Goal: Task Accomplishment & Management: Use online tool/utility

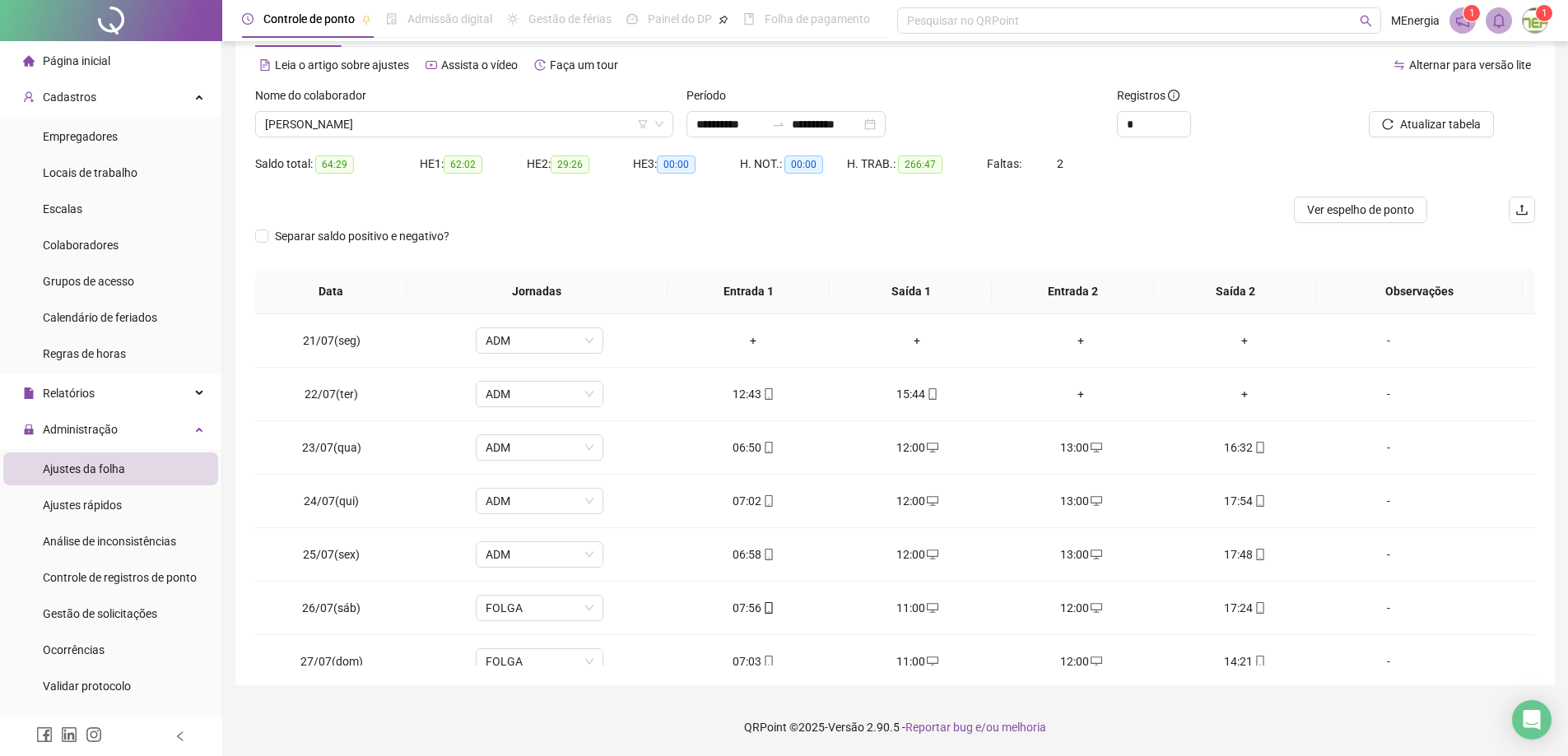
scroll to position [1306, 0]
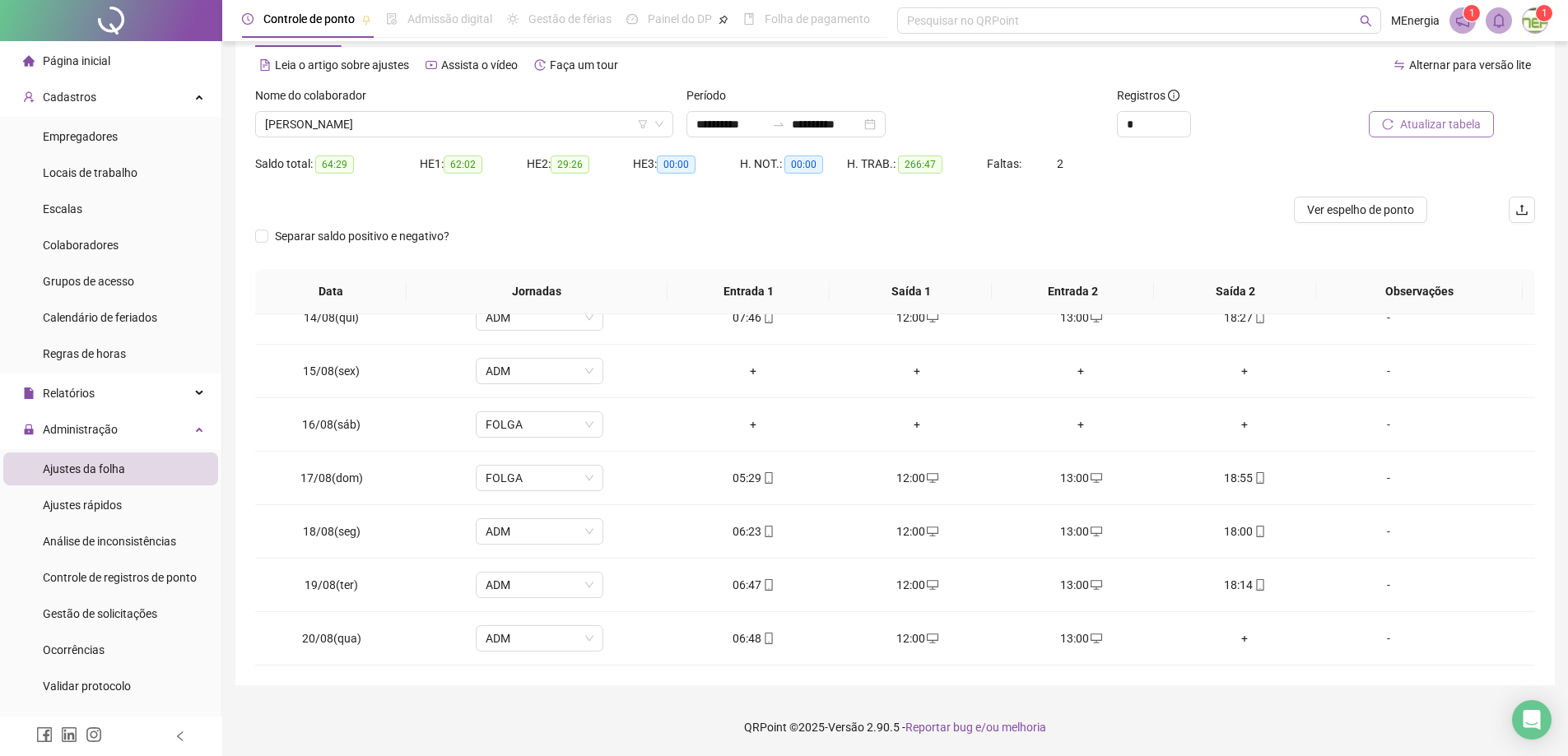
click at [1433, 120] on span "Atualizar tabela" at bounding box center [1440, 124] width 81 height 18
click at [668, 121] on div "[PERSON_NAME]" at bounding box center [464, 123] width 418 height 26
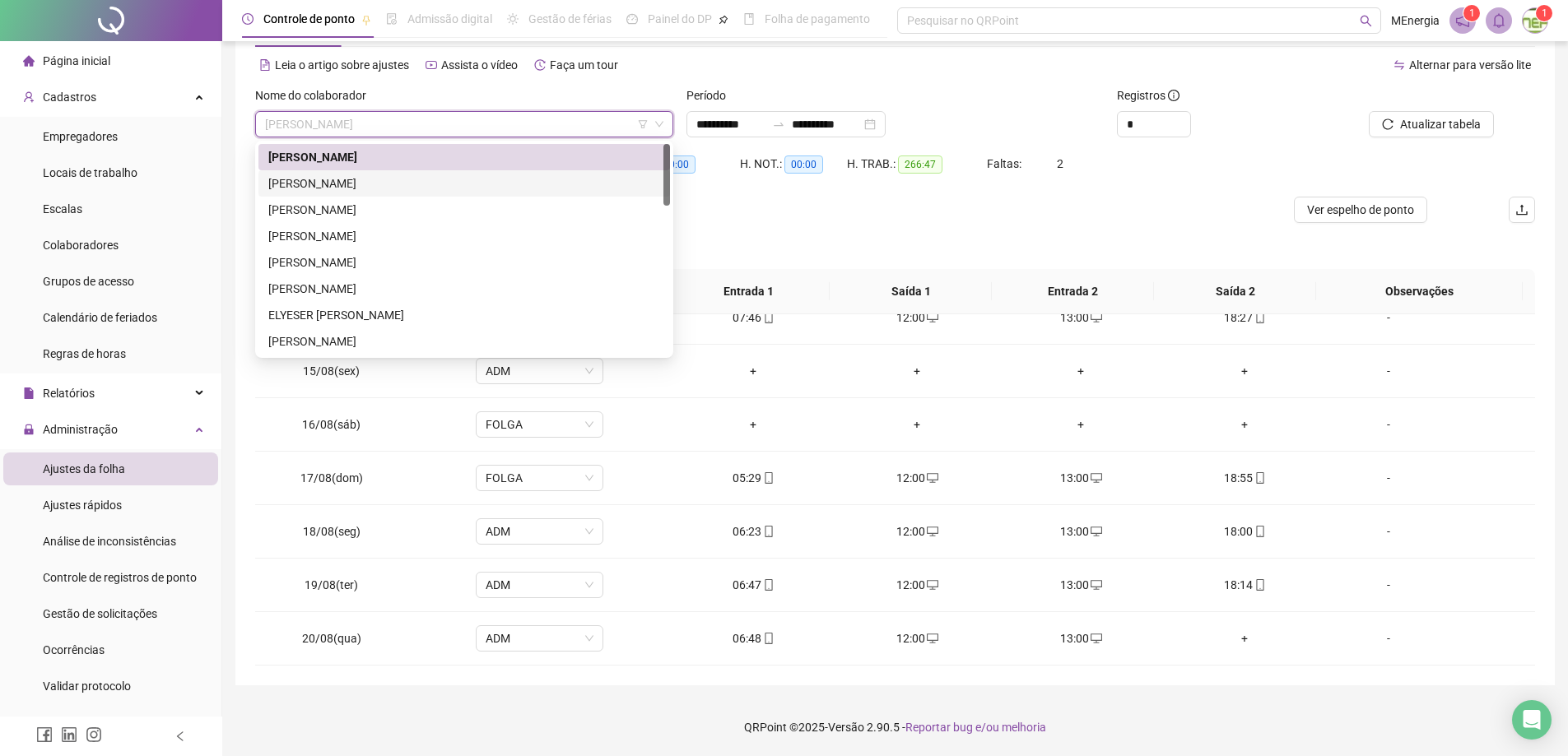
click at [420, 187] on div "[PERSON_NAME]" at bounding box center [464, 184] width 392 height 18
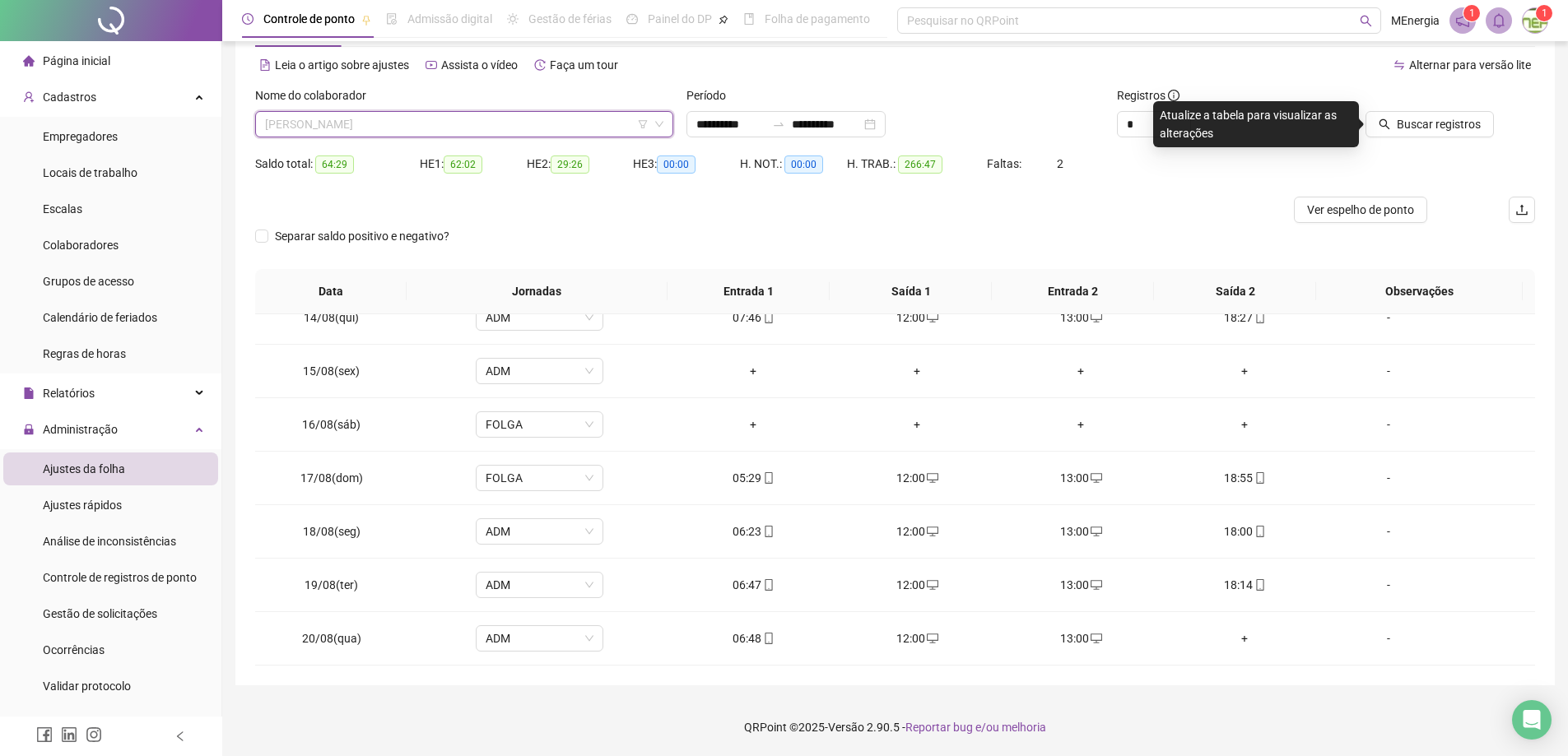
click at [666, 119] on div "[PERSON_NAME]" at bounding box center [464, 123] width 418 height 26
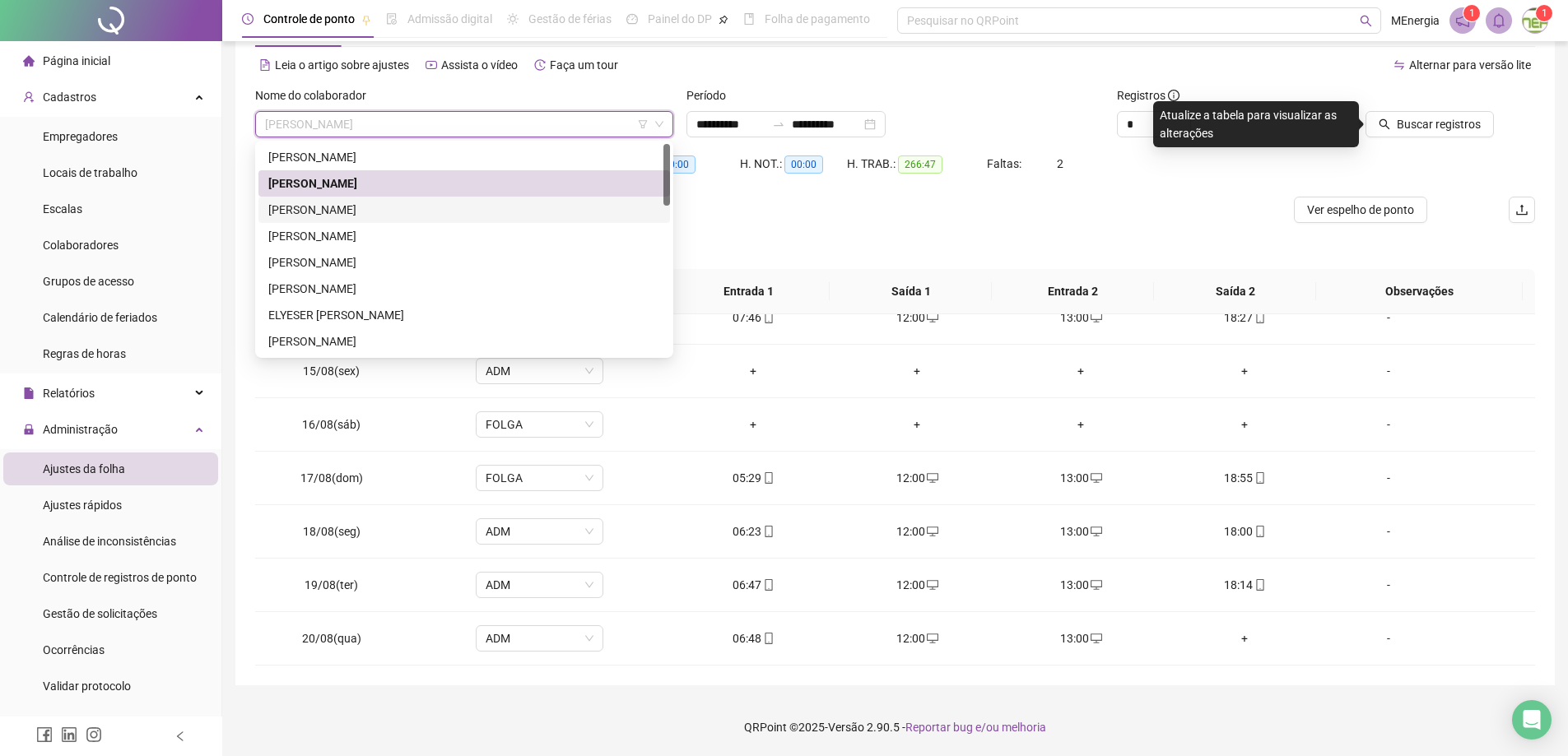
click at [407, 213] on div "[PERSON_NAME]" at bounding box center [464, 210] width 392 height 18
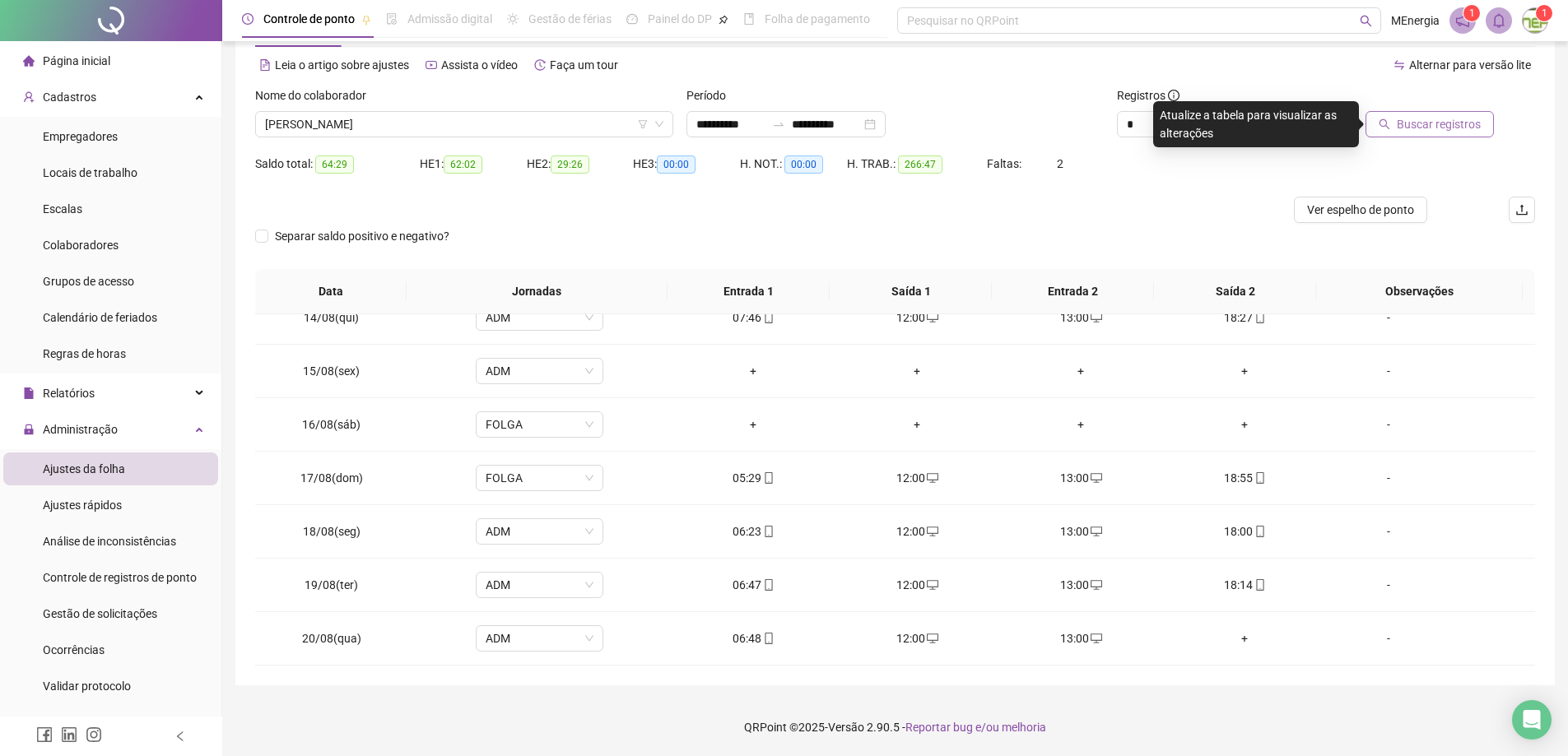
click at [1390, 123] on icon "search" at bounding box center [1385, 124] width 12 height 12
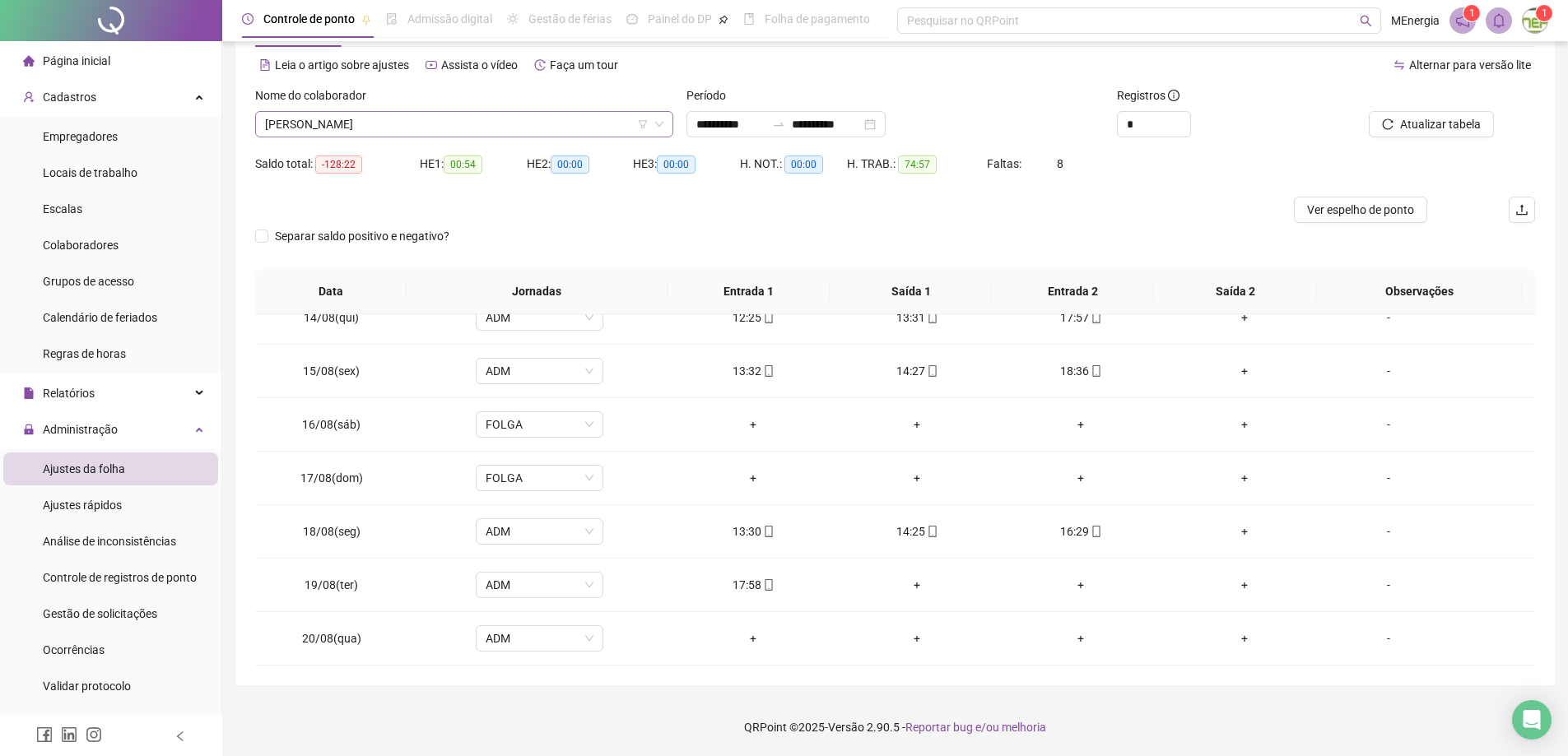
click at [666, 119] on div "[PERSON_NAME]" at bounding box center [464, 123] width 418 height 26
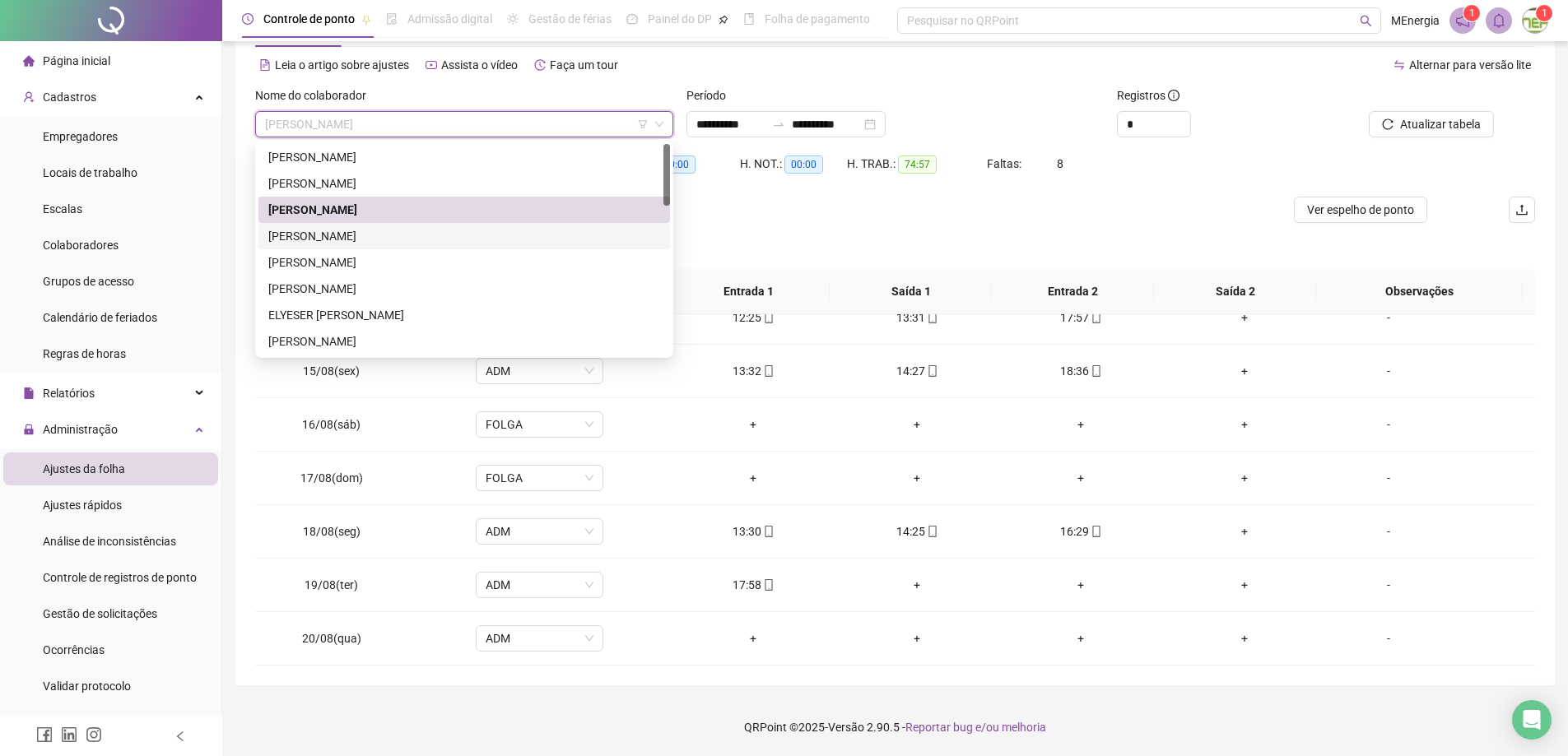
click at [391, 231] on div "[PERSON_NAME]" at bounding box center [464, 237] width 392 height 18
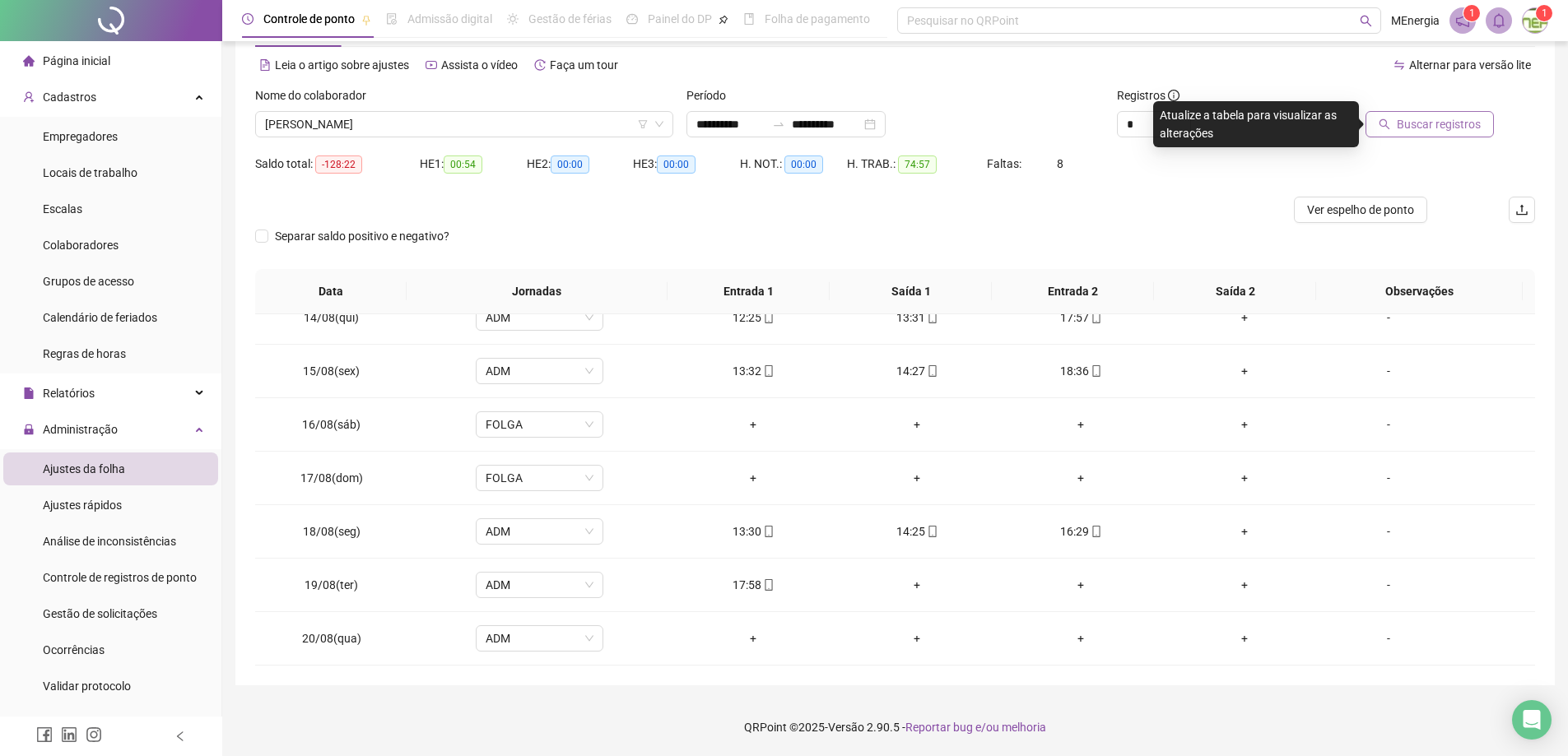
click at [1409, 128] on span "Buscar registros" at bounding box center [1439, 124] width 84 height 18
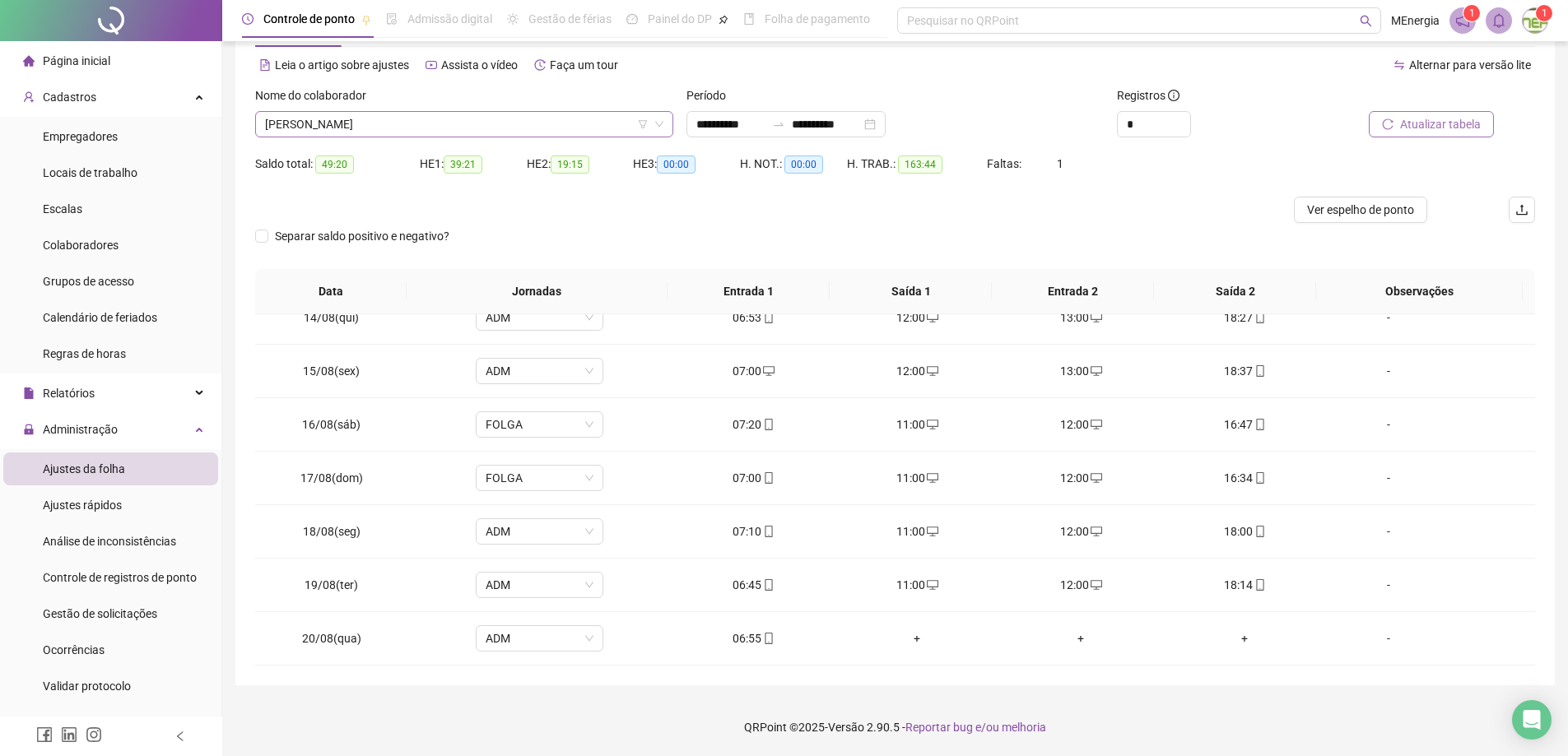
click at [666, 126] on div "[PERSON_NAME]" at bounding box center [464, 123] width 418 height 26
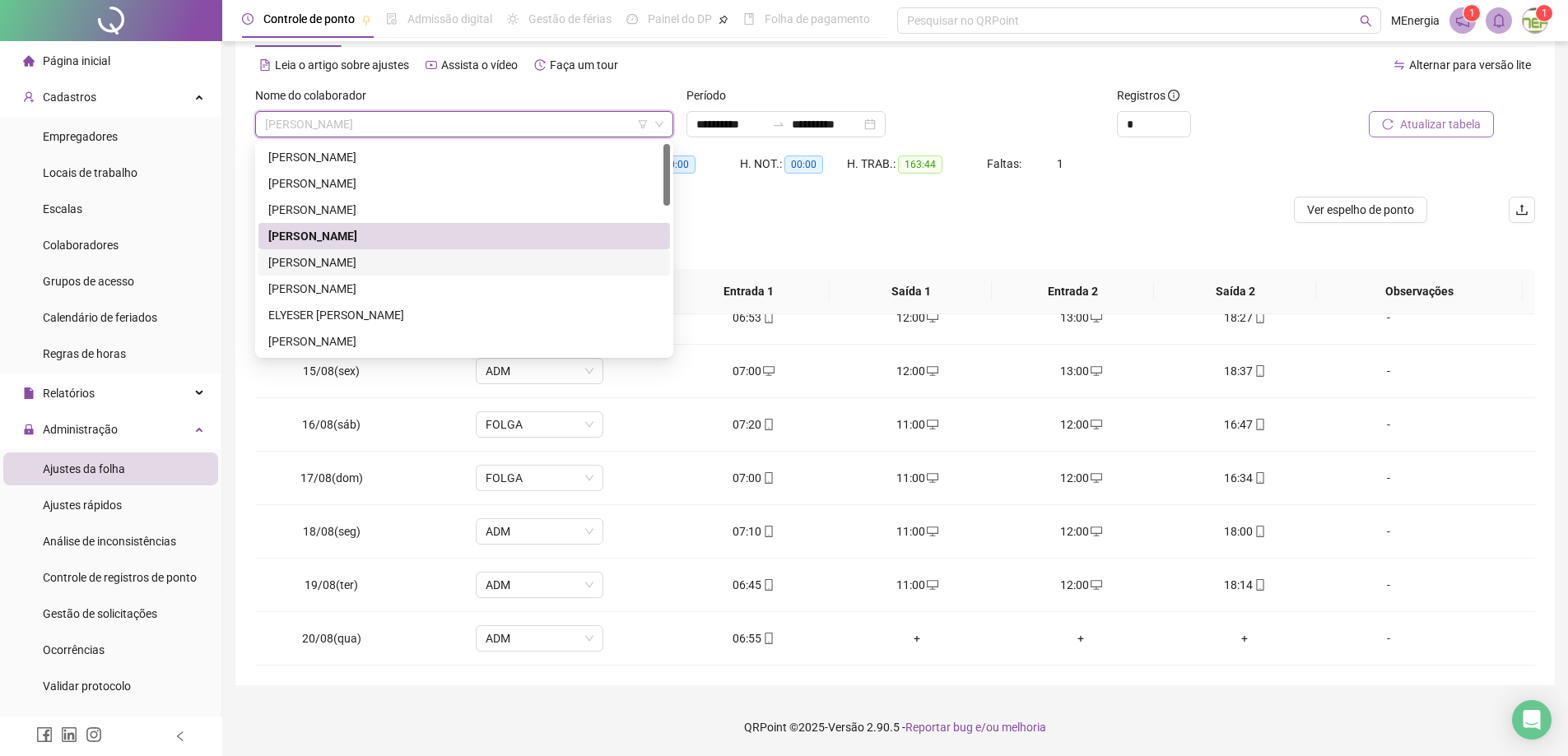
click at [425, 267] on div "[PERSON_NAME]" at bounding box center [464, 263] width 392 height 18
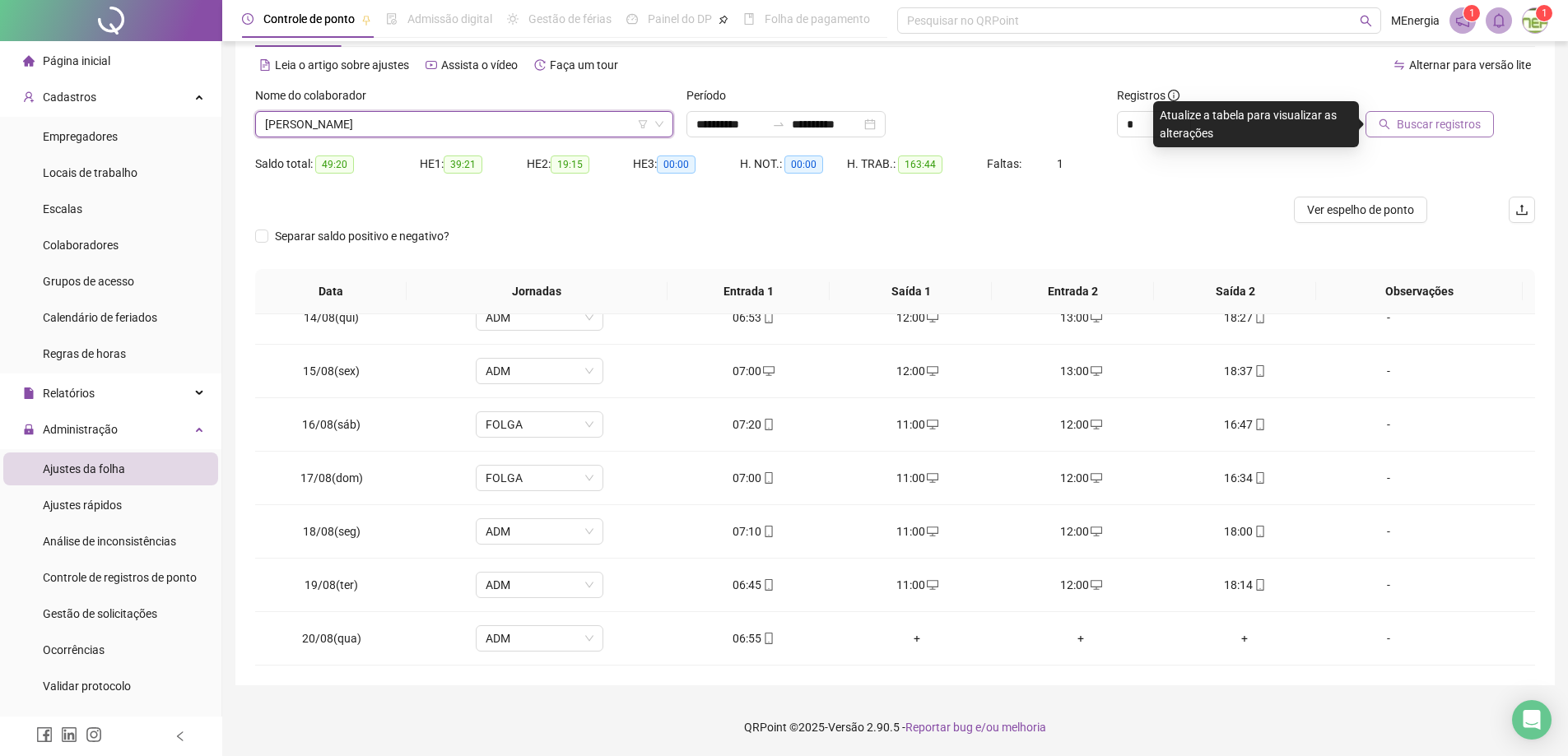
click at [1387, 128] on icon "search" at bounding box center [1385, 124] width 12 height 12
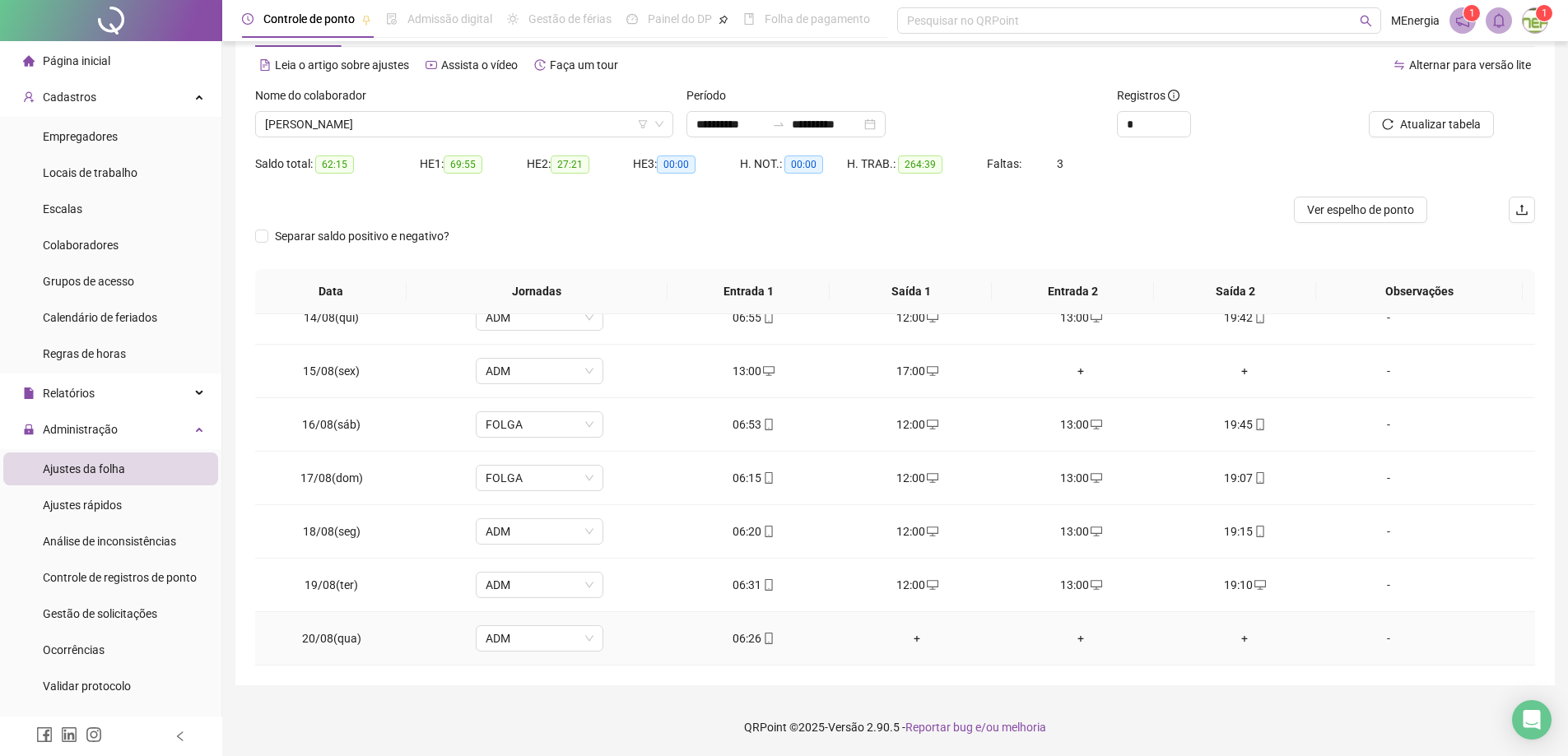
click at [911, 633] on div "+" at bounding box center [917, 639] width 138 height 18
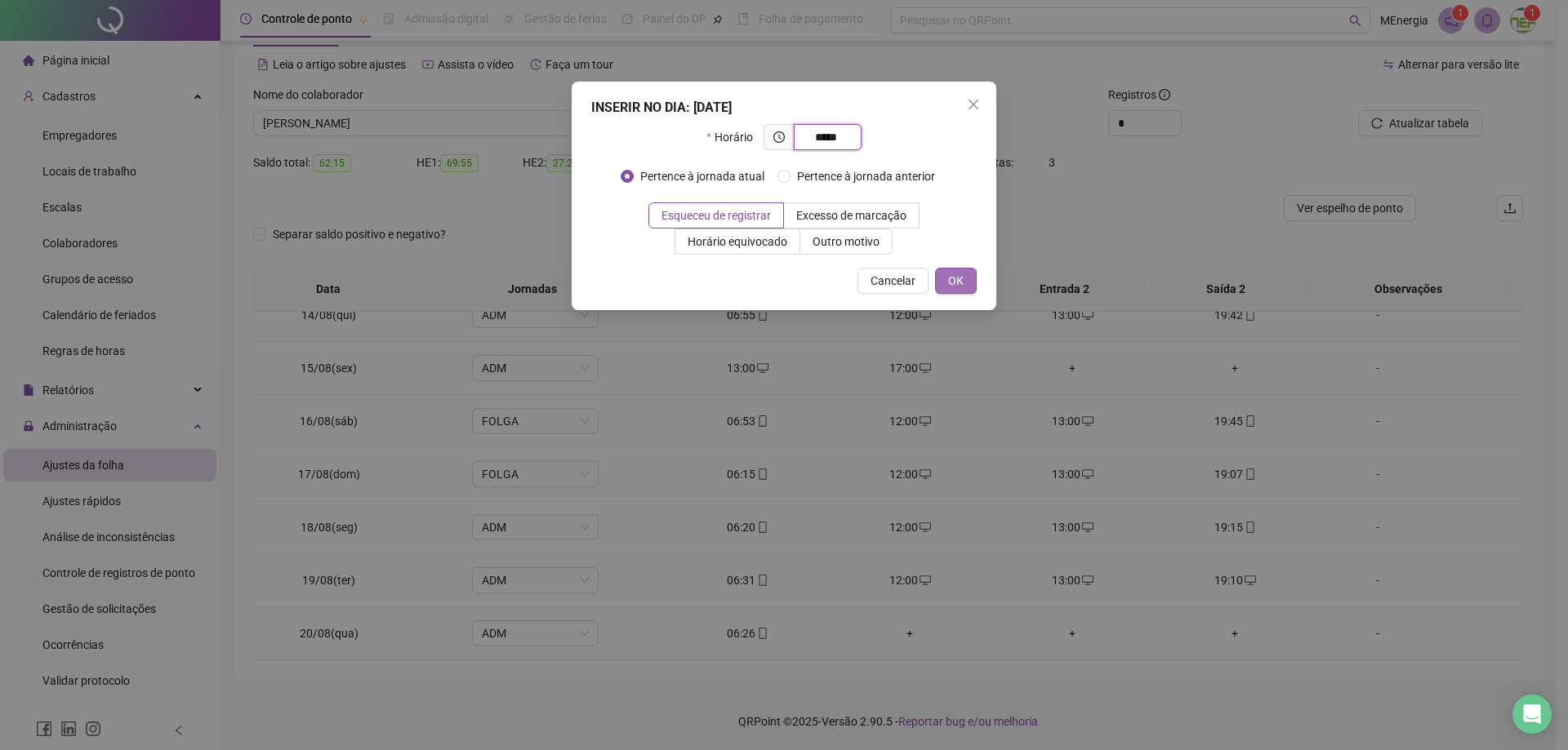
type input "*****"
click at [953, 280] on span "OK" at bounding box center [956, 281] width 16 height 18
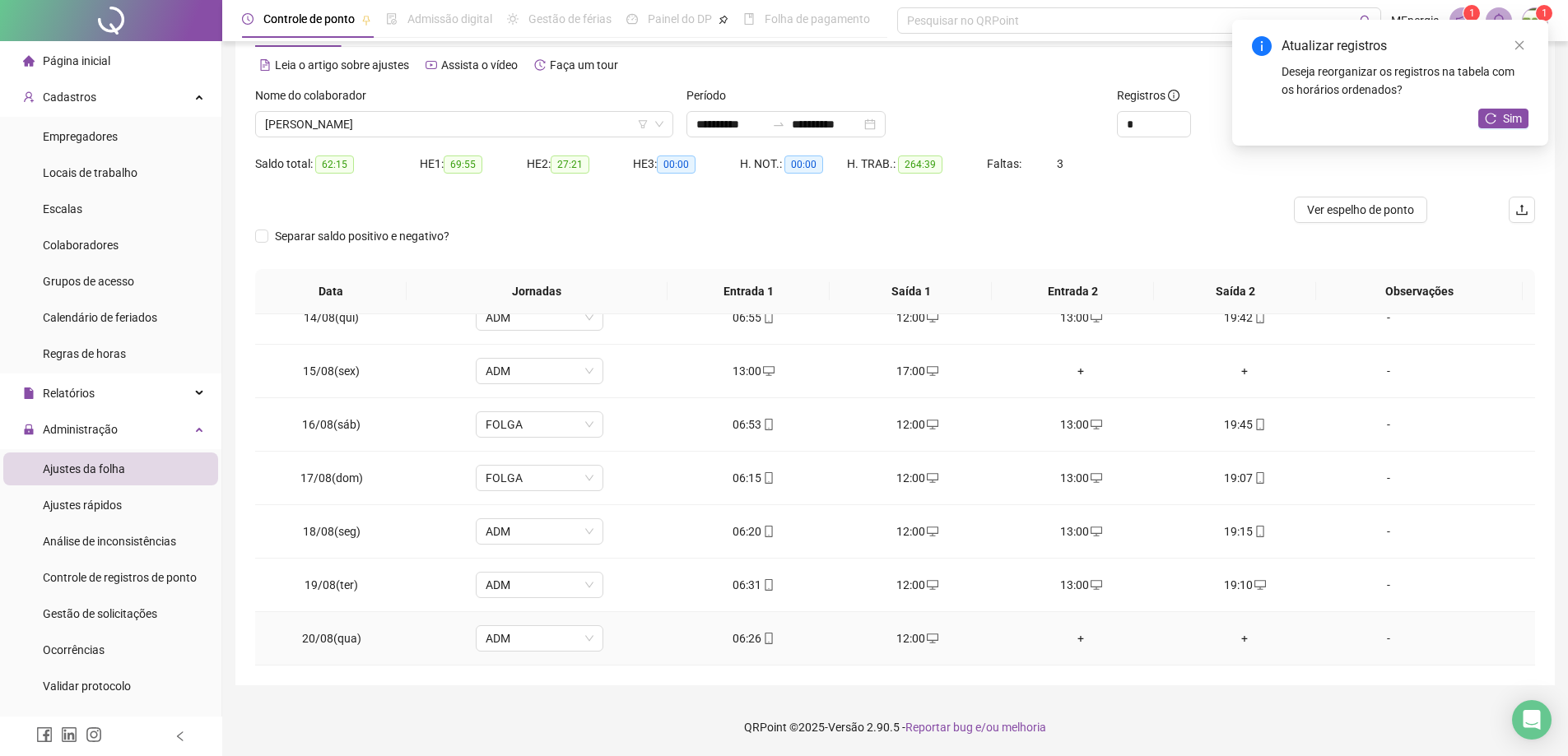
drag, startPoint x: 1071, startPoint y: 641, endPoint x: 1082, endPoint y: 636, distance: 12.1
click at [1081, 636] on div "+" at bounding box center [1081, 639] width 138 height 18
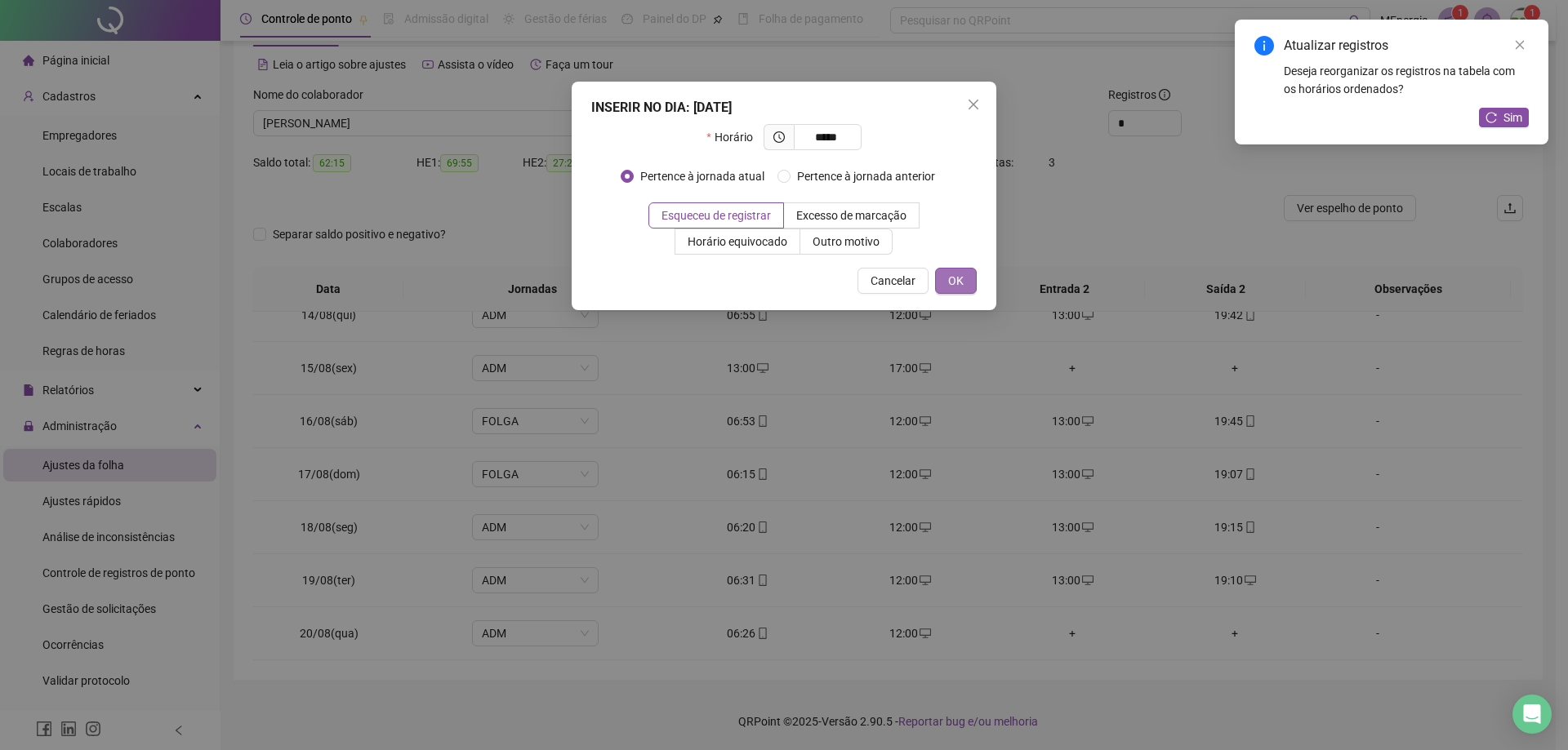
type input "*****"
click at [967, 268] on button "OK" at bounding box center [956, 281] width 42 height 26
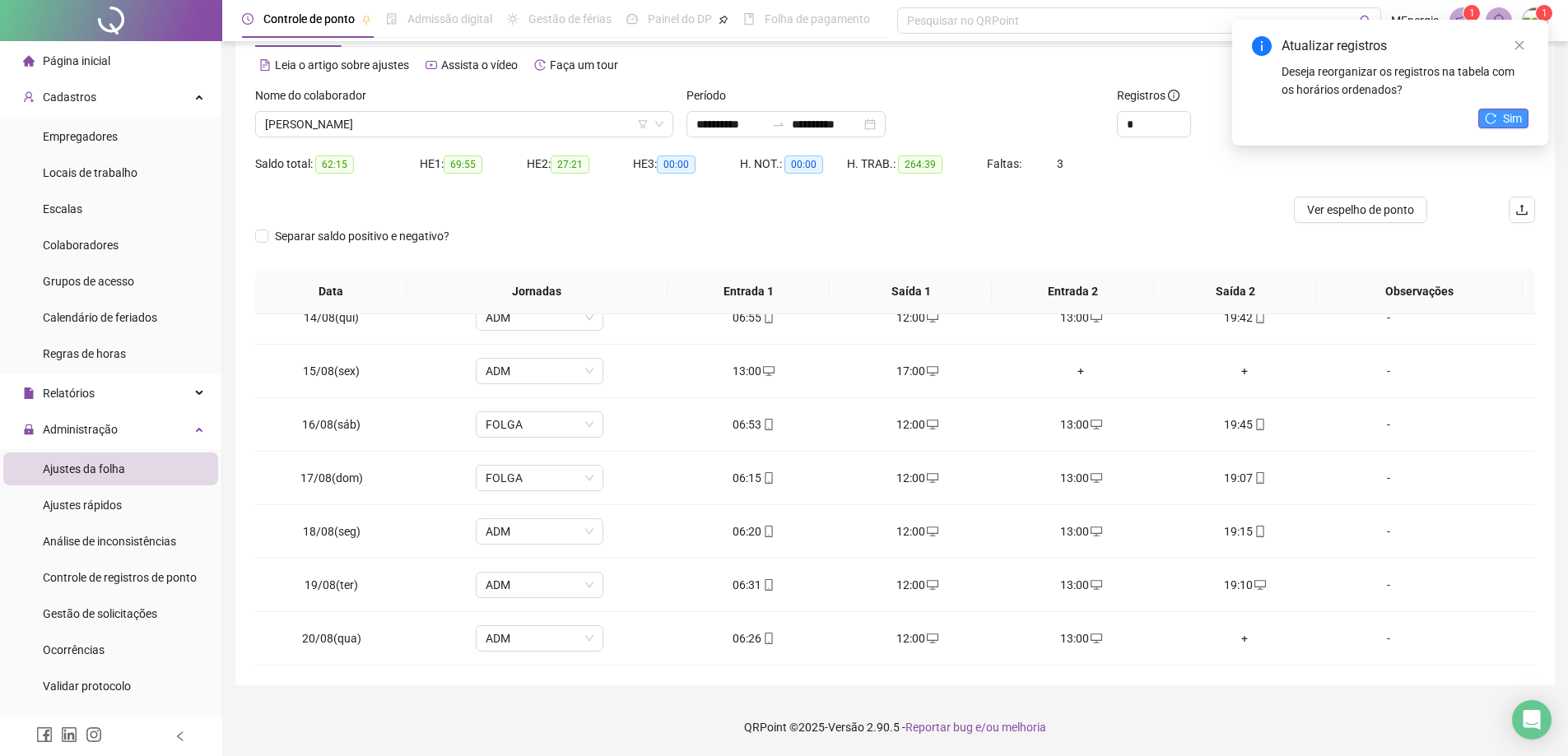
click at [1510, 122] on span "Sim" at bounding box center [1513, 118] width 19 height 18
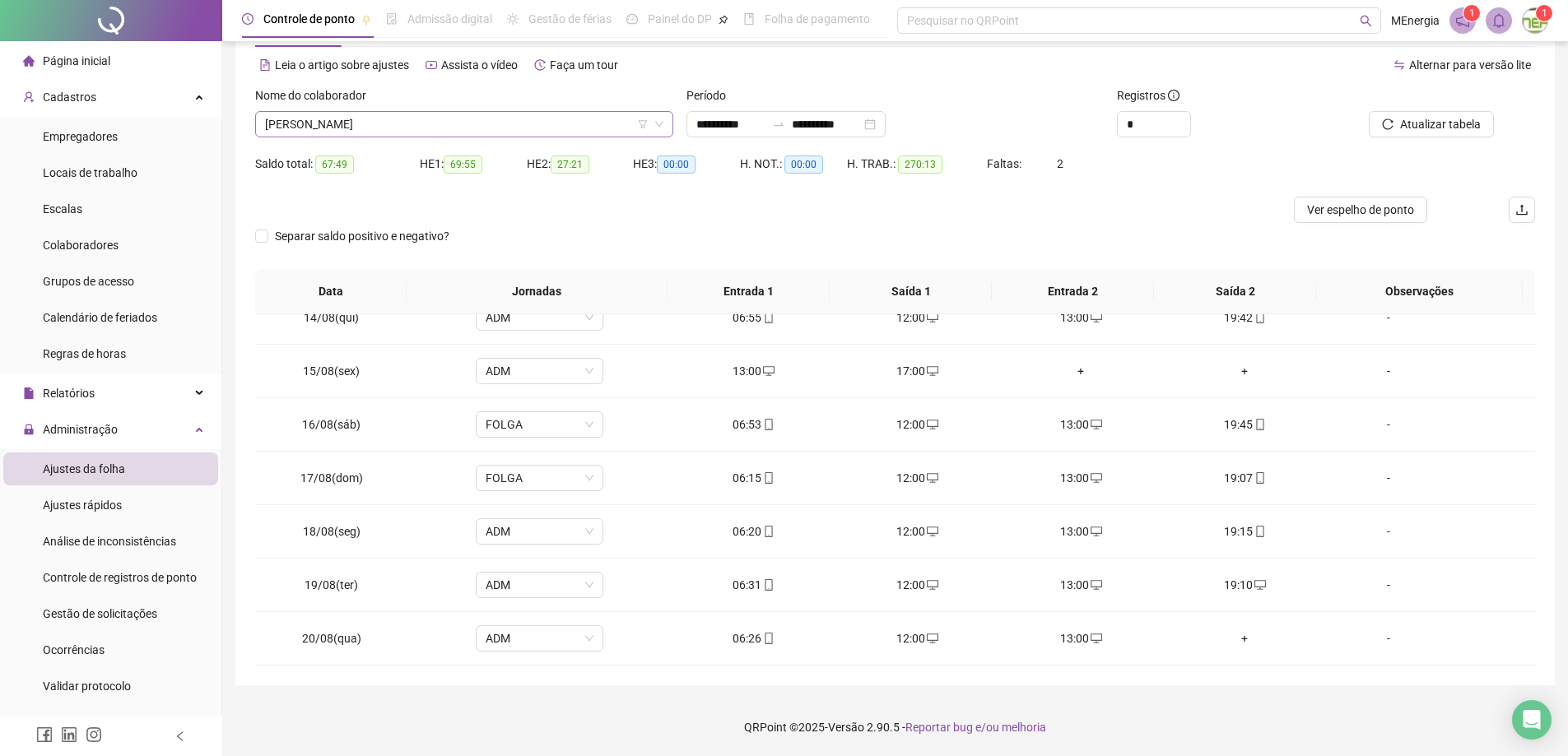
click at [669, 122] on div "[PERSON_NAME]" at bounding box center [464, 123] width 418 height 26
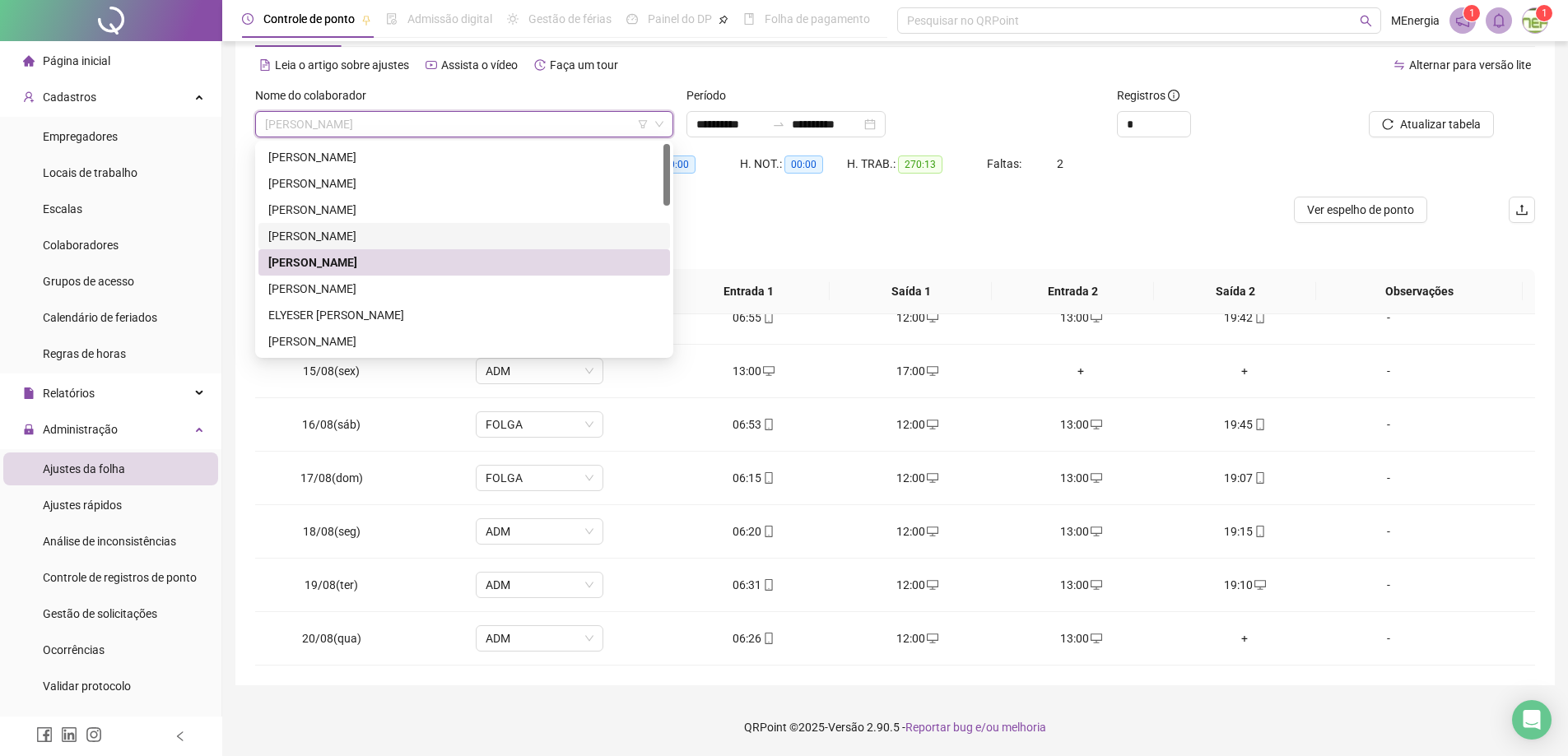
click at [385, 229] on div "[PERSON_NAME]" at bounding box center [464, 237] width 392 height 18
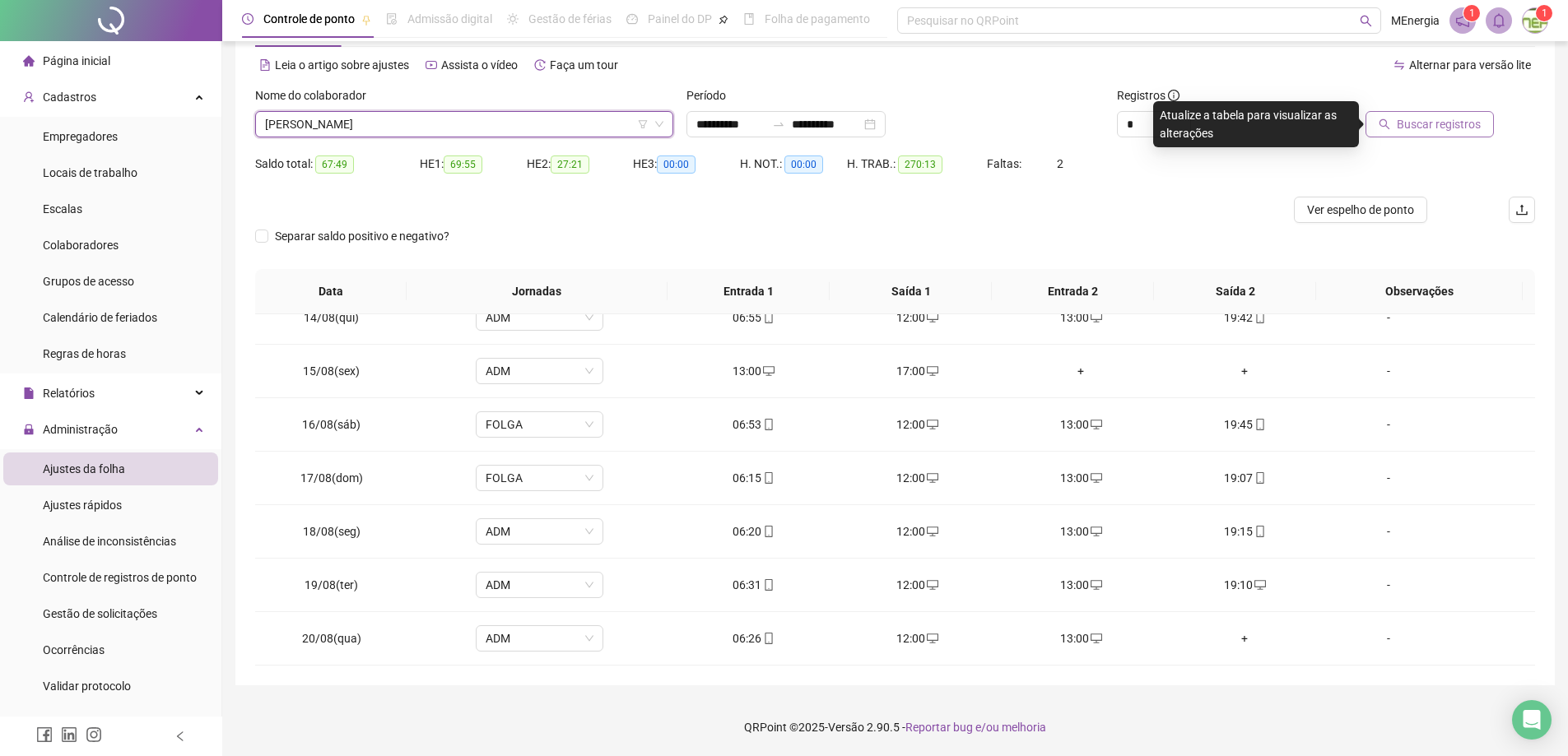
click at [1457, 125] on span "Buscar registros" at bounding box center [1439, 124] width 84 height 18
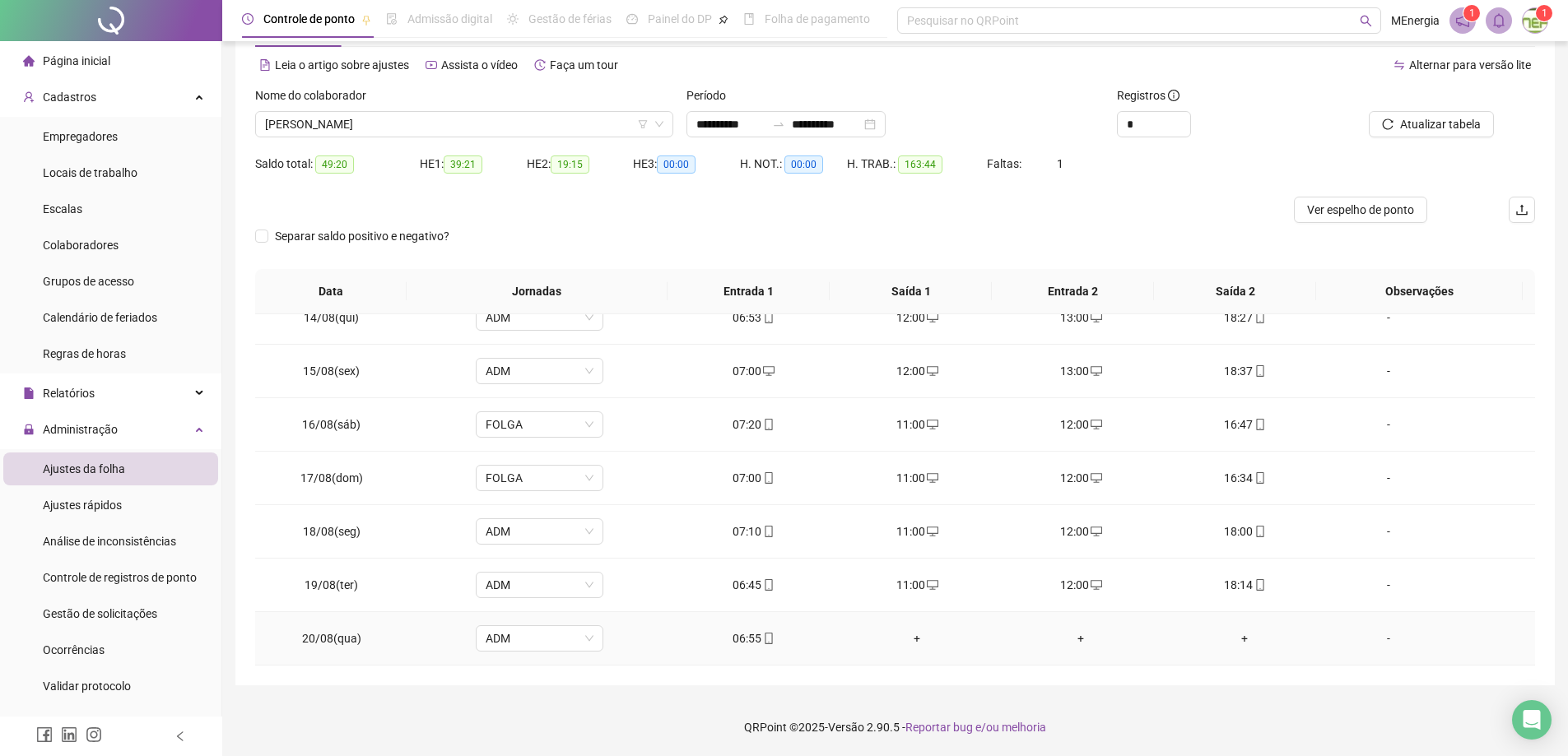
click at [911, 638] on div "+" at bounding box center [917, 639] width 138 height 18
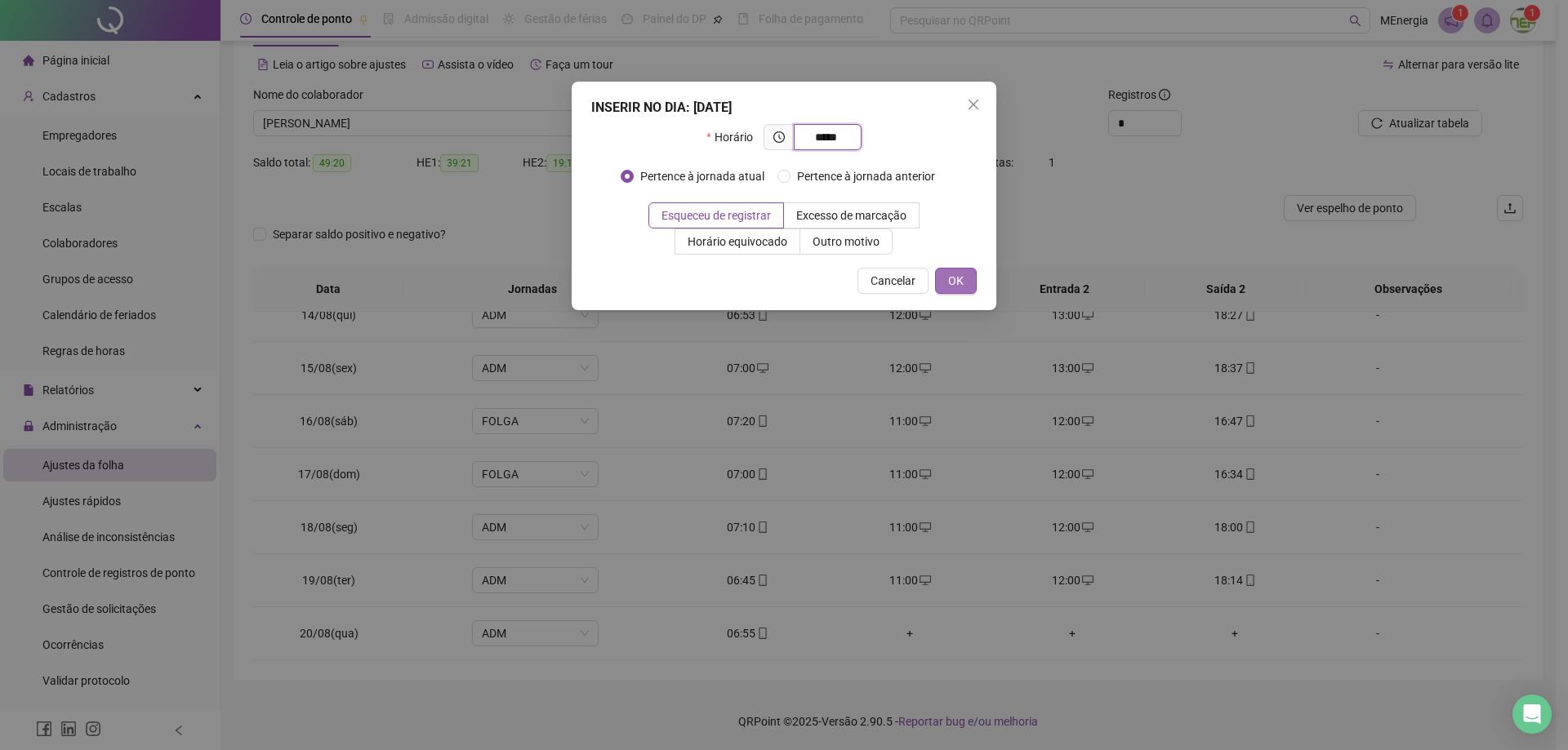
type input "*****"
click at [958, 281] on span "OK" at bounding box center [956, 281] width 16 height 18
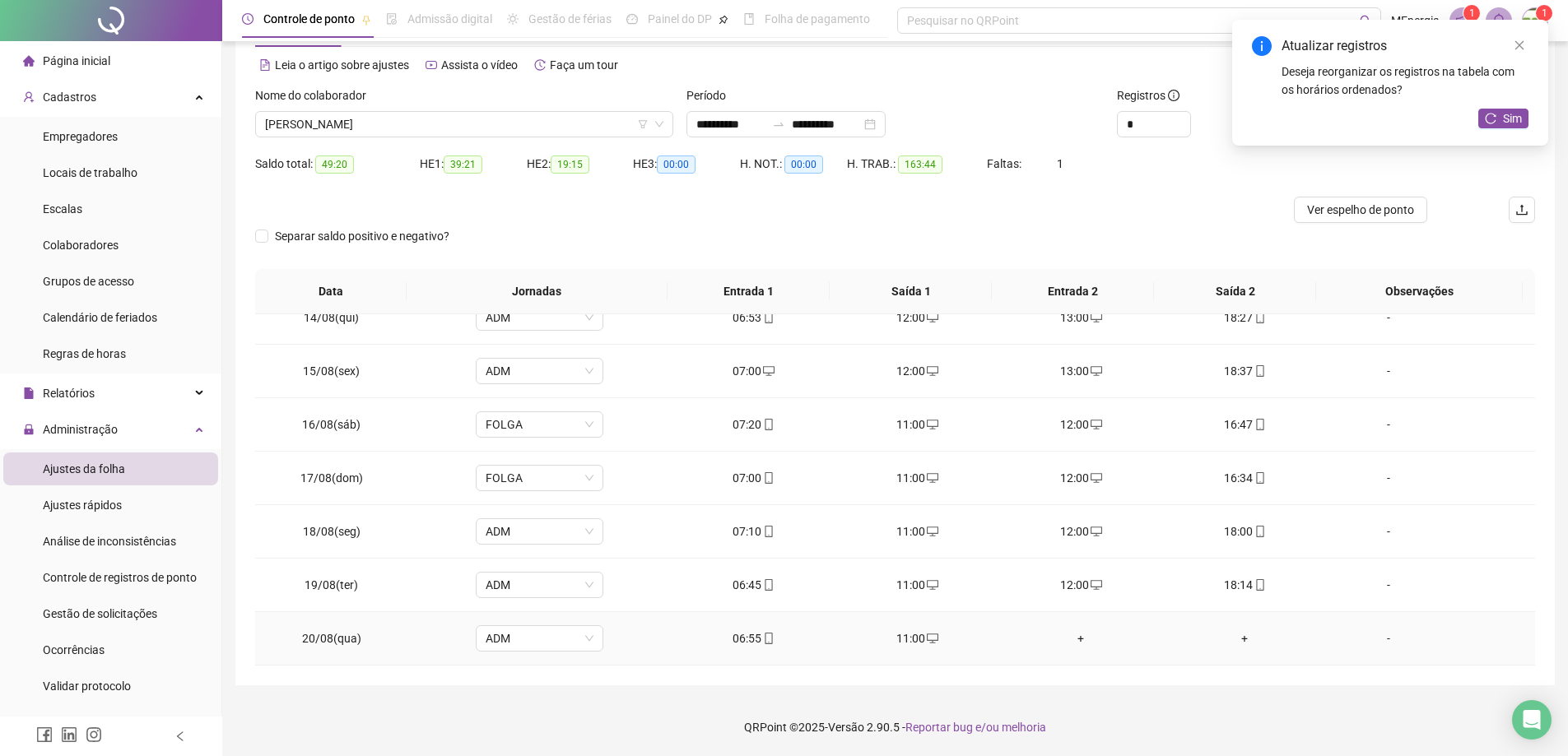
click at [1068, 639] on div "+" at bounding box center [1081, 639] width 138 height 18
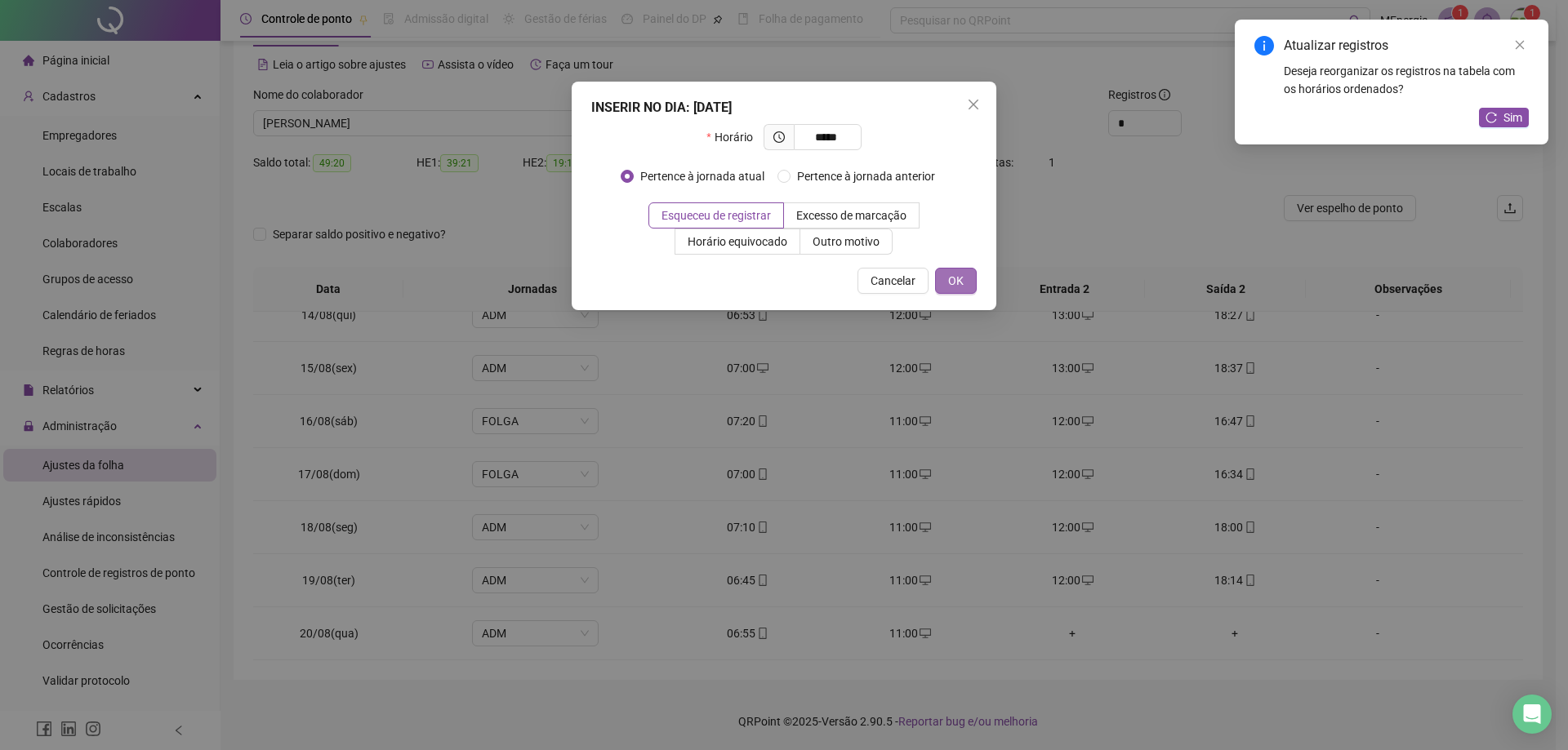
type input "*****"
click at [958, 286] on span "OK" at bounding box center [956, 281] width 16 height 18
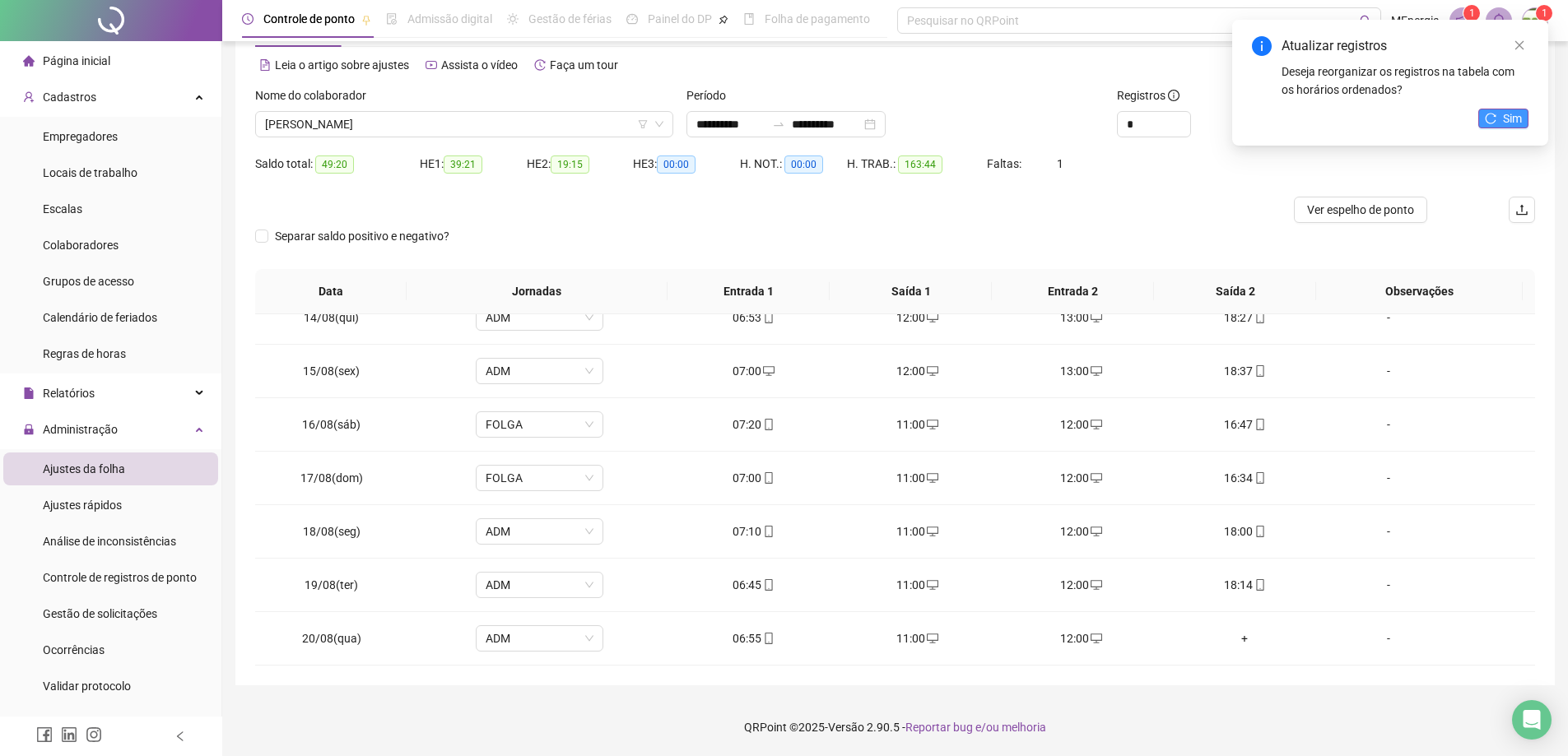
click at [1508, 118] on span "Sim" at bounding box center [1513, 118] width 19 height 18
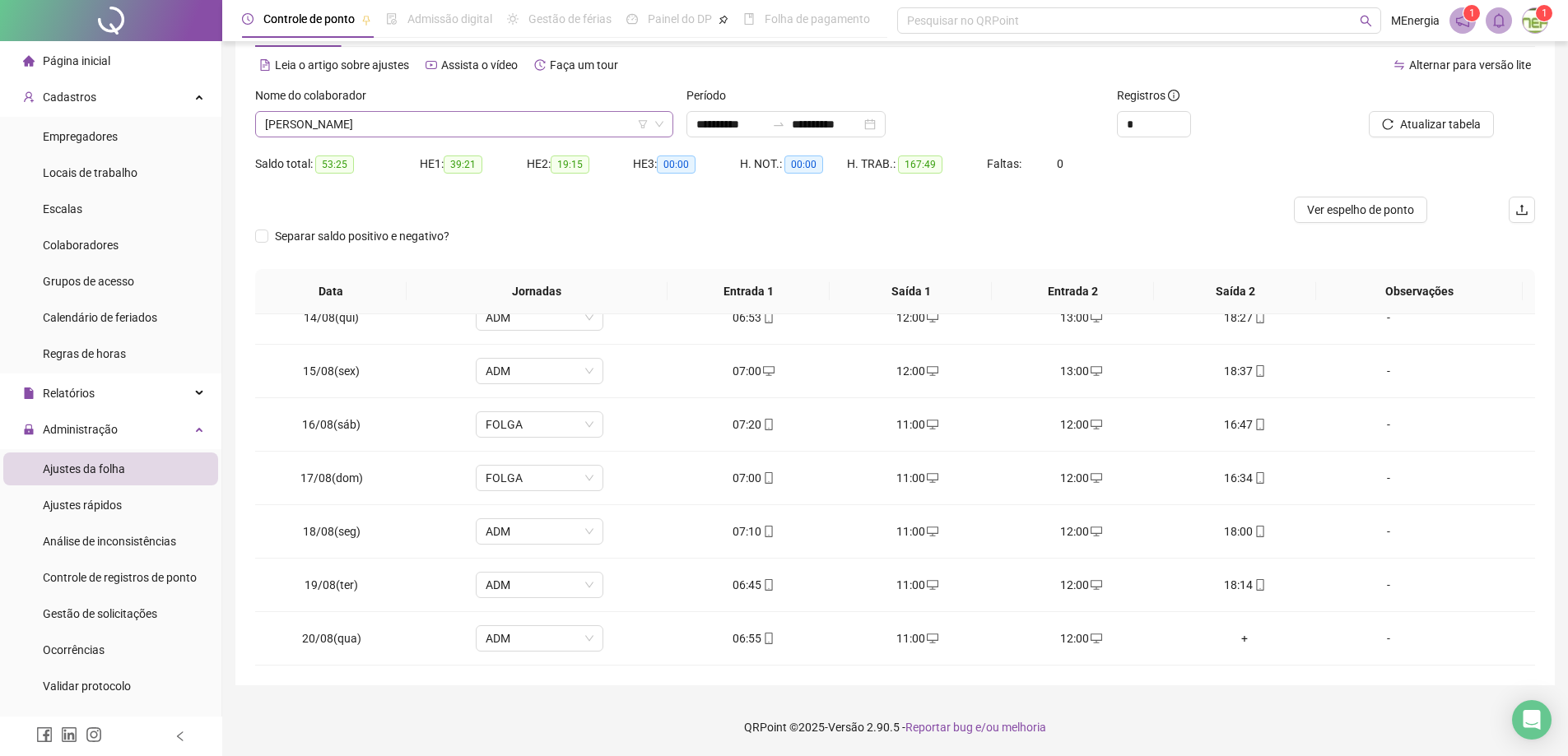
click at [667, 125] on div "[PERSON_NAME]" at bounding box center [464, 123] width 418 height 26
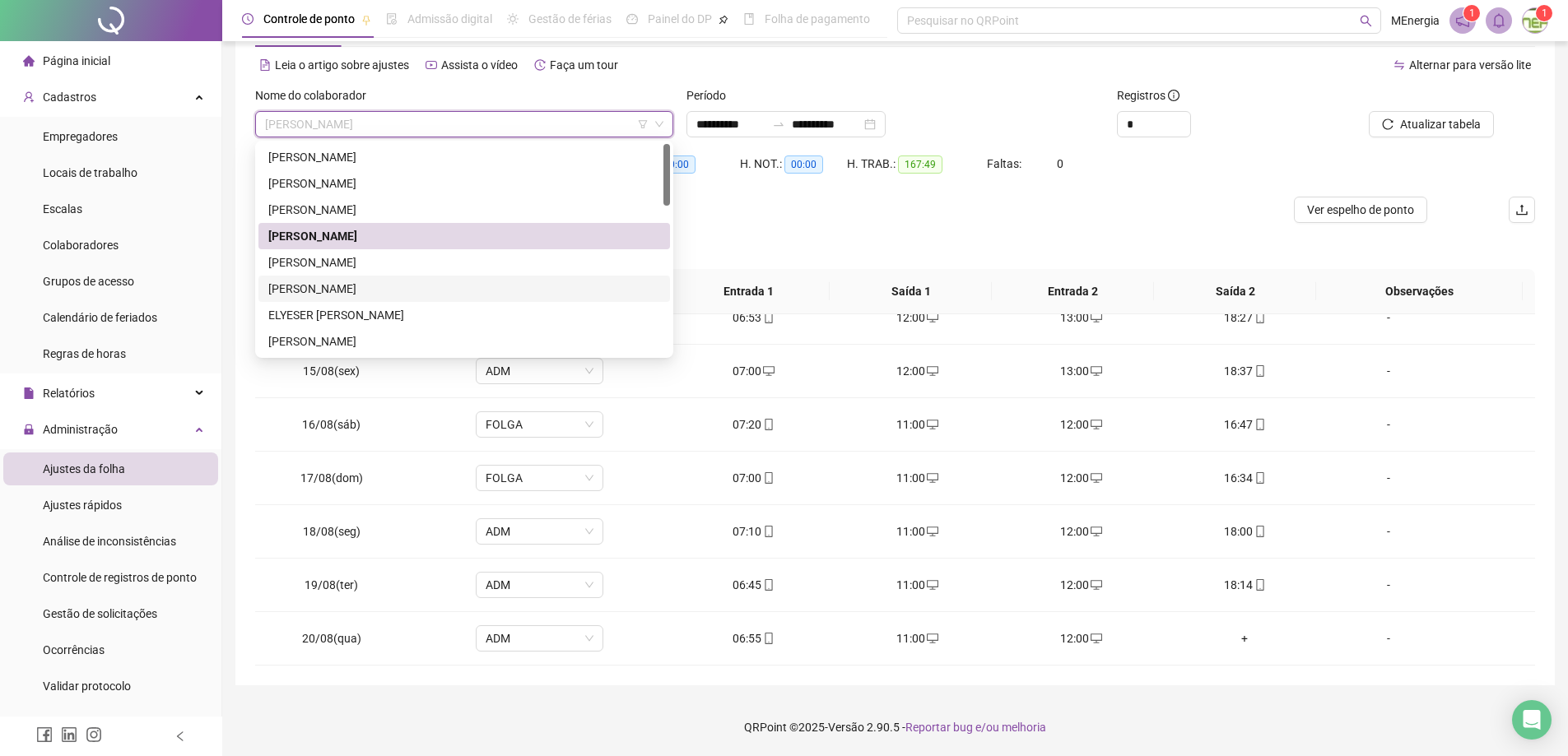
click at [389, 292] on div "[PERSON_NAME]" at bounding box center [464, 289] width 392 height 18
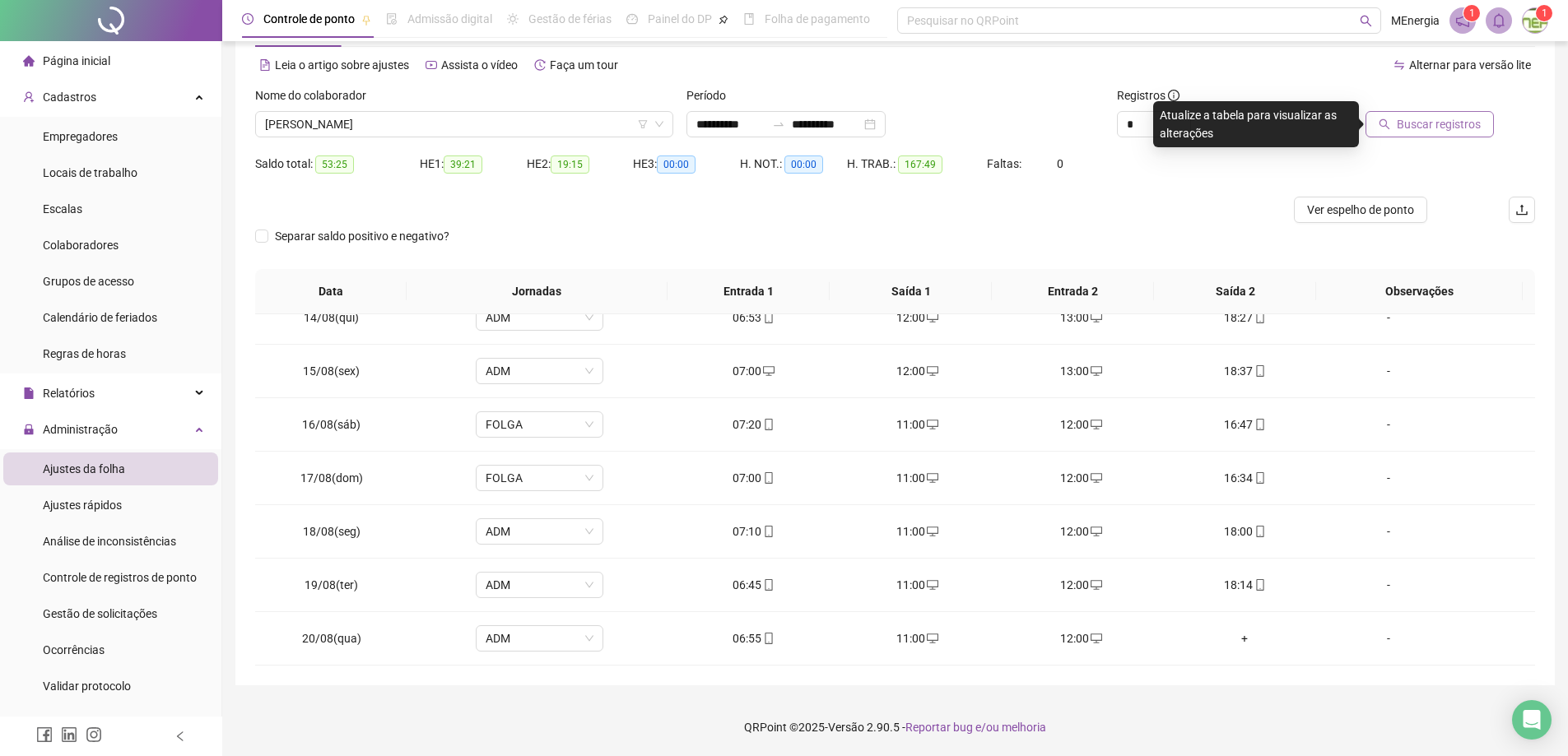
click at [1410, 125] on span "Buscar registros" at bounding box center [1439, 124] width 84 height 18
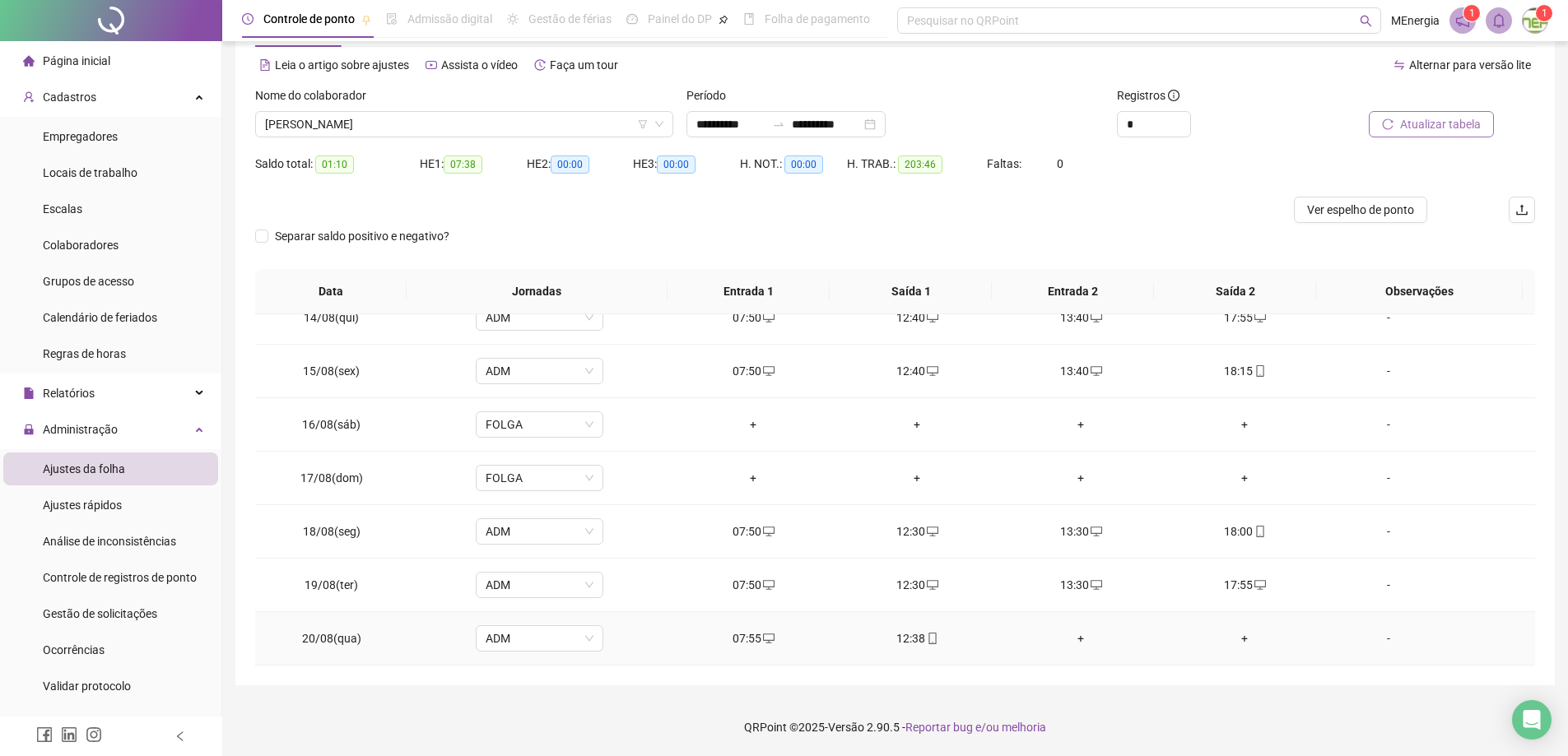
click at [1071, 639] on div "+" at bounding box center [1081, 639] width 138 height 18
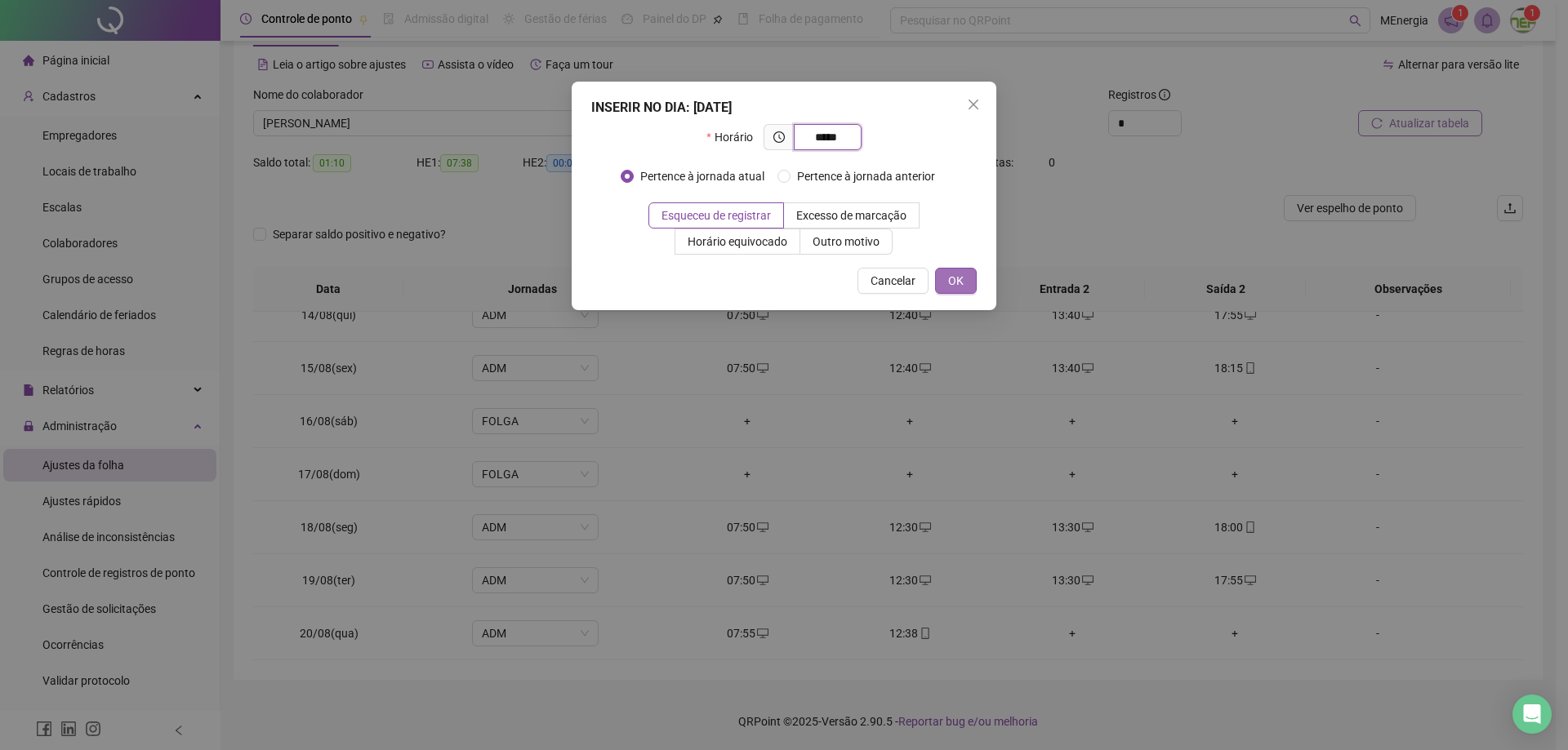
type input "*****"
click at [963, 286] on button "OK" at bounding box center [956, 281] width 42 height 26
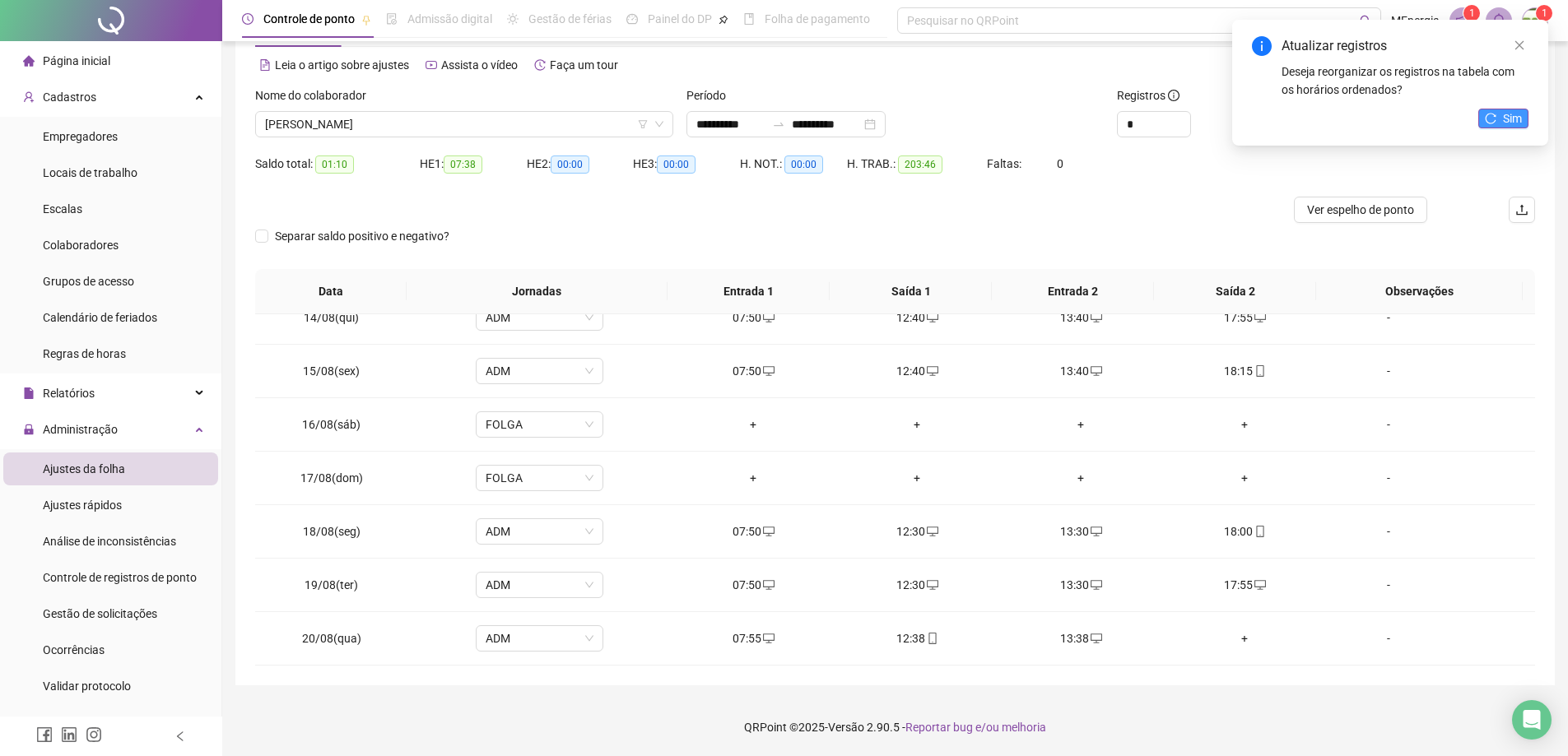
click at [1504, 121] on span "Sim" at bounding box center [1513, 118] width 19 height 18
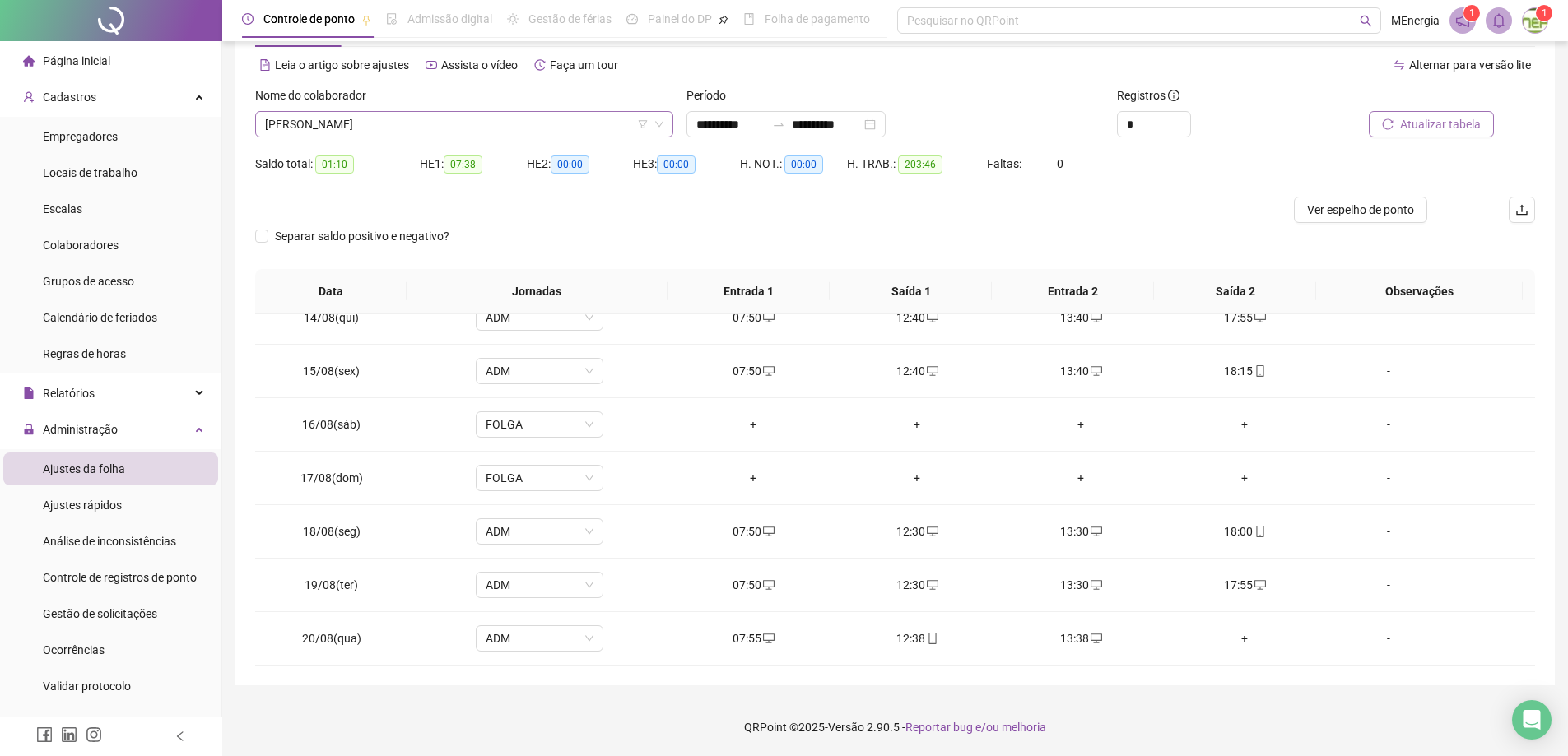
click at [666, 123] on div "[PERSON_NAME]" at bounding box center [464, 123] width 418 height 26
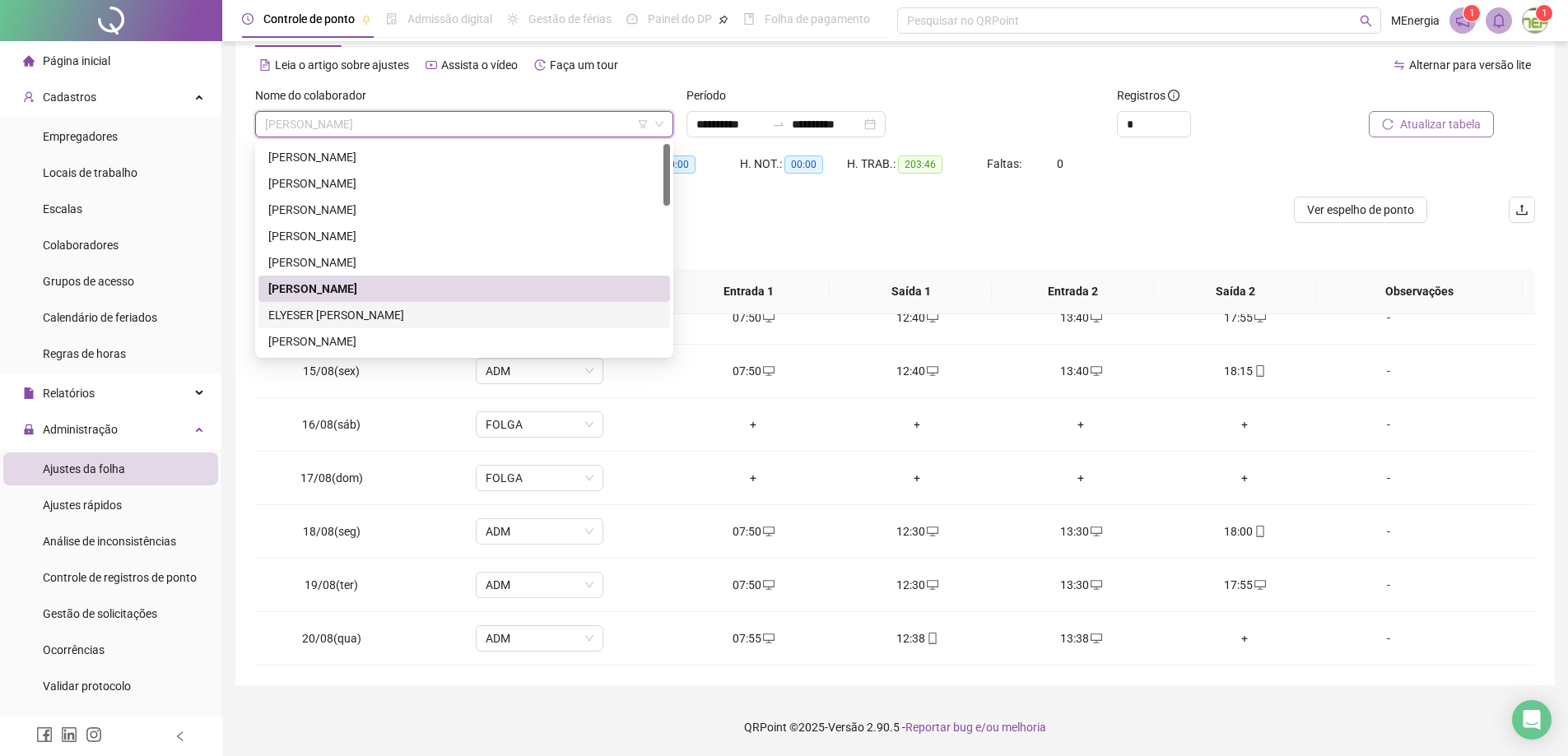
click at [404, 316] on div "ELYESER [PERSON_NAME]" at bounding box center [464, 315] width 392 height 18
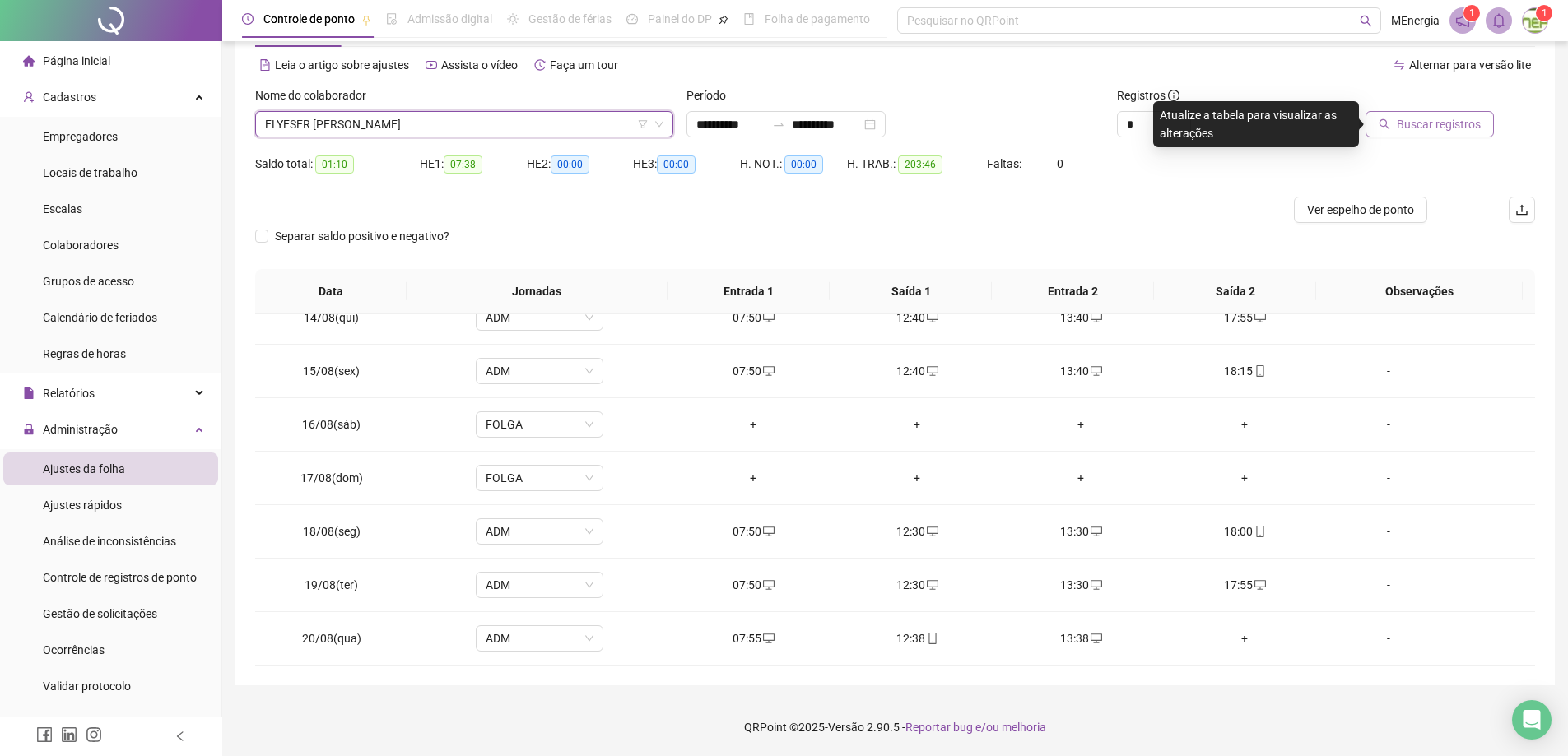
click at [1412, 126] on span "Buscar registros" at bounding box center [1439, 124] width 84 height 18
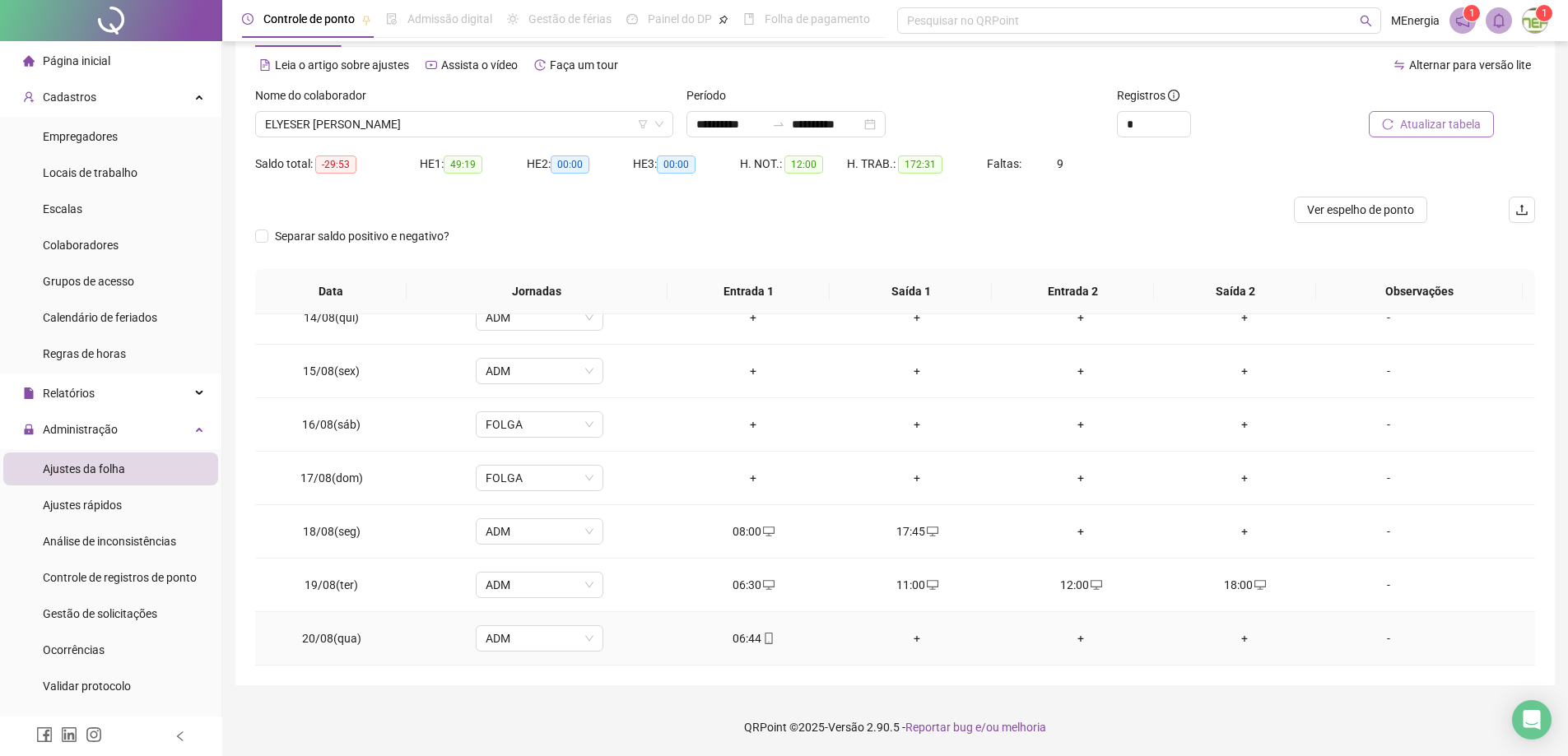
click at [913, 638] on div "+" at bounding box center [917, 639] width 138 height 18
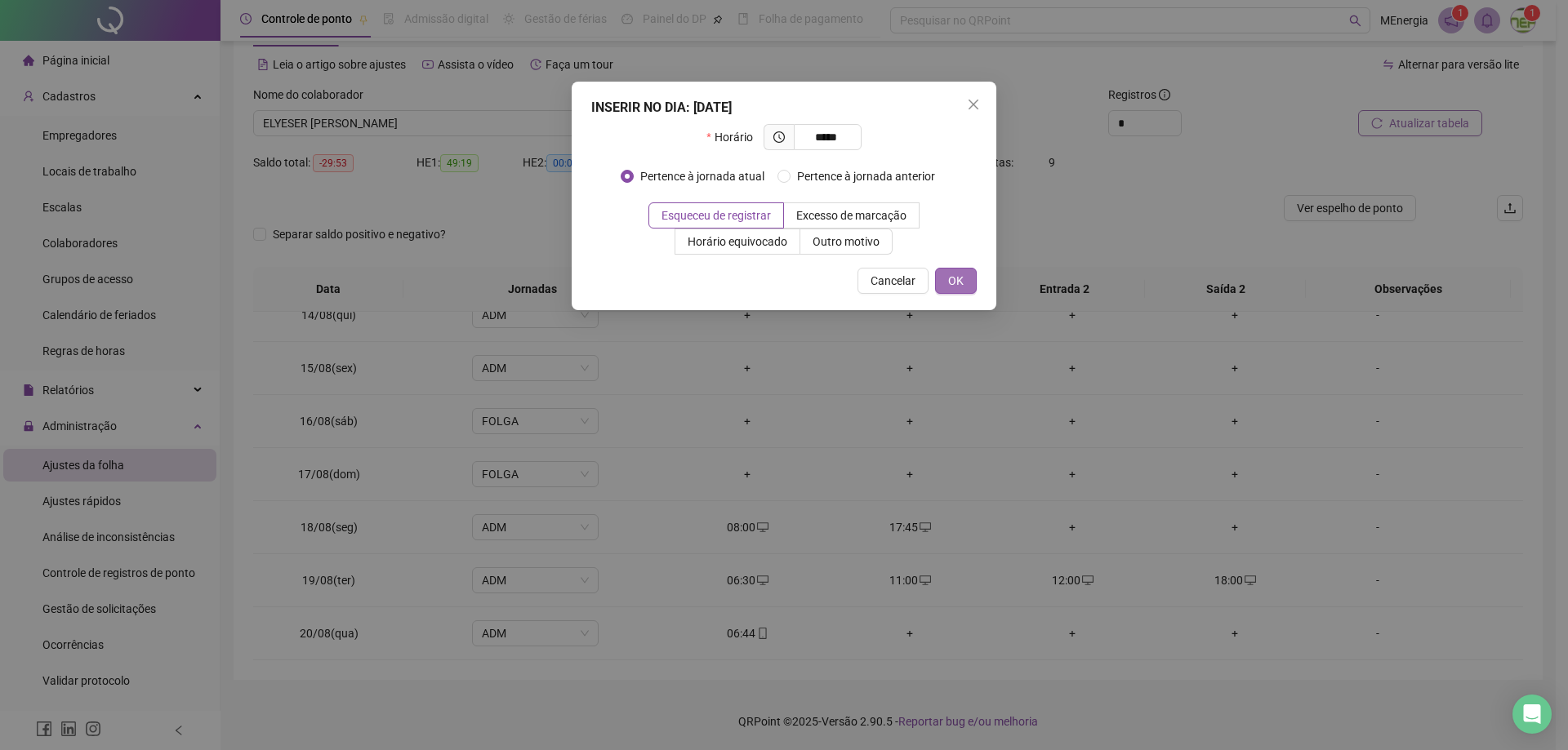
type input "*****"
click at [950, 281] on span "OK" at bounding box center [956, 281] width 16 height 18
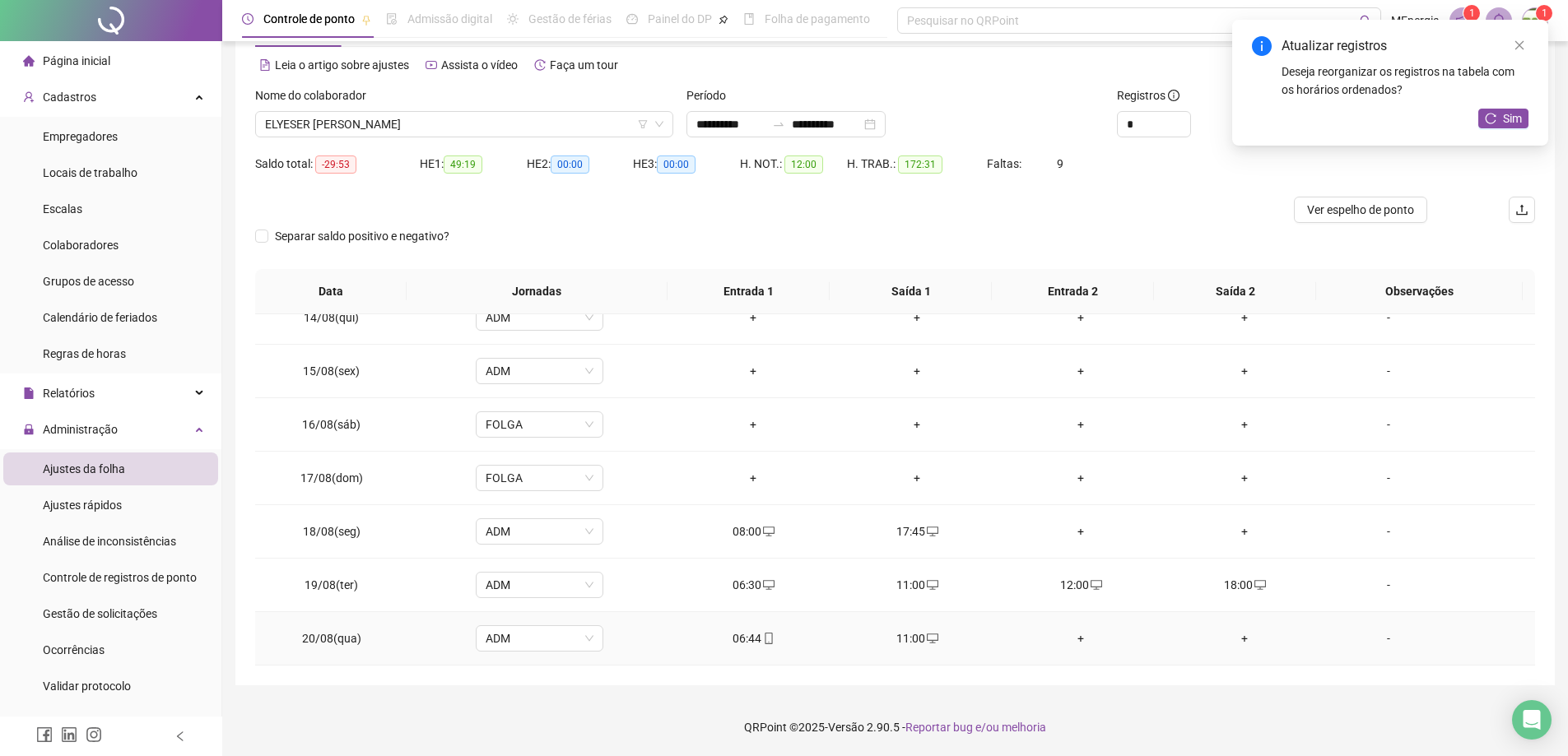
click at [1071, 639] on div "+" at bounding box center [1081, 639] width 138 height 18
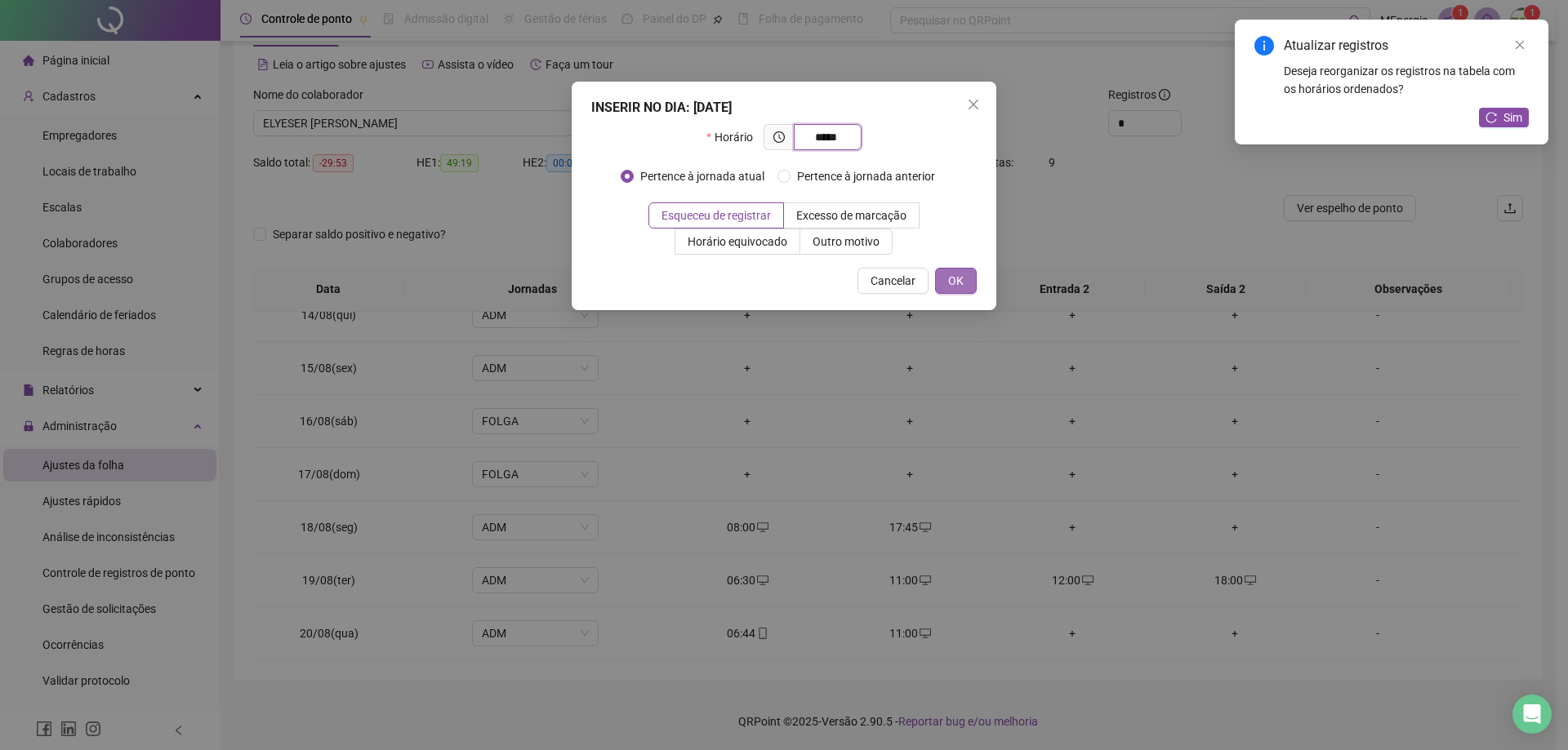
type input "*****"
click at [947, 280] on button "OK" at bounding box center [956, 281] width 42 height 26
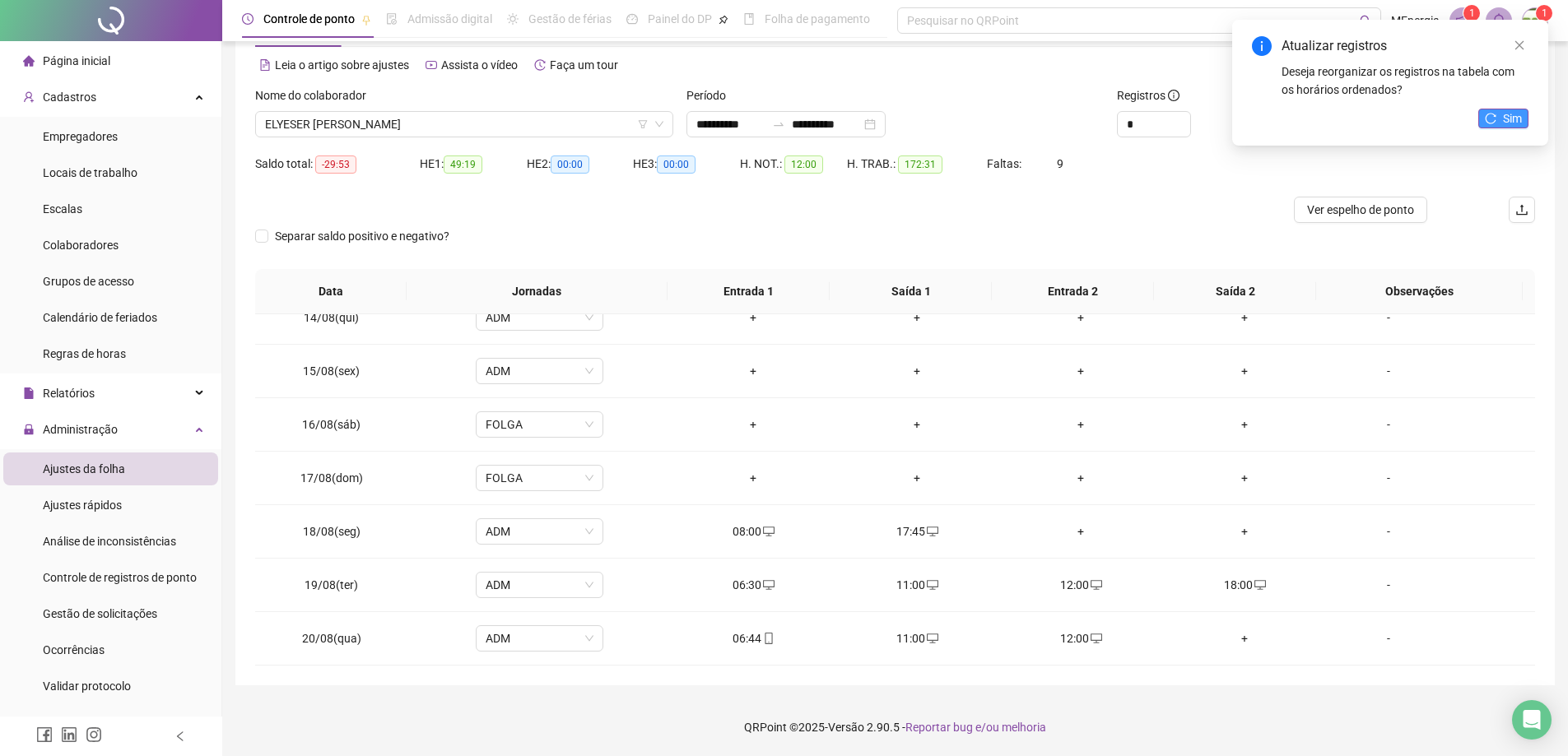
click at [1515, 114] on span "Sim" at bounding box center [1513, 118] width 19 height 18
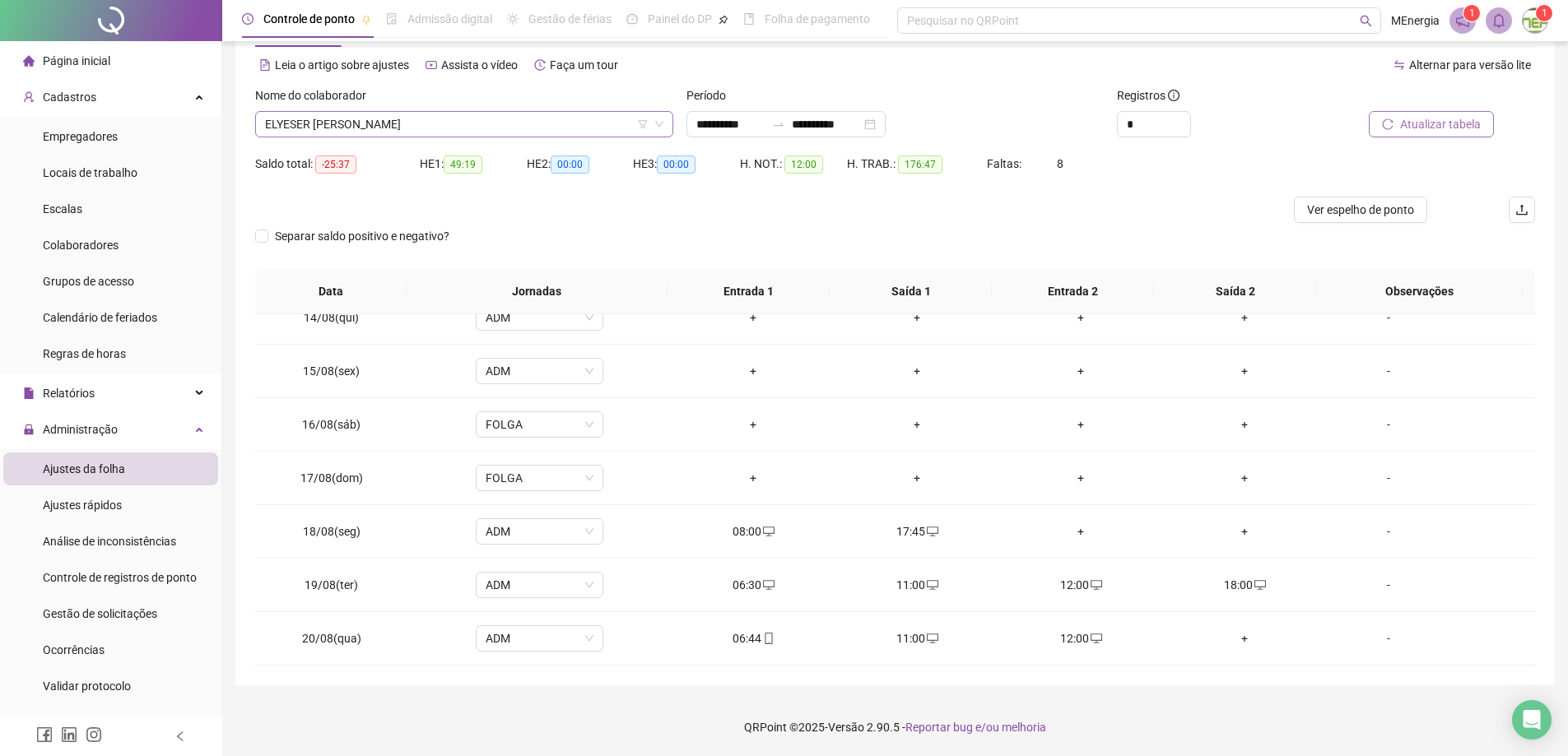
click at [666, 124] on div "ELYESER [PERSON_NAME]" at bounding box center [464, 123] width 418 height 26
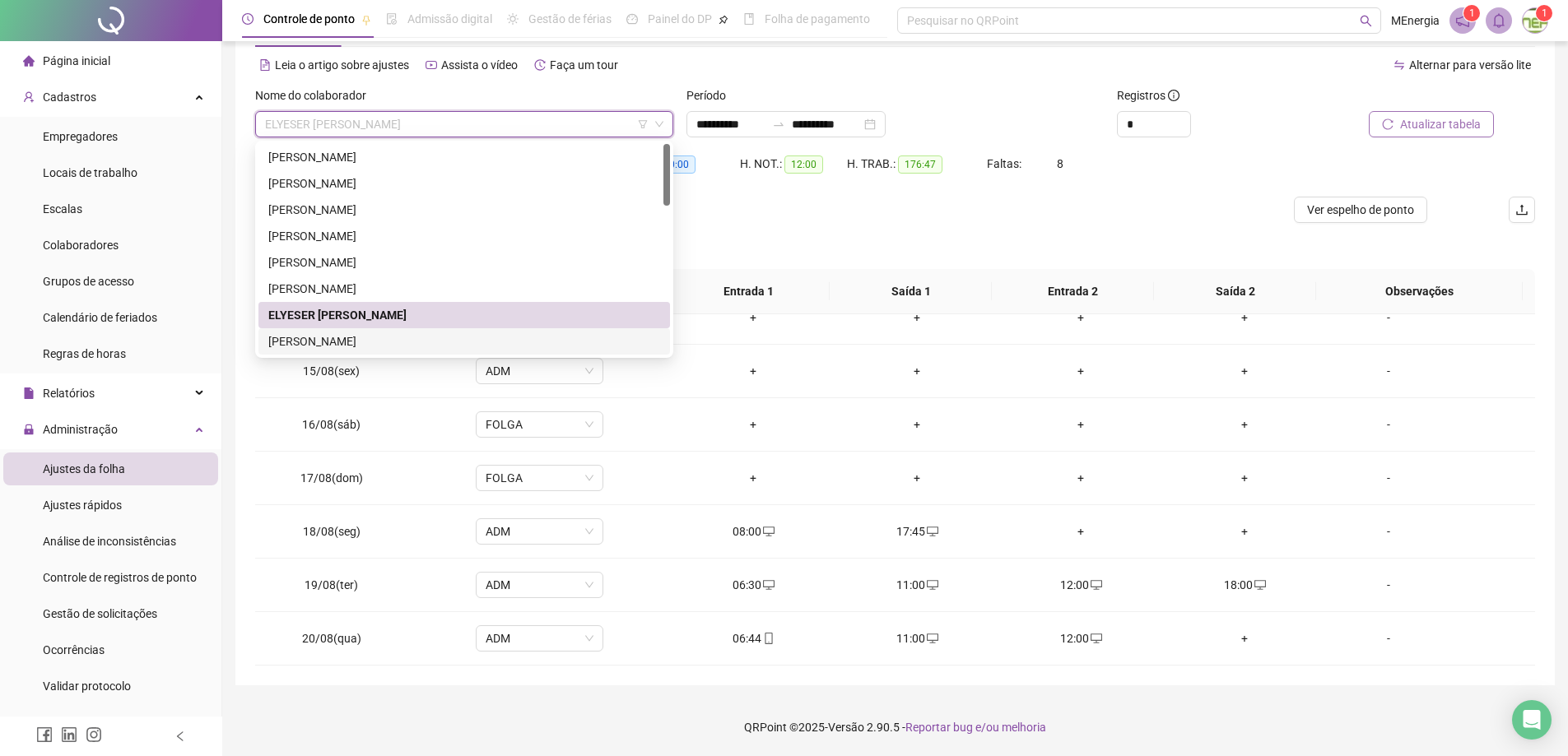
click at [419, 347] on div "[PERSON_NAME]" at bounding box center [464, 342] width 392 height 18
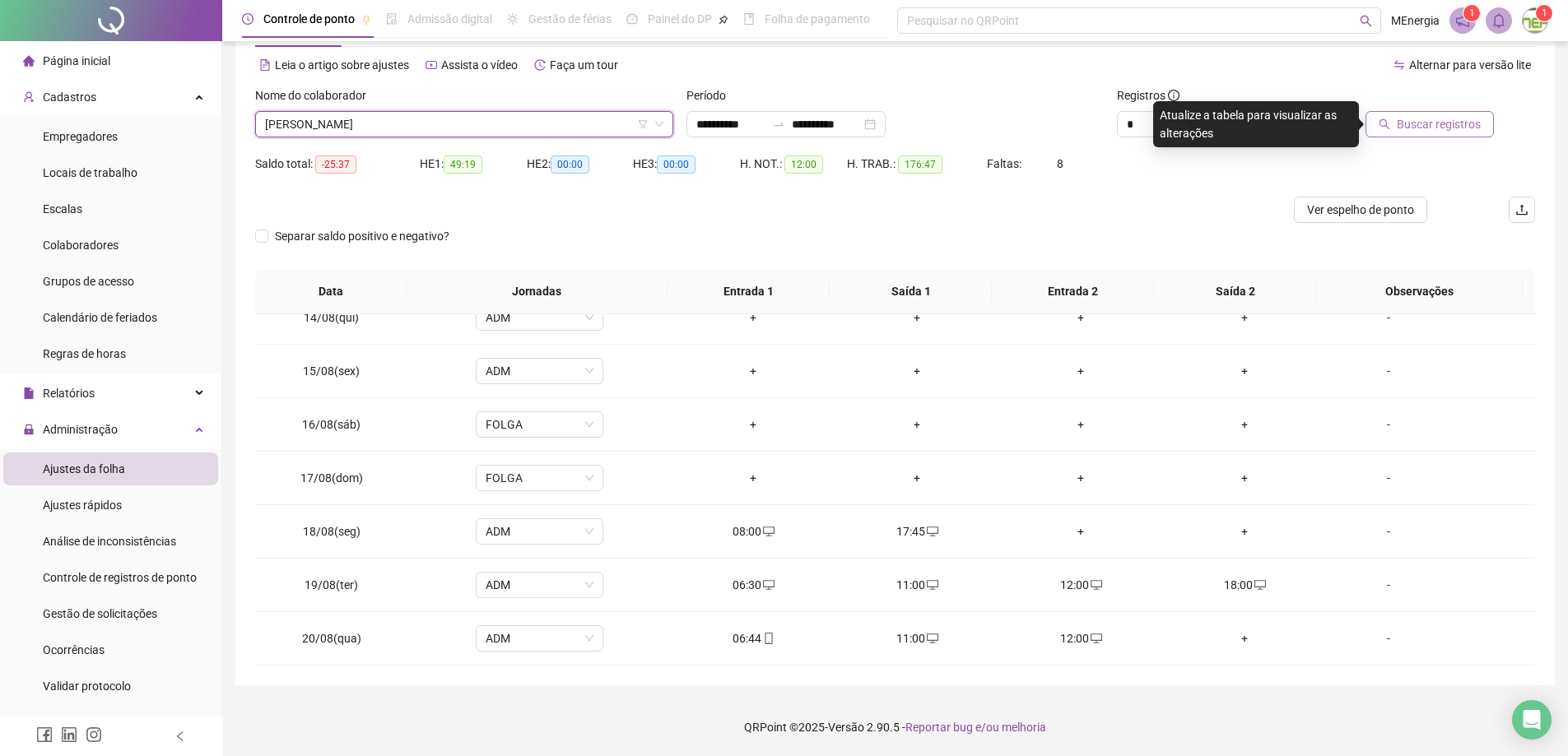
click at [1402, 130] on span "Buscar registros" at bounding box center [1439, 124] width 84 height 18
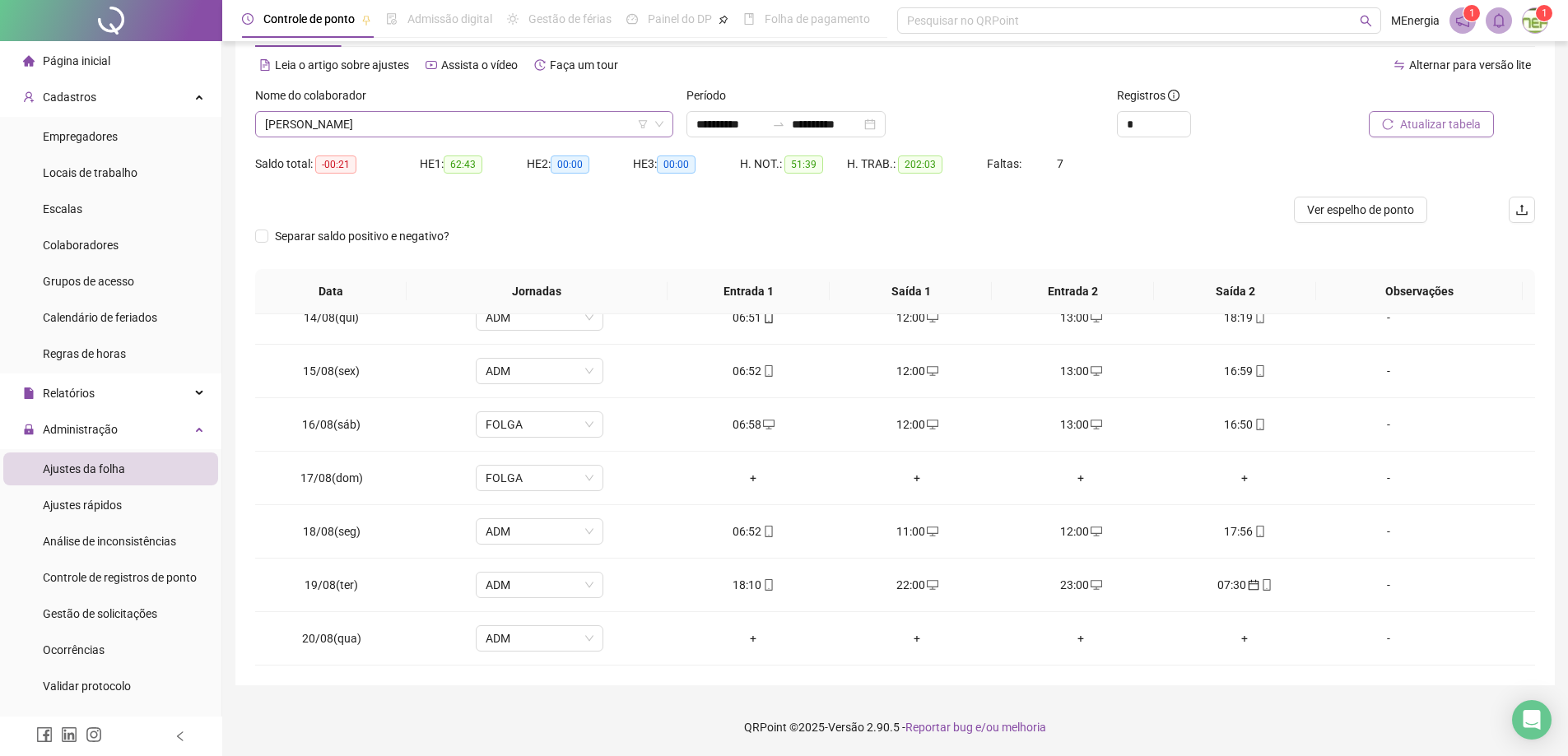
click at [665, 123] on div "[PERSON_NAME]" at bounding box center [464, 123] width 418 height 26
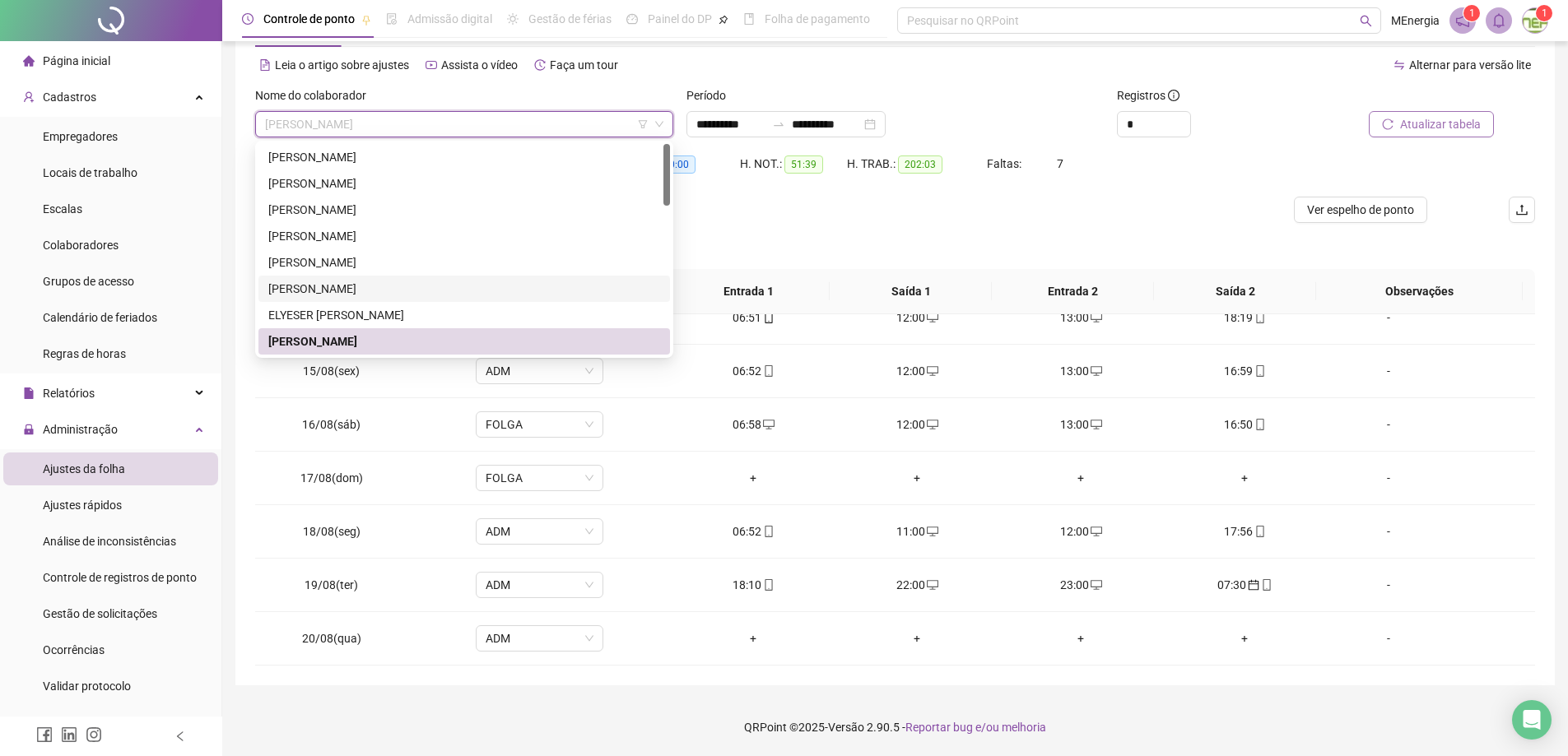
scroll to position [82, 0]
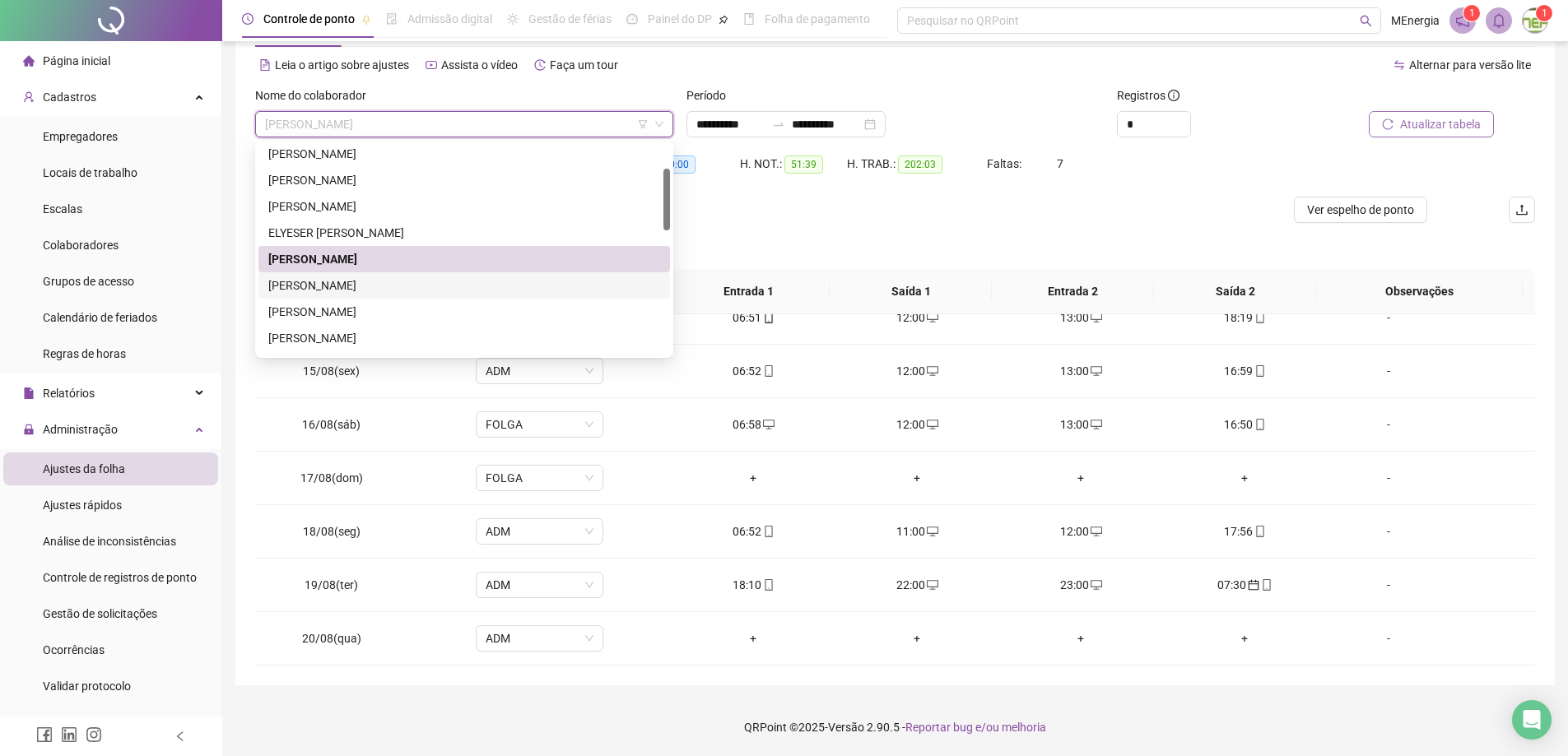
click at [421, 285] on div "[PERSON_NAME]" at bounding box center [464, 286] width 392 height 18
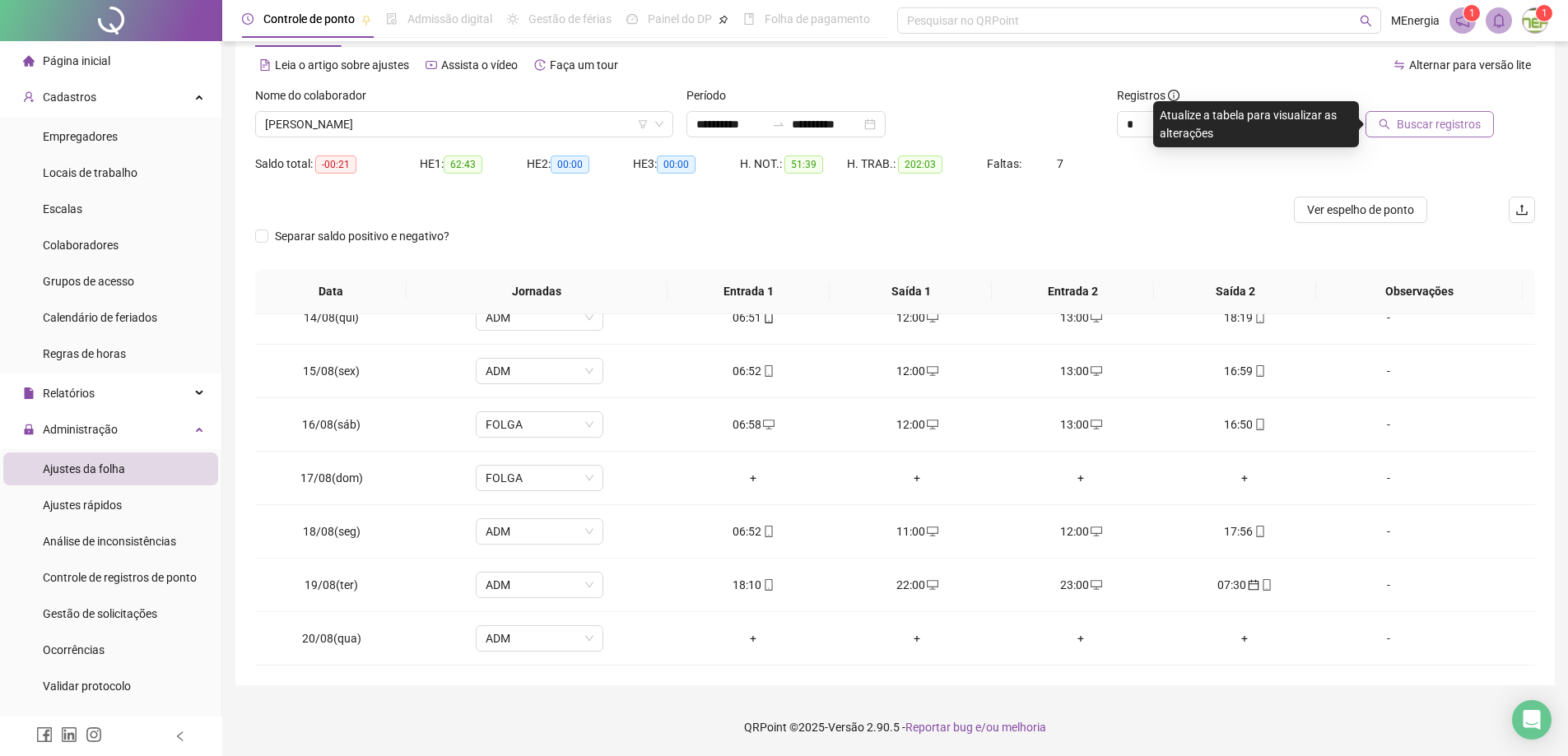
click at [1419, 123] on span "Buscar registros" at bounding box center [1439, 124] width 84 height 18
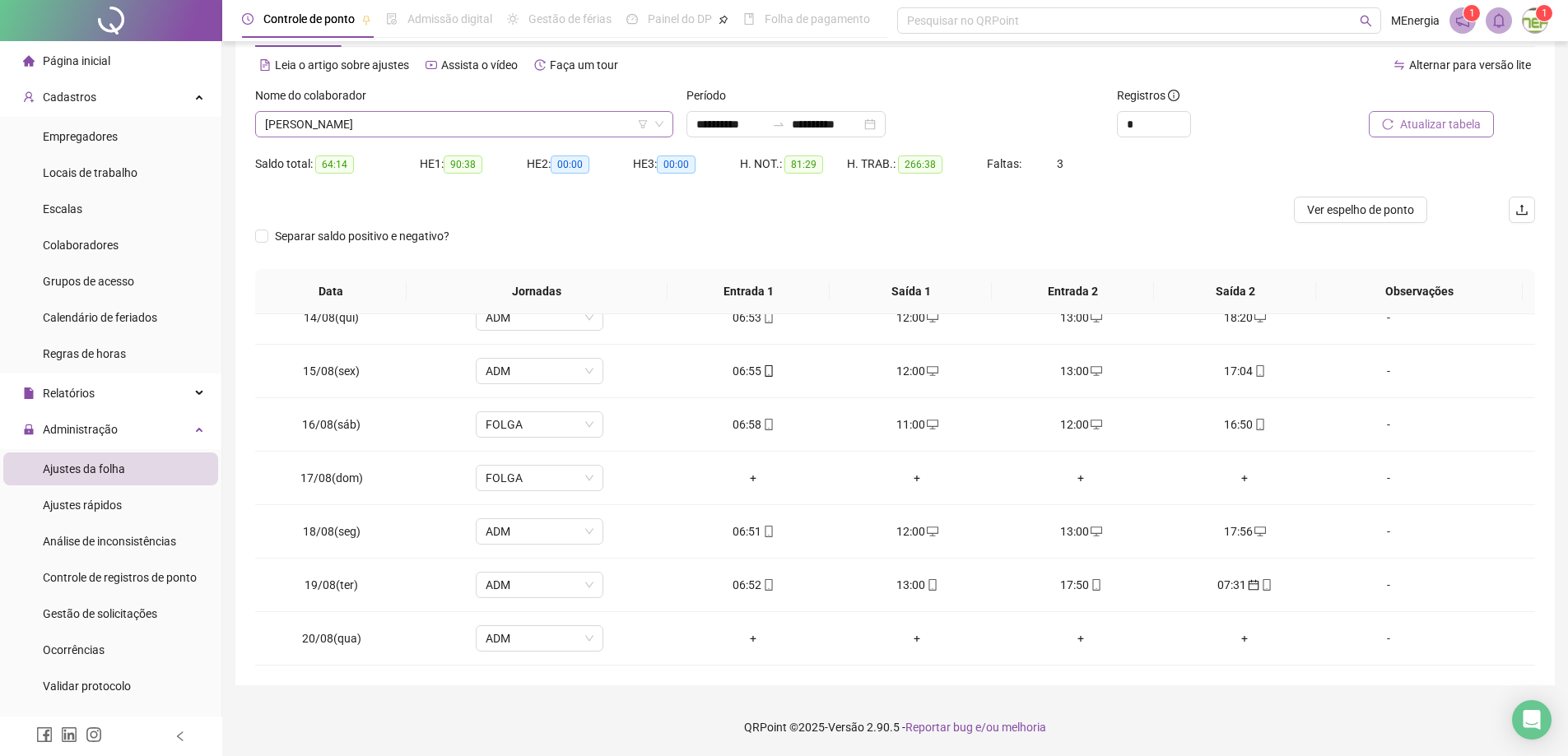
click at [666, 119] on div "[PERSON_NAME]" at bounding box center [464, 123] width 418 height 26
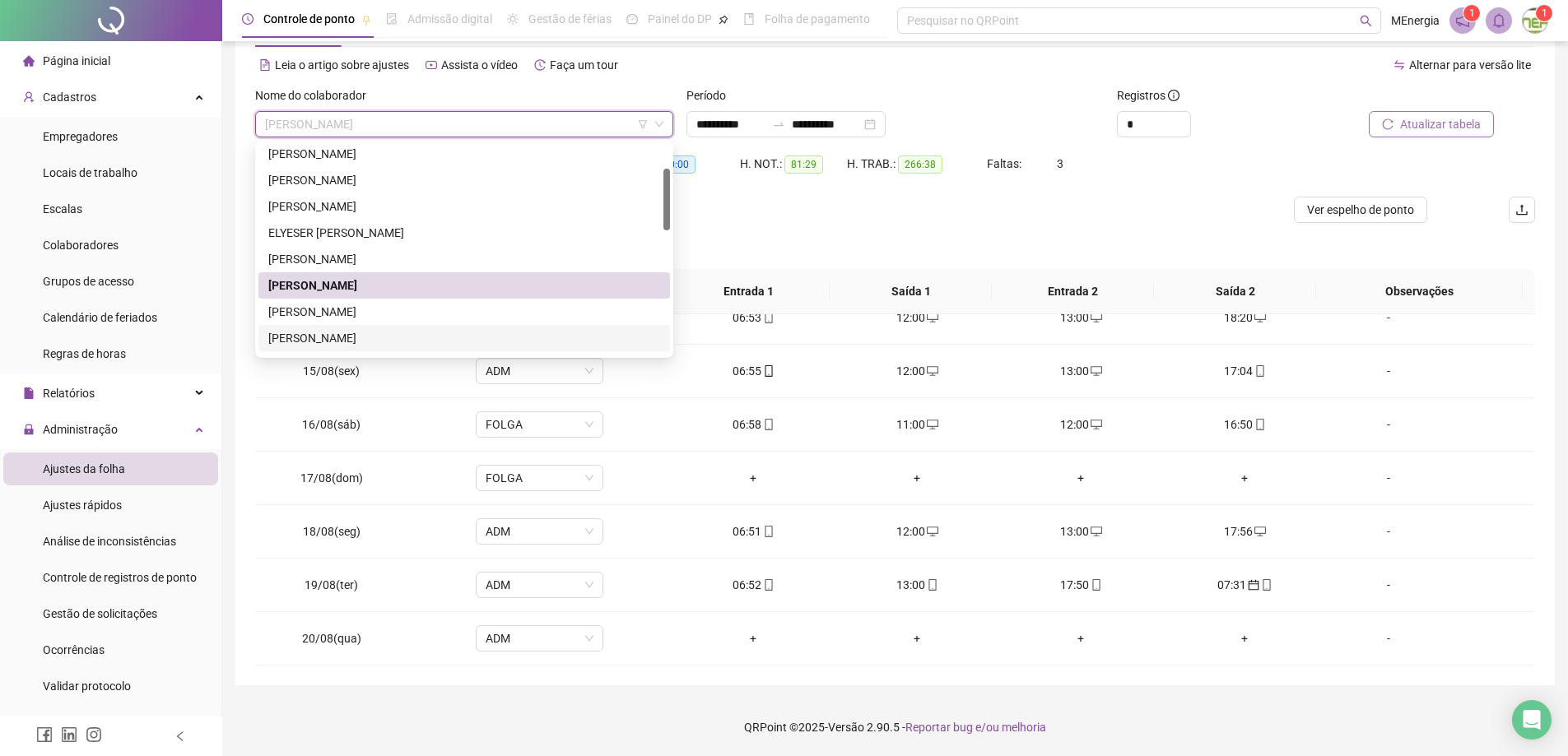
click at [452, 331] on div "[PERSON_NAME]" at bounding box center [464, 338] width 392 height 18
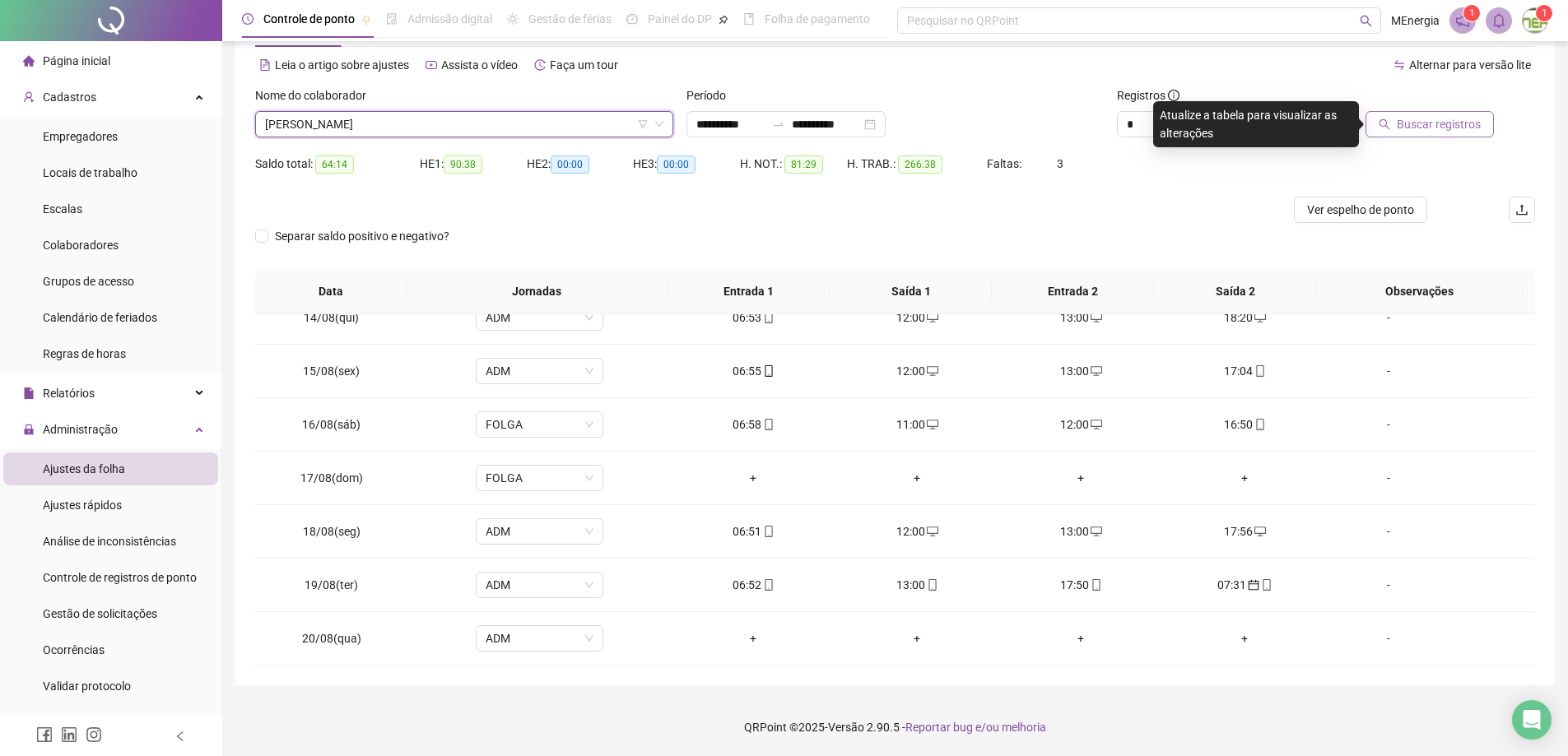
click at [1415, 130] on span "Buscar registros" at bounding box center [1439, 124] width 84 height 18
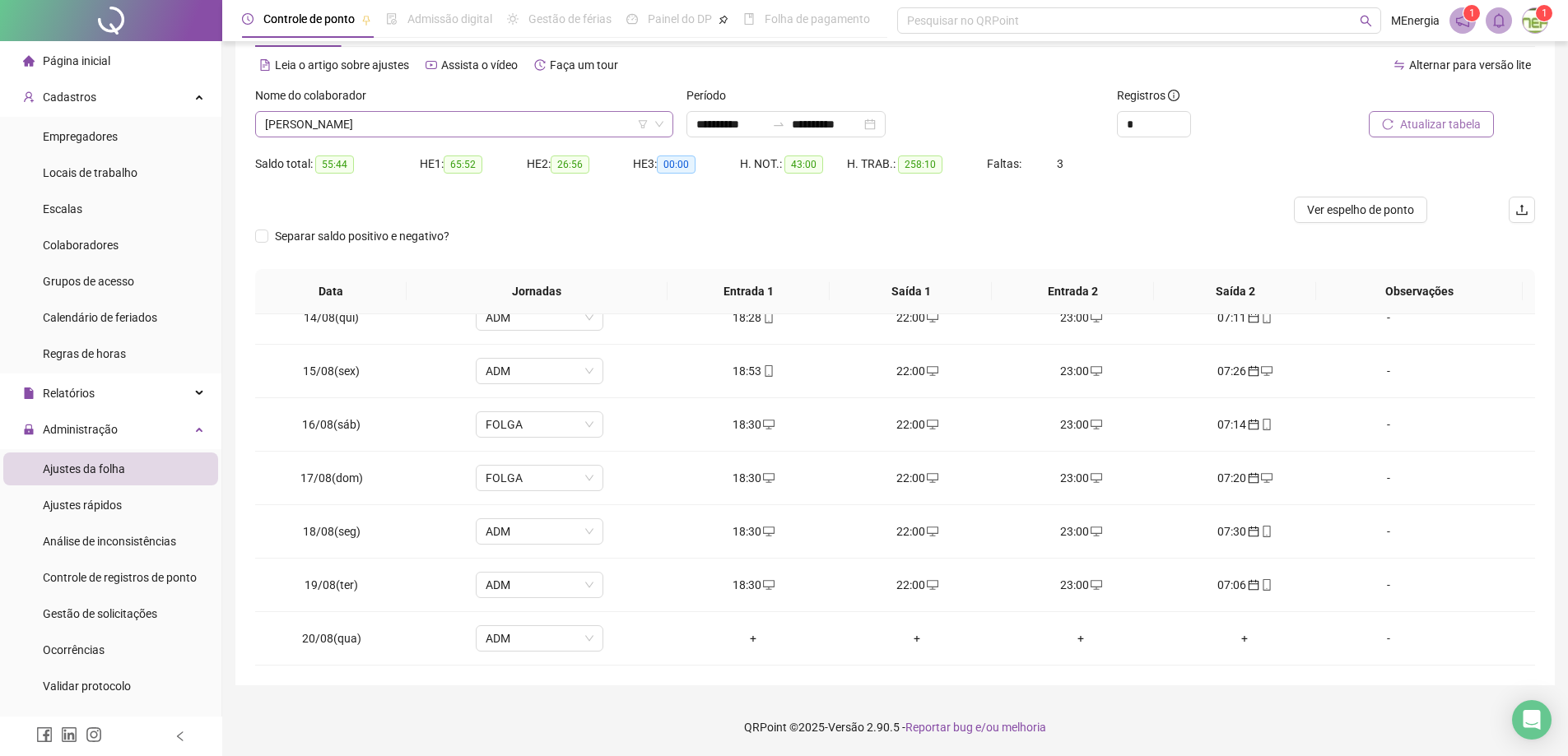
click at [669, 120] on div "[PERSON_NAME]" at bounding box center [464, 123] width 418 height 26
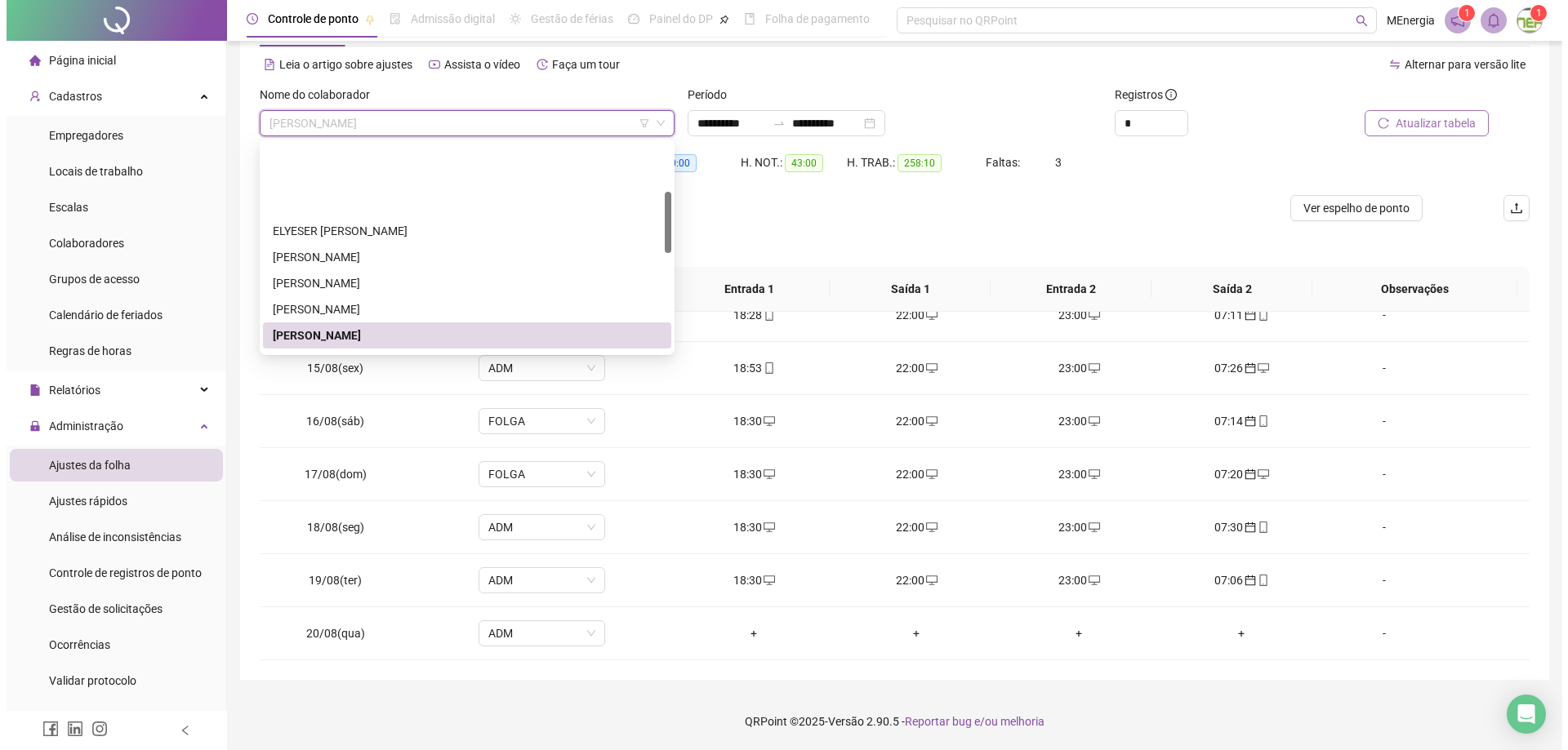
scroll to position [163, 0]
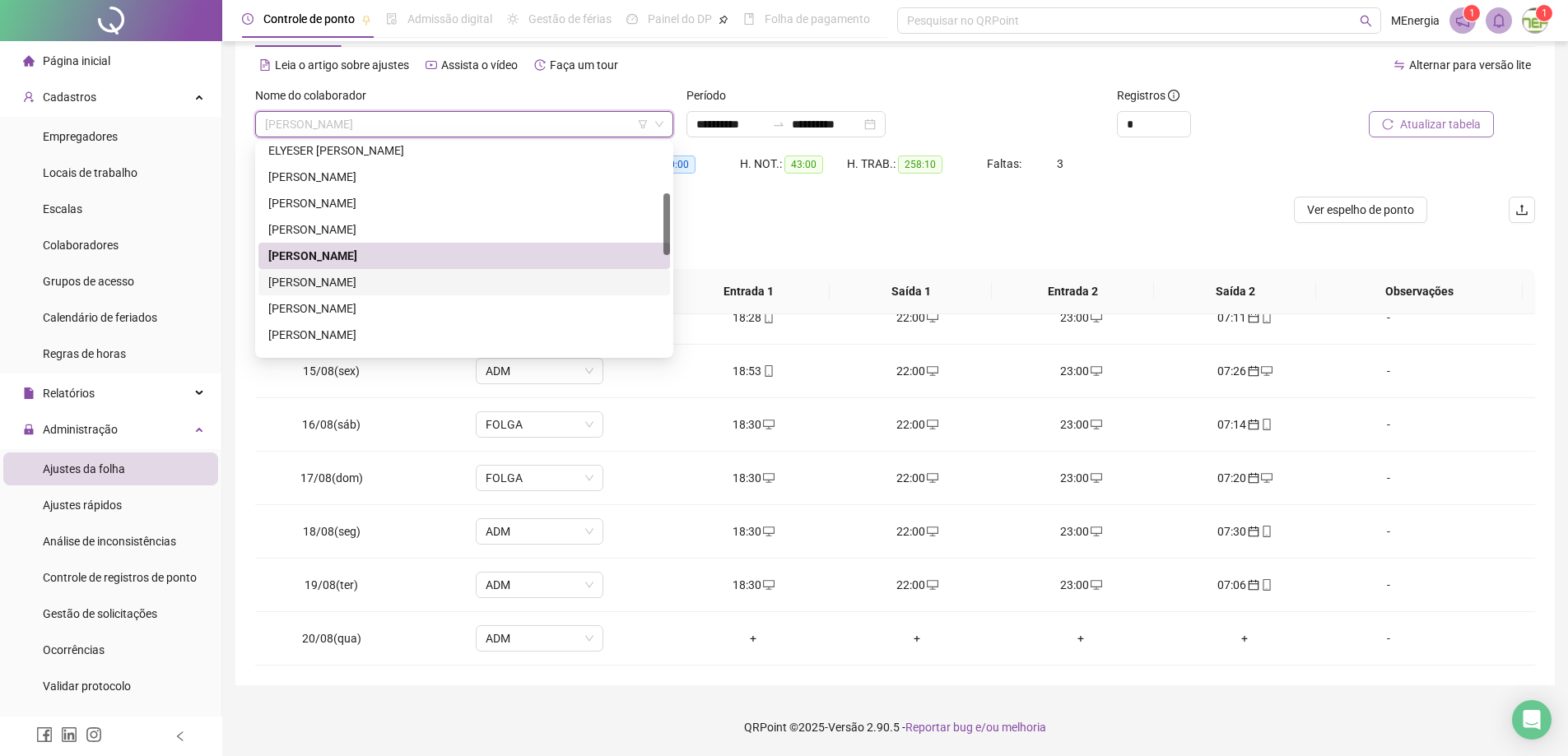
click at [370, 279] on div "[PERSON_NAME]" at bounding box center [464, 283] width 392 height 18
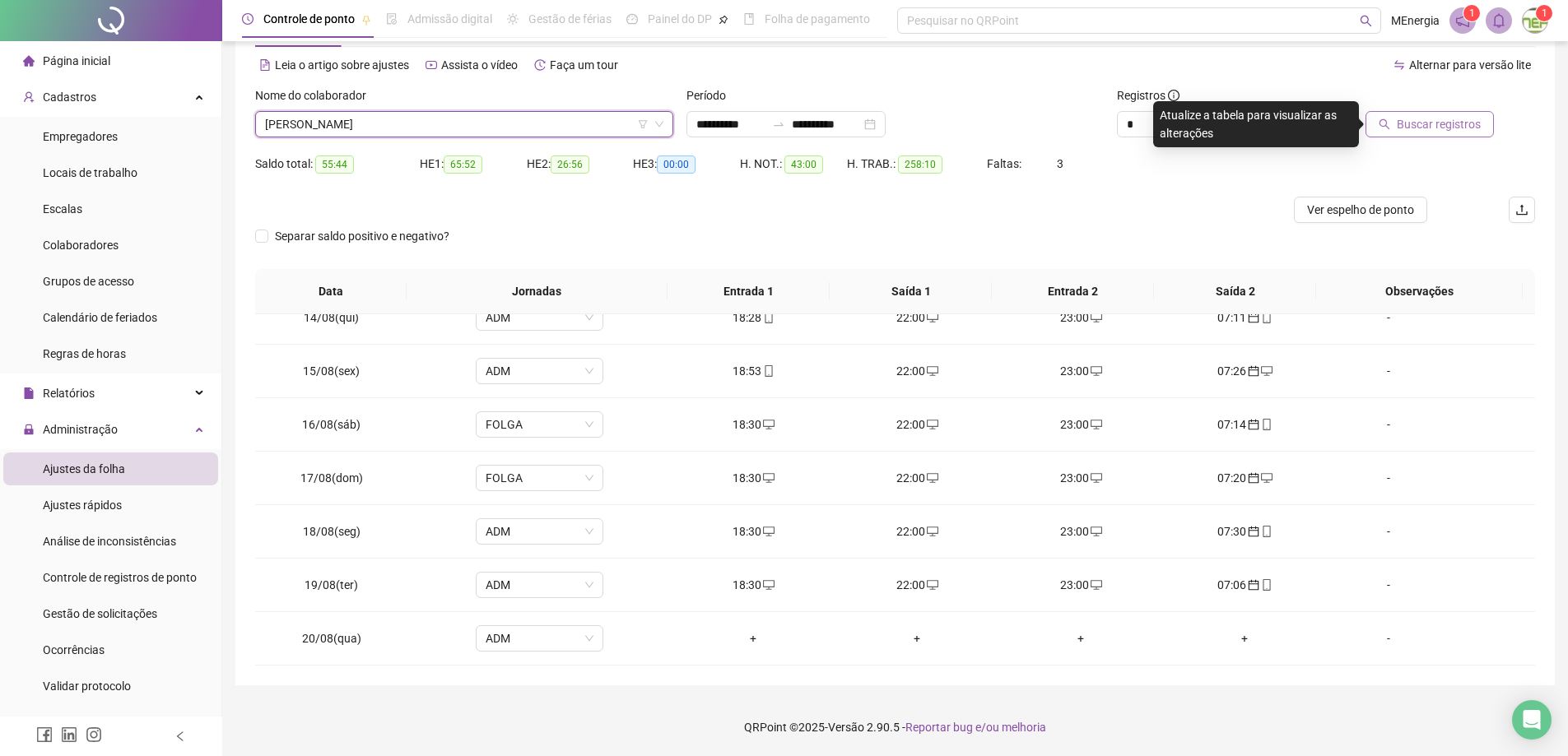
click at [1401, 129] on span "Buscar registros" at bounding box center [1439, 124] width 84 height 18
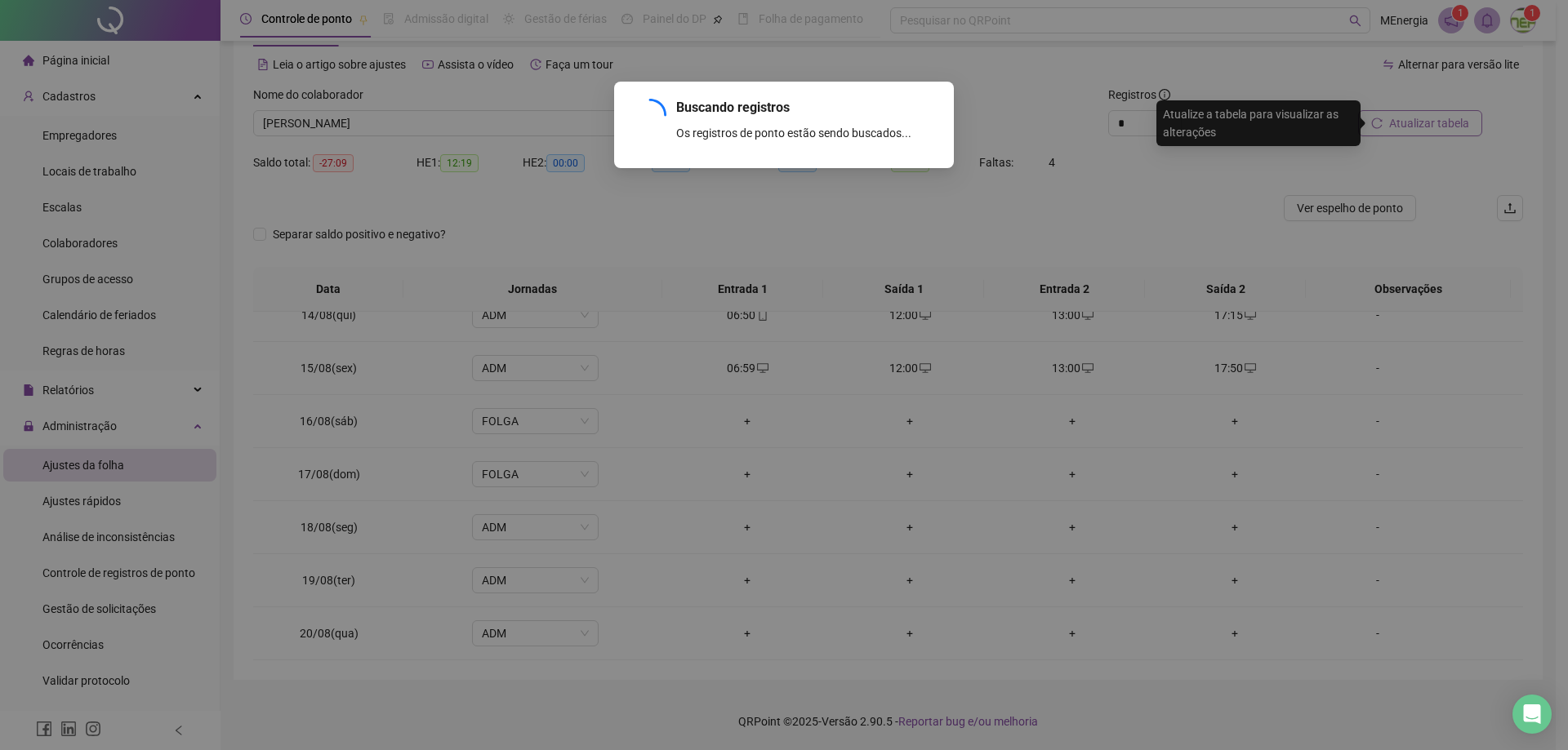
scroll to position [447, 0]
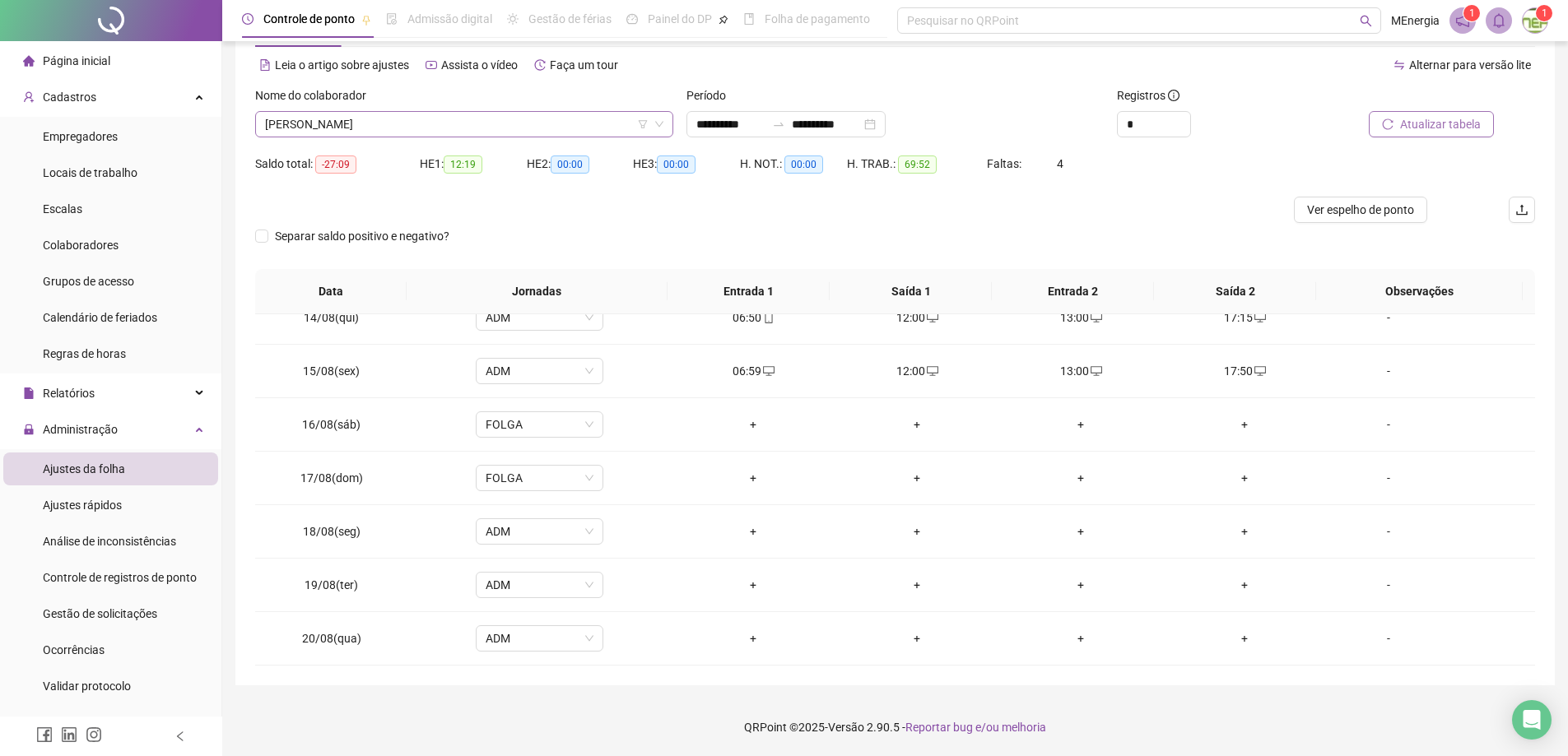
click at [672, 125] on div "[PERSON_NAME]" at bounding box center [464, 123] width 418 height 26
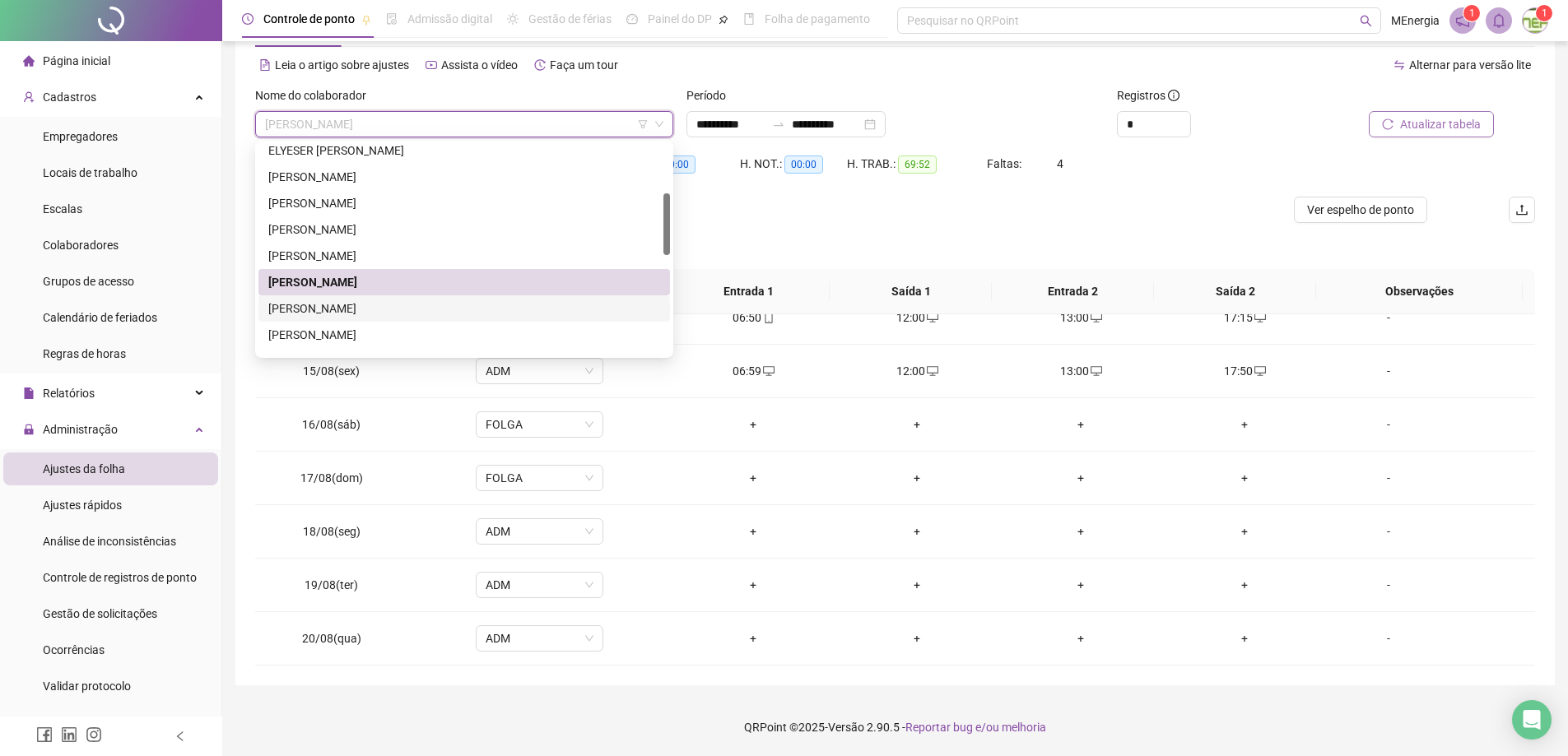
click at [387, 306] on div "[PERSON_NAME]" at bounding box center [464, 309] width 392 height 18
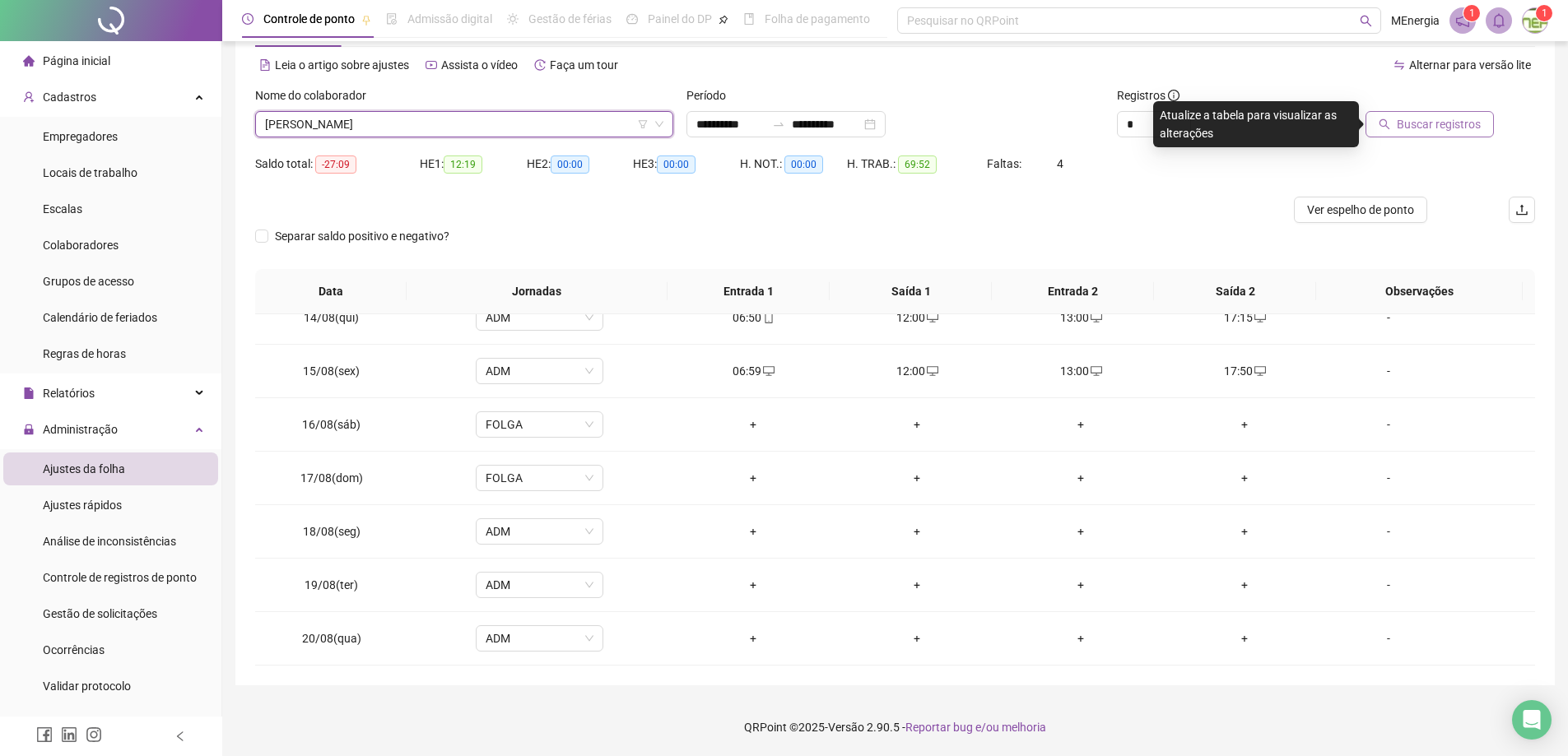
click at [1401, 118] on span "Buscar registros" at bounding box center [1439, 124] width 84 height 18
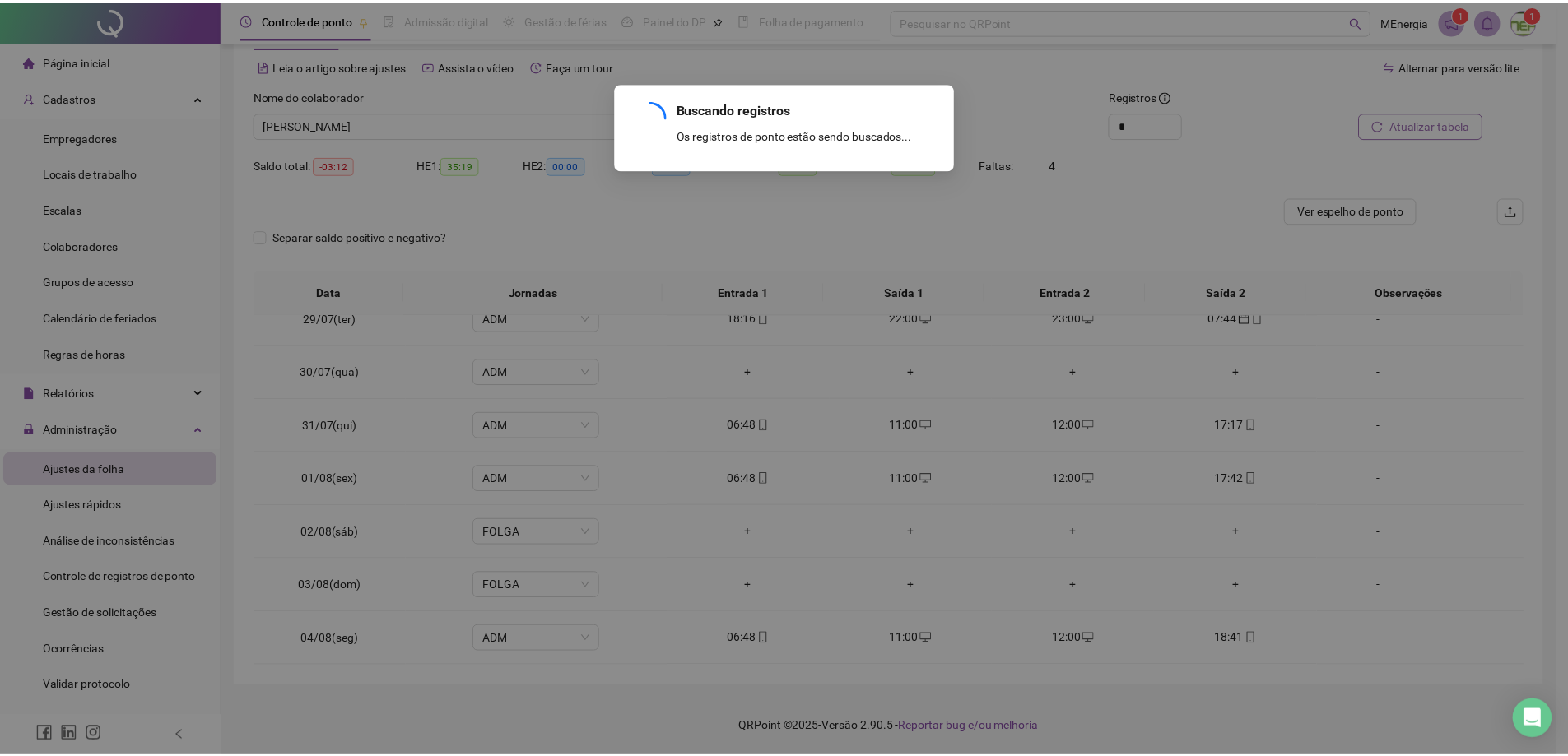
scroll to position [1306, 0]
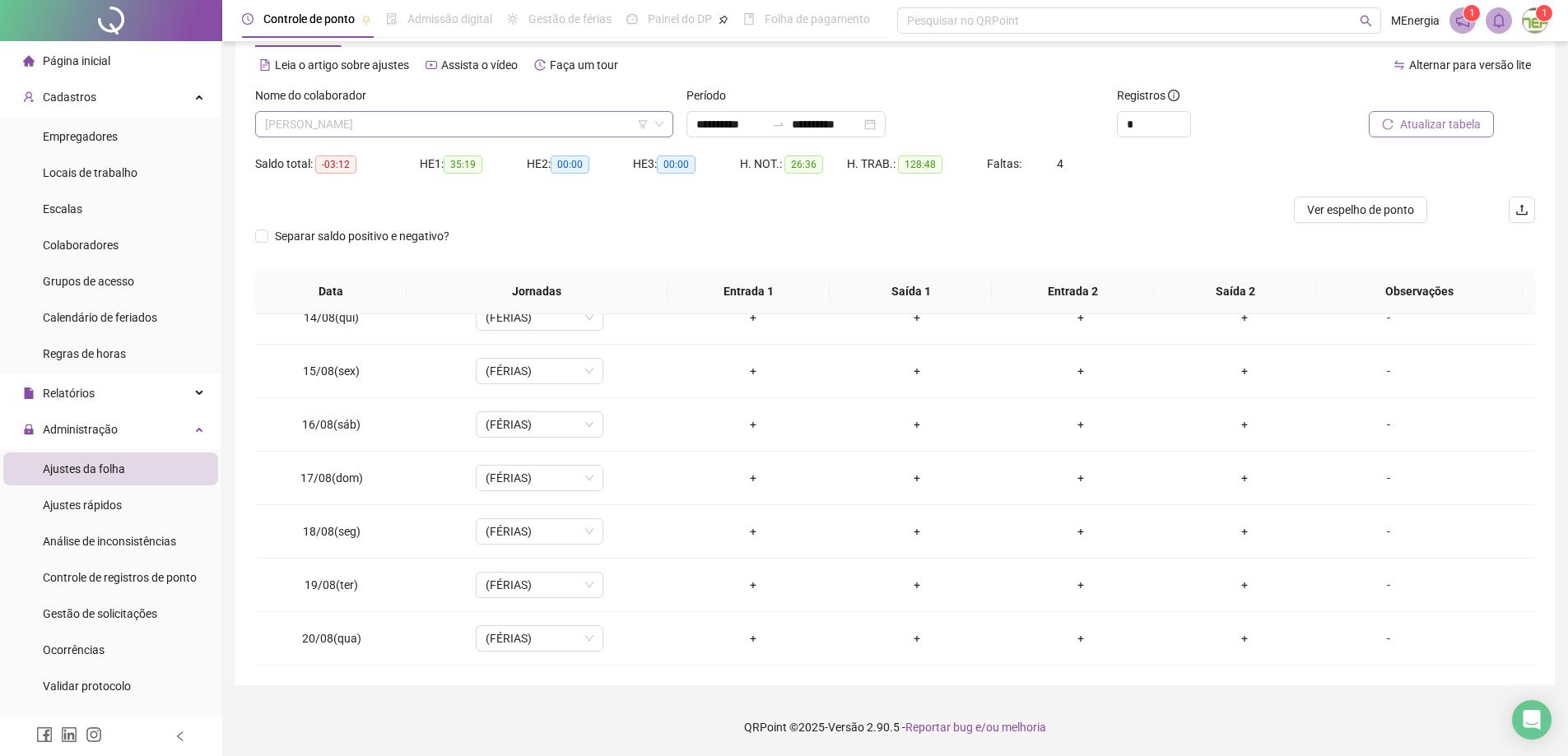
click at [670, 122] on div "[PERSON_NAME]" at bounding box center [464, 123] width 418 height 26
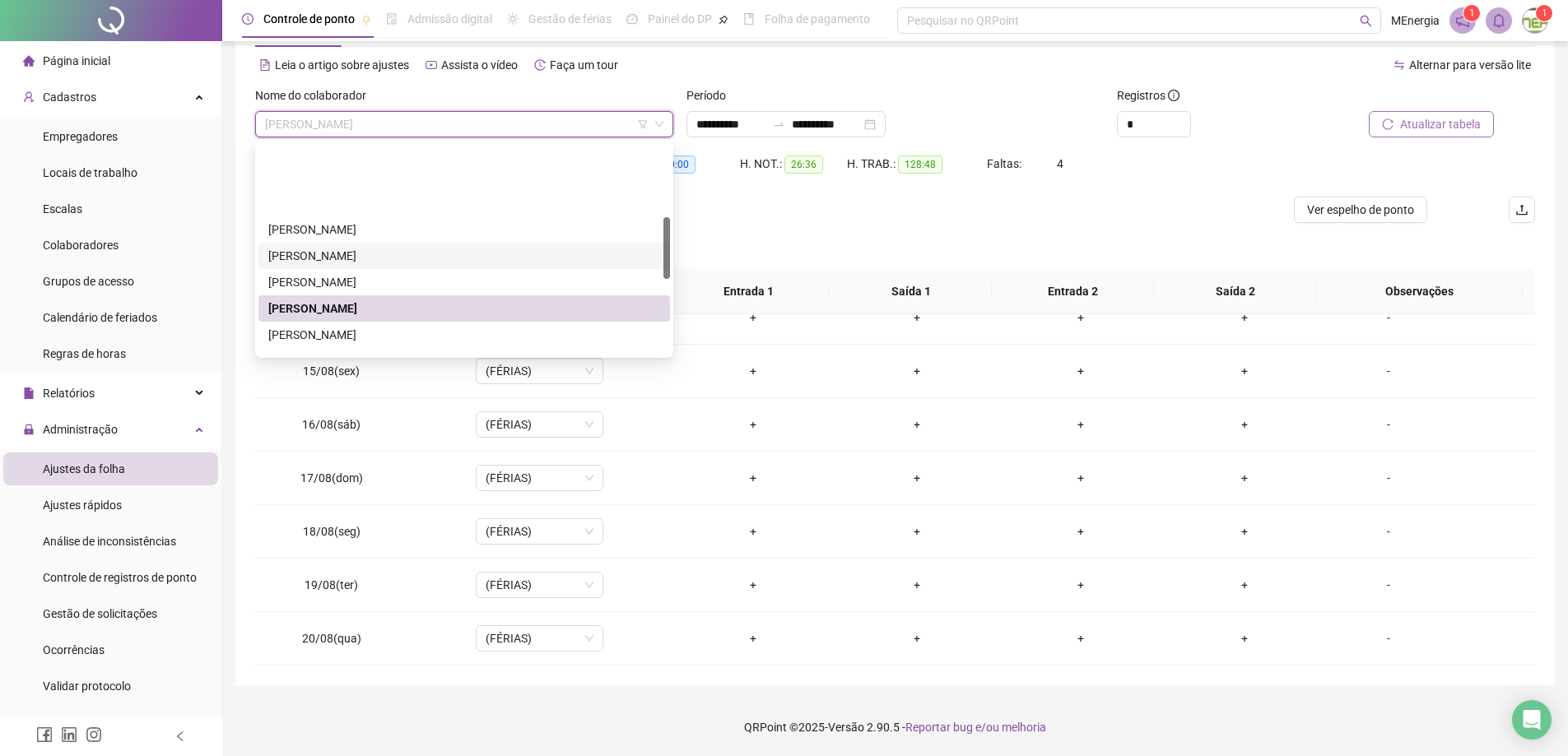
scroll to position [247, 0]
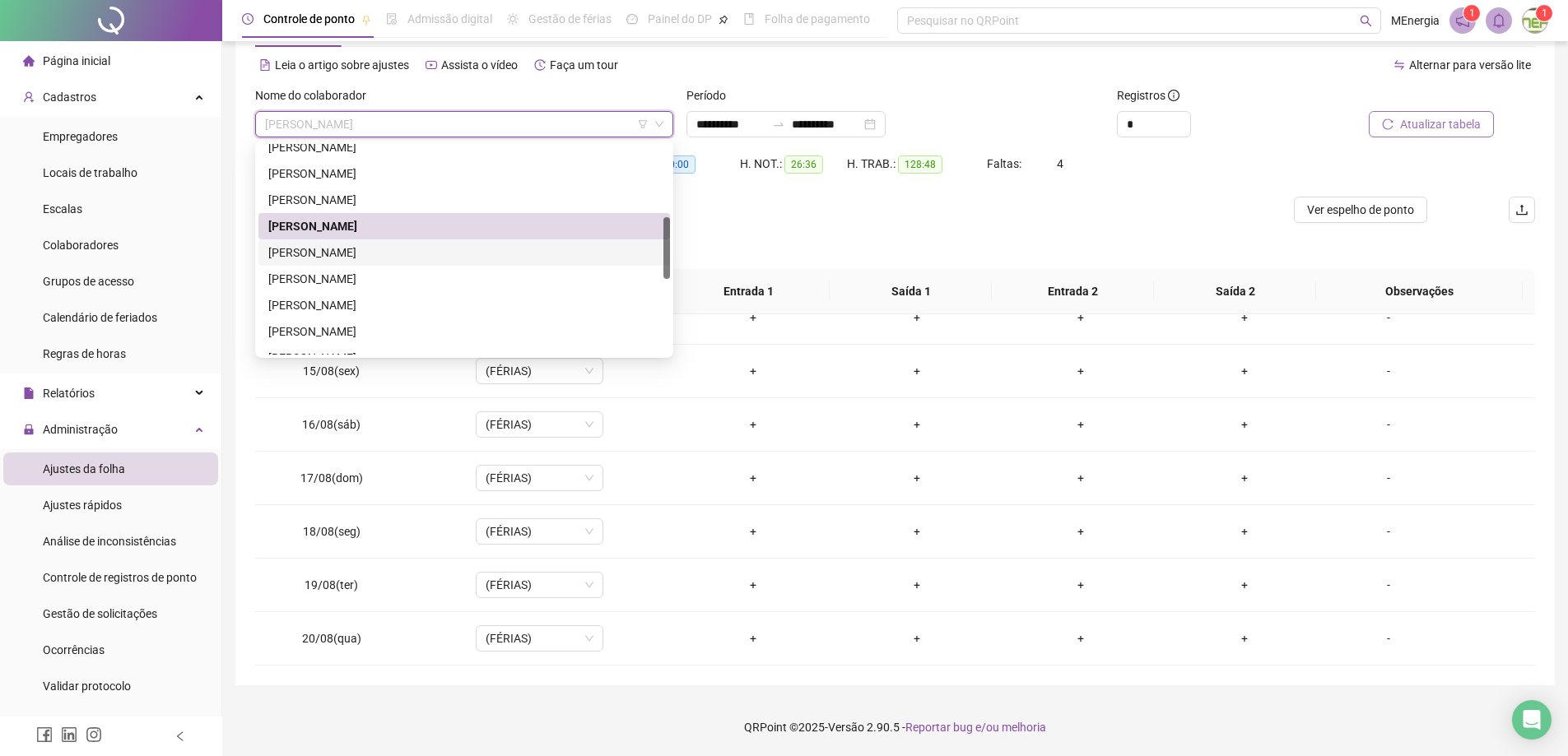
click at [425, 248] on div "[PERSON_NAME]" at bounding box center [464, 253] width 392 height 18
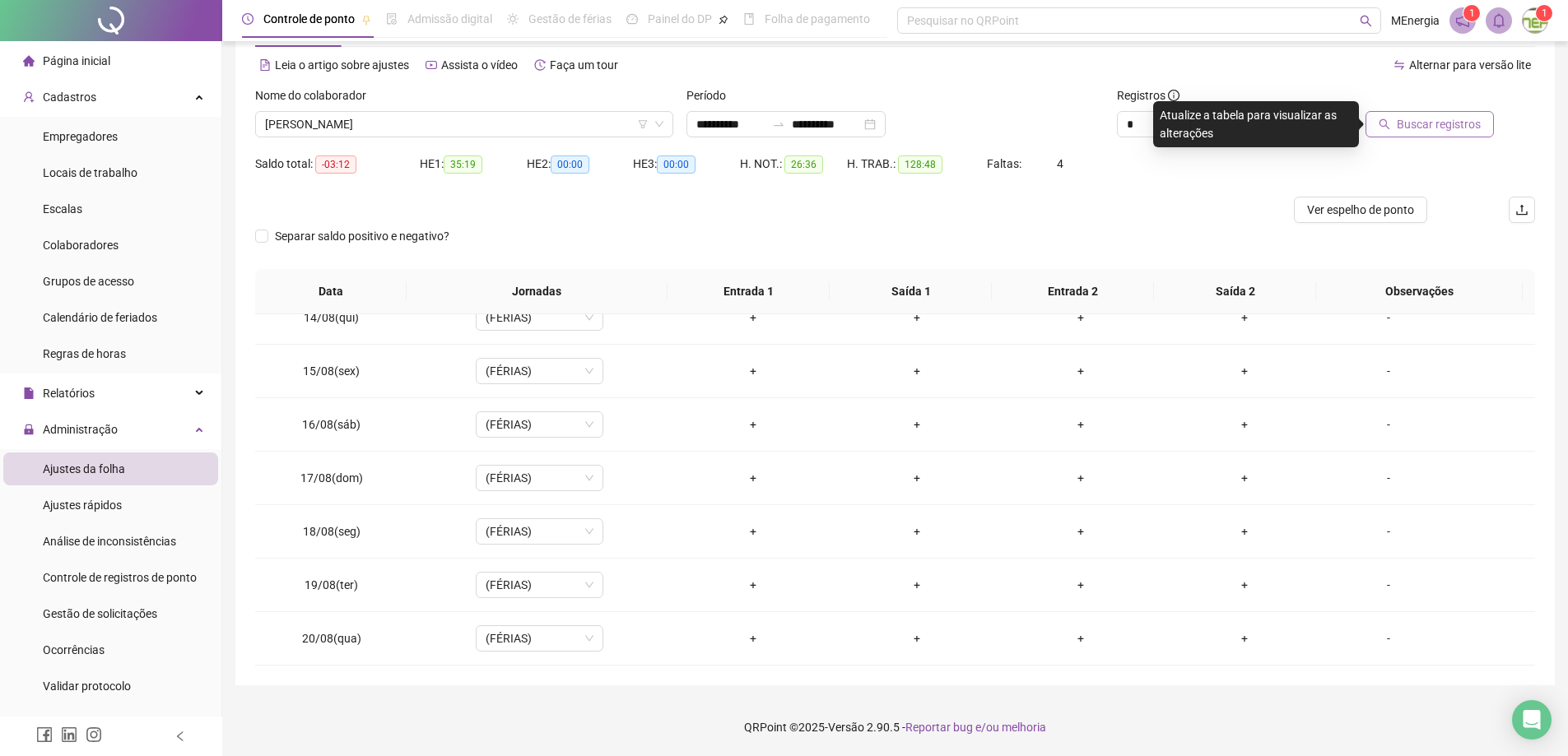
click at [1415, 123] on span "Buscar registros" at bounding box center [1439, 124] width 84 height 18
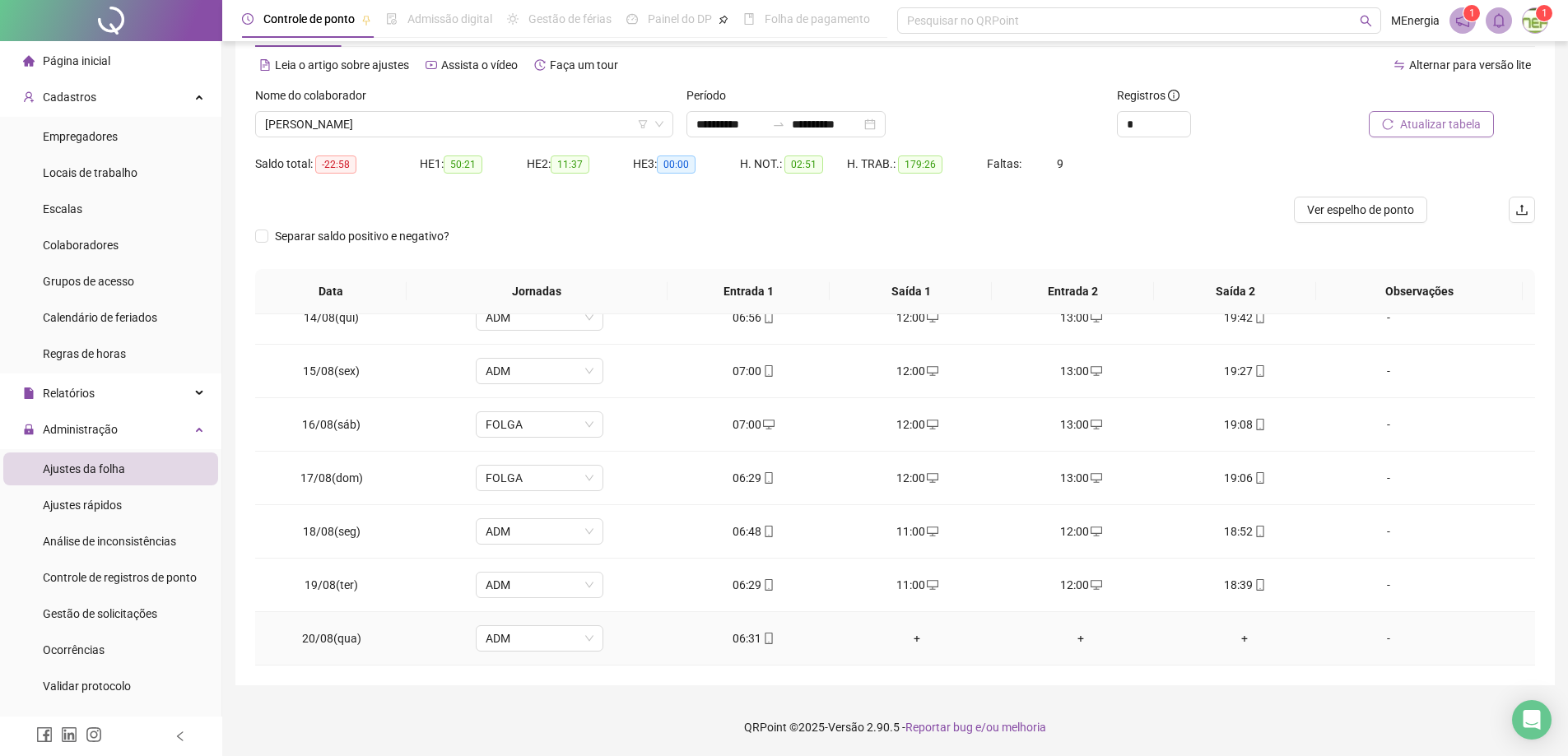
click at [909, 642] on div "+" at bounding box center [917, 639] width 138 height 18
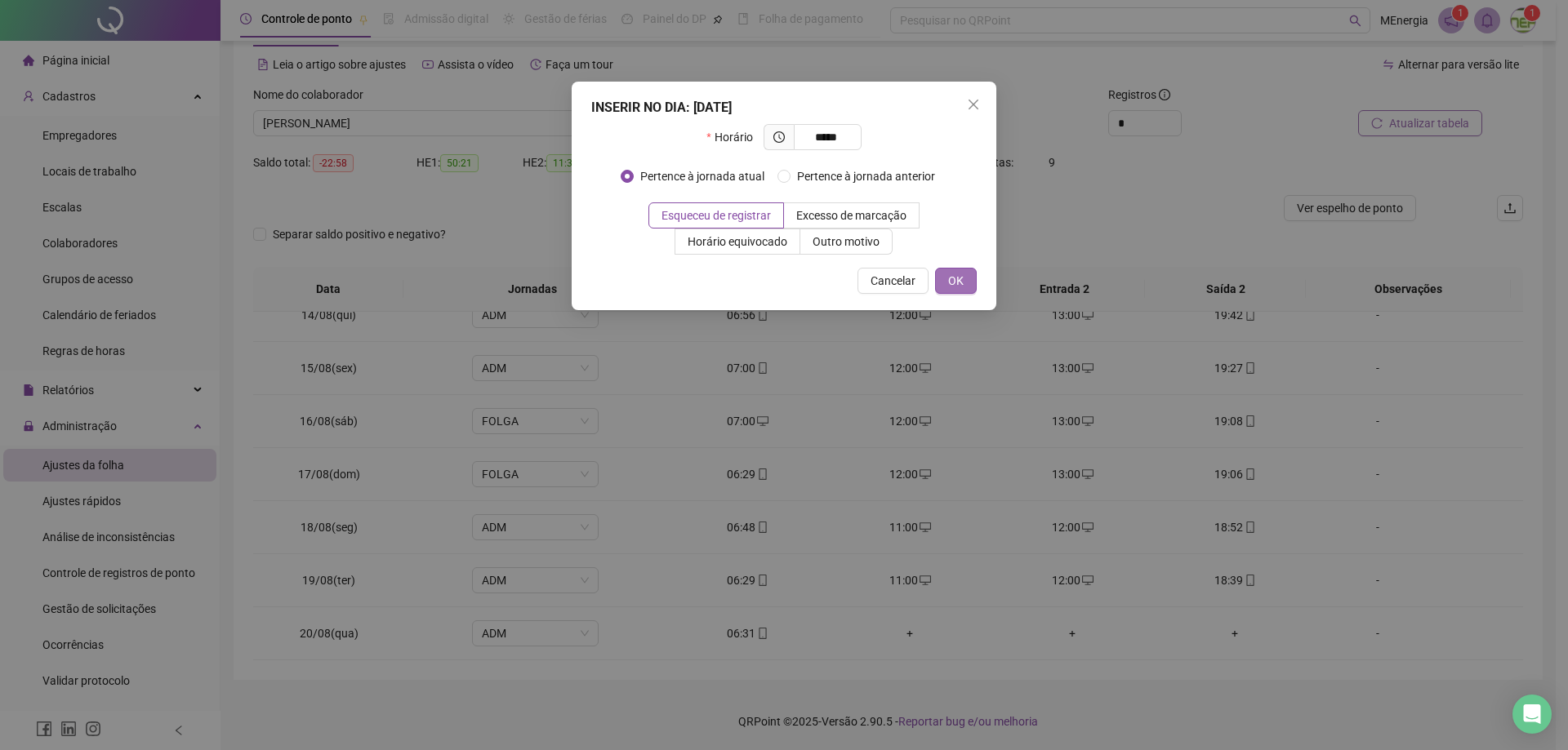
type input "*****"
click at [953, 279] on span "OK" at bounding box center [956, 281] width 16 height 18
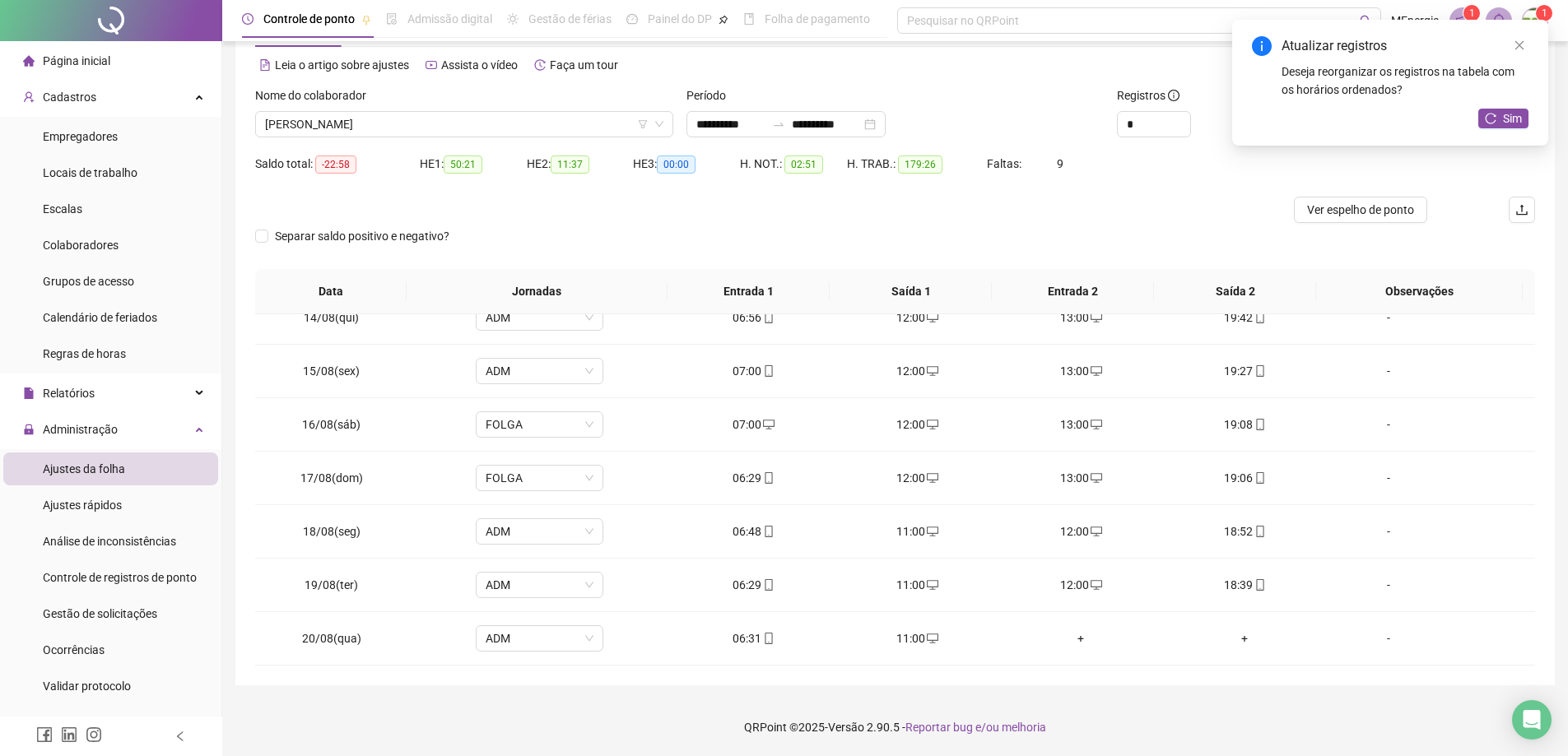
click at [1069, 636] on div "+" at bounding box center [1081, 639] width 138 height 18
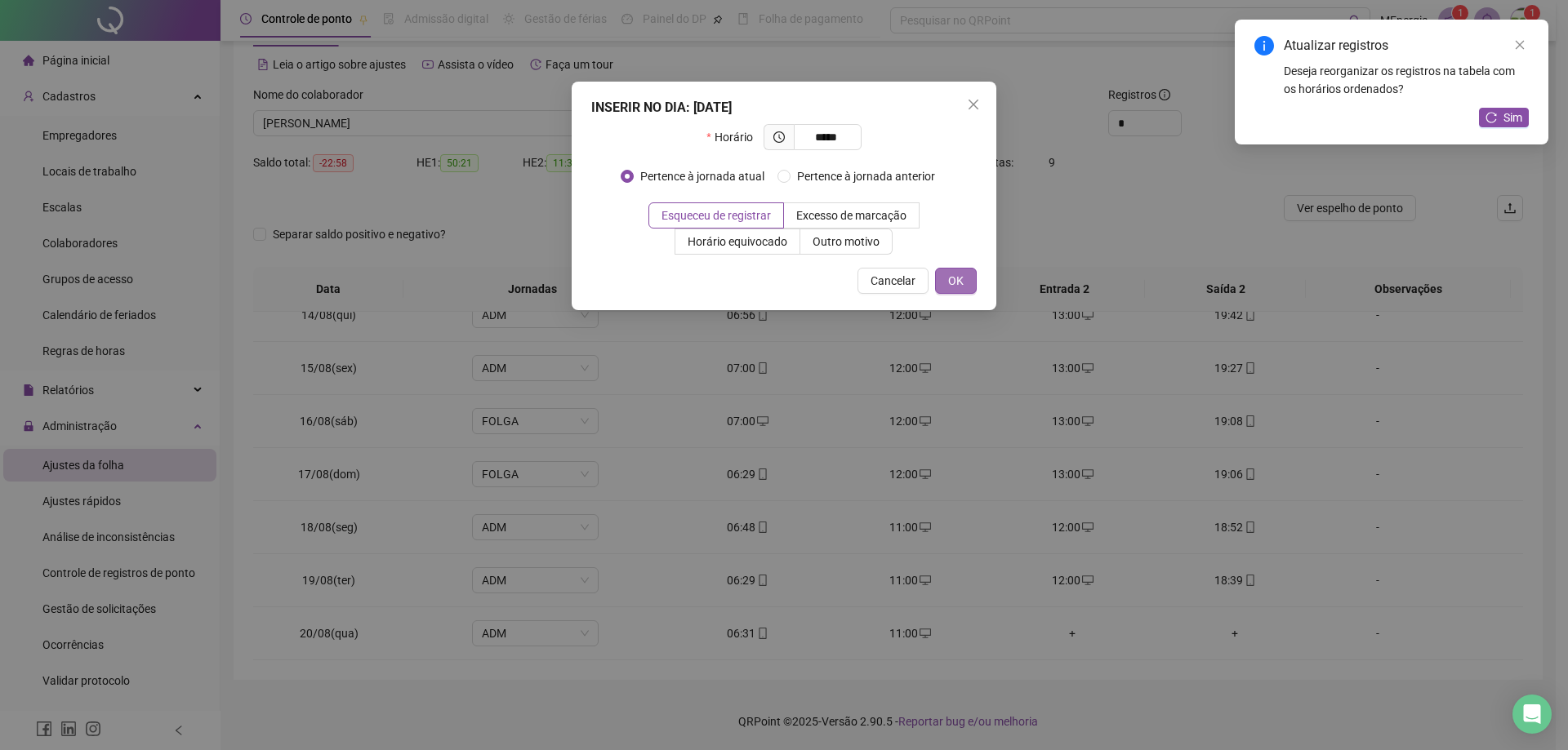
type input "*****"
click at [968, 279] on button "OK" at bounding box center [956, 281] width 42 height 26
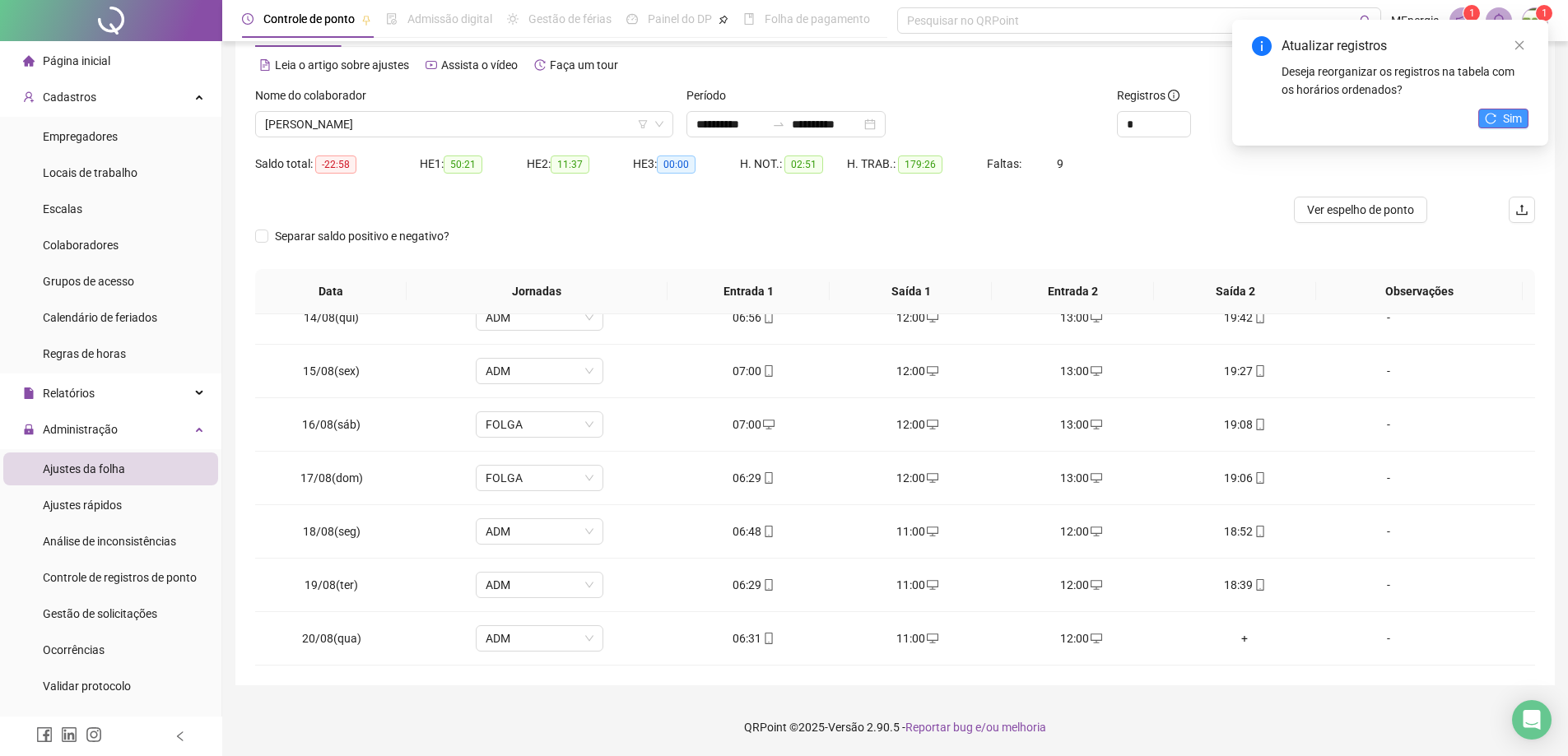
click at [1513, 124] on span "Sim" at bounding box center [1513, 118] width 19 height 18
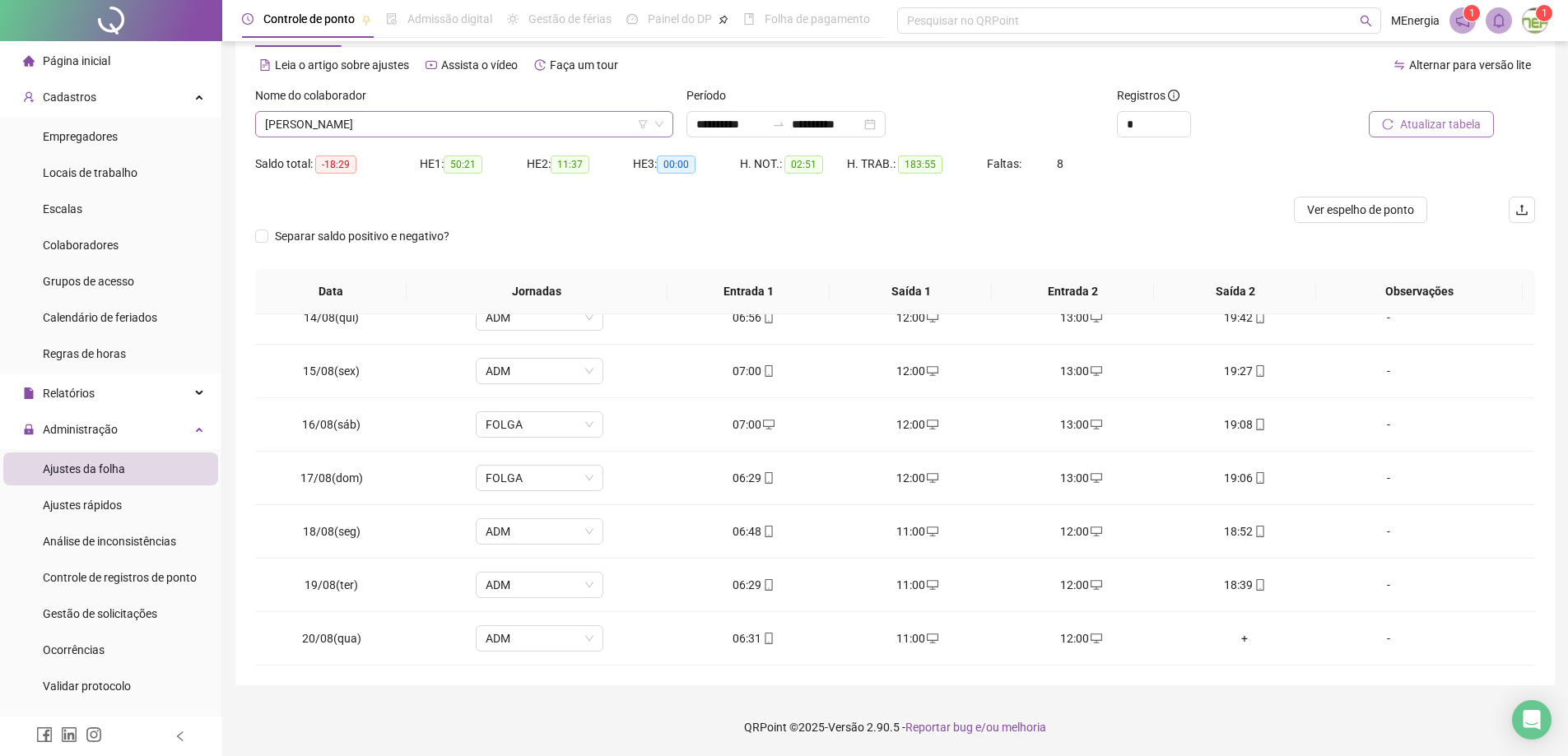
click at [670, 128] on div "[PERSON_NAME]" at bounding box center [464, 123] width 418 height 26
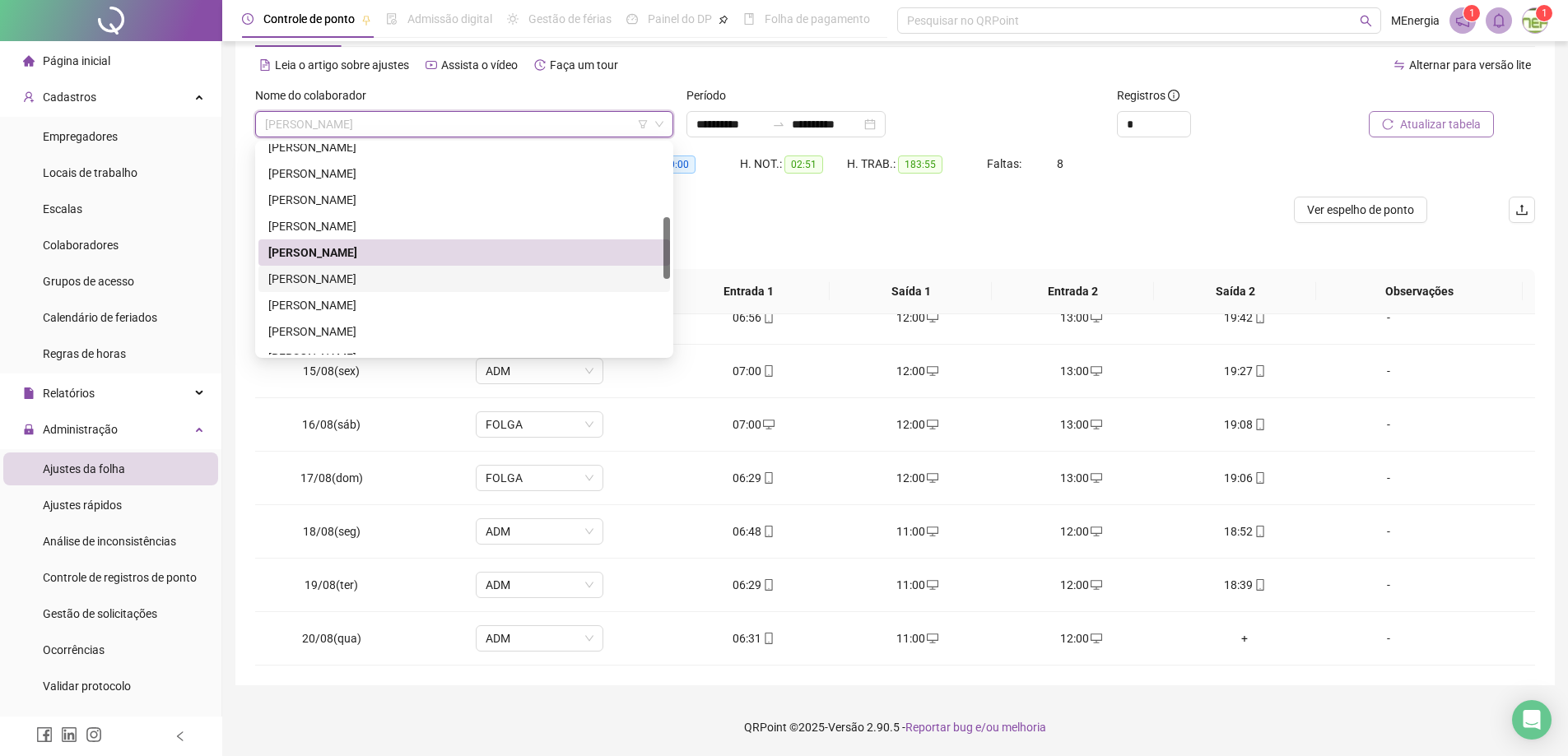
click at [401, 278] on div "[PERSON_NAME]" at bounding box center [464, 279] width 392 height 18
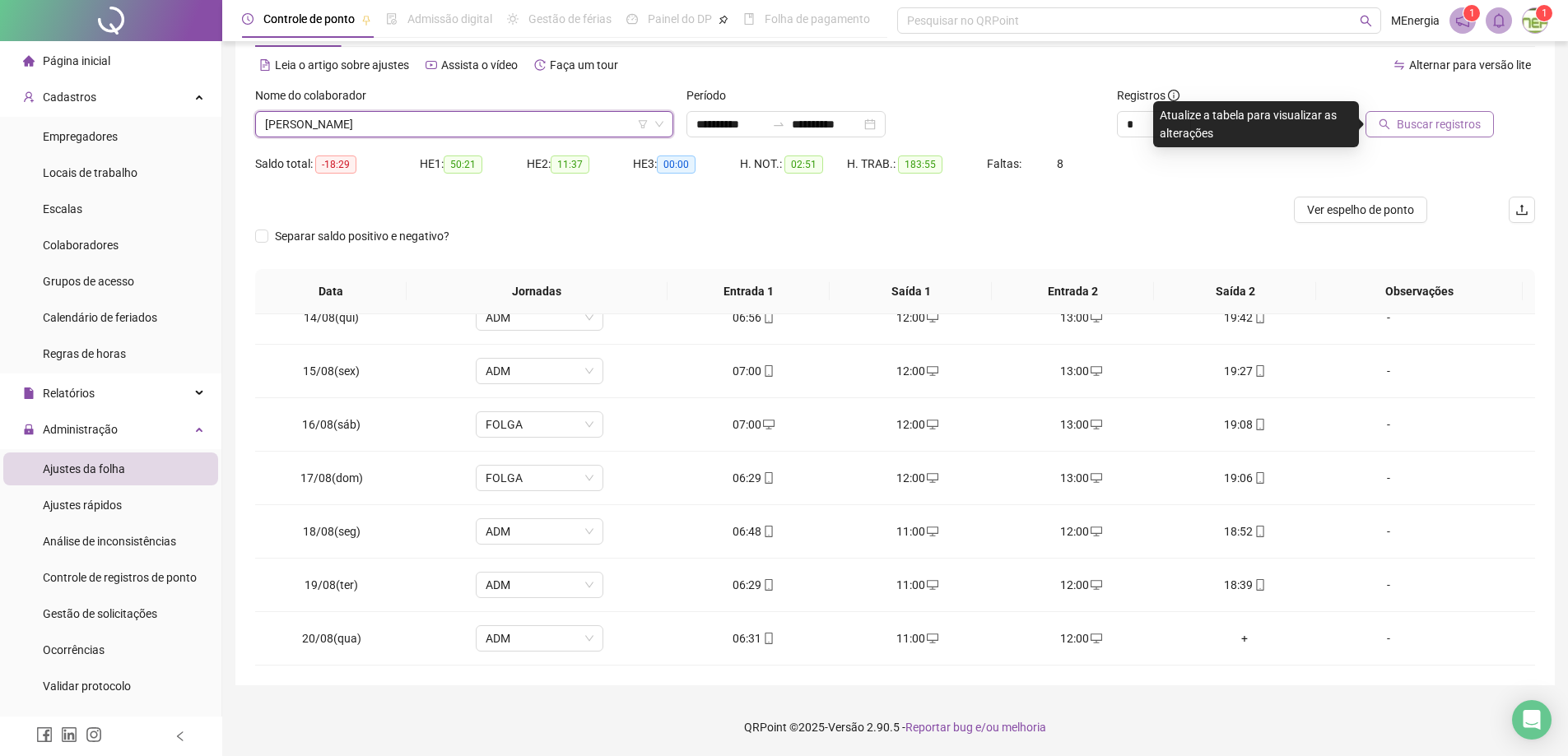
click at [1401, 123] on span "Buscar registros" at bounding box center [1439, 124] width 84 height 18
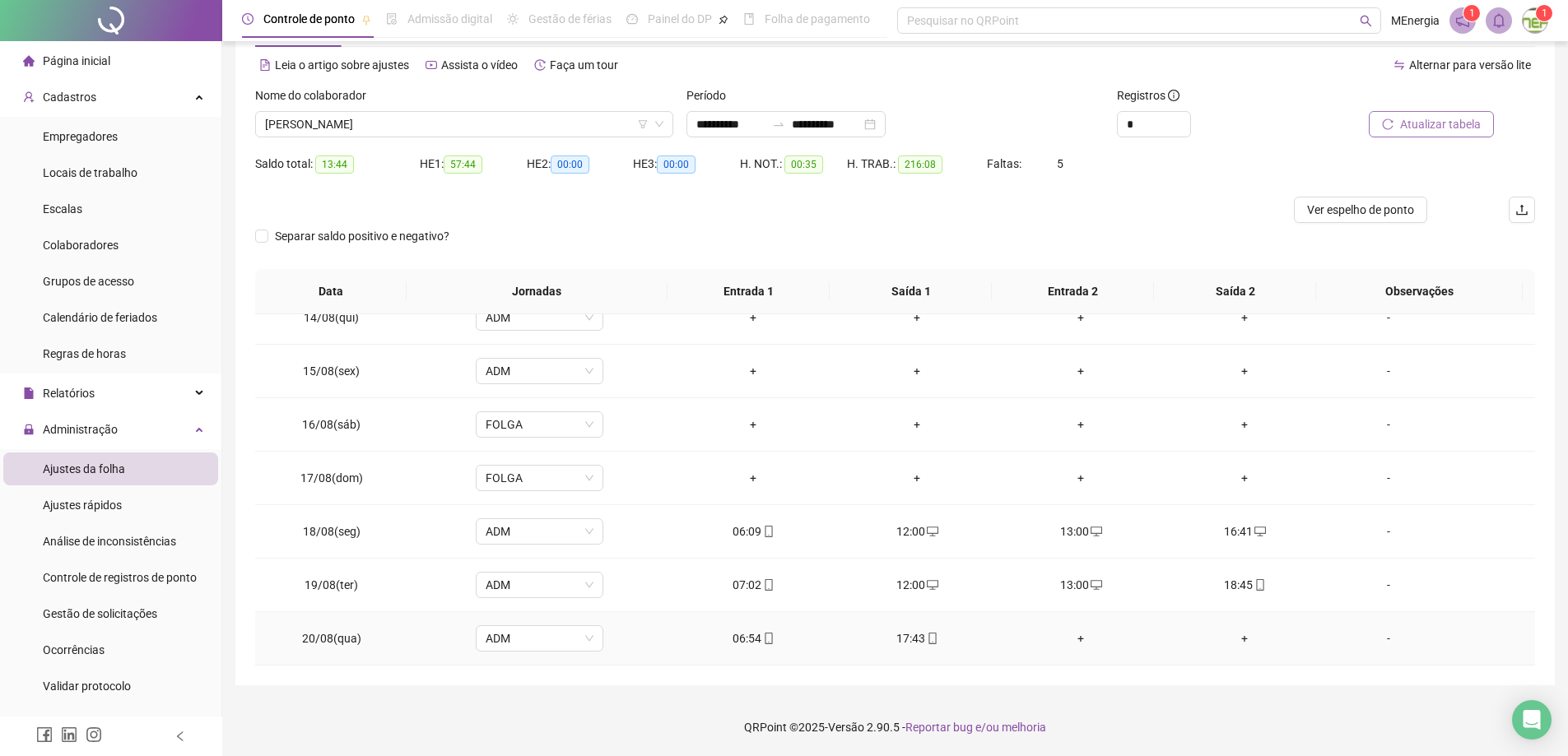
click at [1073, 638] on div "+" at bounding box center [1081, 639] width 138 height 18
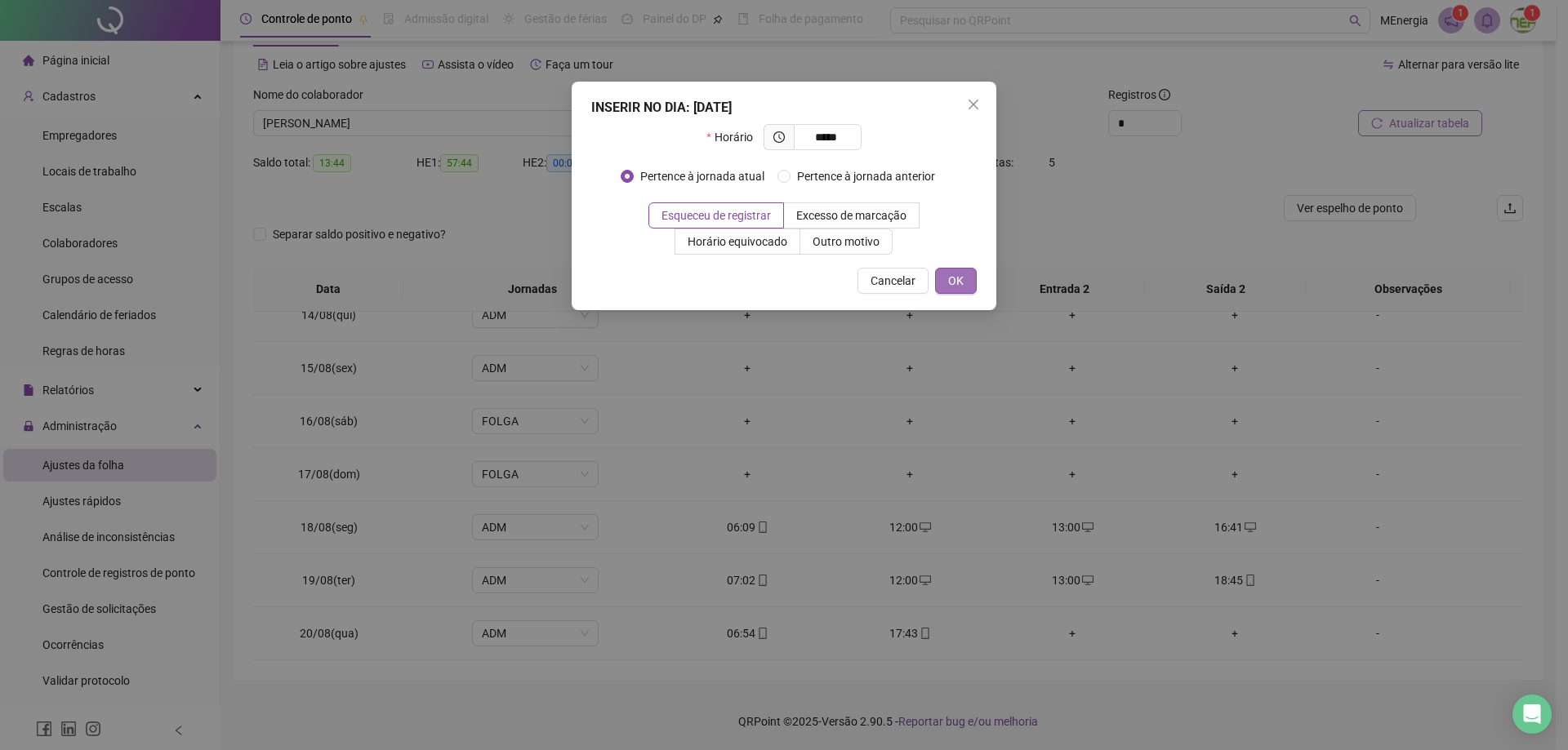
type input "*****"
click at [961, 283] on span "OK" at bounding box center [956, 281] width 16 height 18
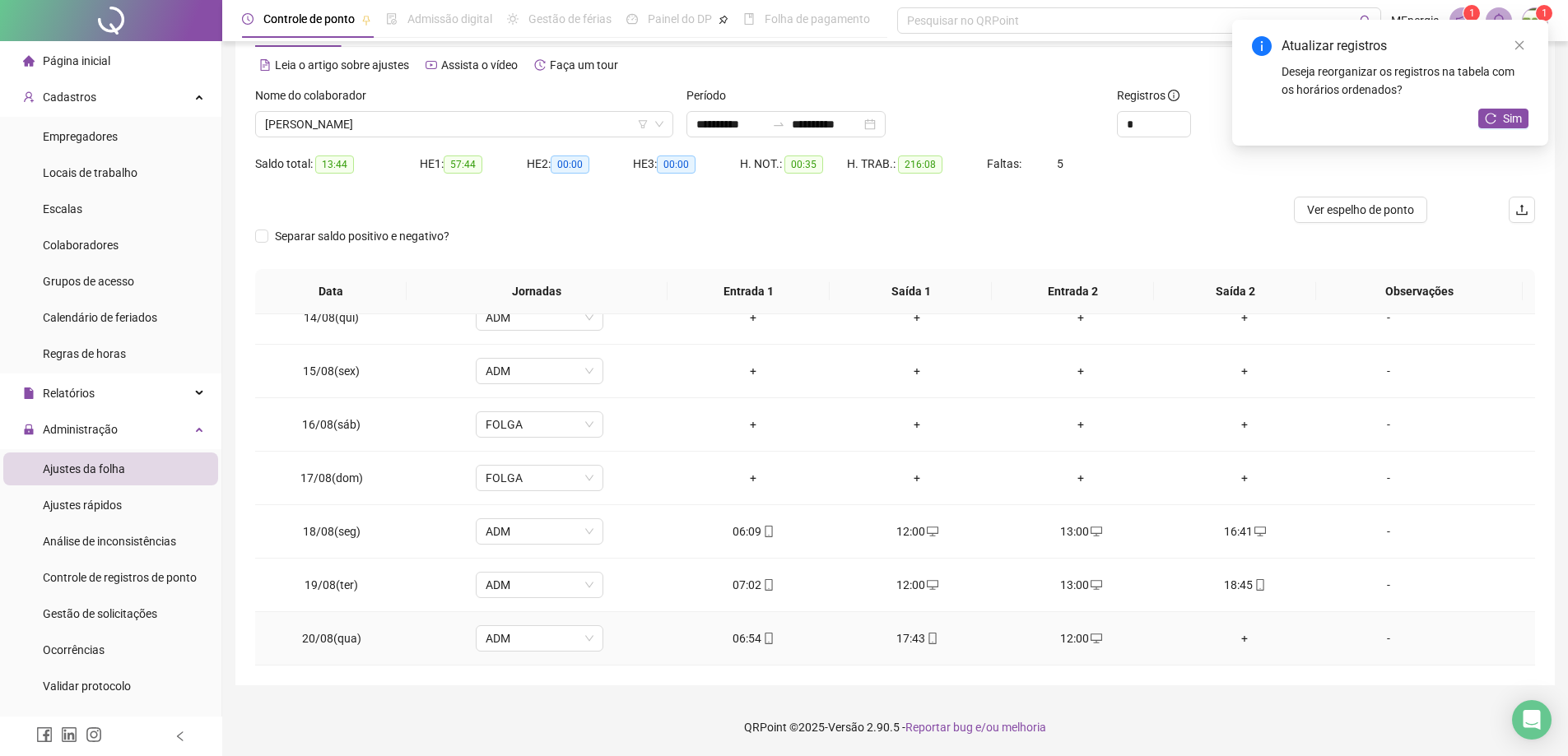
click at [1234, 644] on div "+" at bounding box center [1245, 639] width 138 height 18
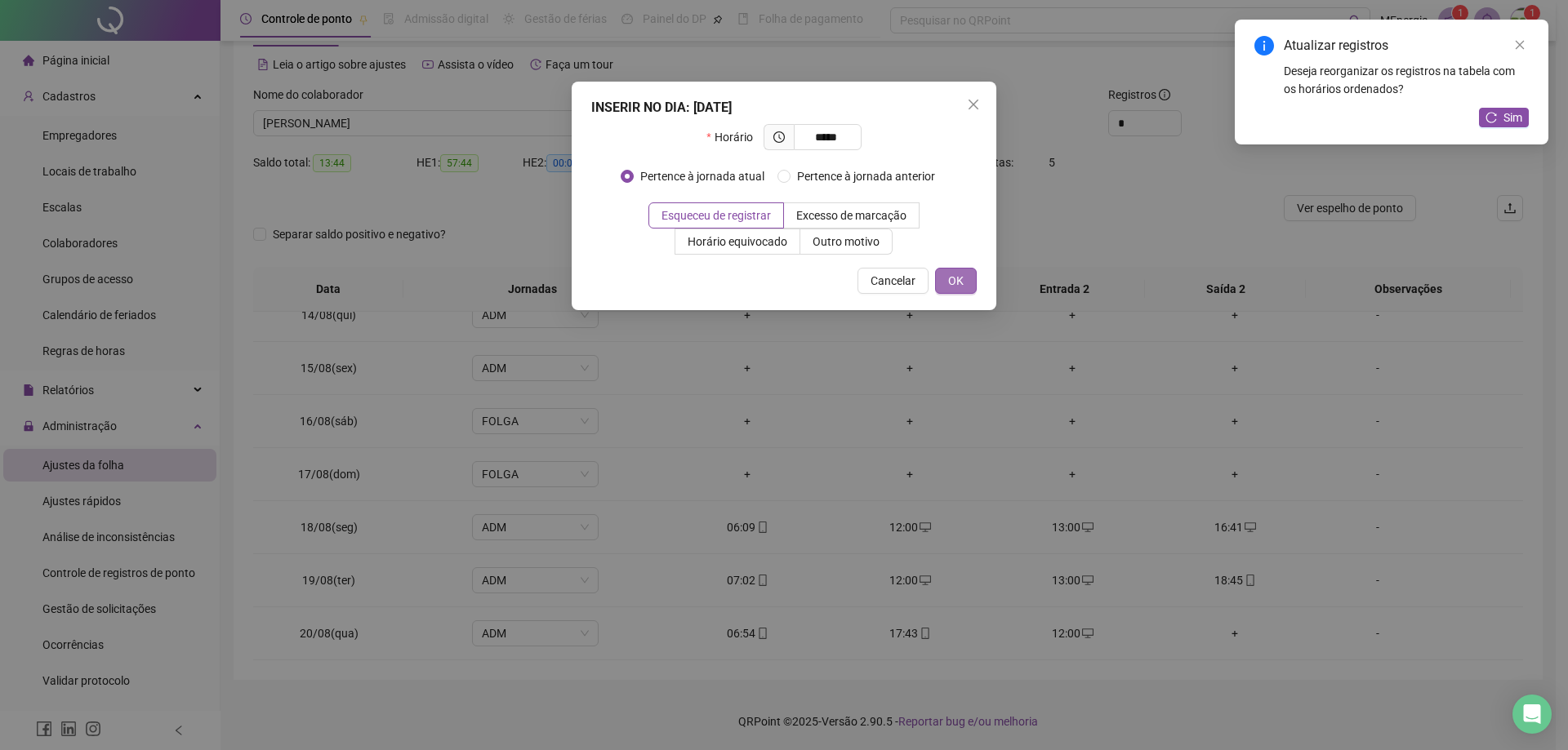
type input "*****"
click at [968, 284] on button "OK" at bounding box center [956, 281] width 42 height 26
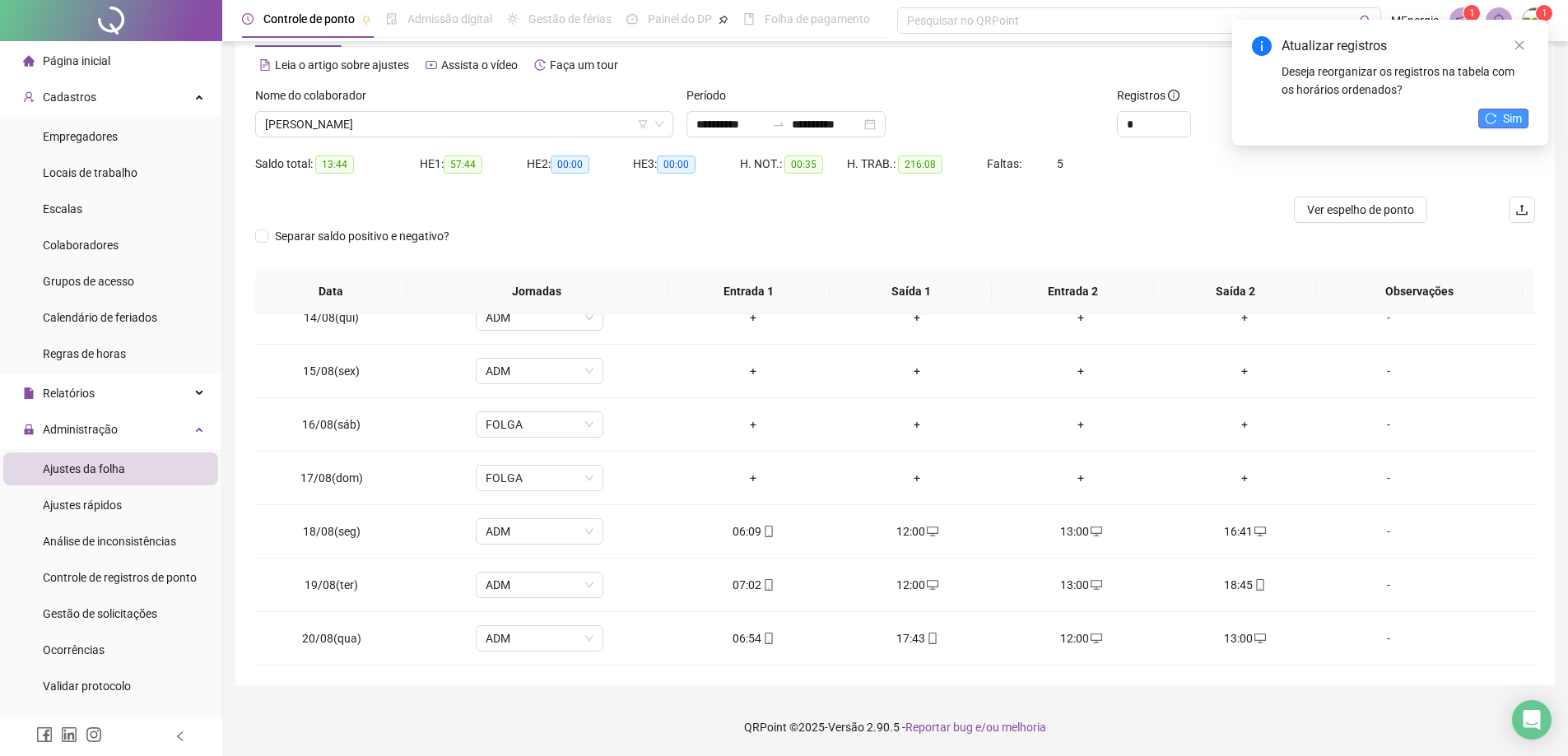
click at [1504, 119] on span "Sim" at bounding box center [1513, 118] width 19 height 18
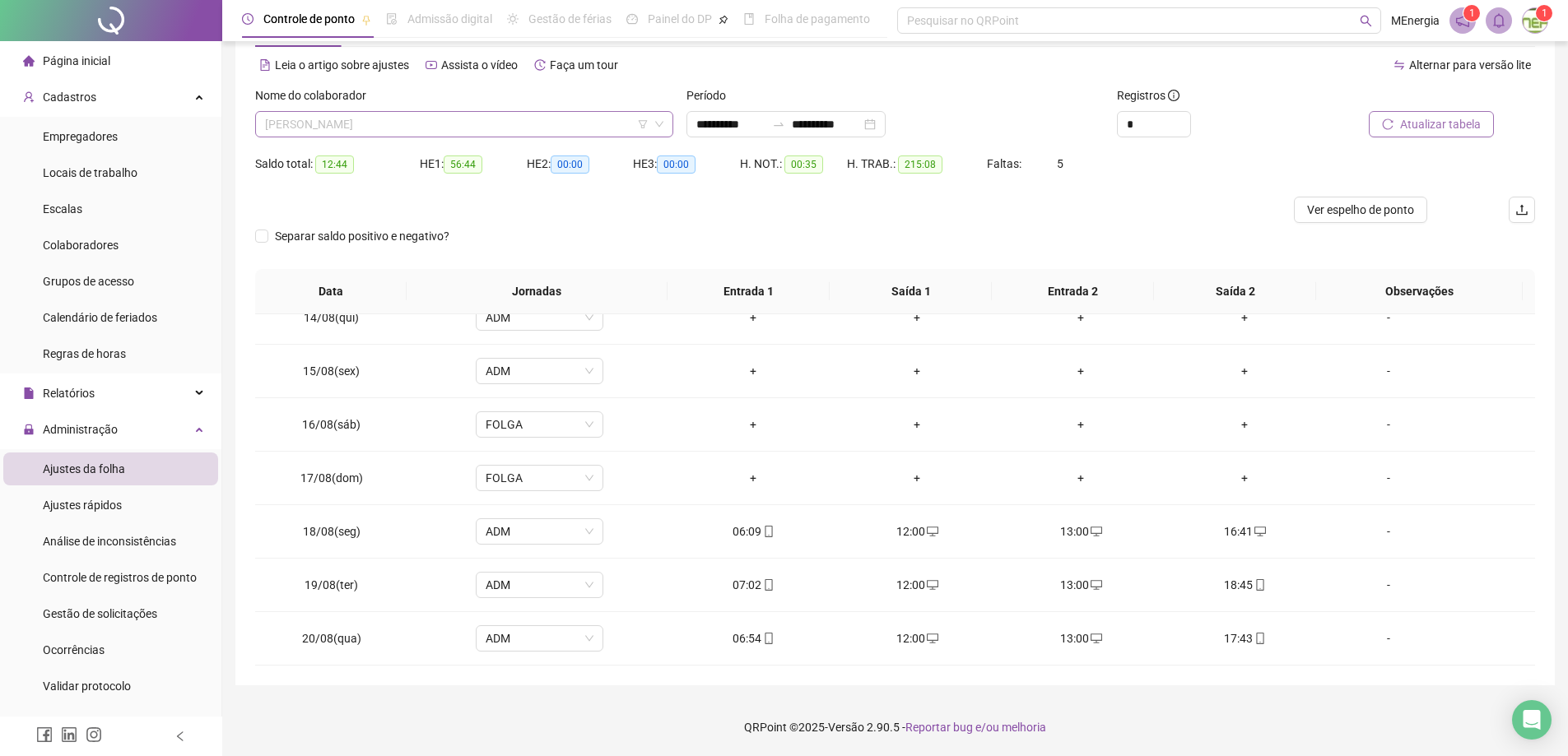
click at [665, 118] on div "[PERSON_NAME]" at bounding box center [464, 123] width 418 height 26
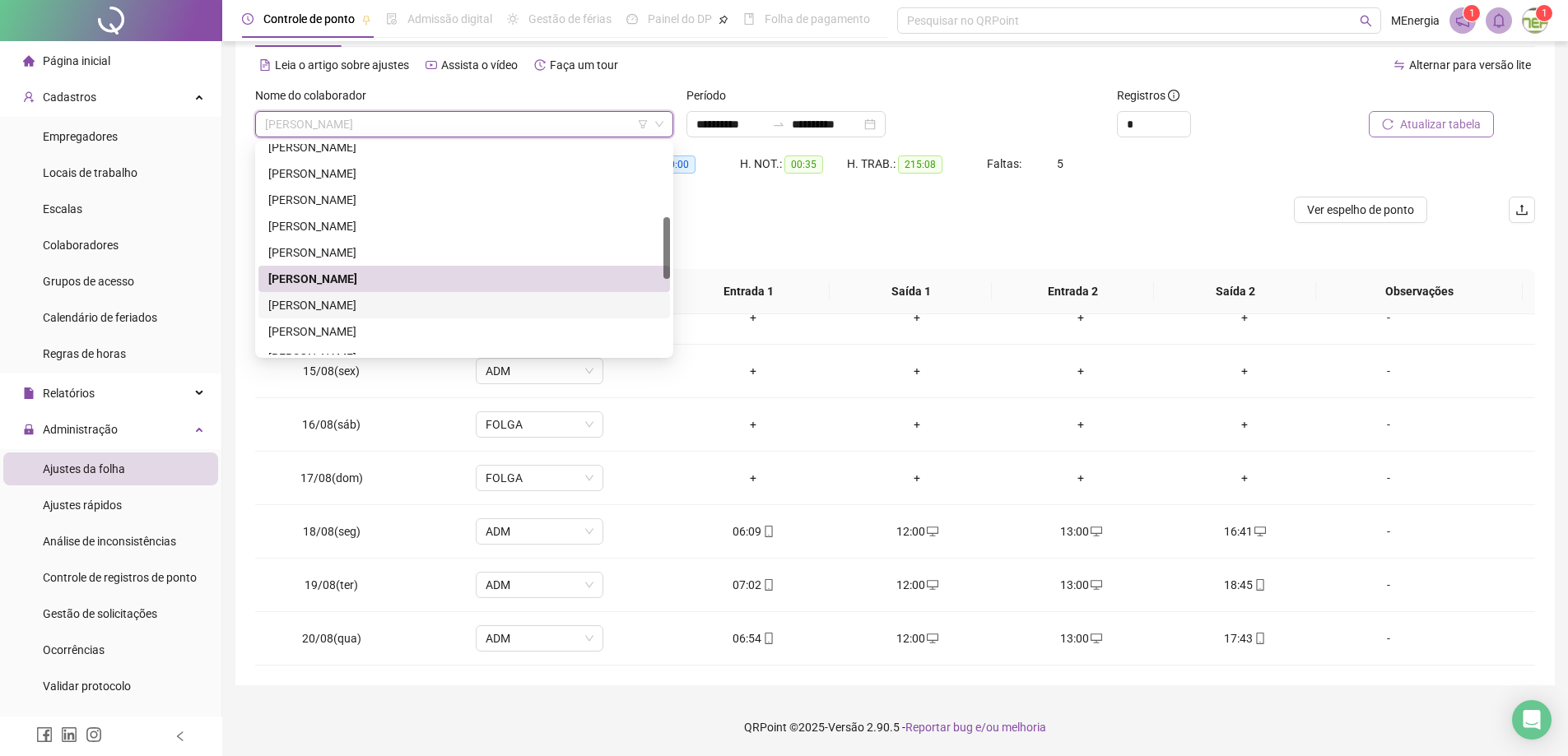
click at [439, 305] on div "[PERSON_NAME]" at bounding box center [464, 305] width 392 height 18
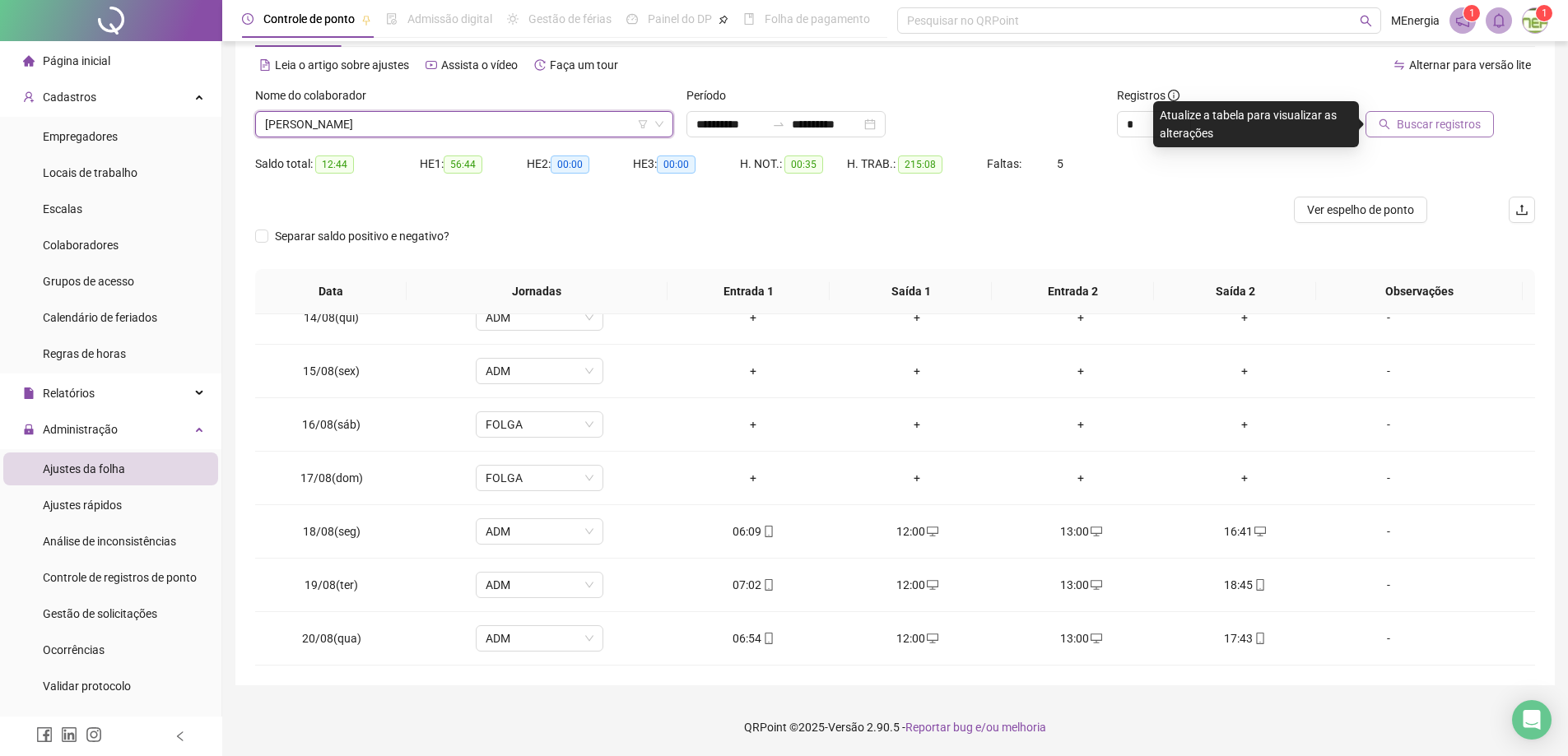
click at [1409, 129] on span "Buscar registros" at bounding box center [1439, 124] width 84 height 18
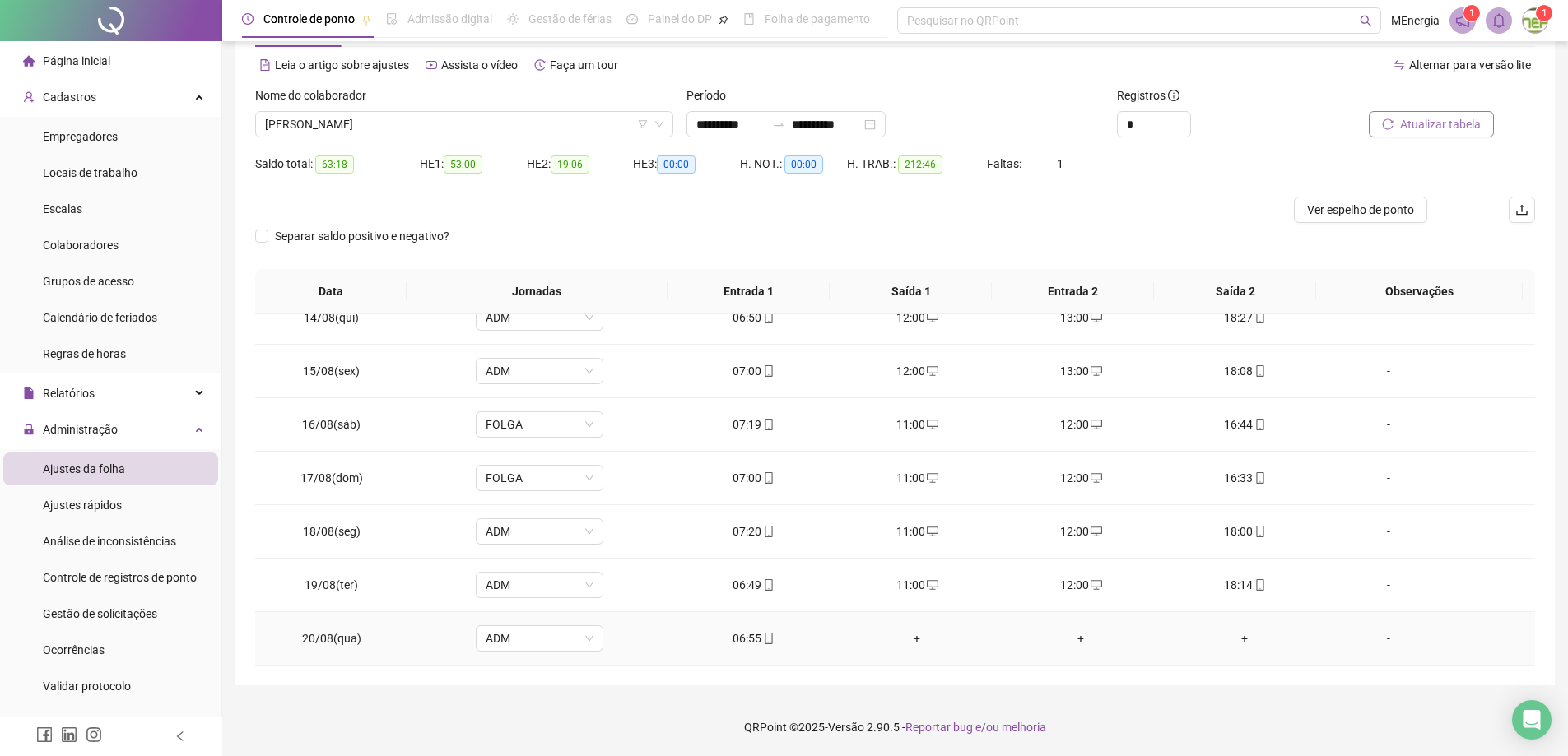
click at [907, 643] on div "+" at bounding box center [917, 639] width 138 height 18
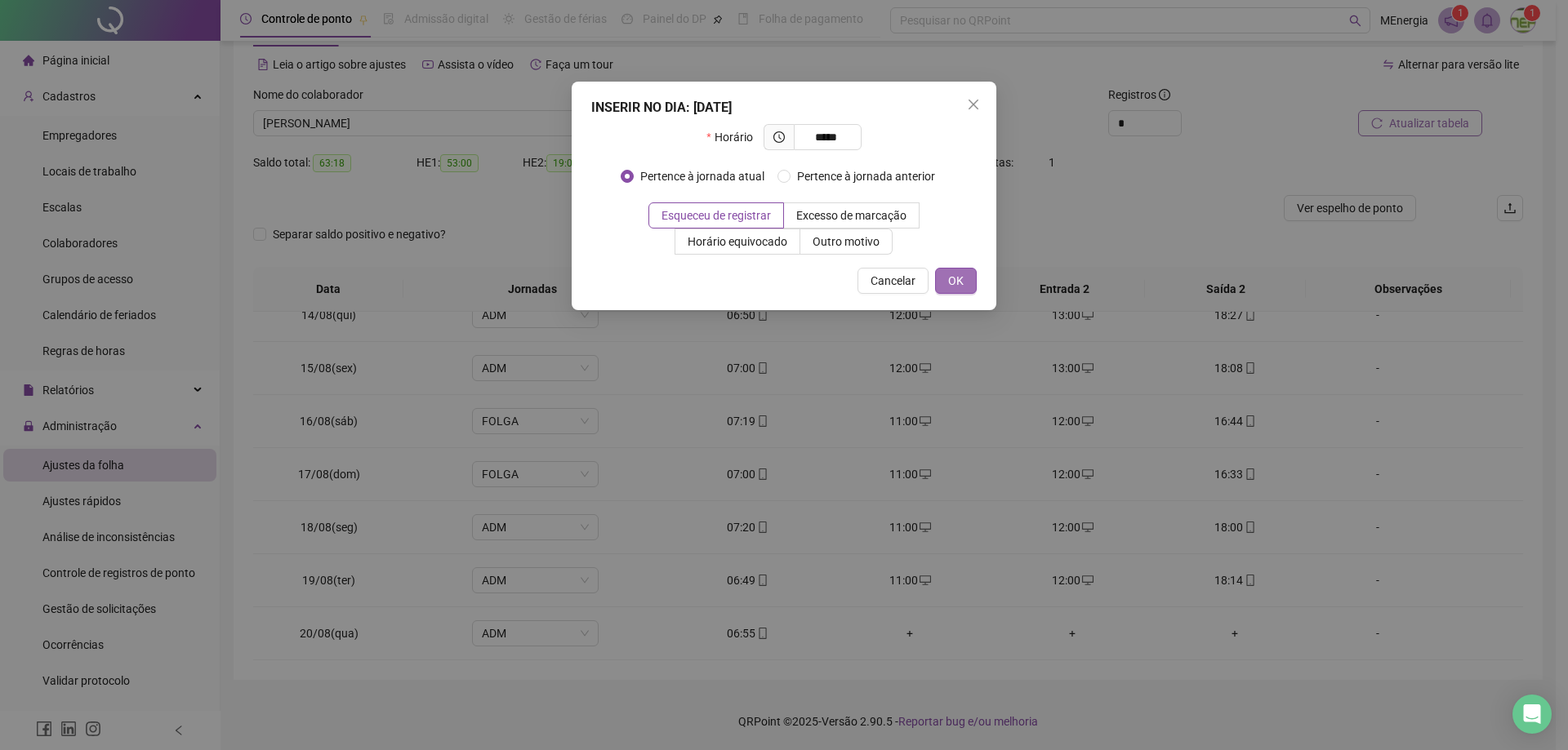
type input "*****"
click at [965, 288] on button "OK" at bounding box center [956, 281] width 42 height 26
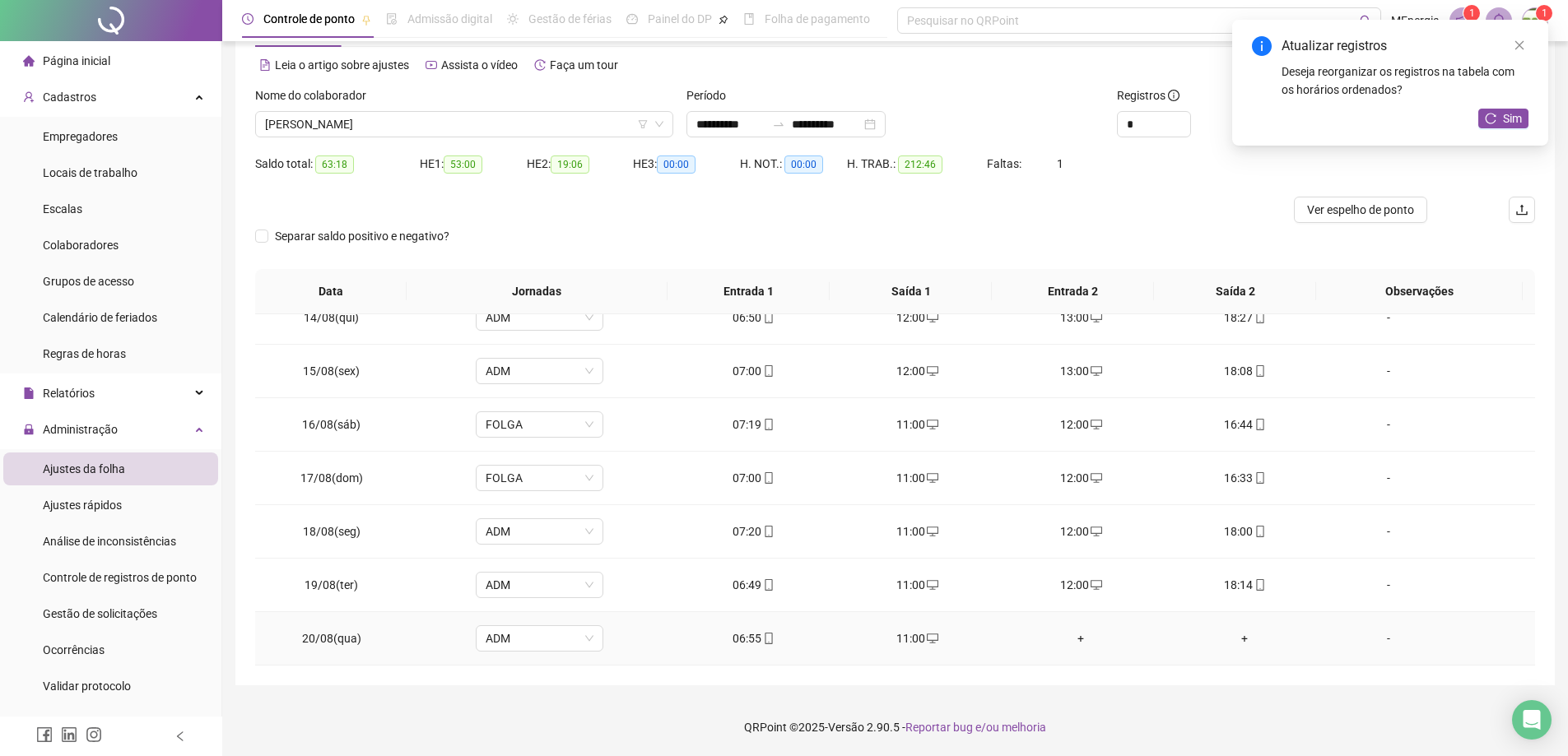
click at [1069, 642] on div "+" at bounding box center [1081, 639] width 138 height 18
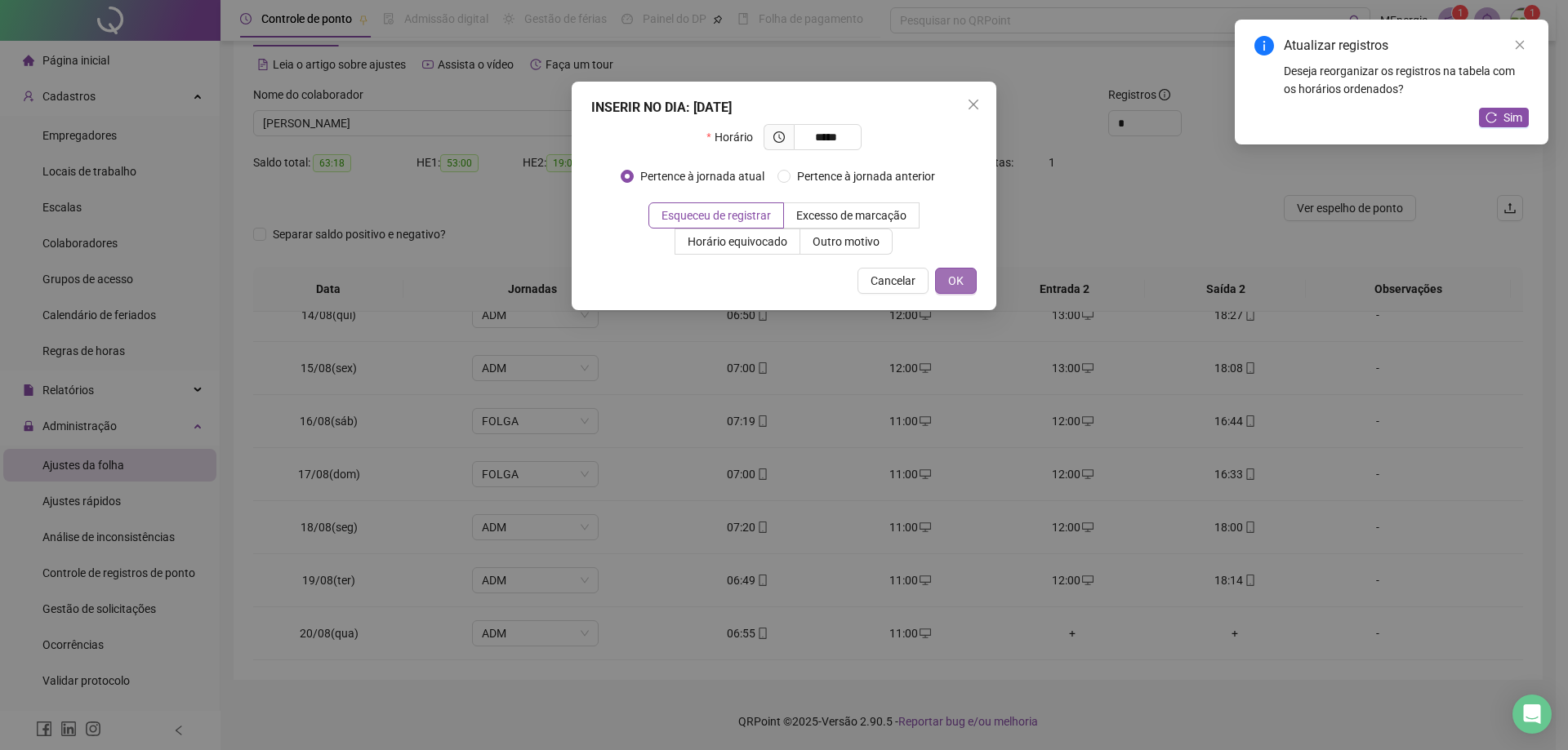
type input "*****"
click at [970, 281] on button "OK" at bounding box center [956, 281] width 42 height 26
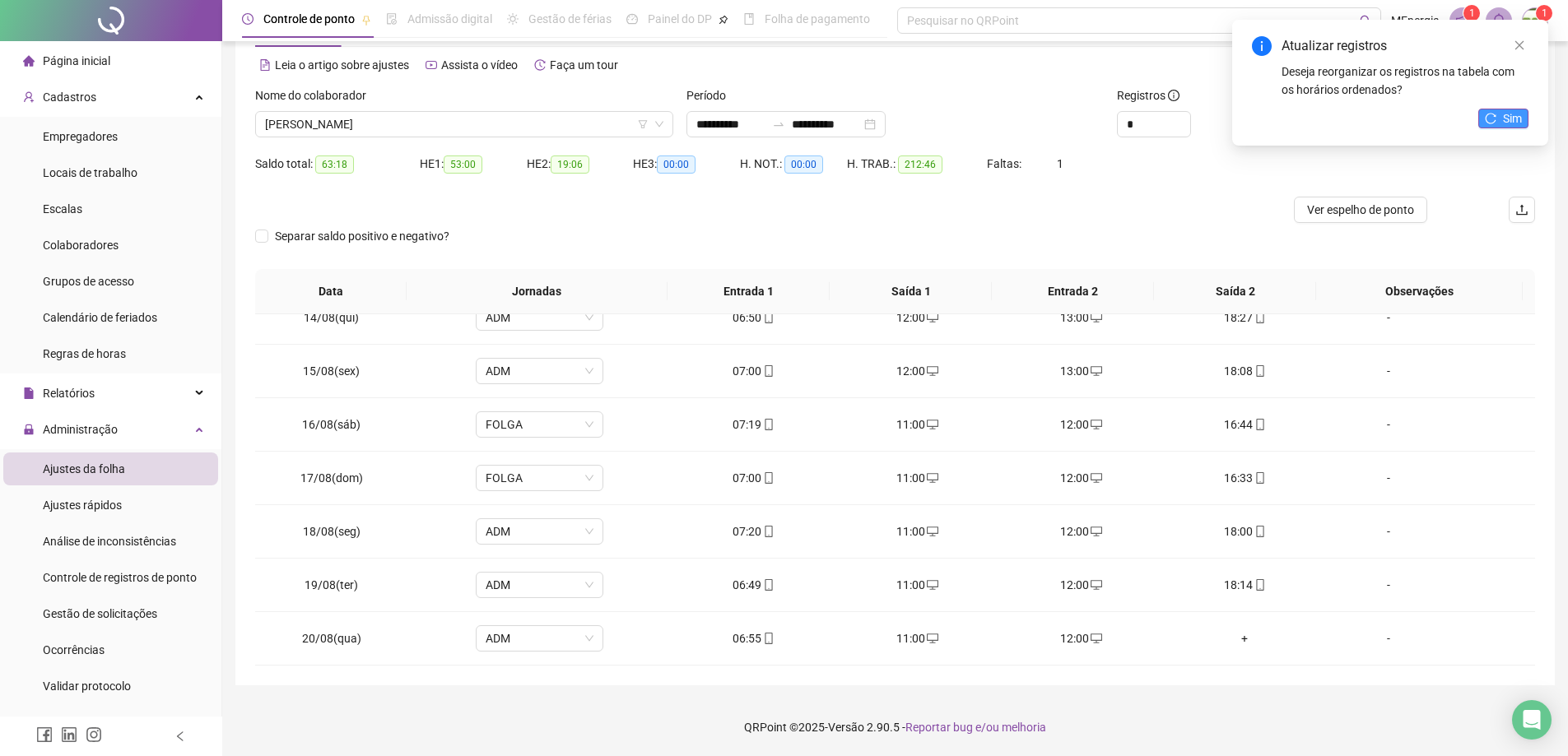
click at [1502, 122] on button "Sim" at bounding box center [1503, 118] width 50 height 20
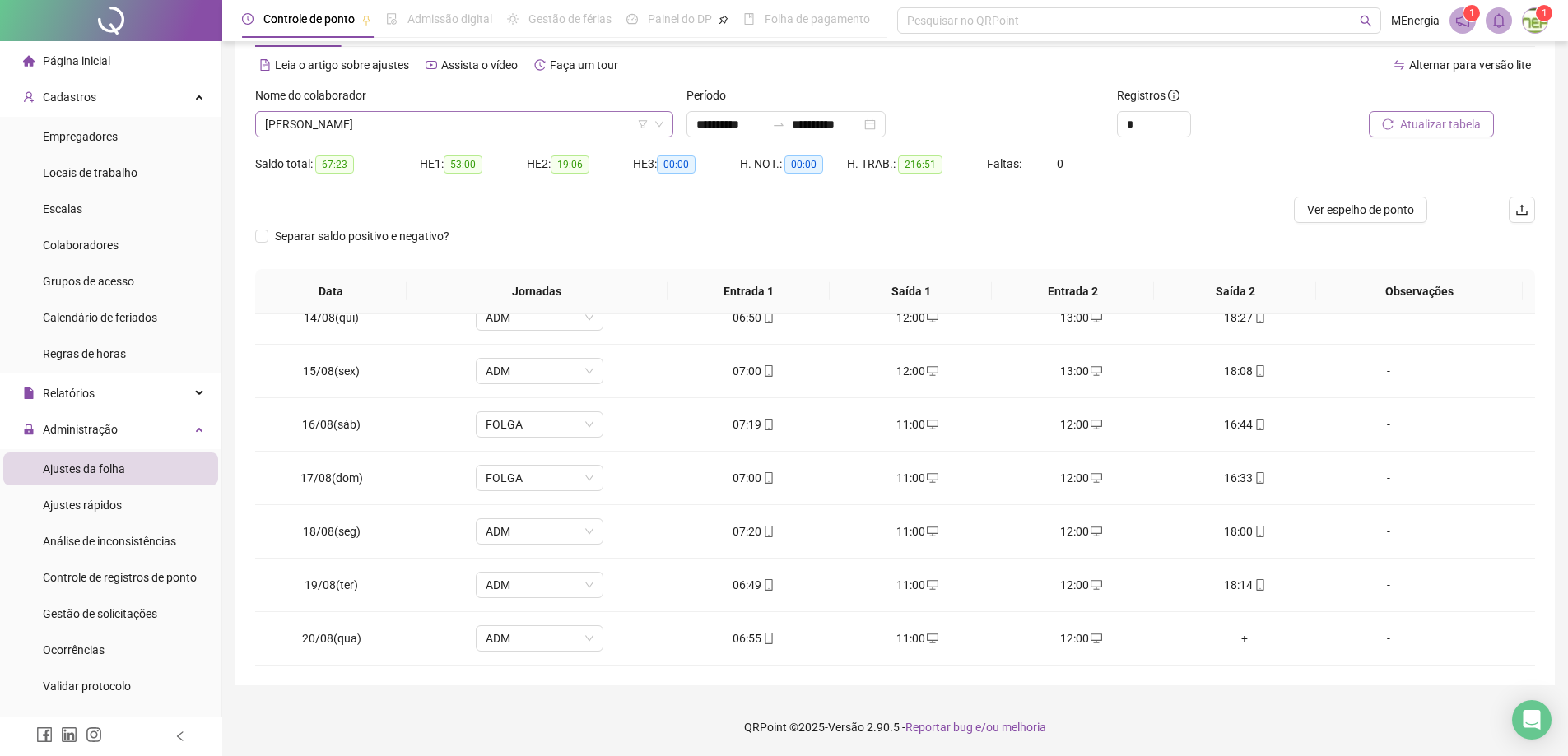
click at [671, 123] on div "[PERSON_NAME]" at bounding box center [464, 123] width 418 height 26
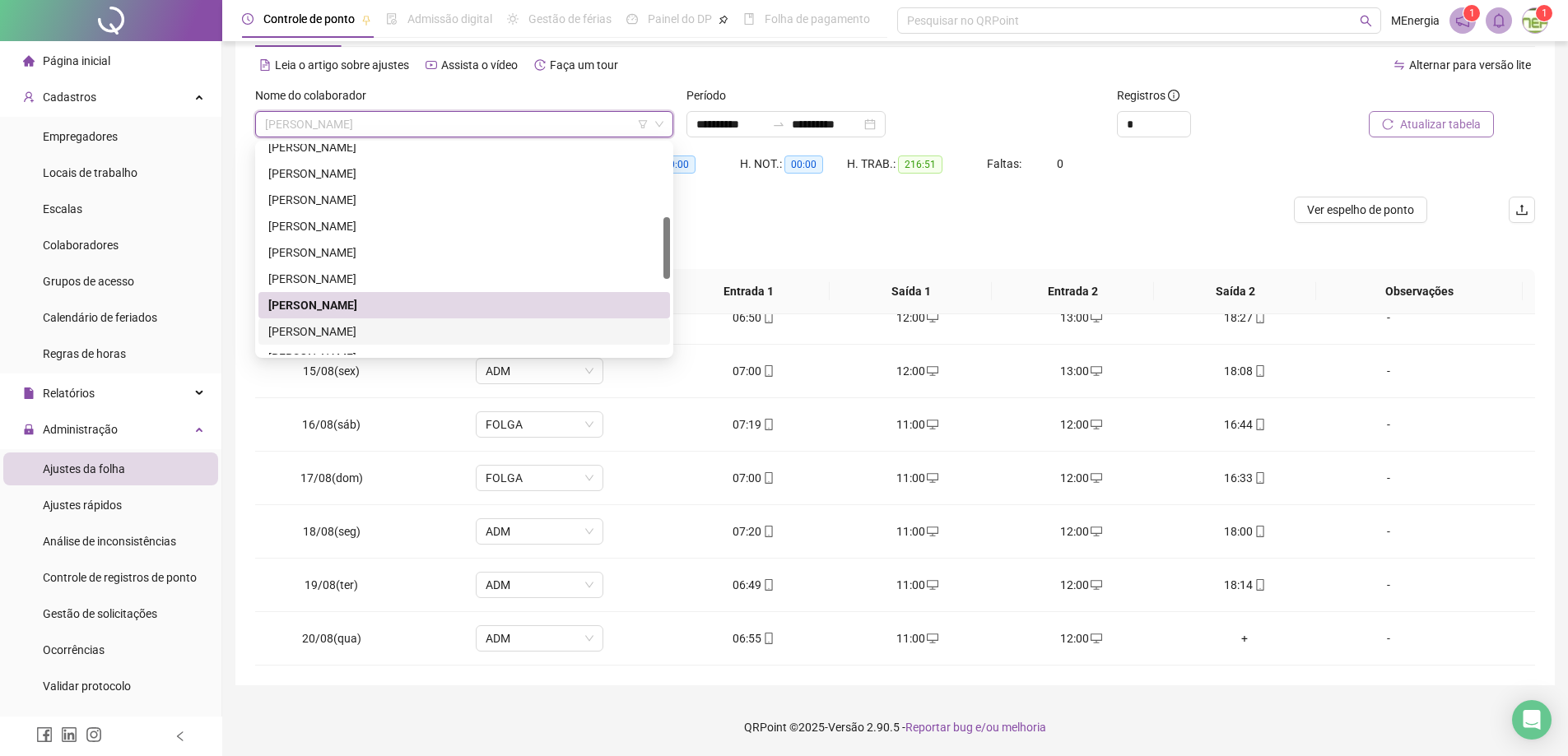
click at [438, 336] on div "[PERSON_NAME]" at bounding box center [464, 331] width 392 height 18
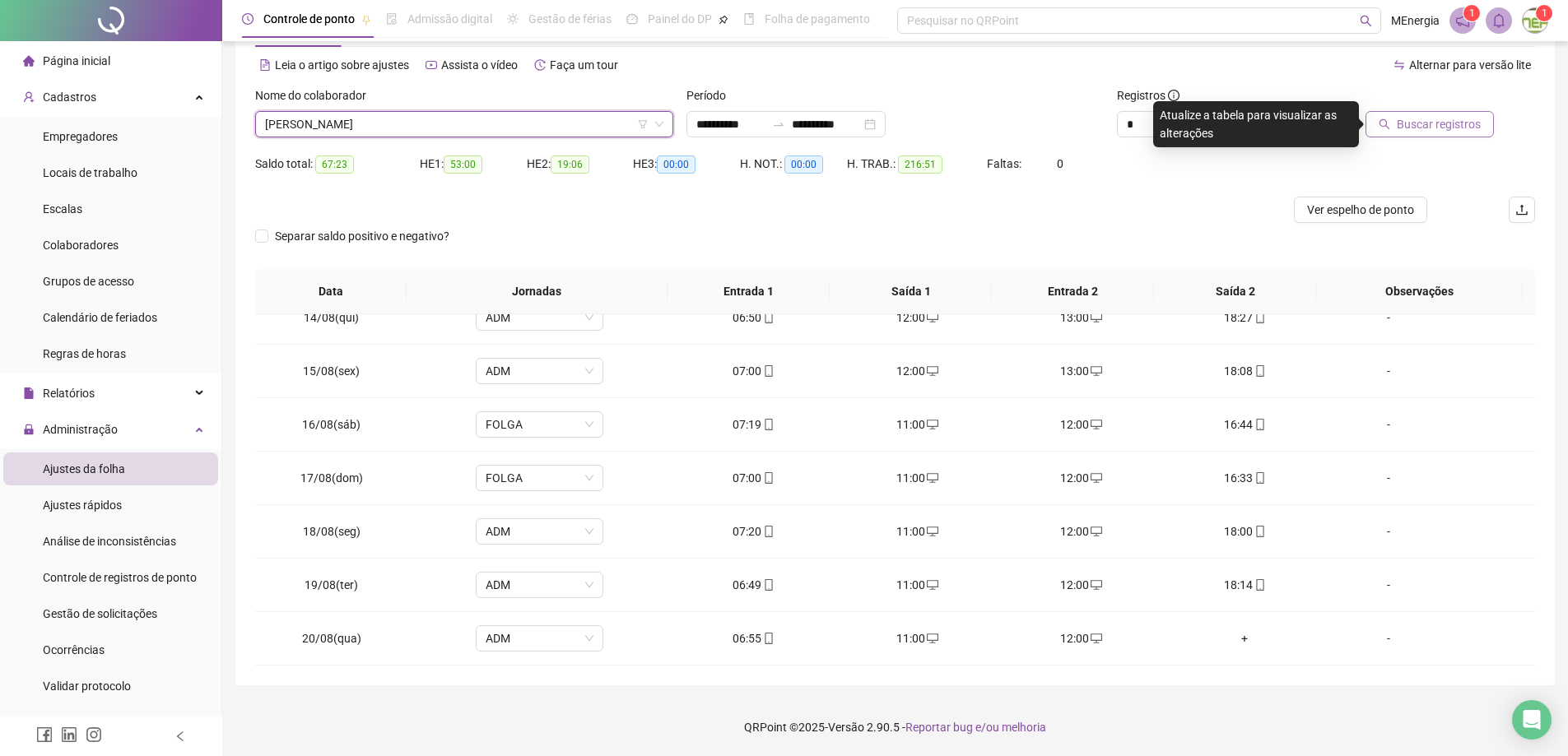
click at [1451, 120] on span "Buscar registros" at bounding box center [1439, 124] width 84 height 18
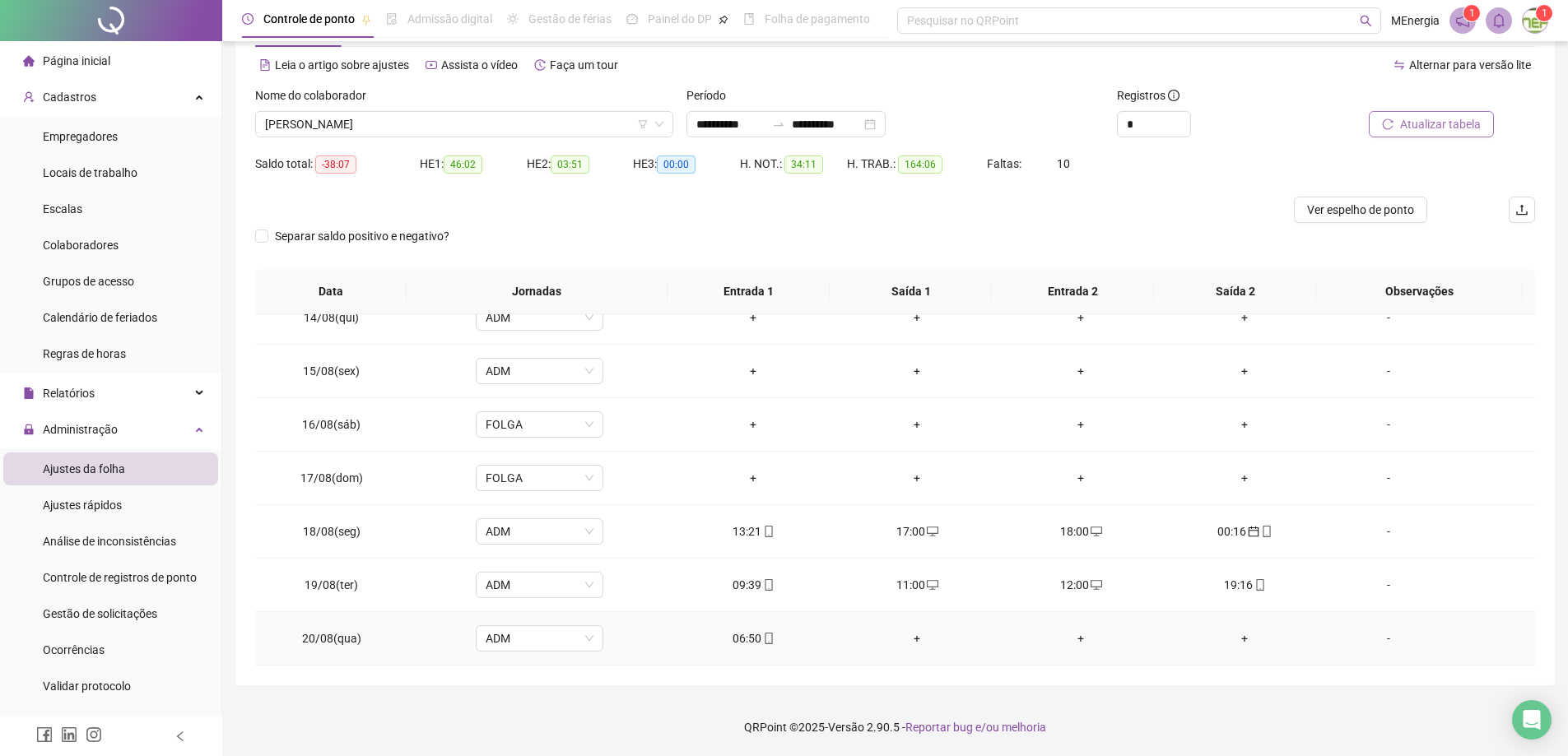
click at [918, 640] on div "+" at bounding box center [917, 639] width 138 height 18
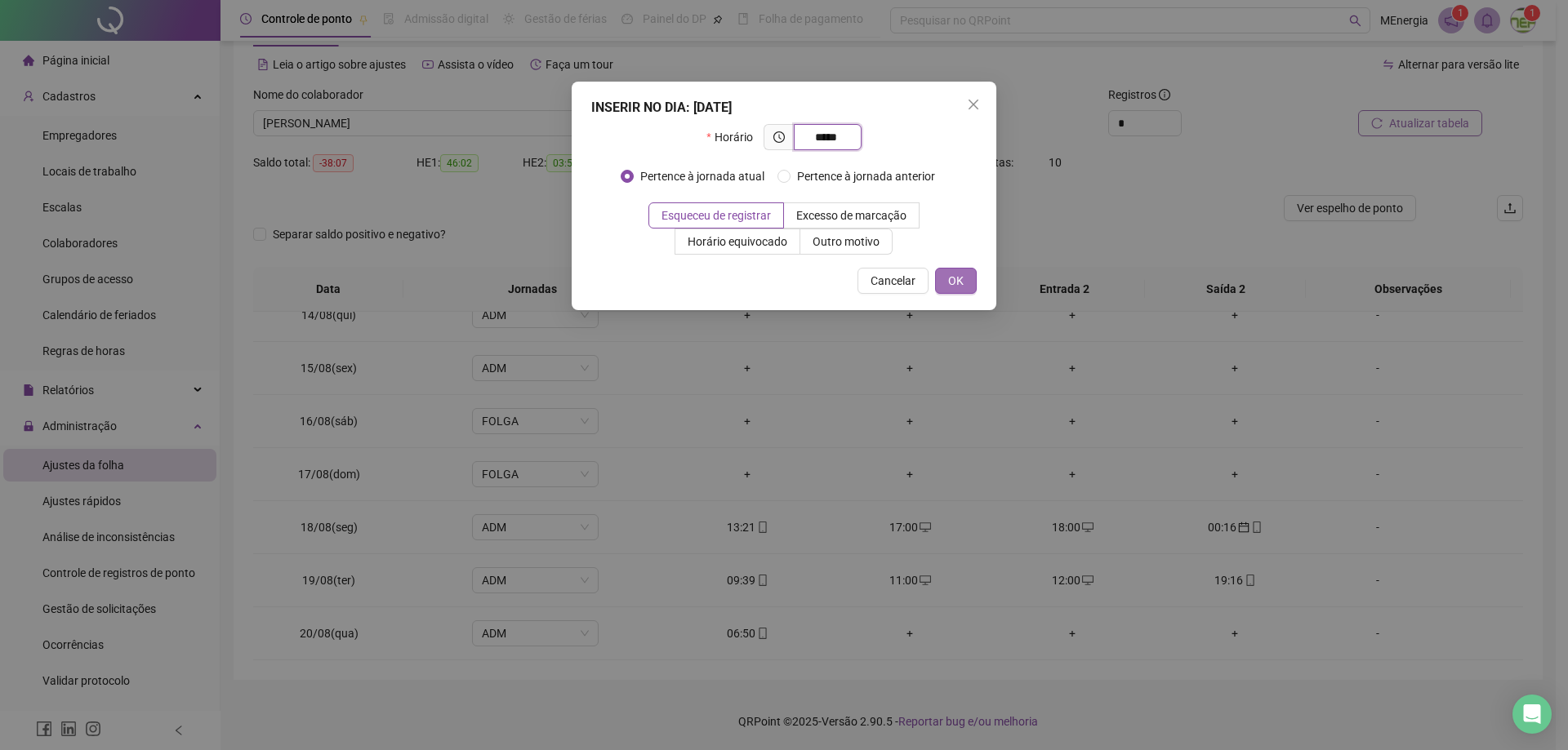
type input "*****"
click at [948, 282] on span "OK" at bounding box center [956, 281] width 16 height 18
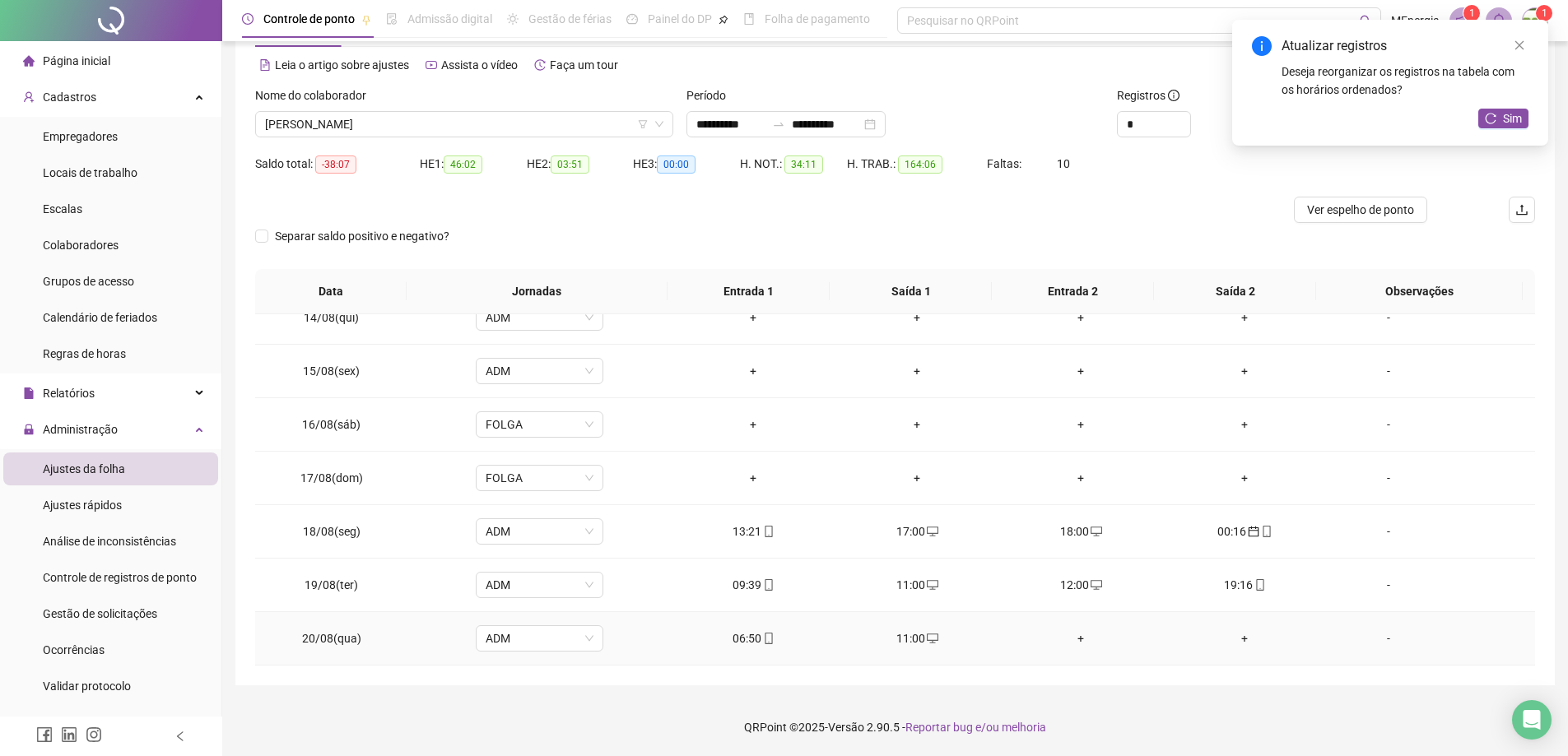
click at [1074, 642] on div "+" at bounding box center [1081, 639] width 138 height 18
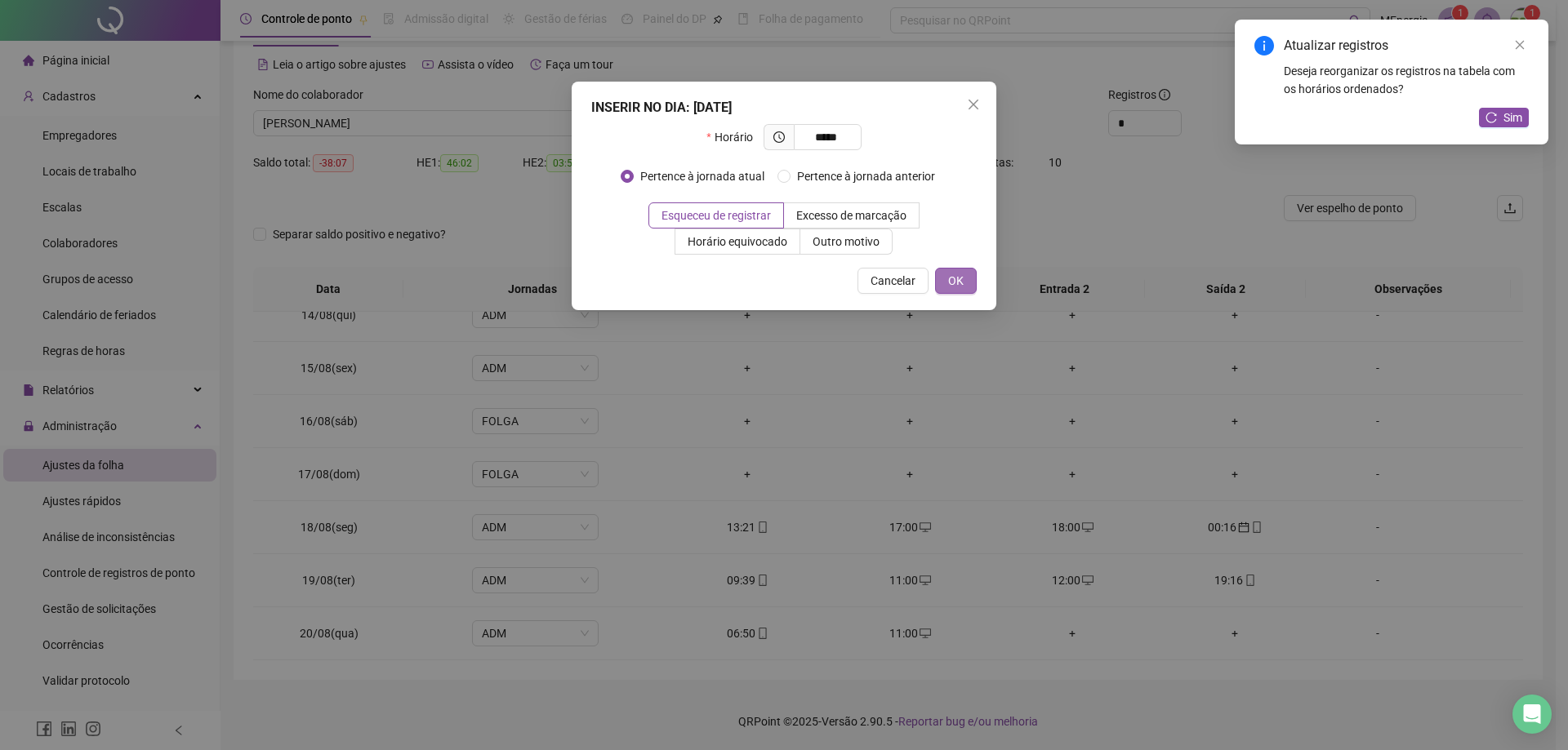
type input "*****"
click at [970, 284] on button "OK" at bounding box center [956, 281] width 42 height 26
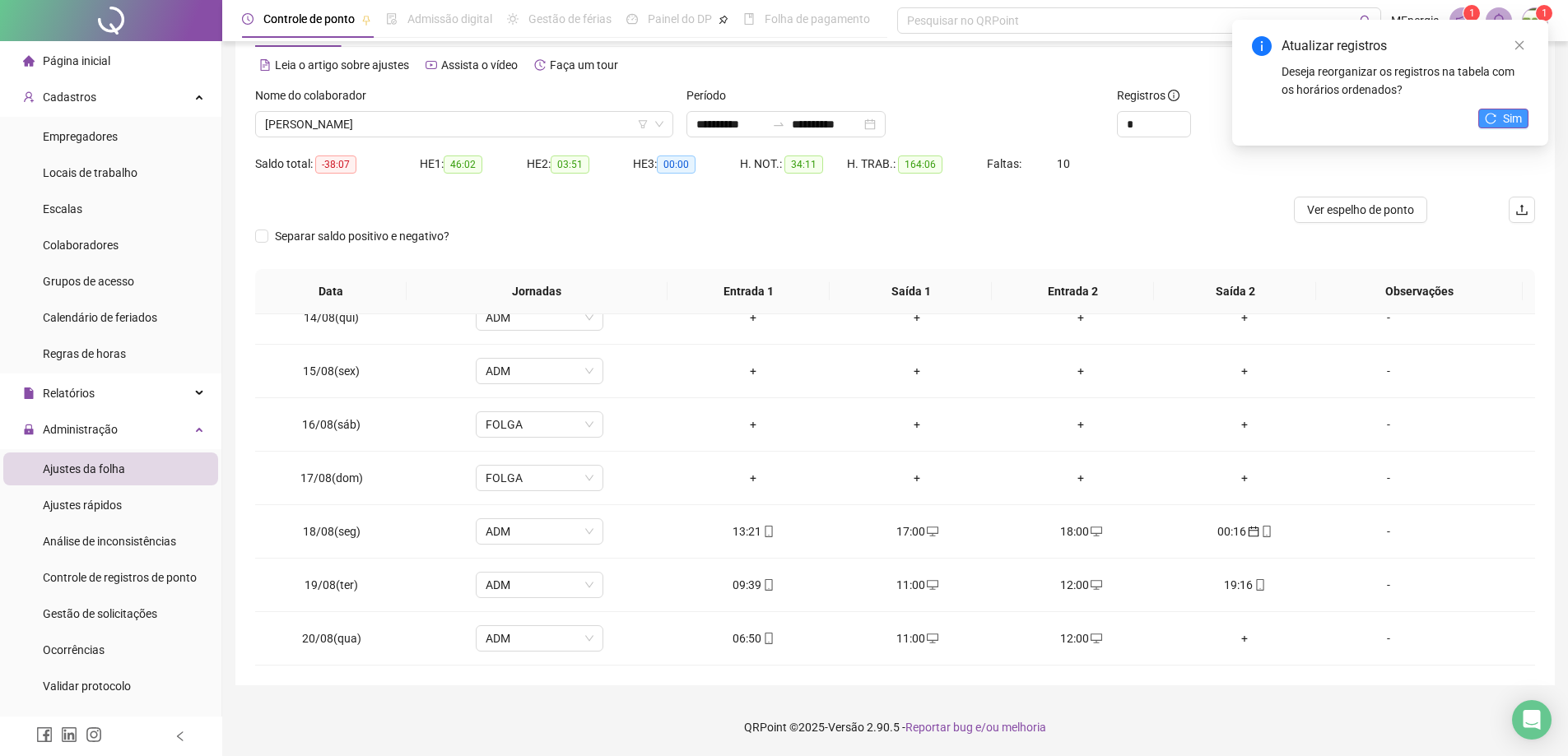
click at [1498, 112] on button "Sim" at bounding box center [1503, 118] width 50 height 20
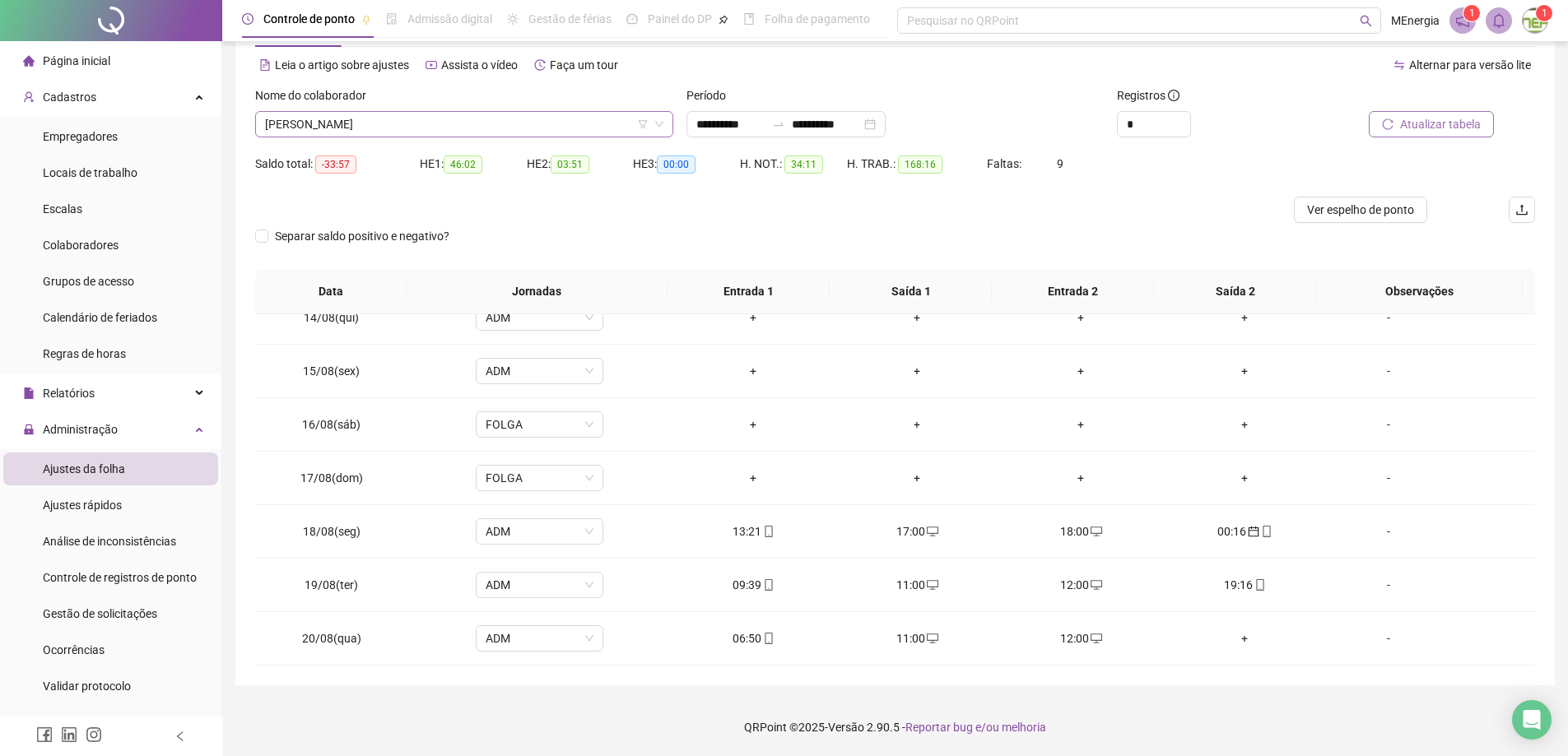
click at [663, 123] on icon "down" at bounding box center [660, 124] width 10 height 10
click at [666, 123] on div "[PERSON_NAME]" at bounding box center [464, 123] width 418 height 26
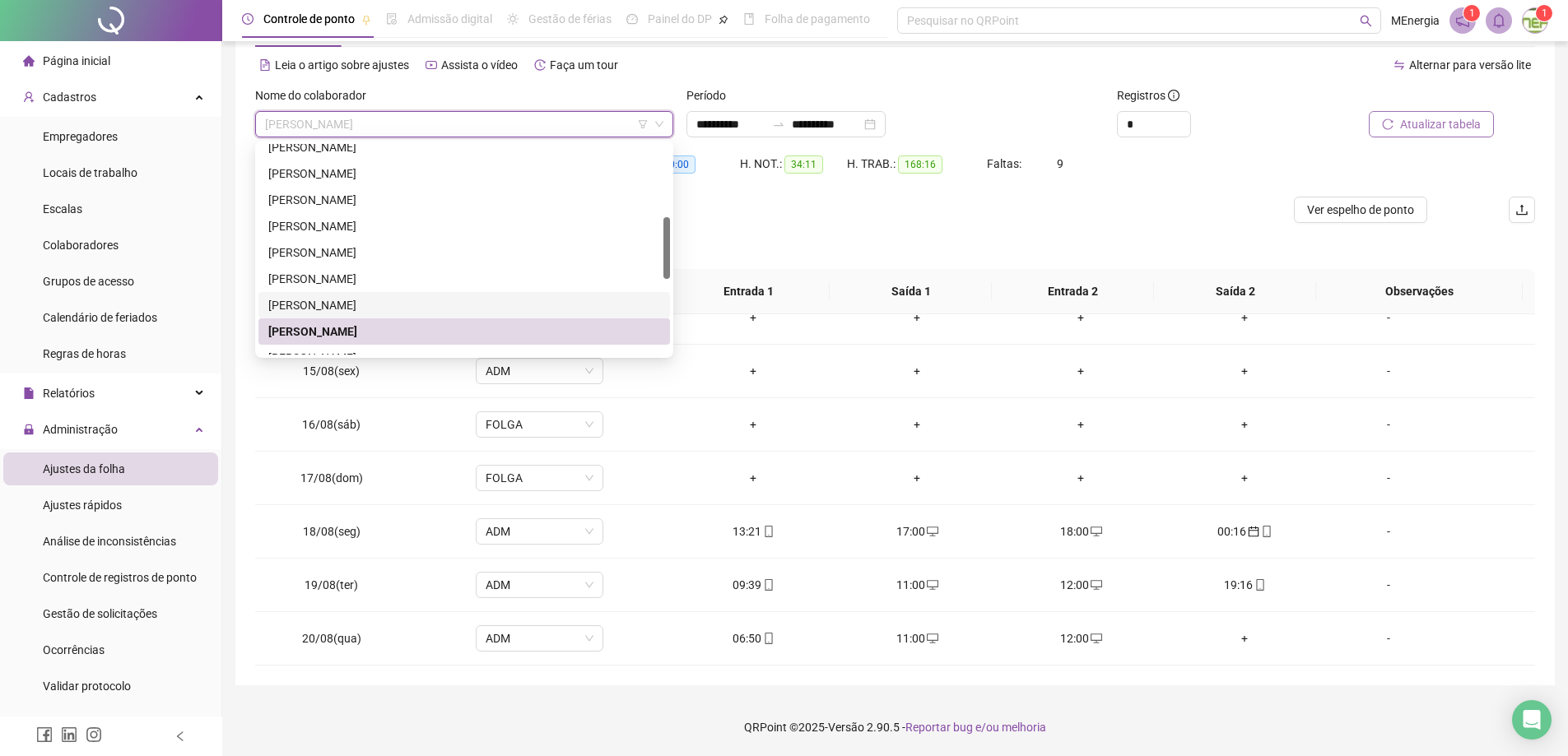
scroll to position [329, 0]
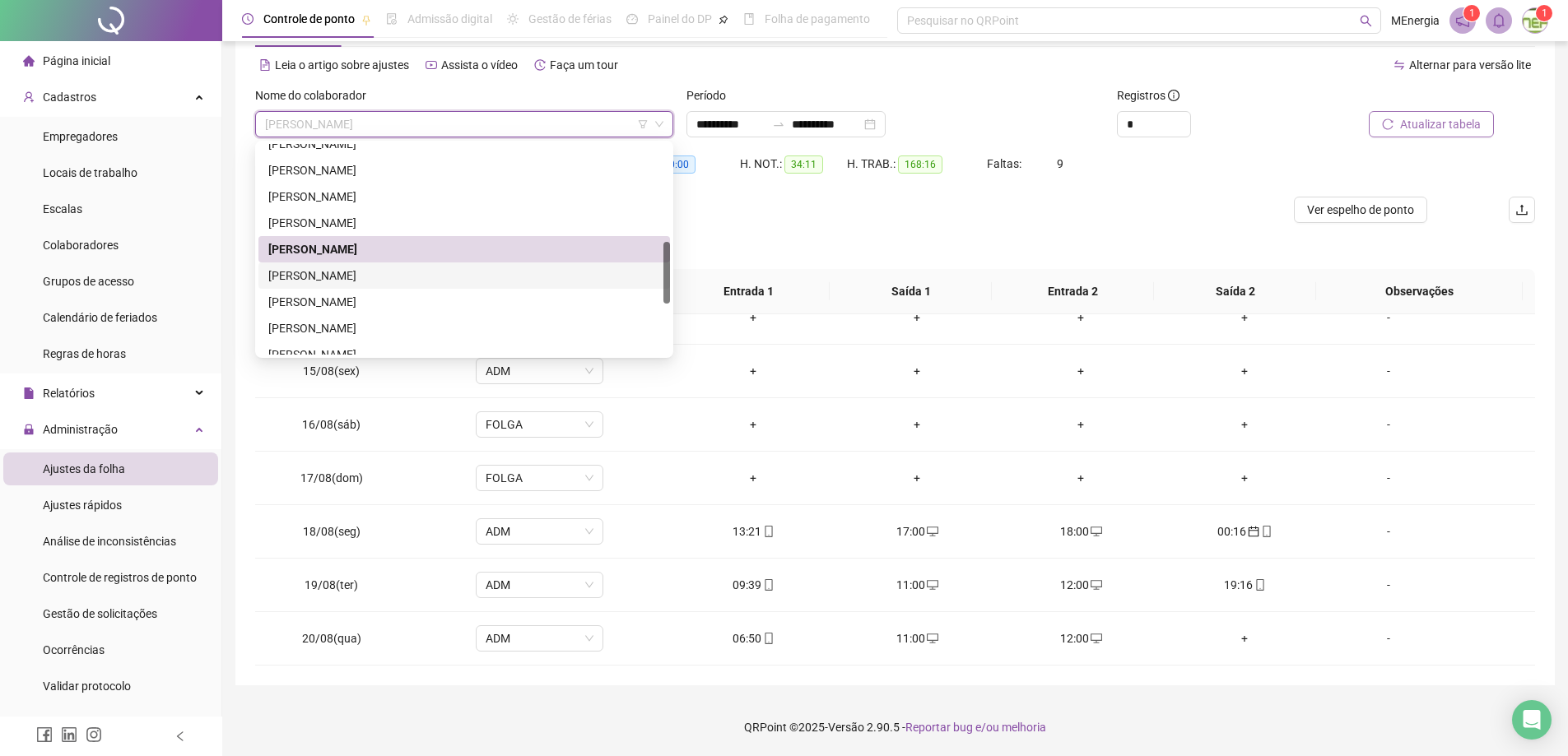
click at [433, 275] on div "[PERSON_NAME]" at bounding box center [464, 276] width 392 height 18
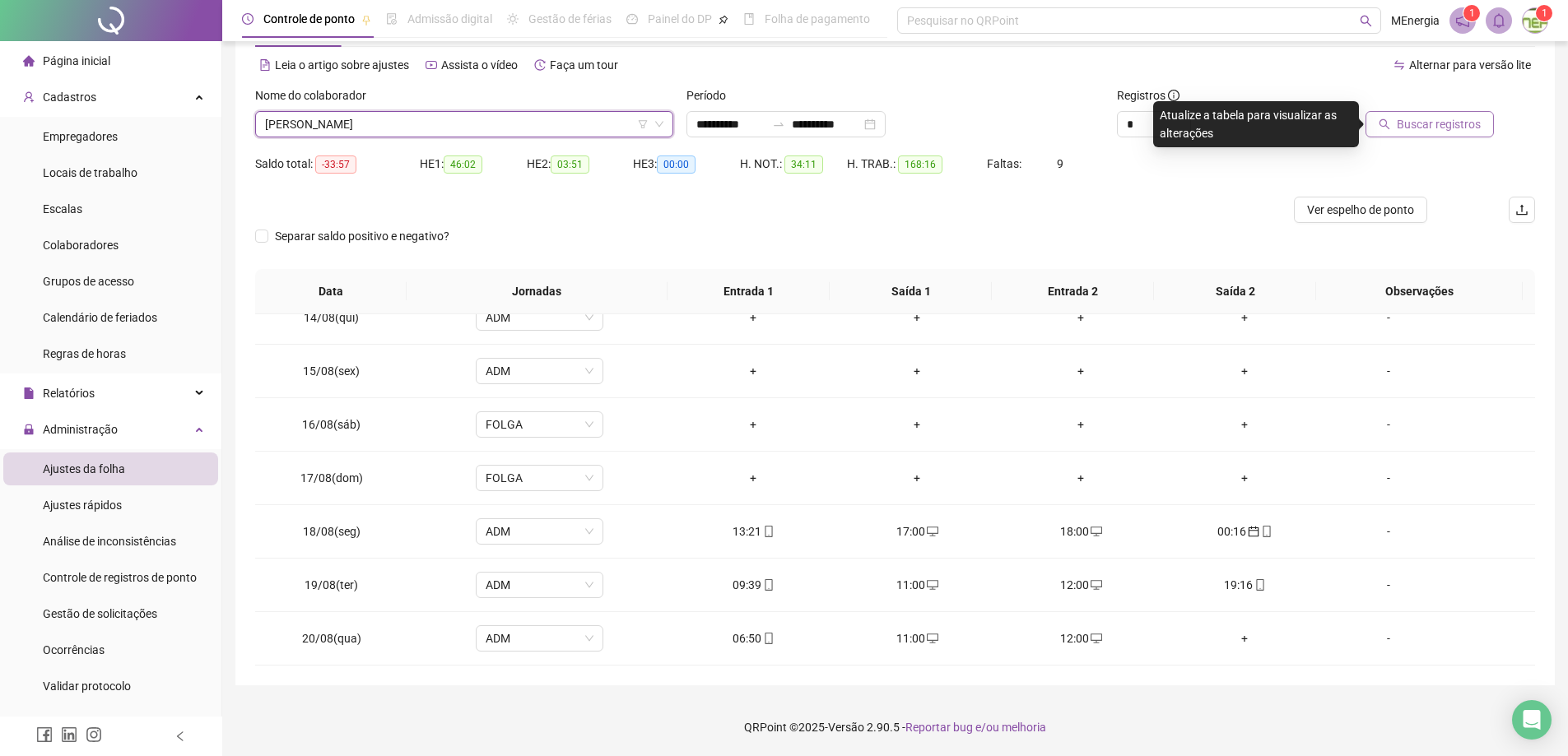
click at [1415, 123] on span "Buscar registros" at bounding box center [1439, 124] width 84 height 18
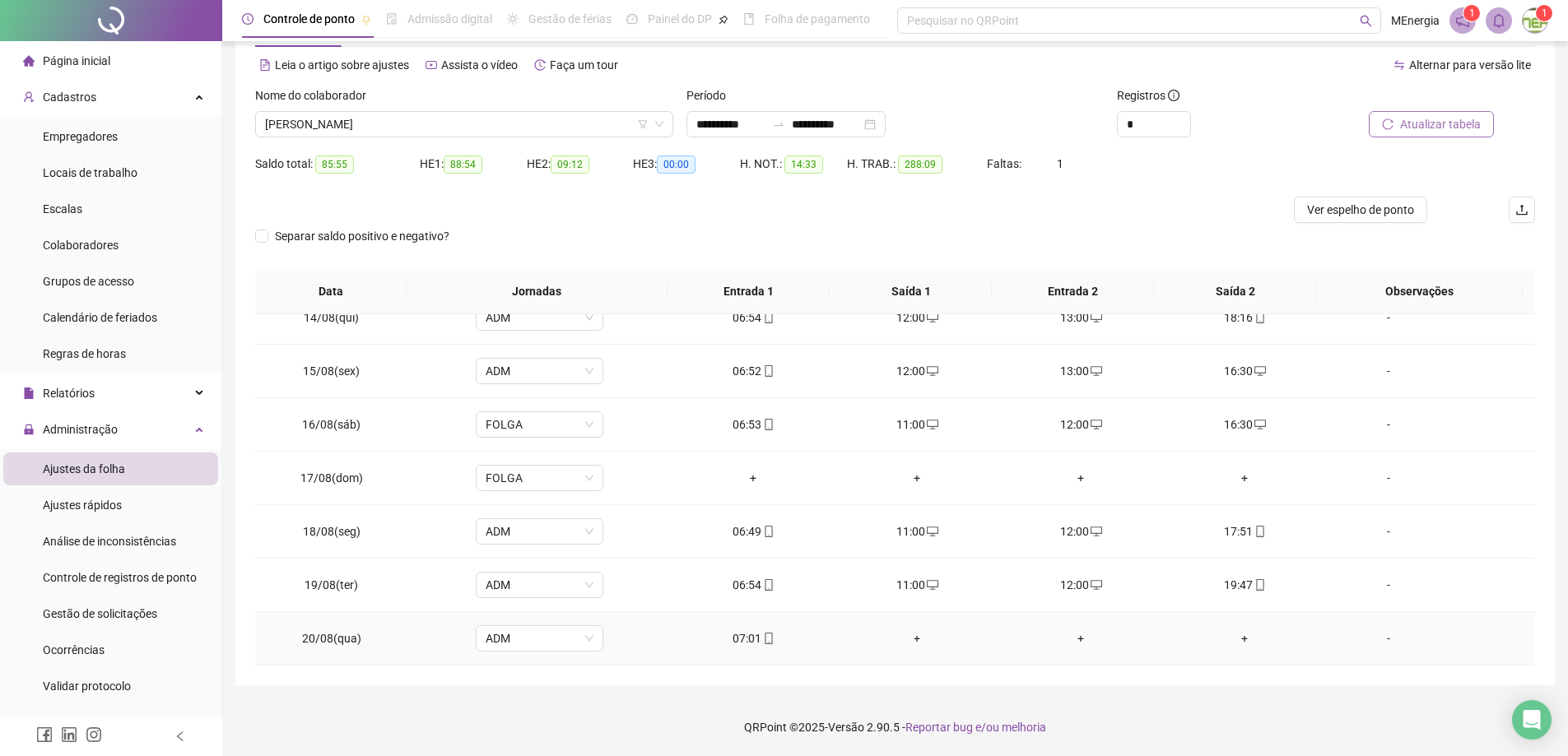
click at [916, 637] on div "+" at bounding box center [917, 639] width 138 height 18
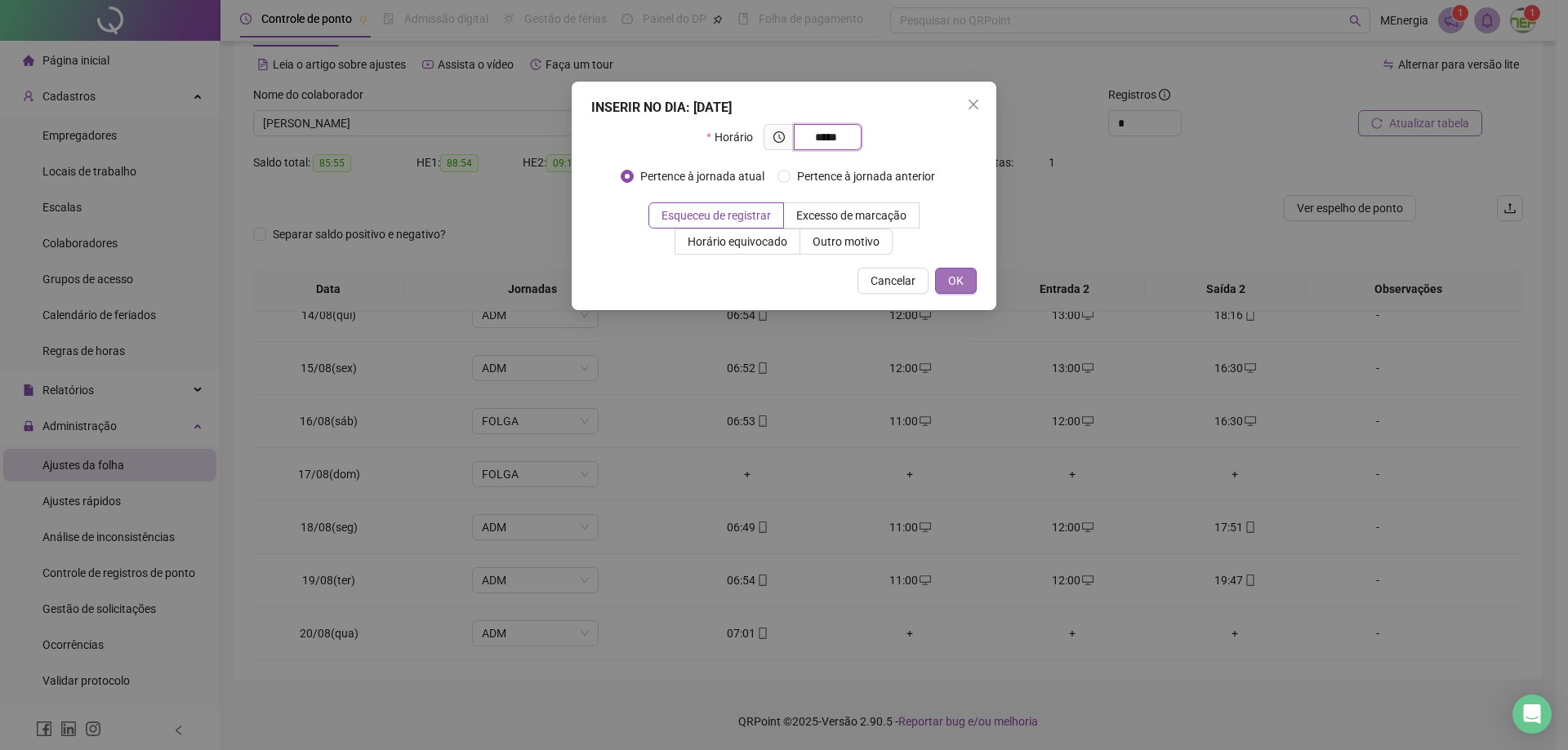
type input "*****"
click at [945, 281] on button "OK" at bounding box center [956, 281] width 42 height 26
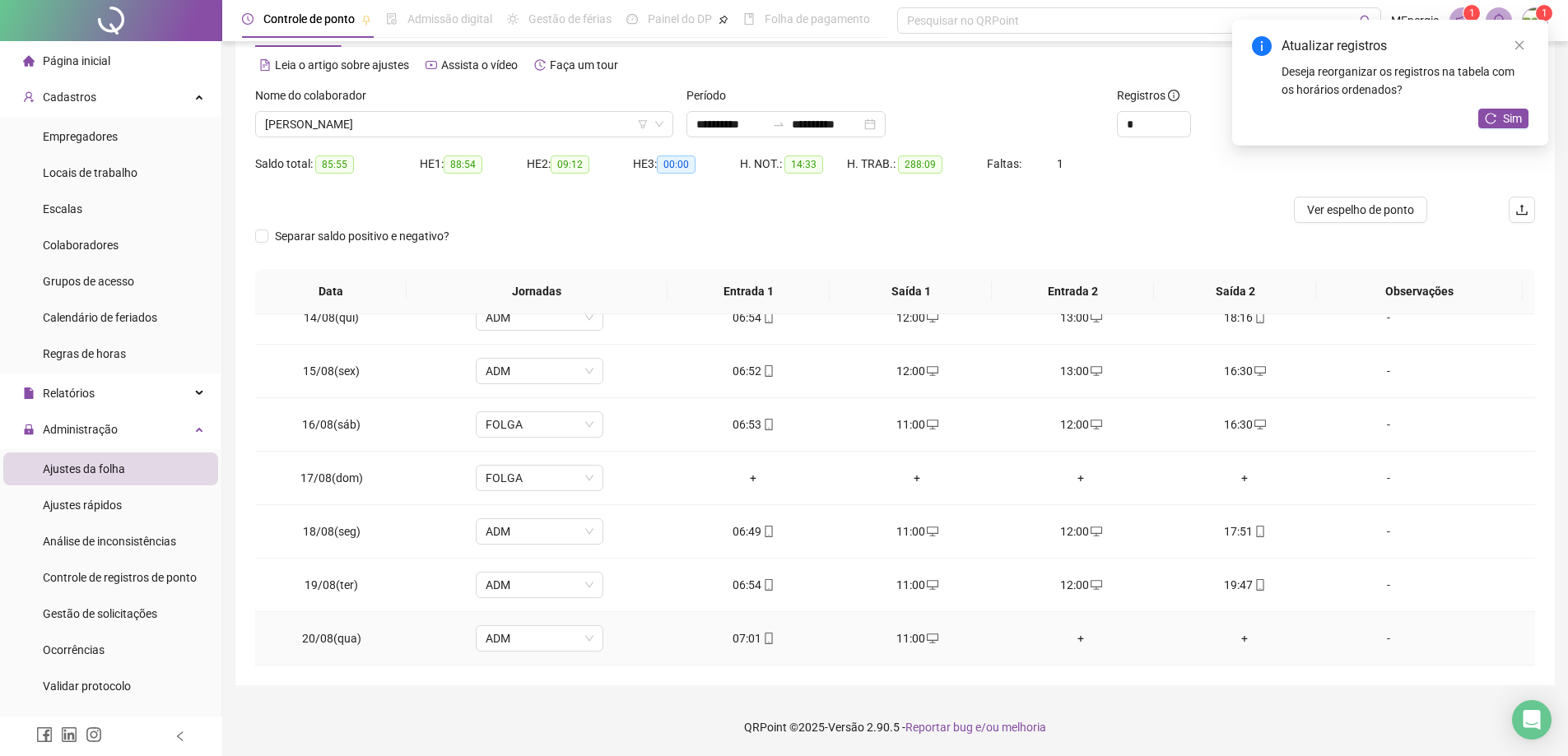
click at [1074, 636] on div "+" at bounding box center [1081, 639] width 138 height 18
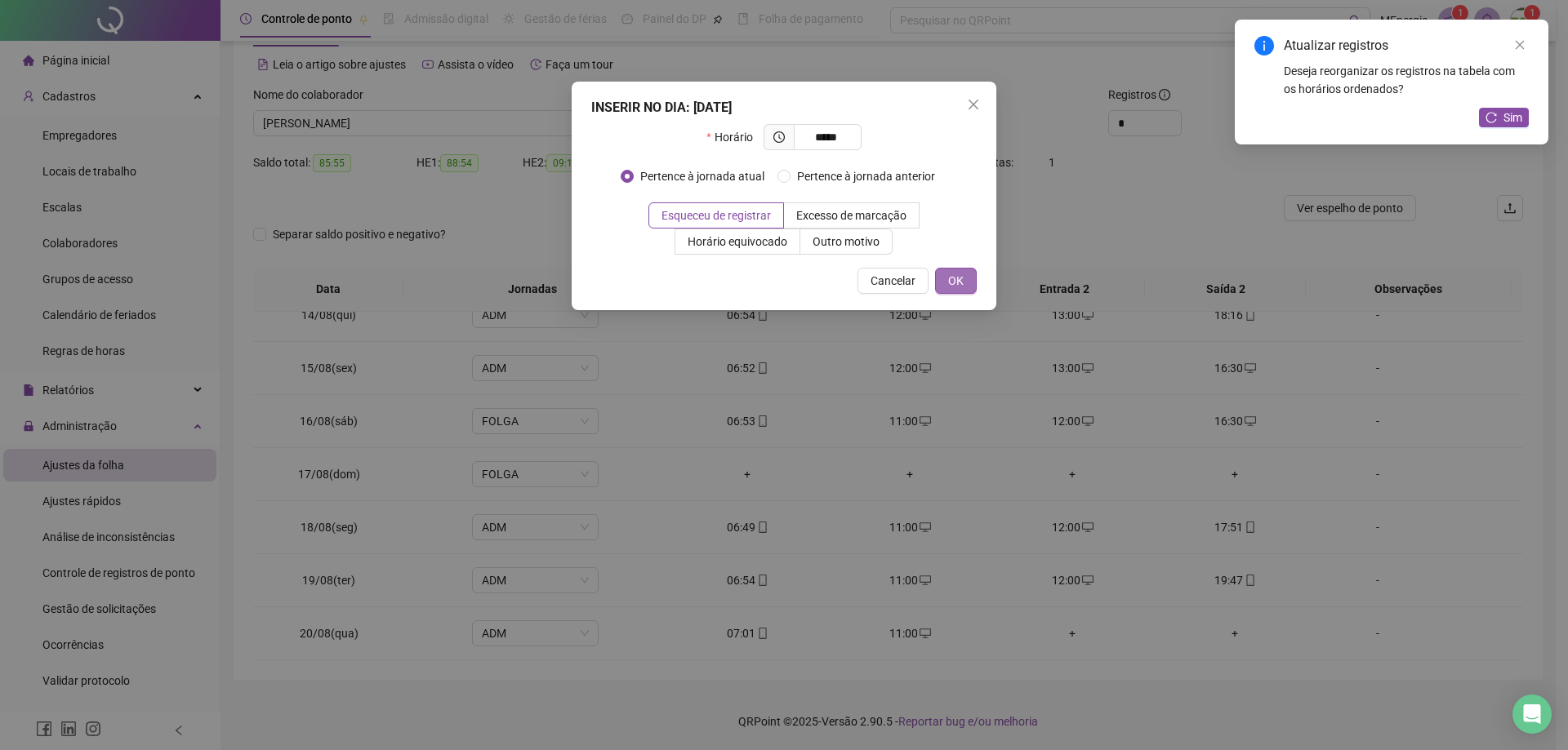
type input "*****"
click at [958, 276] on span "OK" at bounding box center [956, 281] width 16 height 18
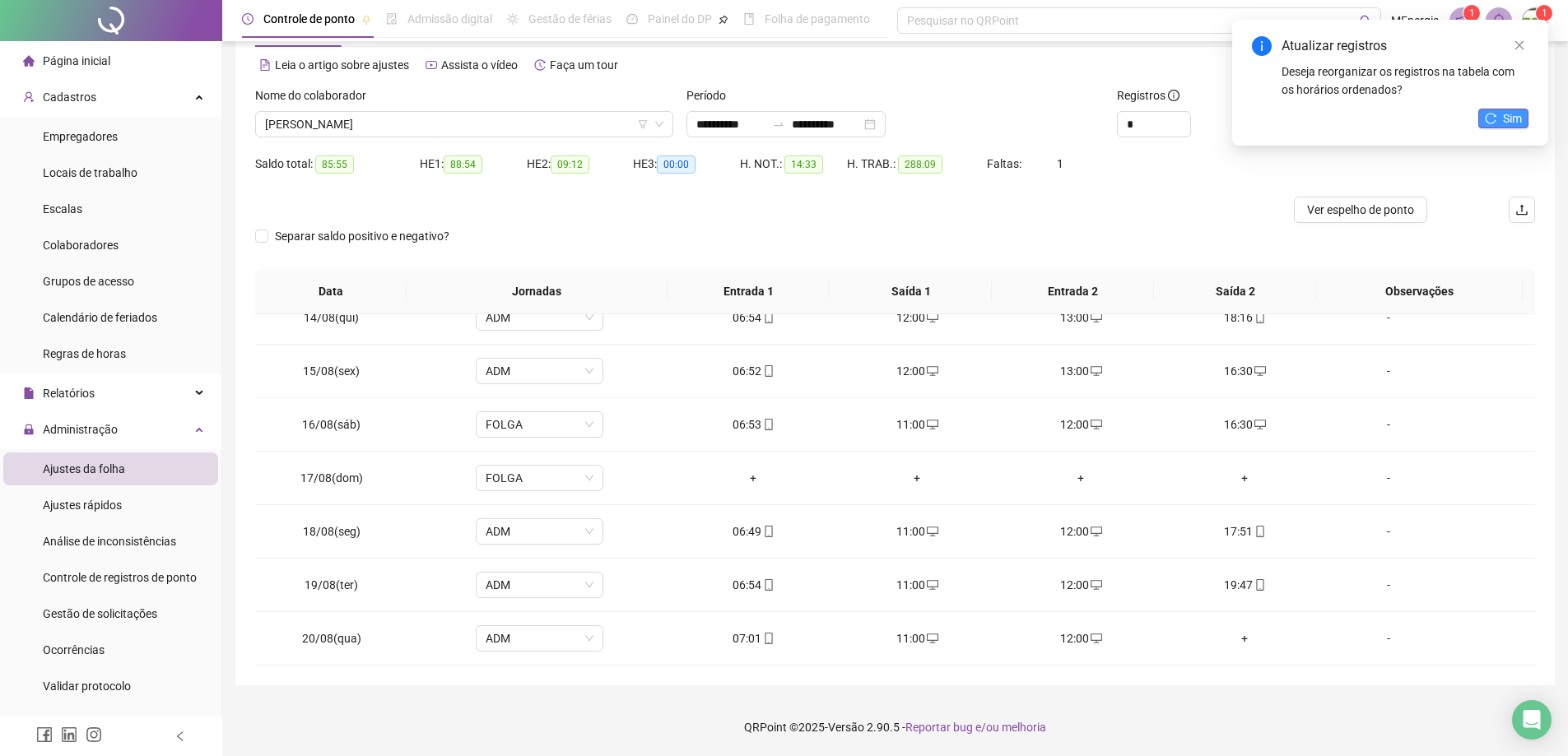
click at [1487, 119] on icon "reload" at bounding box center [1491, 118] width 12 height 12
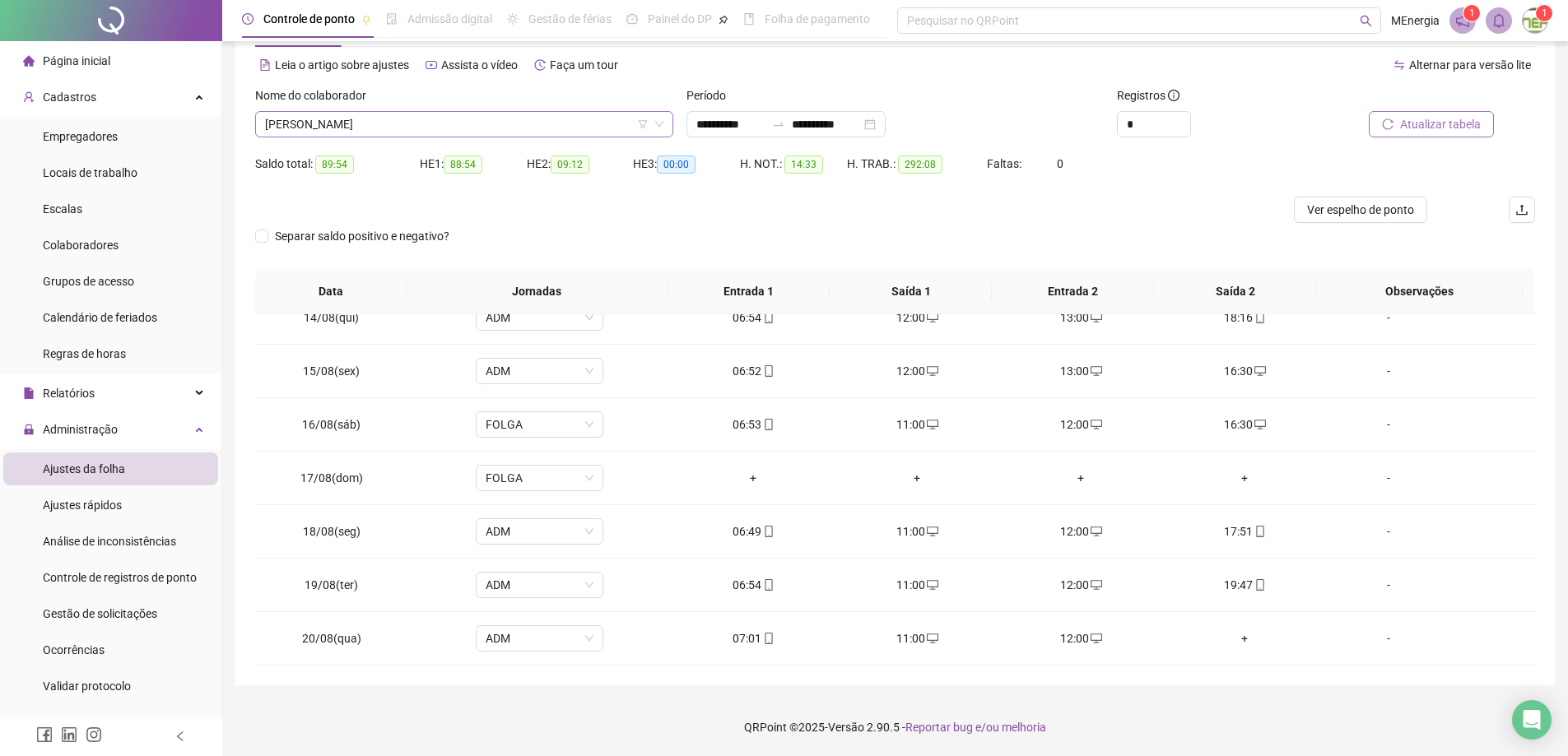
click at [666, 117] on div "[PERSON_NAME]" at bounding box center [464, 123] width 418 height 26
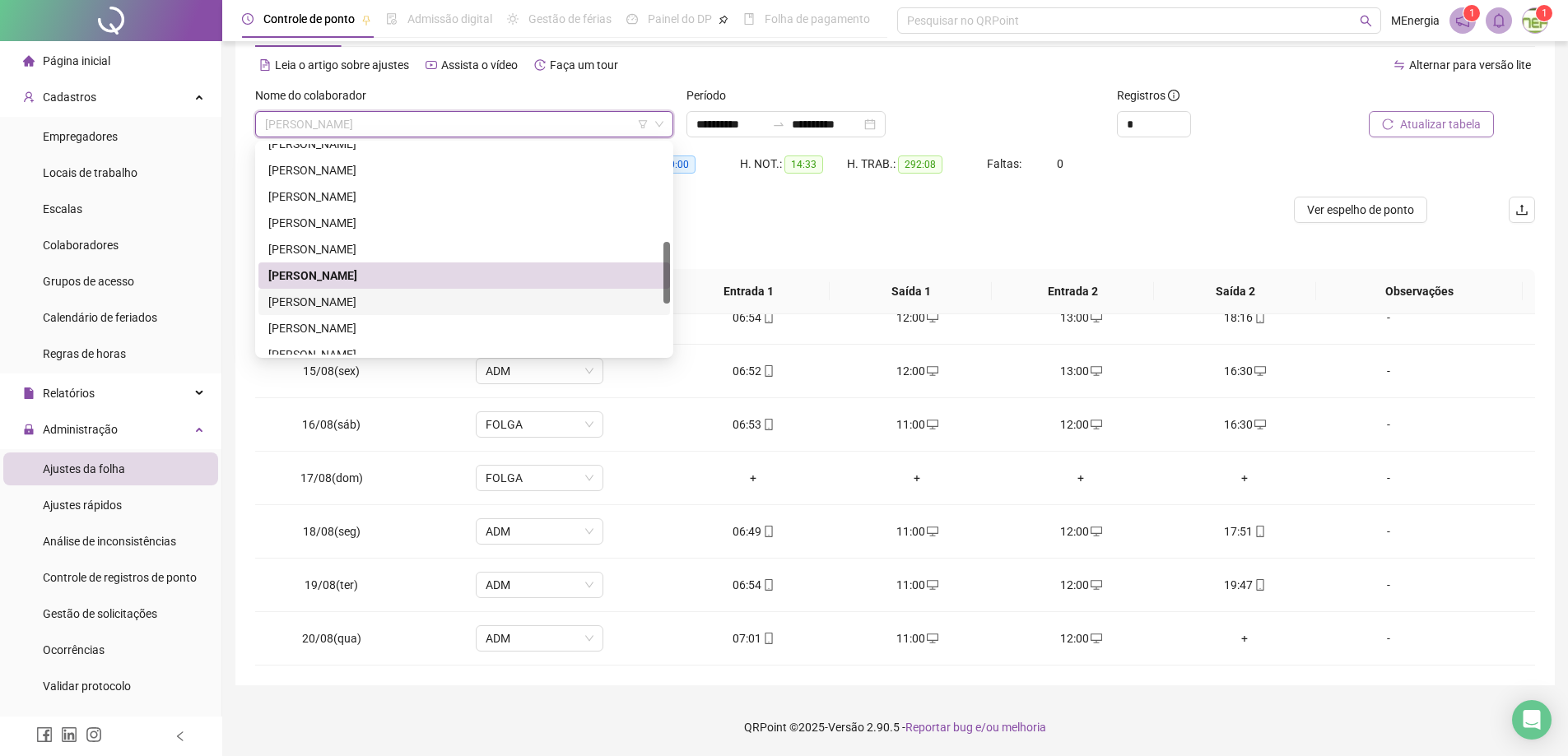
click at [442, 300] on div "[PERSON_NAME]" at bounding box center [464, 302] width 392 height 18
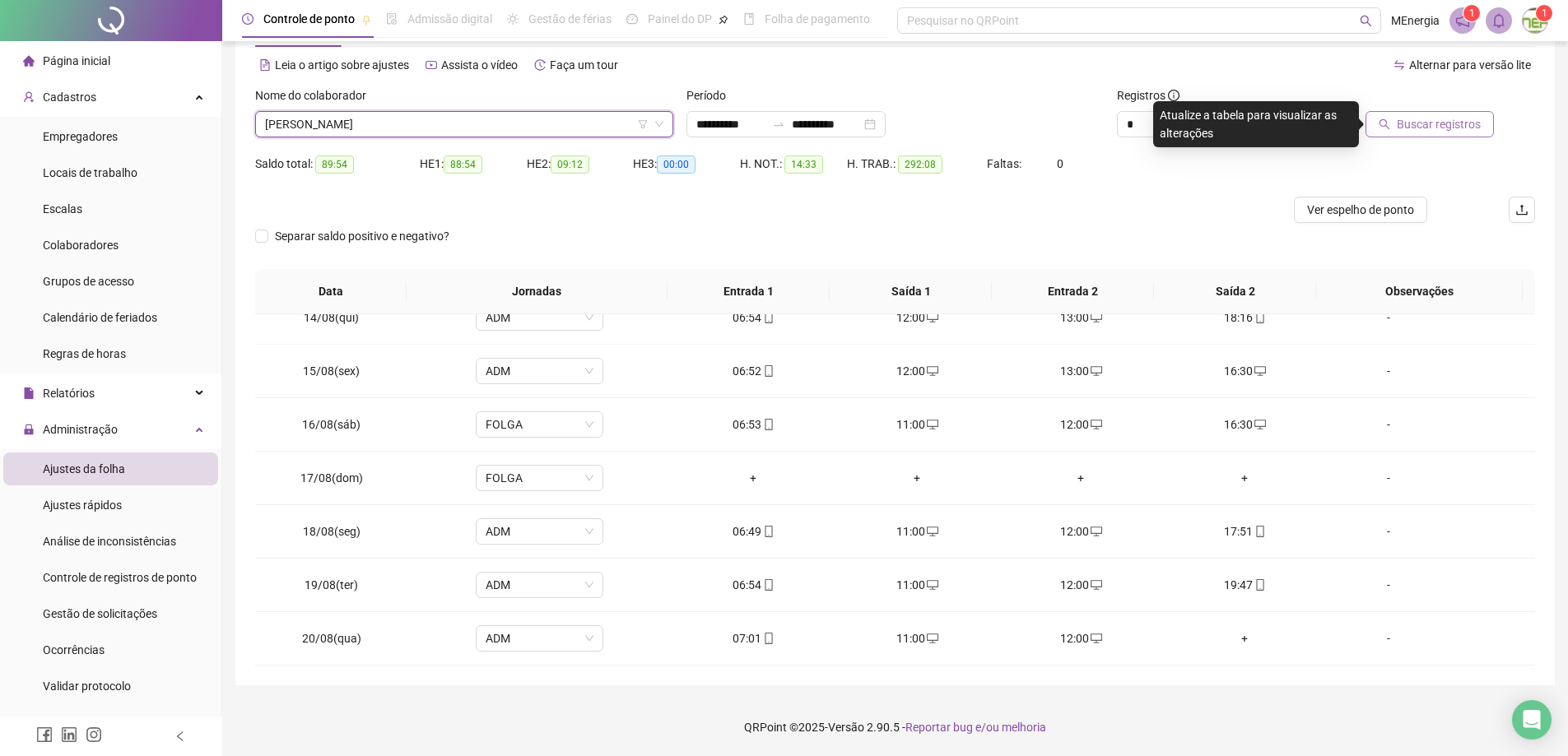
click at [1477, 129] on span "Buscar registros" at bounding box center [1439, 124] width 84 height 18
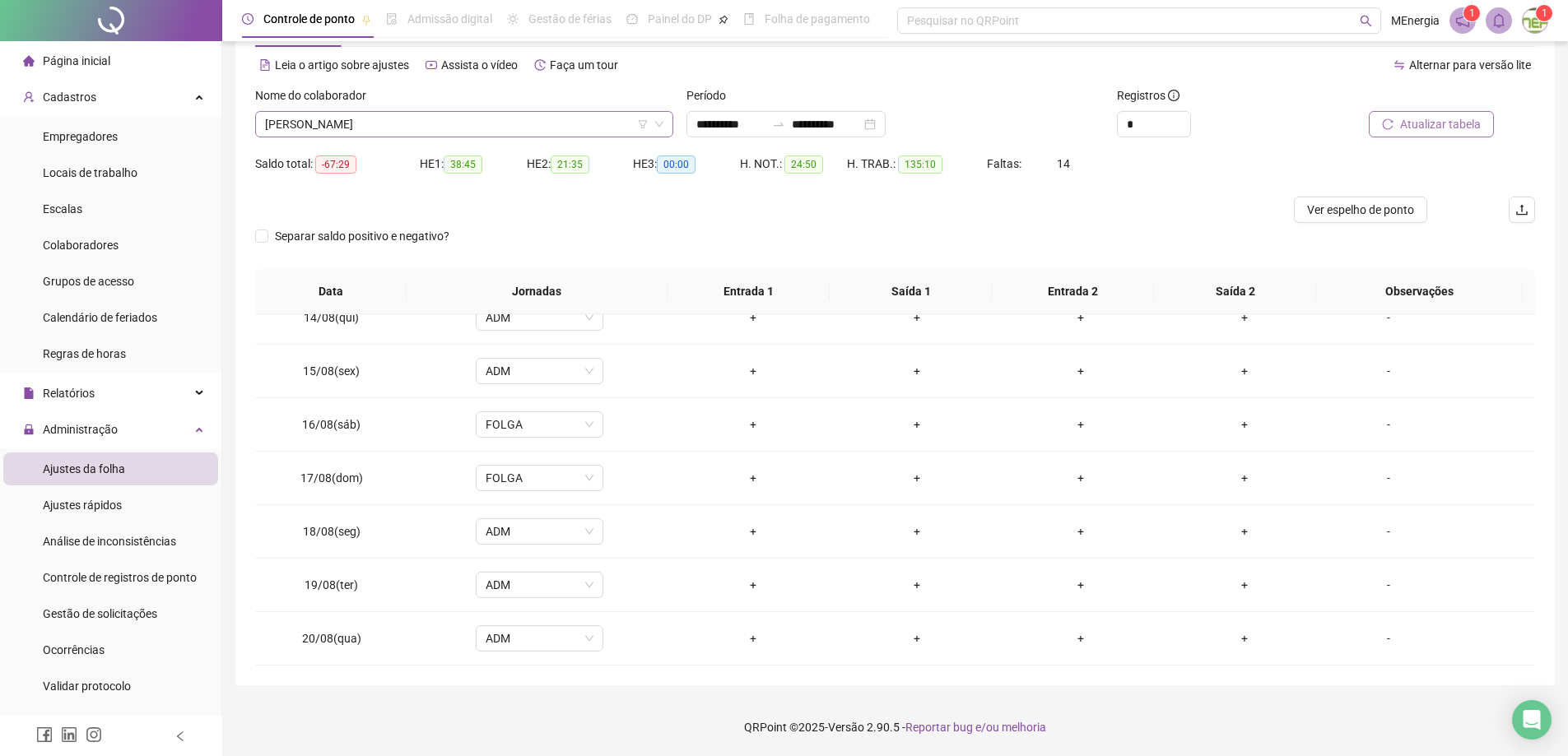
click at [671, 122] on div "[PERSON_NAME]" at bounding box center [464, 123] width 418 height 26
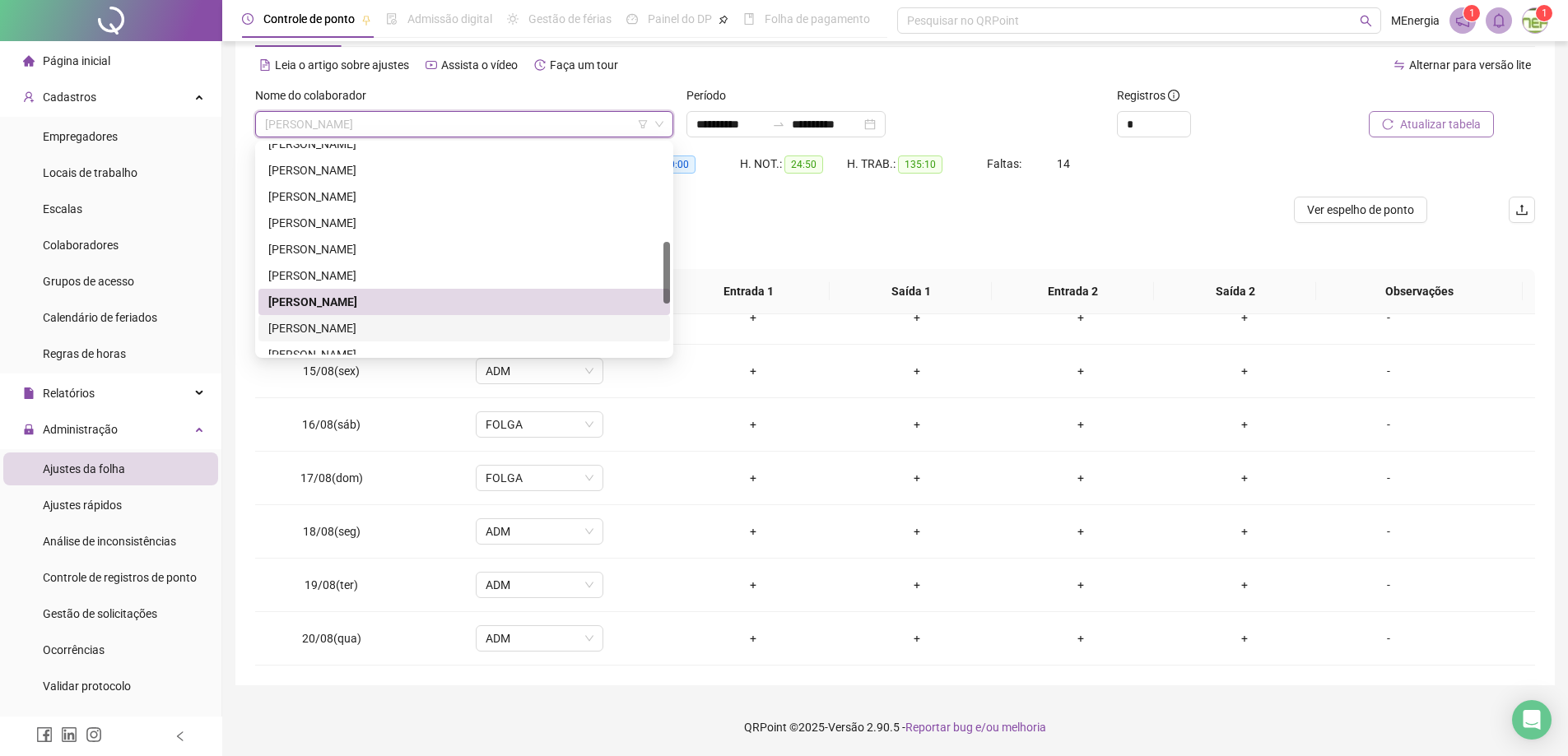
click at [434, 323] on div "[PERSON_NAME]" at bounding box center [464, 329] width 392 height 18
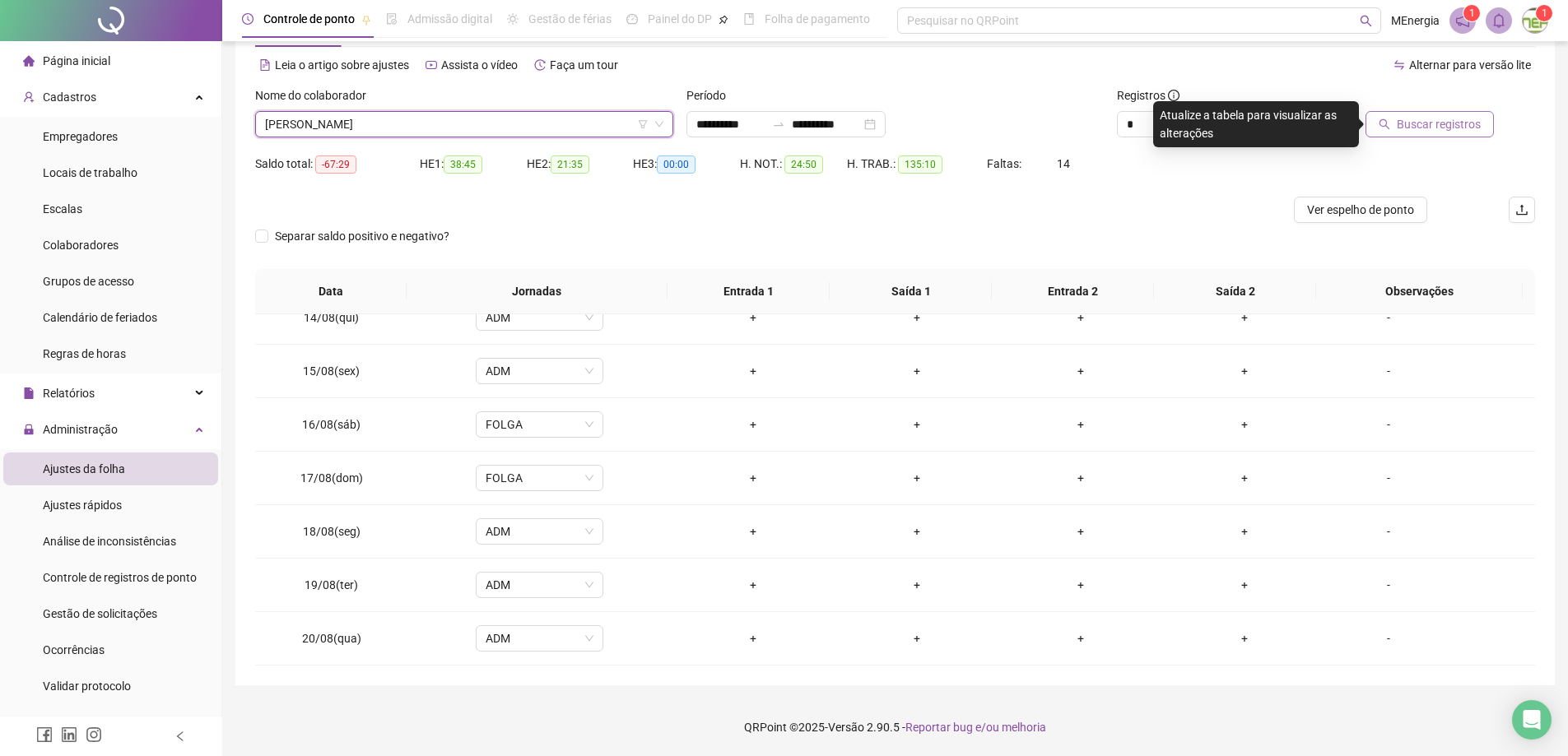
click at [1405, 131] on span "Buscar registros" at bounding box center [1439, 124] width 84 height 18
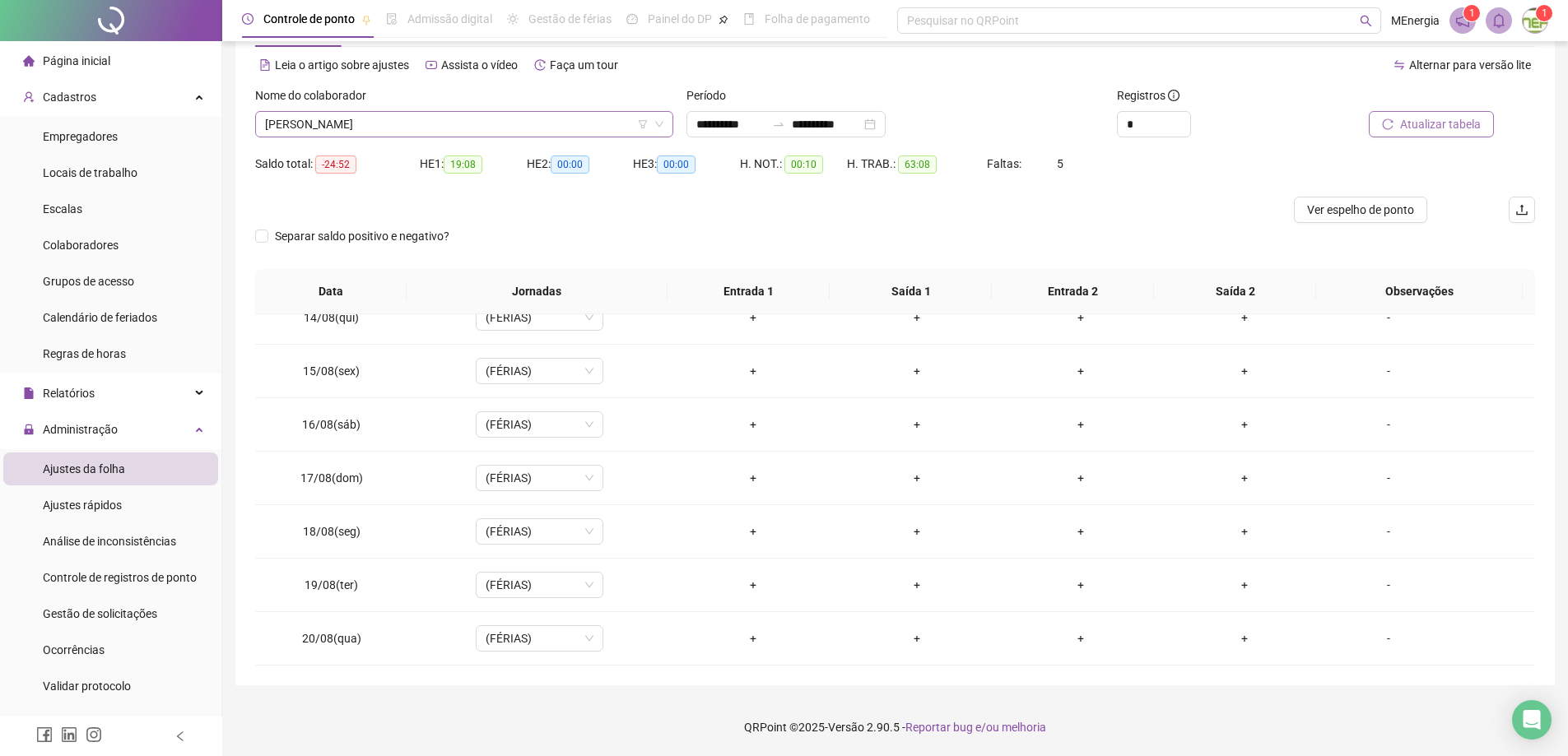
click at [668, 123] on div "[PERSON_NAME]" at bounding box center [464, 123] width 418 height 26
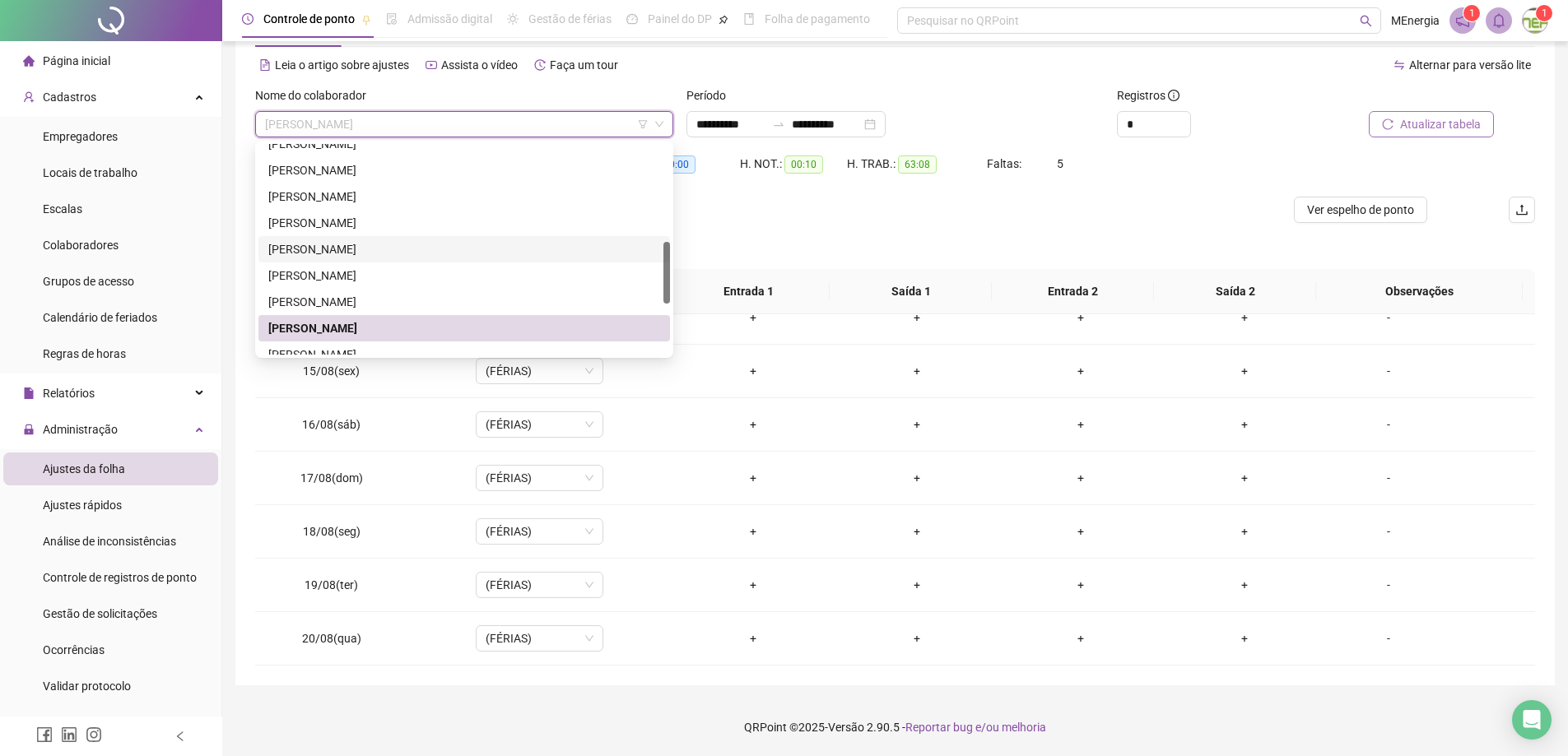
scroll to position [411, 0]
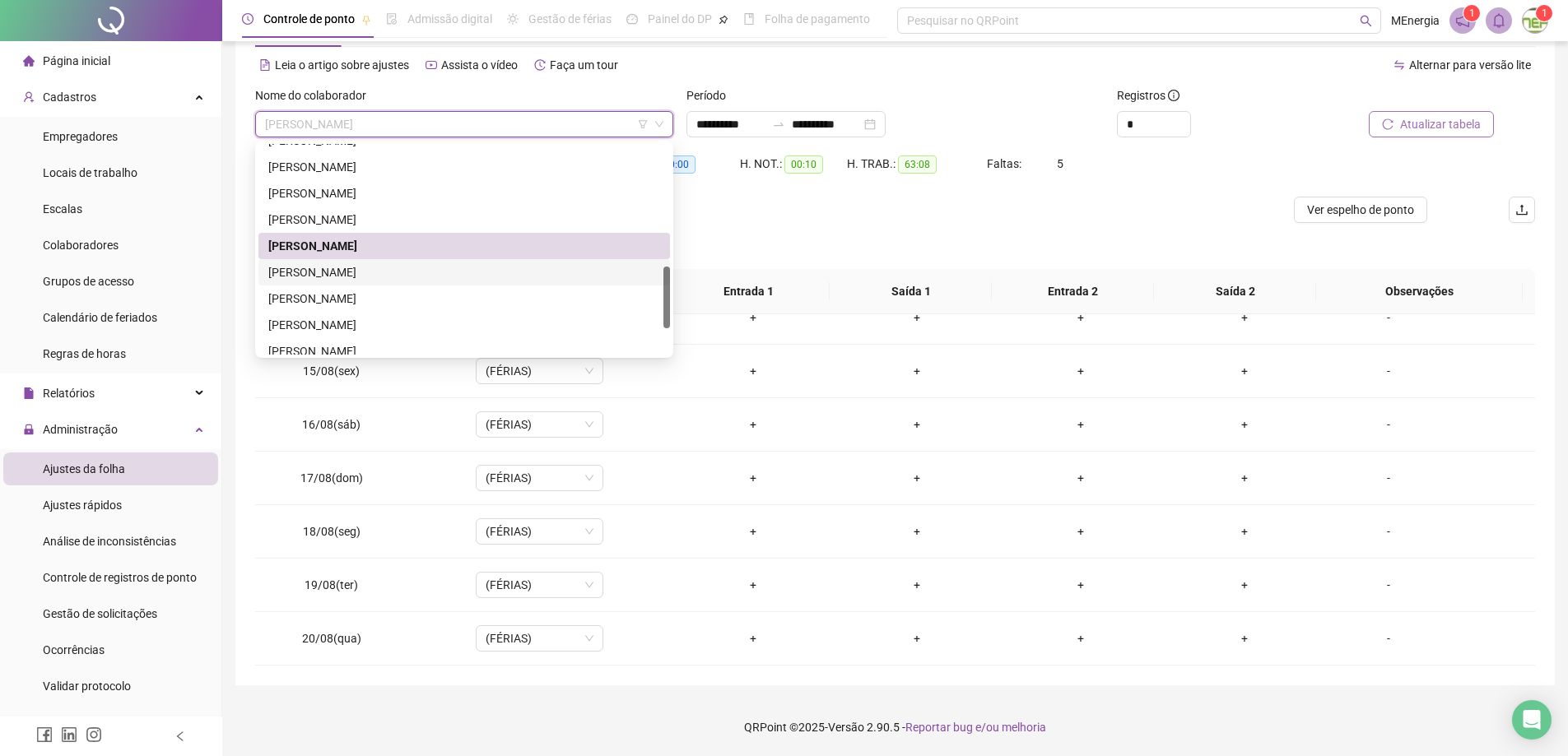
click at [399, 263] on div "[PERSON_NAME]" at bounding box center [464, 273] width 392 height 18
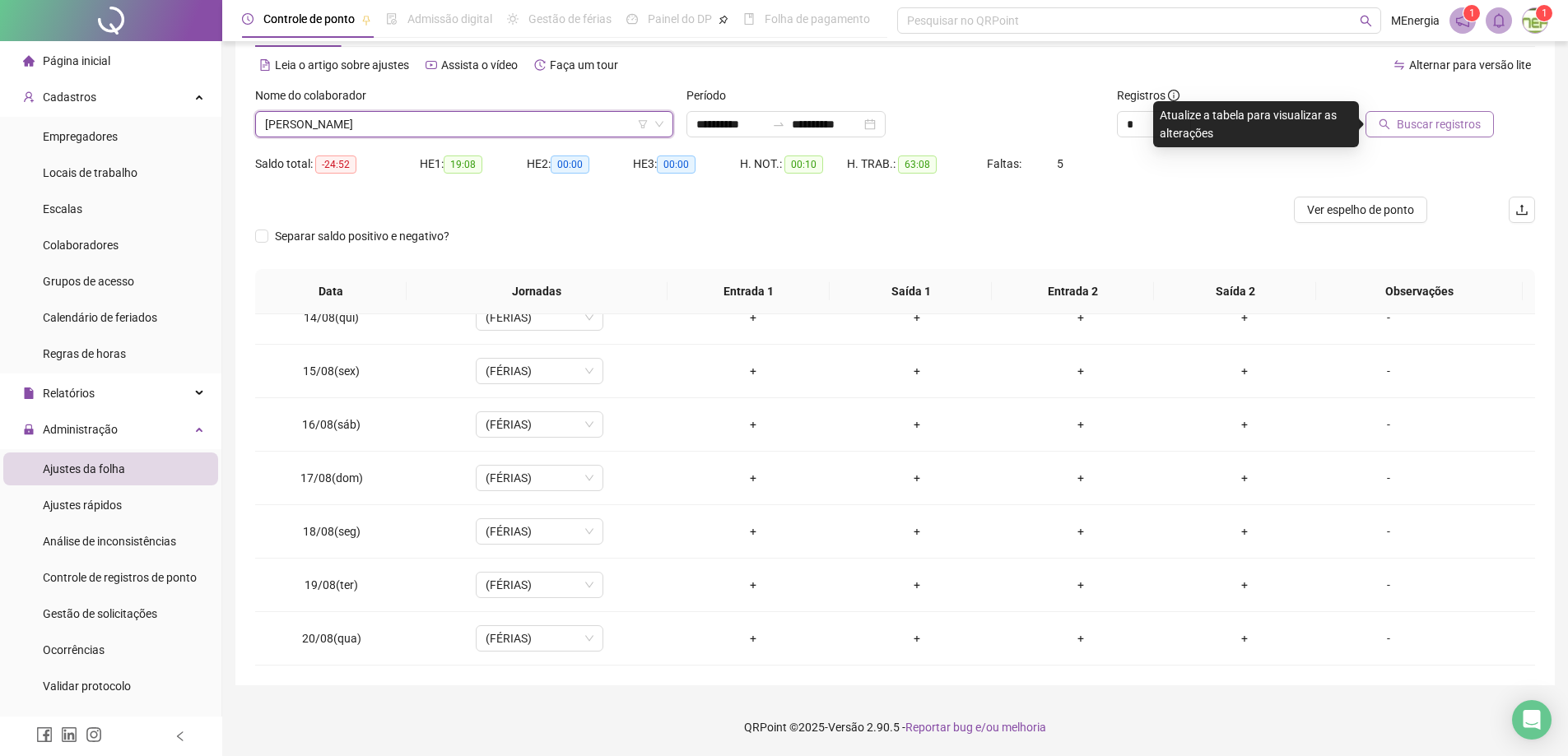
click at [1409, 126] on span "Buscar registros" at bounding box center [1439, 124] width 84 height 18
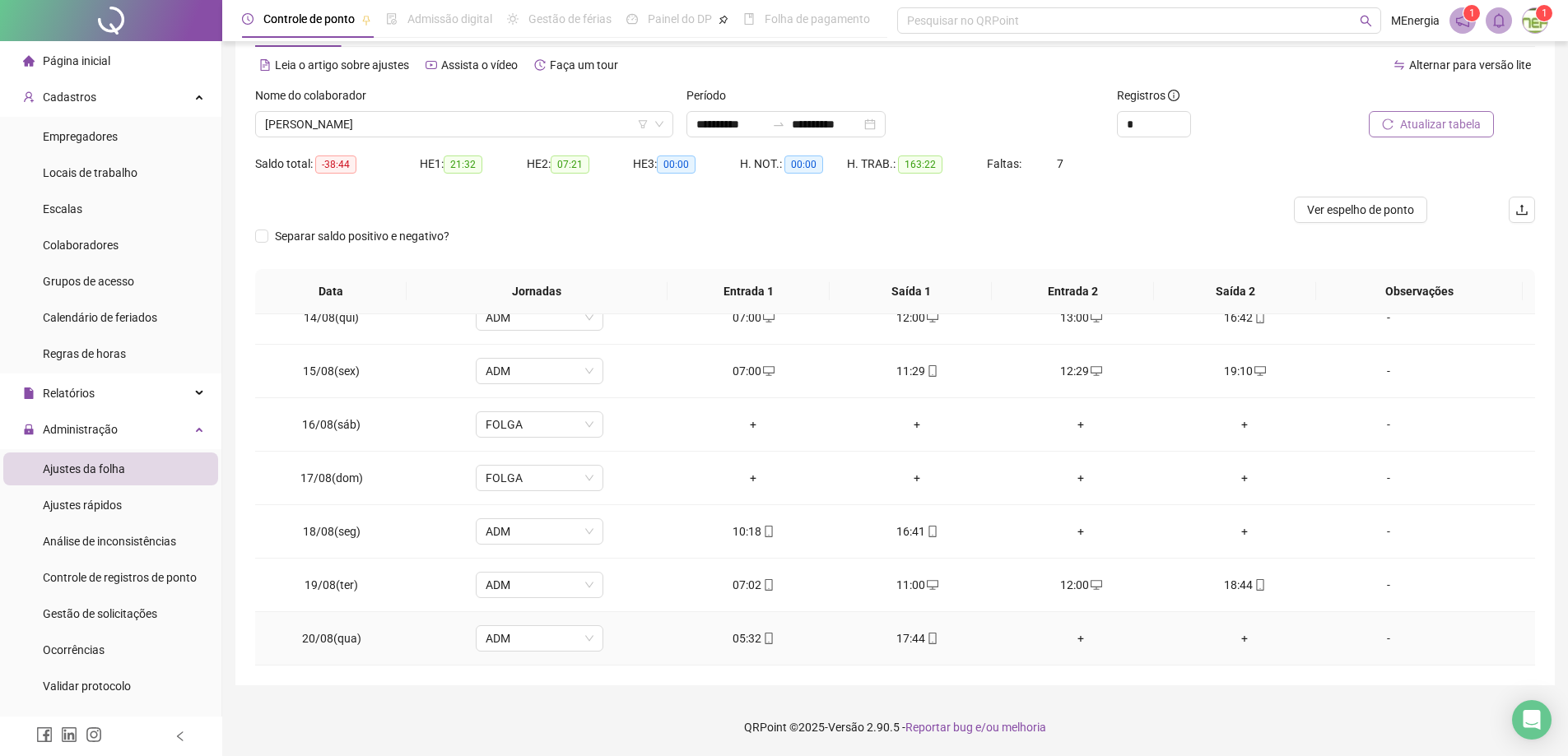
click at [1077, 640] on div "+" at bounding box center [1081, 639] width 138 height 18
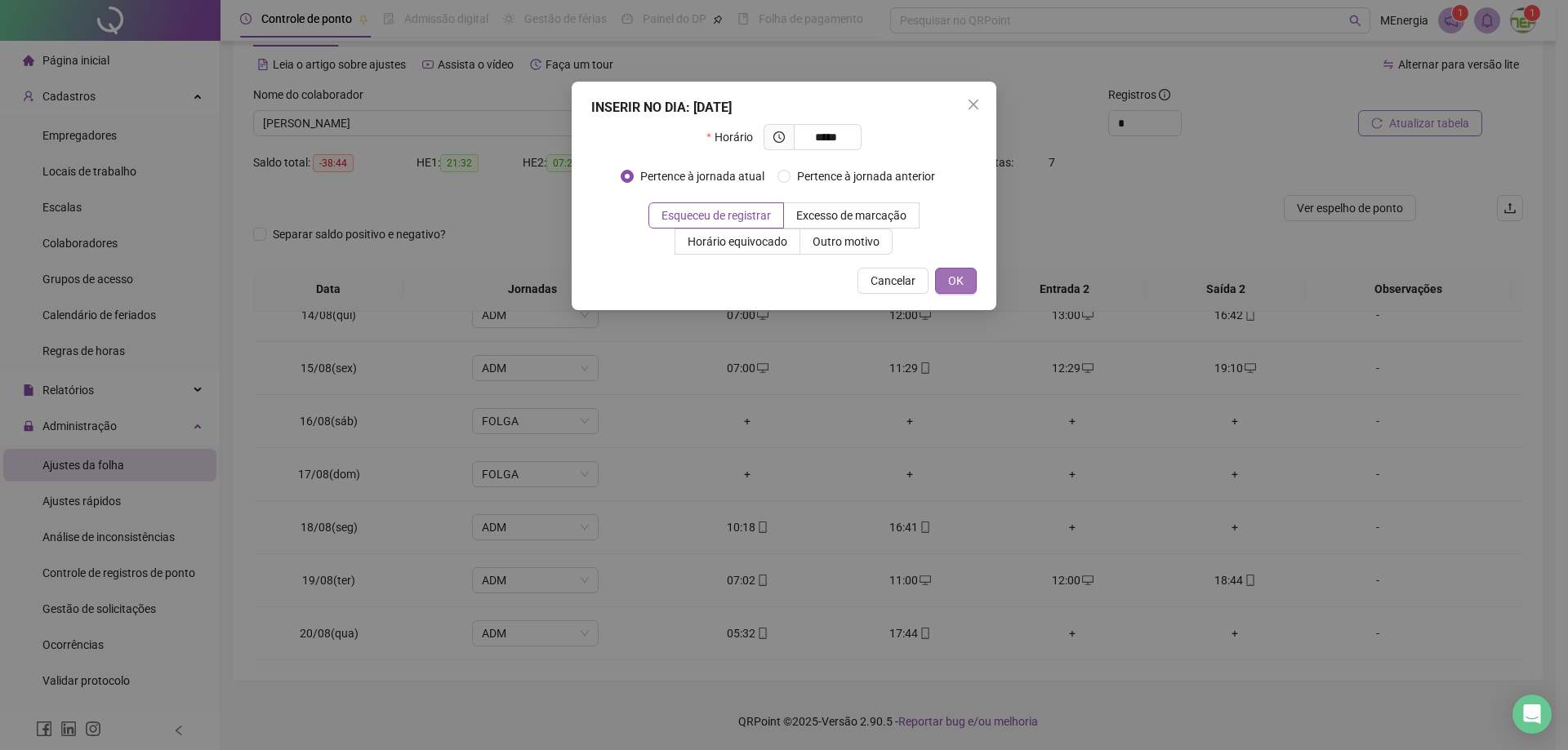
type input "*****"
click at [965, 291] on button "OK" at bounding box center [956, 281] width 42 height 26
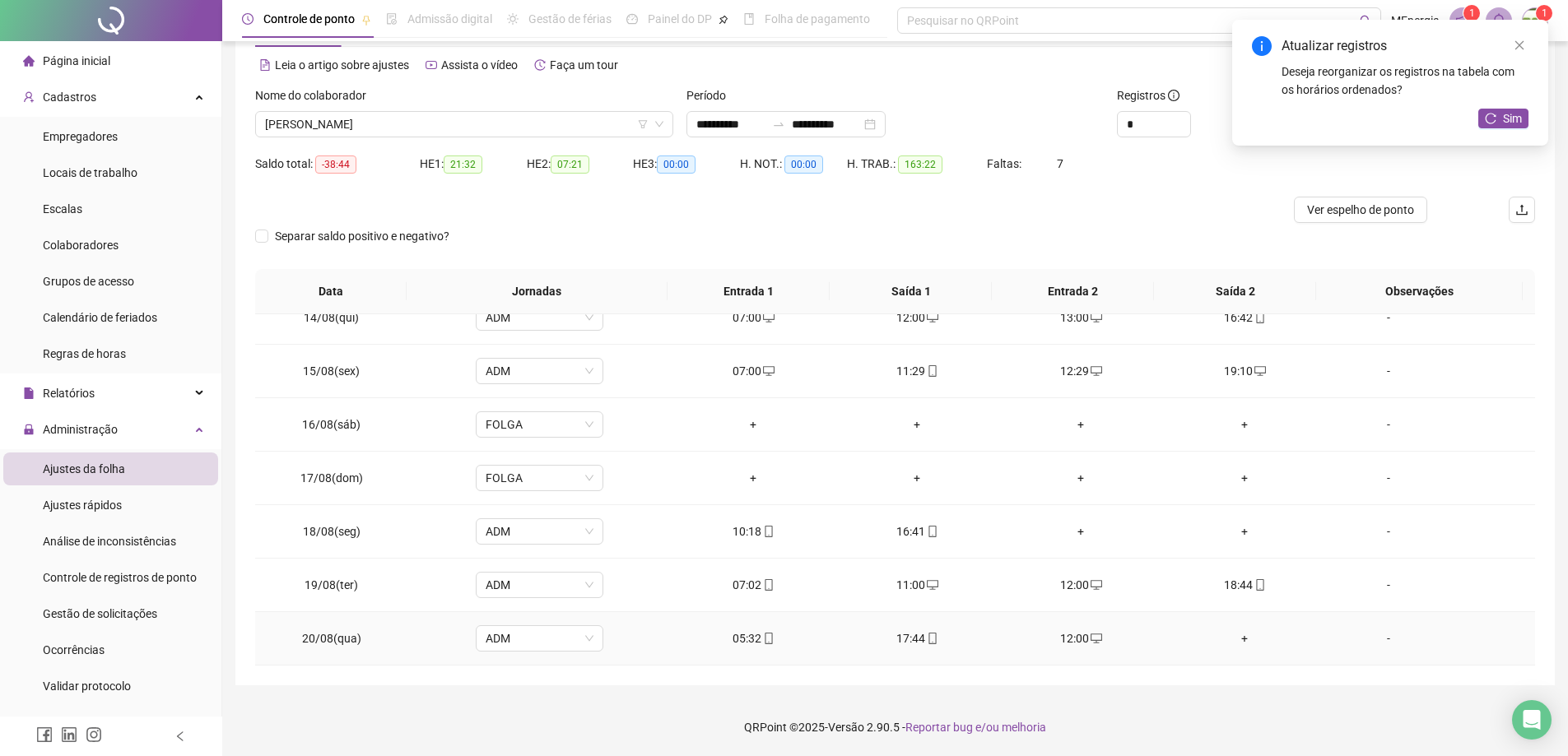
click at [1231, 634] on div "+" at bounding box center [1245, 639] width 138 height 18
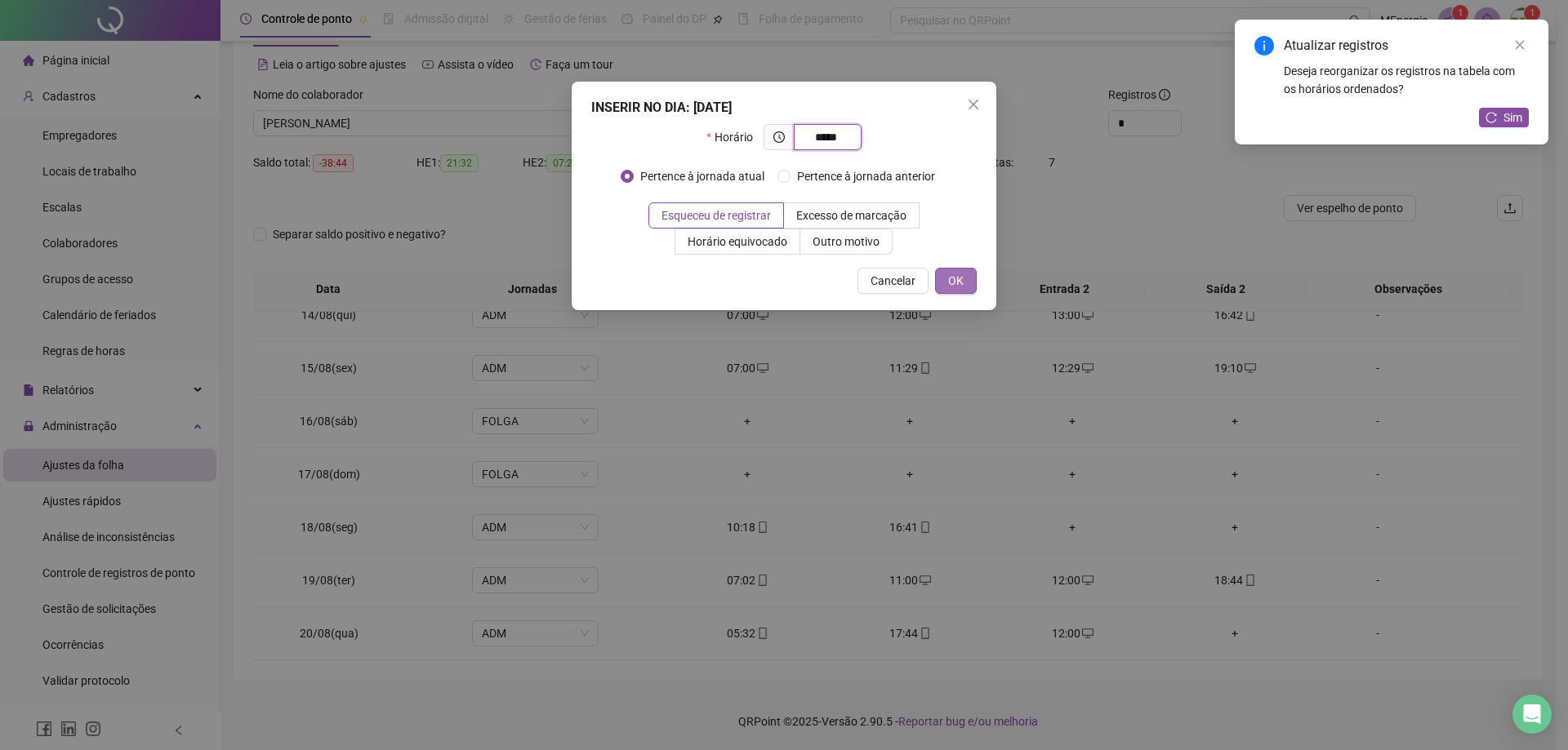
type input "*****"
click at [967, 281] on button "OK" at bounding box center [956, 281] width 42 height 26
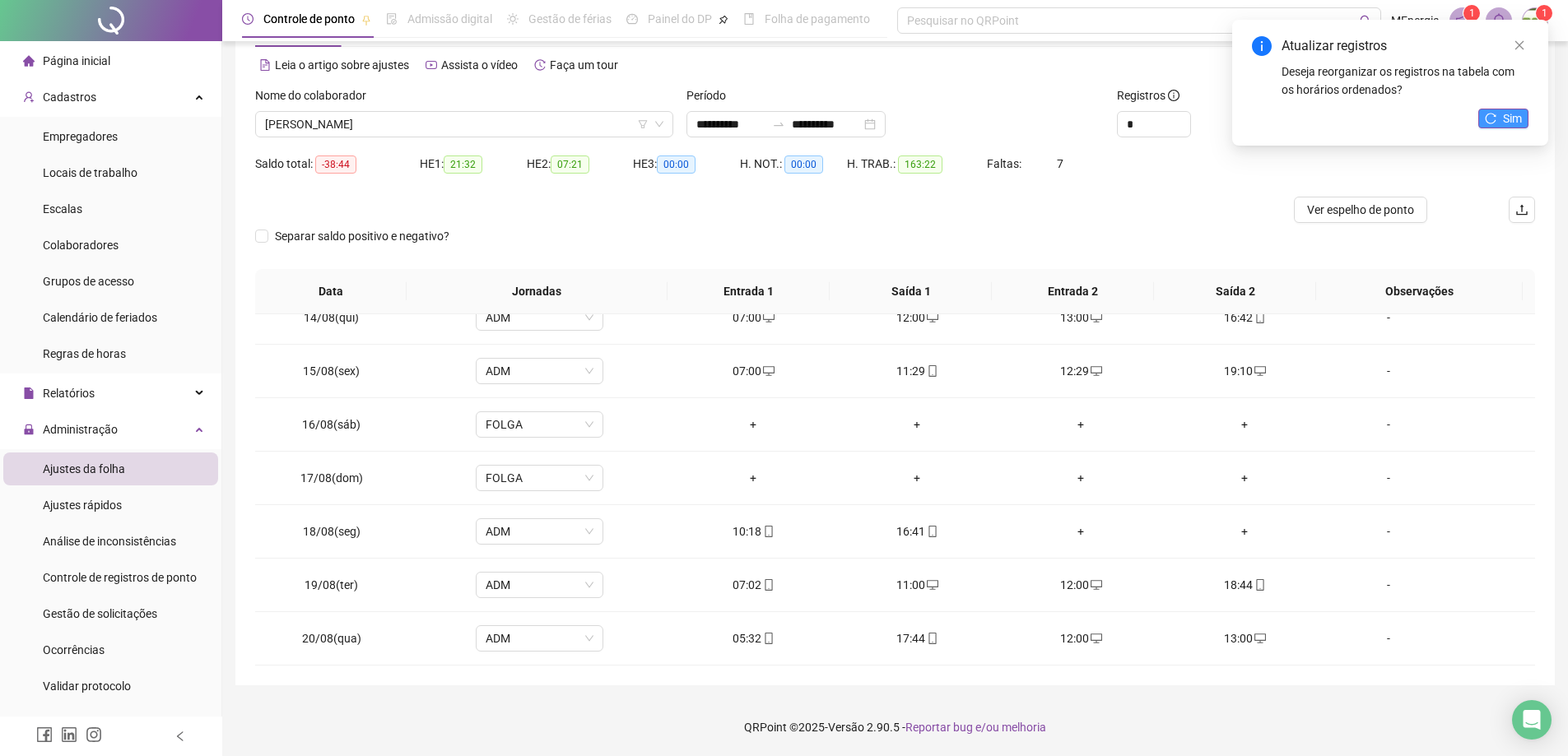
click at [1502, 114] on button "Sim" at bounding box center [1503, 118] width 50 height 20
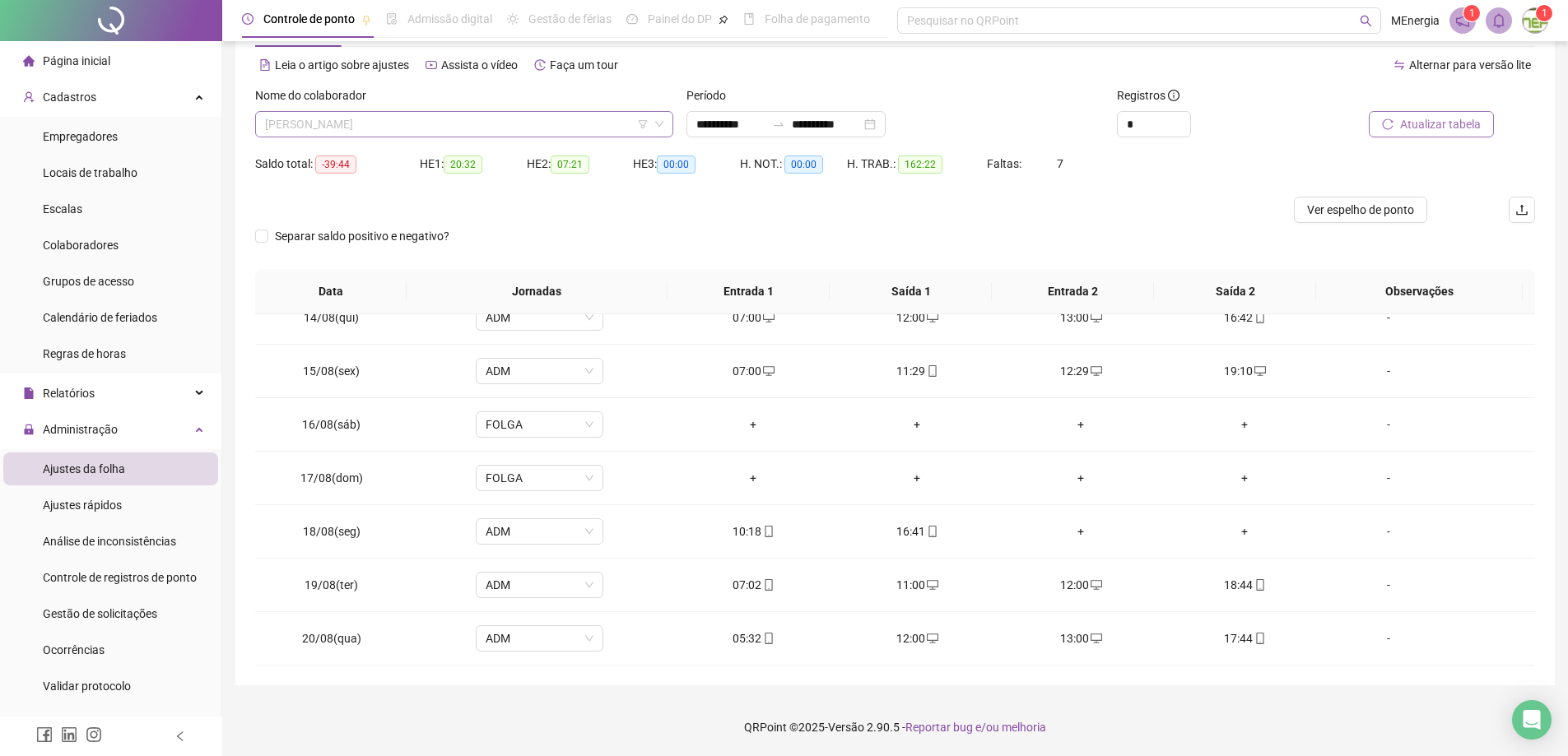
click at [667, 123] on div "[PERSON_NAME]" at bounding box center [464, 123] width 418 height 26
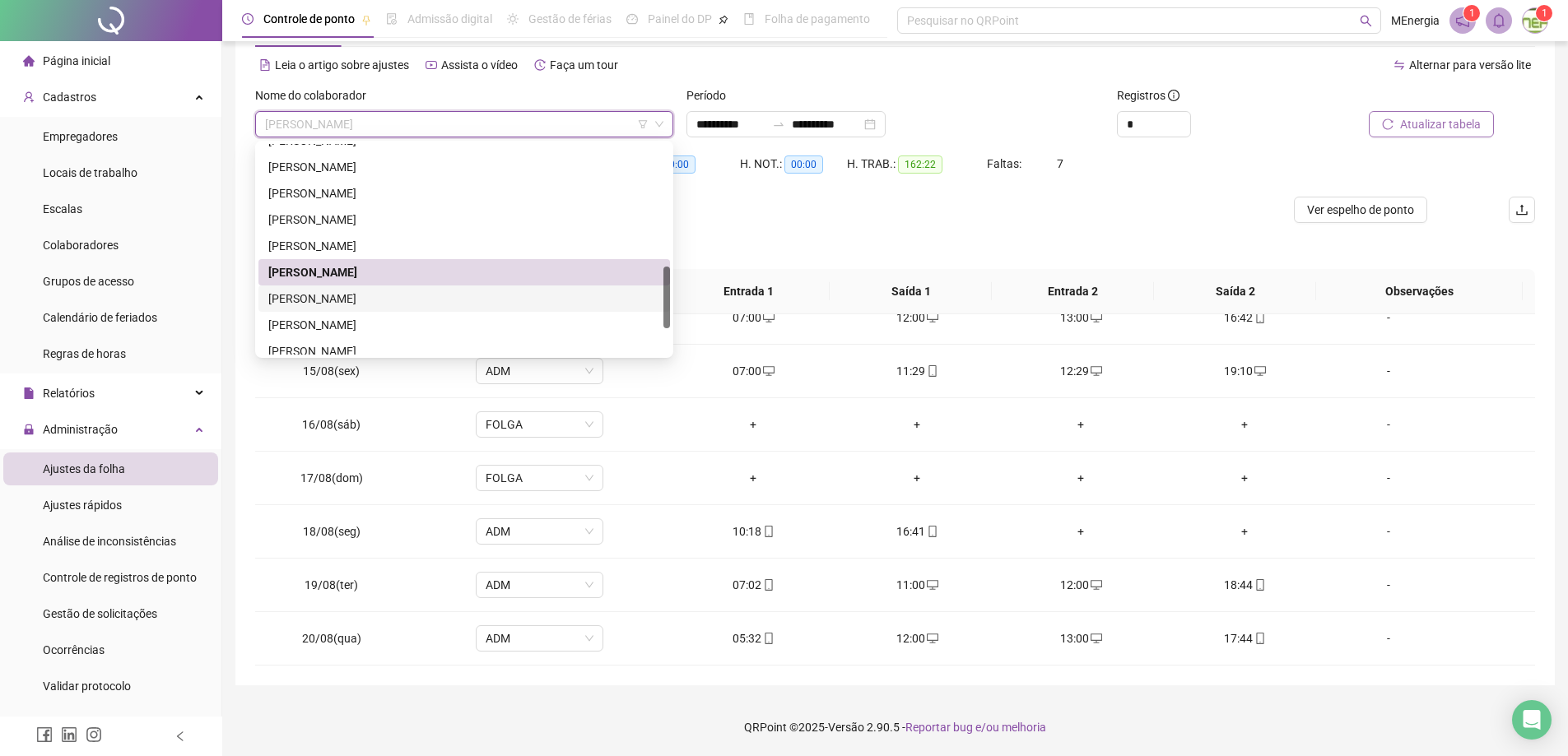
click at [379, 291] on div "[PERSON_NAME]" at bounding box center [464, 299] width 392 height 18
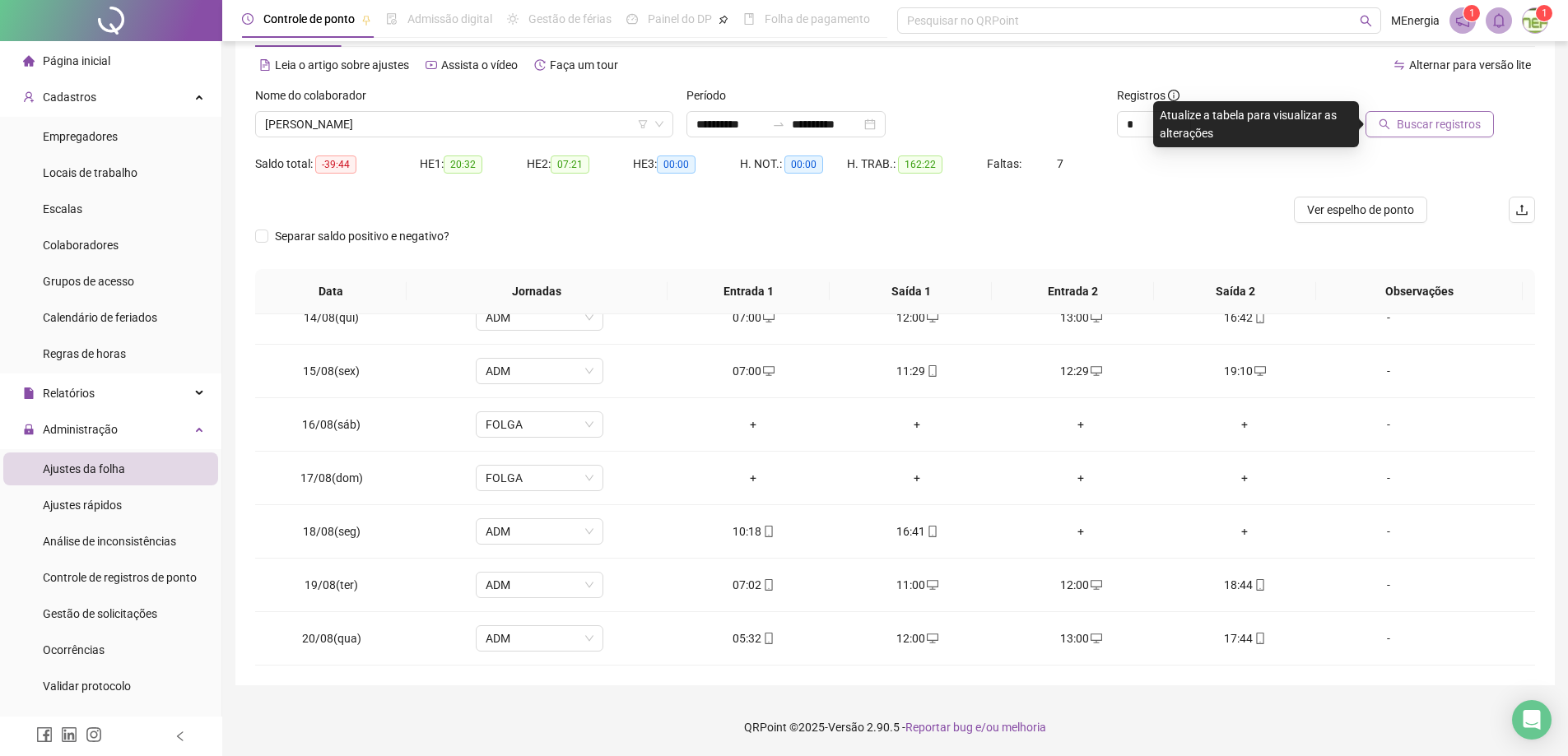
click at [1436, 133] on button "Buscar registros" at bounding box center [1429, 123] width 128 height 26
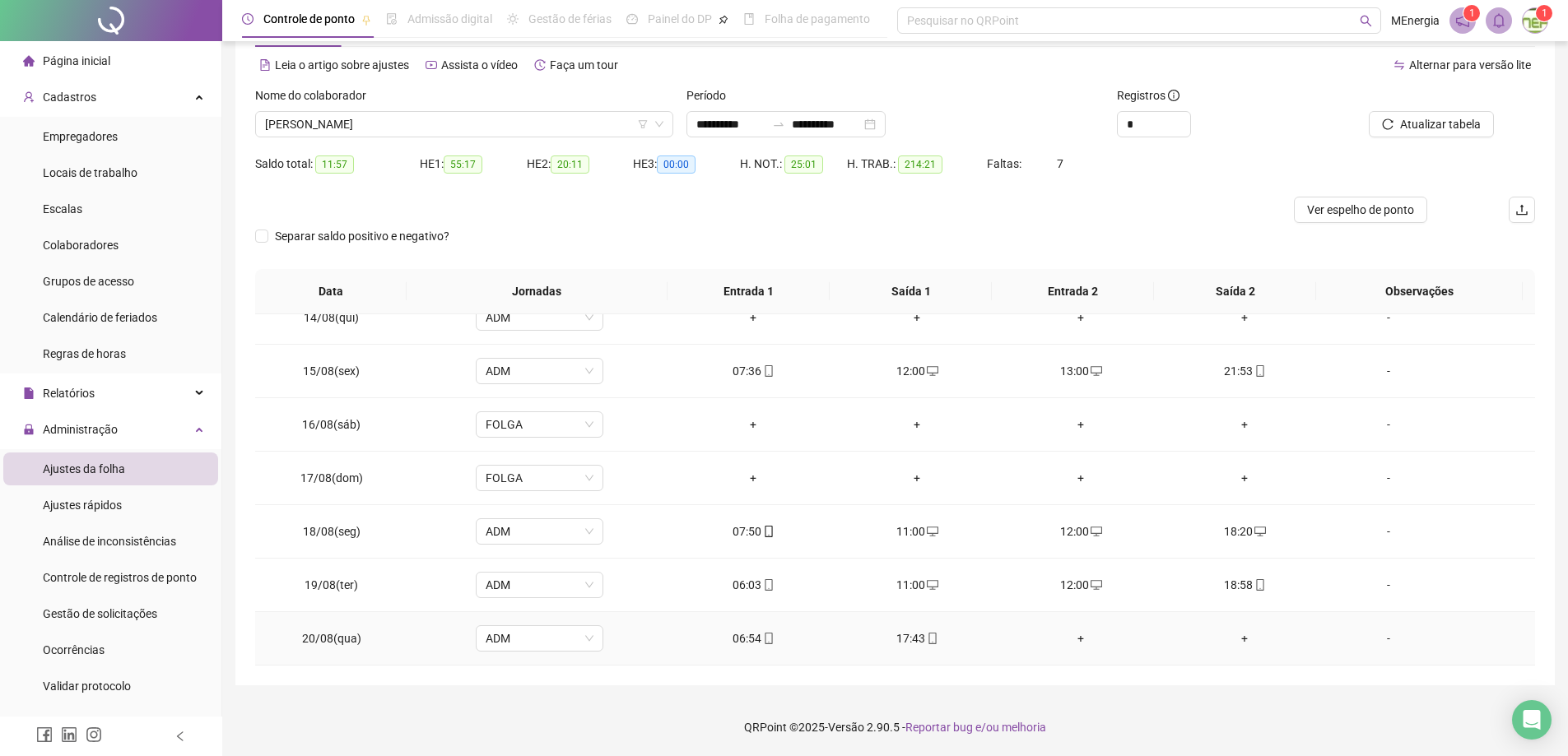
click at [1070, 639] on div "+" at bounding box center [1081, 639] width 138 height 18
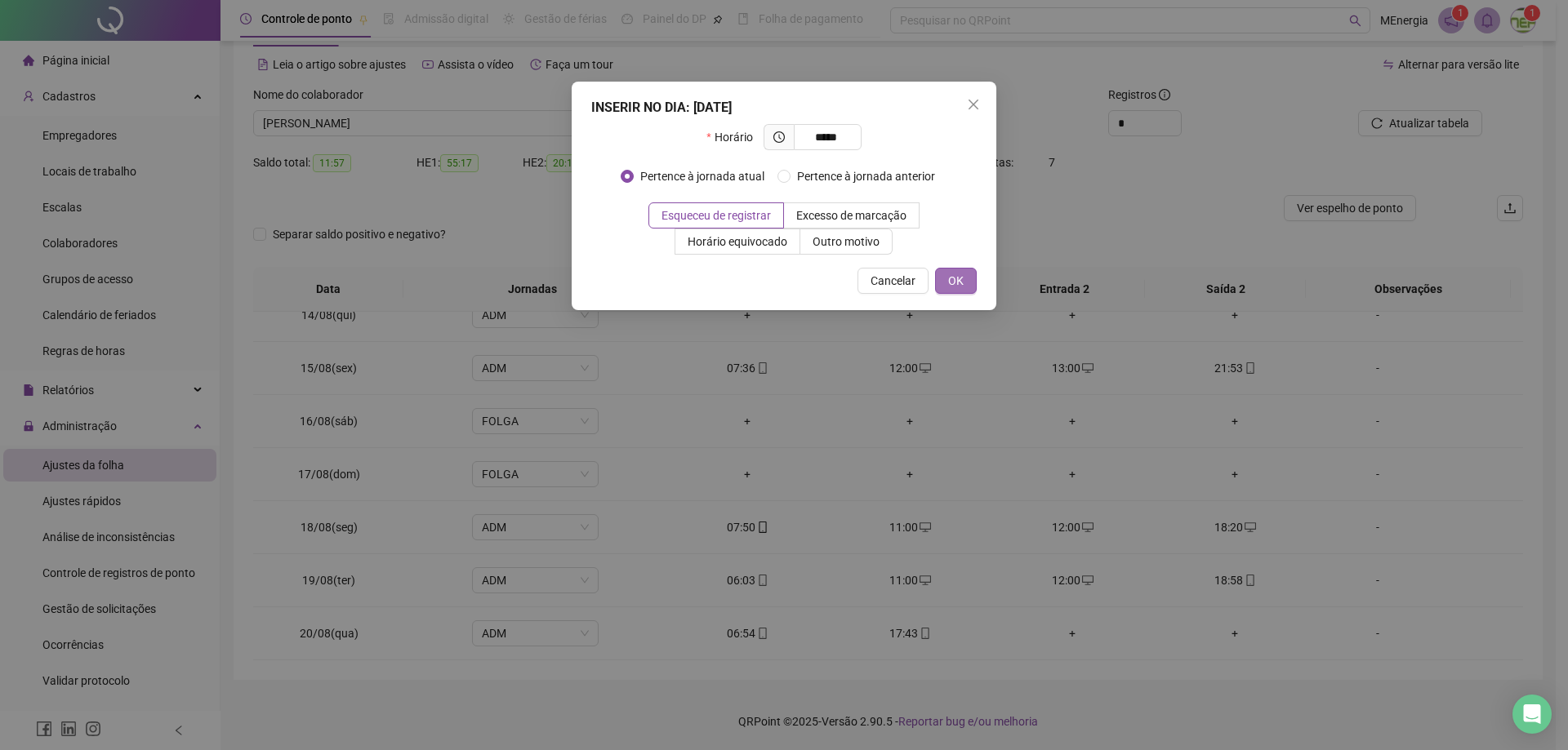
type input "*****"
click at [950, 273] on span "OK" at bounding box center [956, 281] width 16 height 18
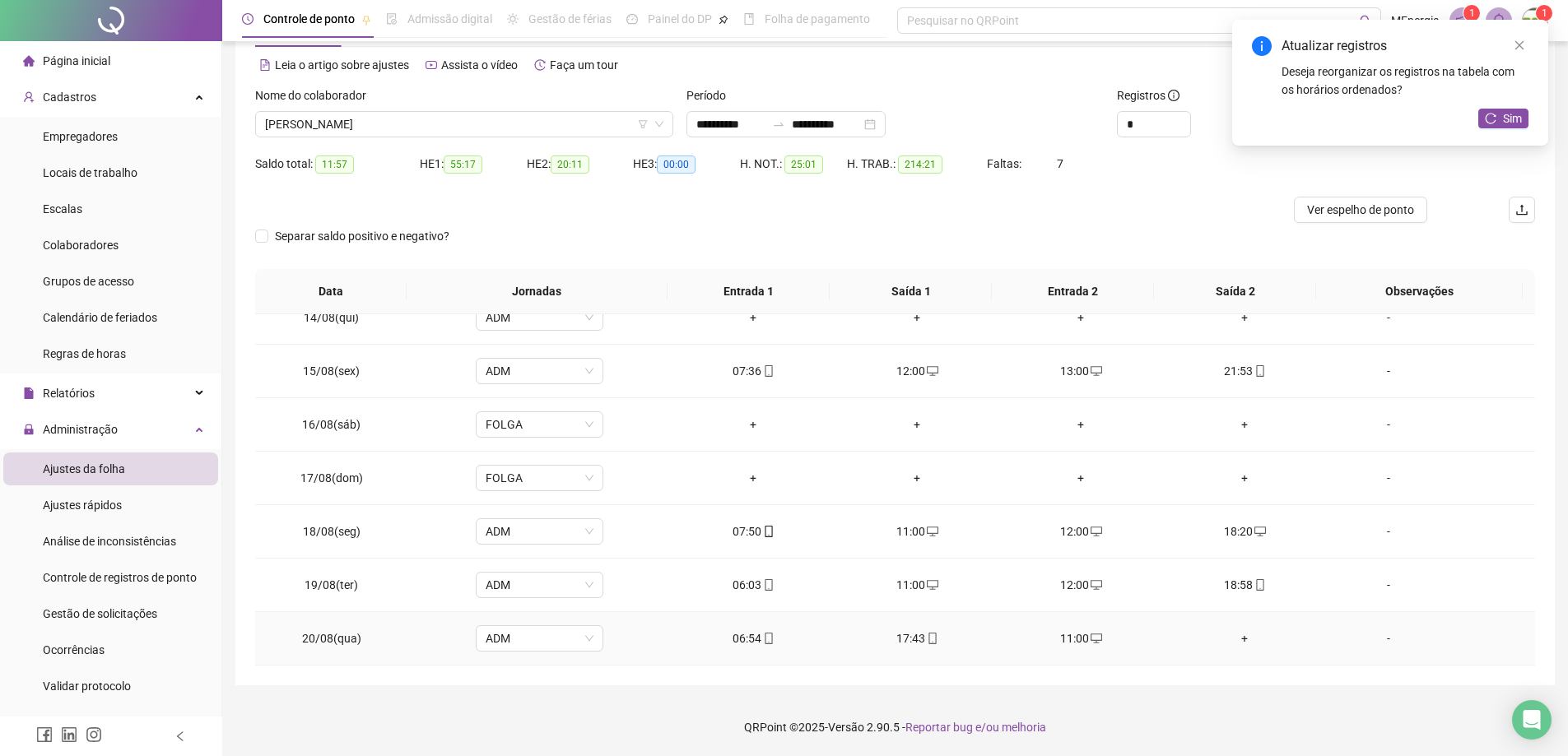
click at [1232, 639] on div "+" at bounding box center [1245, 639] width 138 height 18
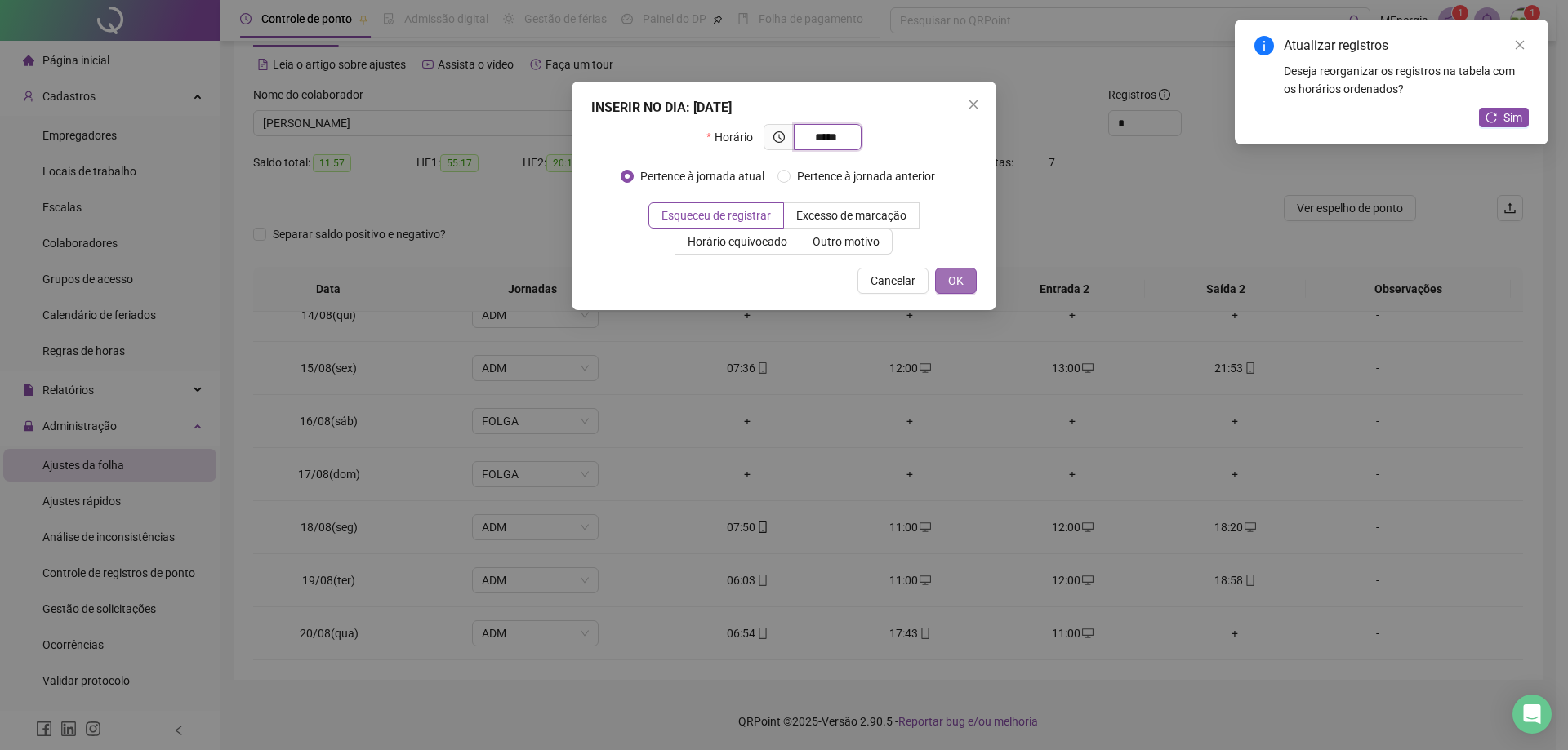
type input "*****"
click at [965, 281] on button "OK" at bounding box center [956, 281] width 42 height 26
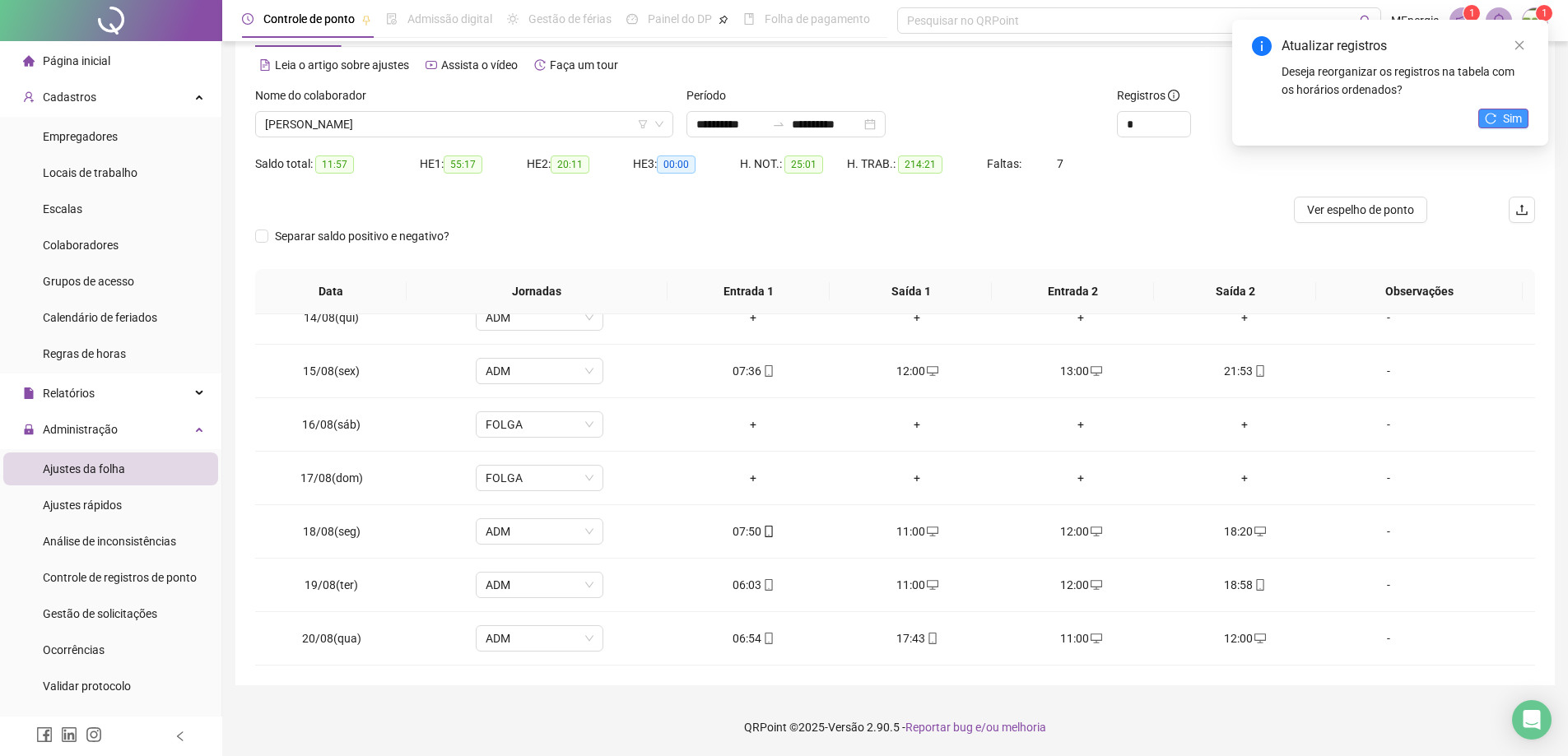
click at [1507, 120] on span "Sim" at bounding box center [1513, 118] width 19 height 18
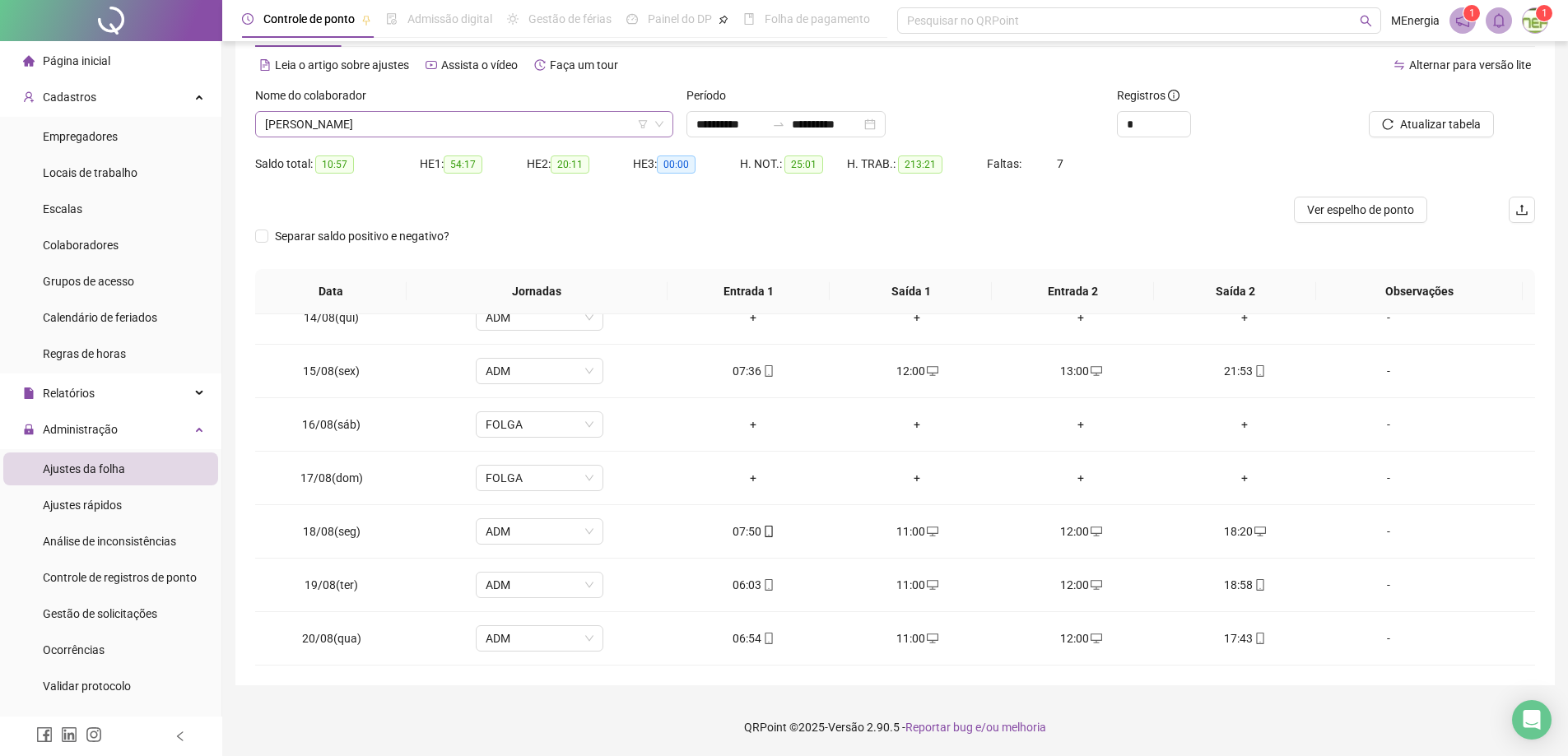
click at [670, 120] on div "[PERSON_NAME]" at bounding box center [464, 123] width 418 height 26
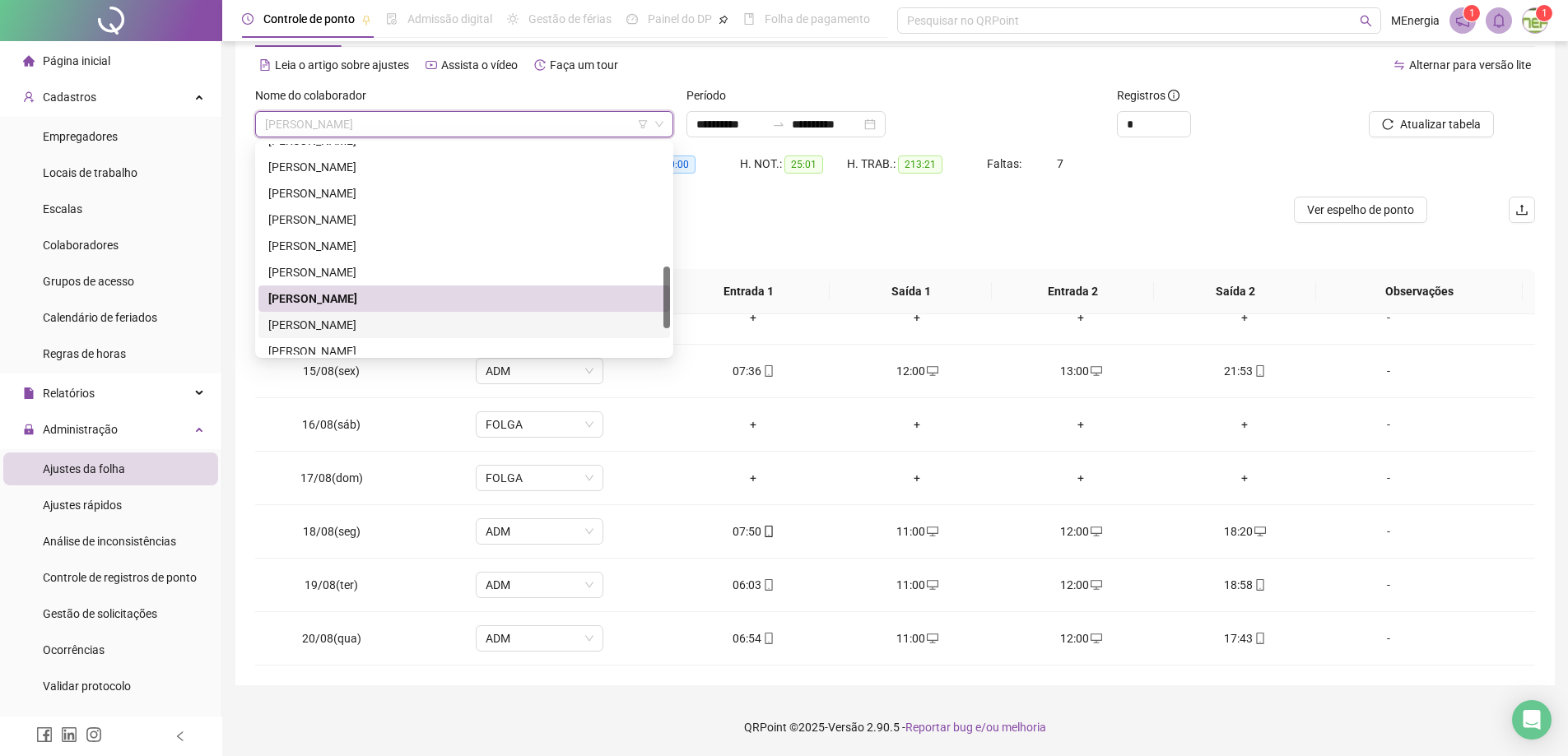
click at [410, 322] on div "[PERSON_NAME]" at bounding box center [464, 326] width 392 height 18
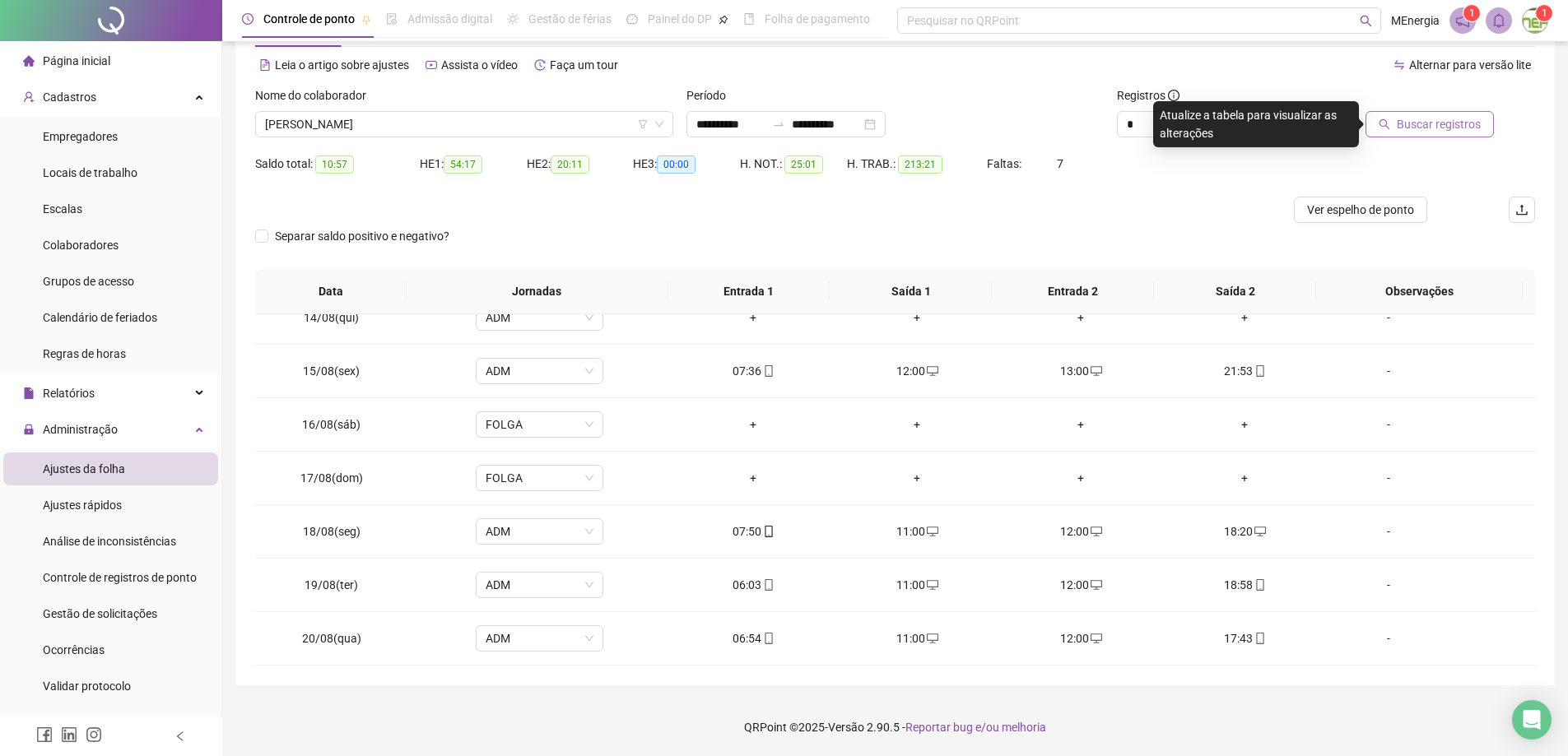
click at [1403, 126] on span "Buscar registros" at bounding box center [1439, 124] width 84 height 18
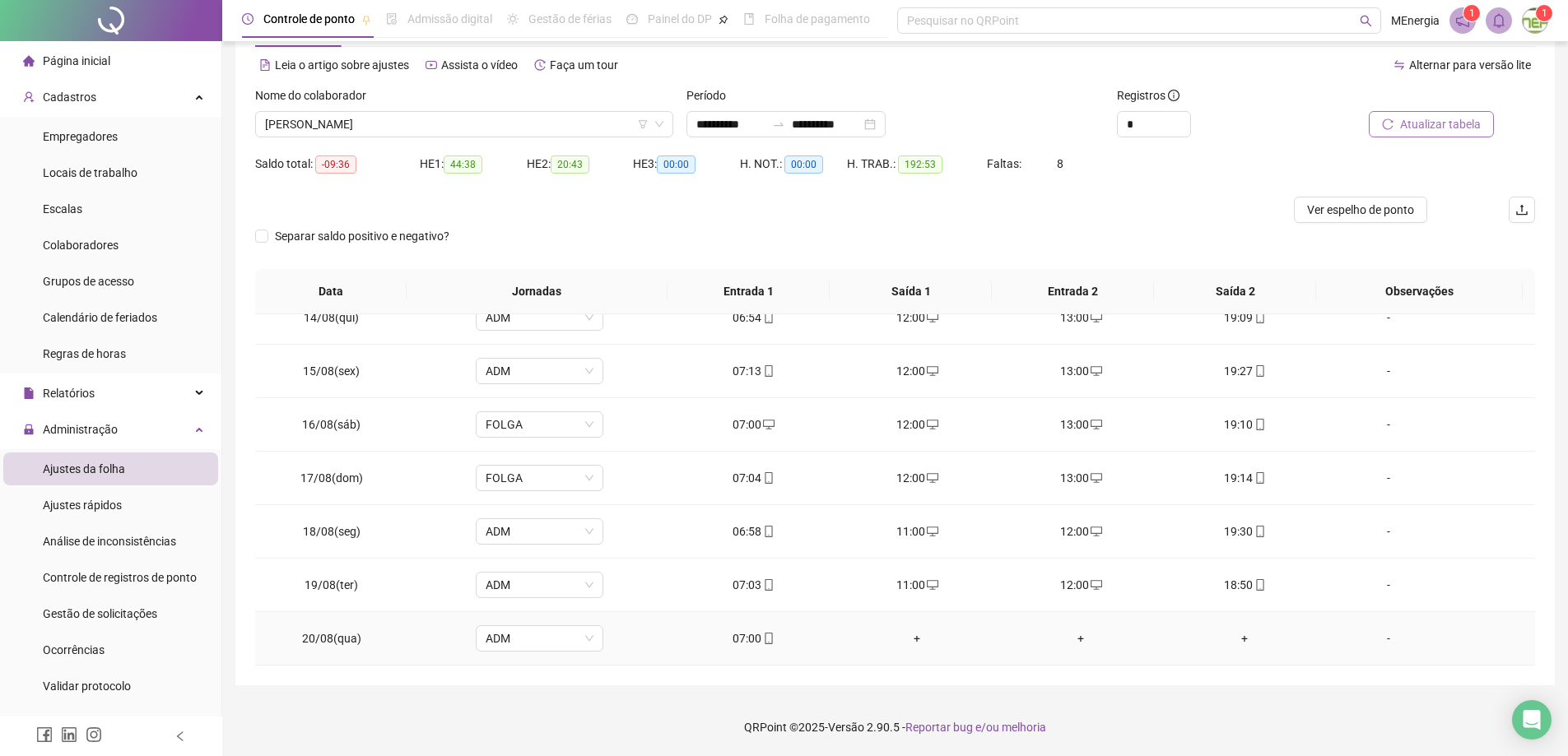
click at [914, 640] on div "+" at bounding box center [917, 639] width 138 height 18
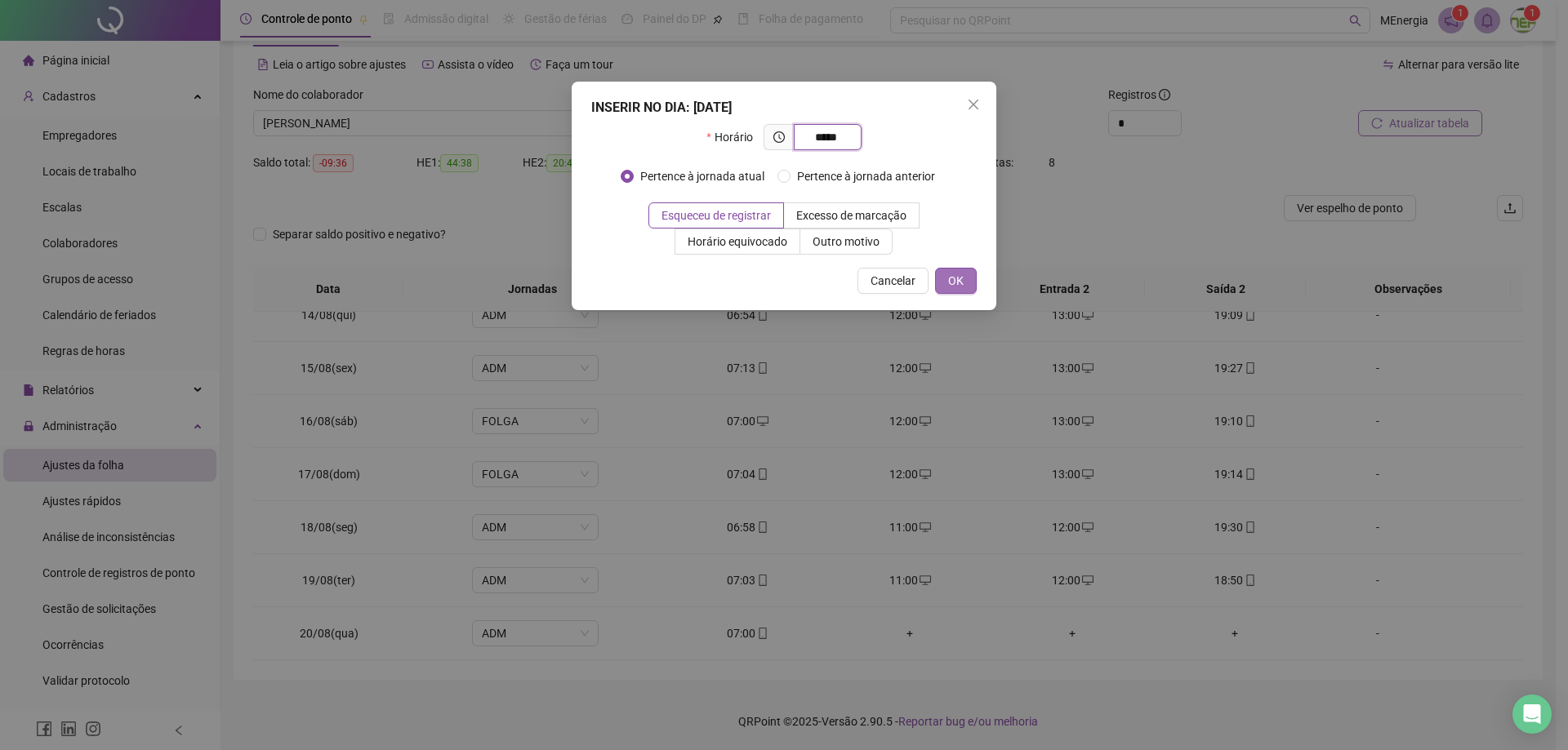
type input "*****"
click at [962, 278] on span "OK" at bounding box center [956, 281] width 16 height 18
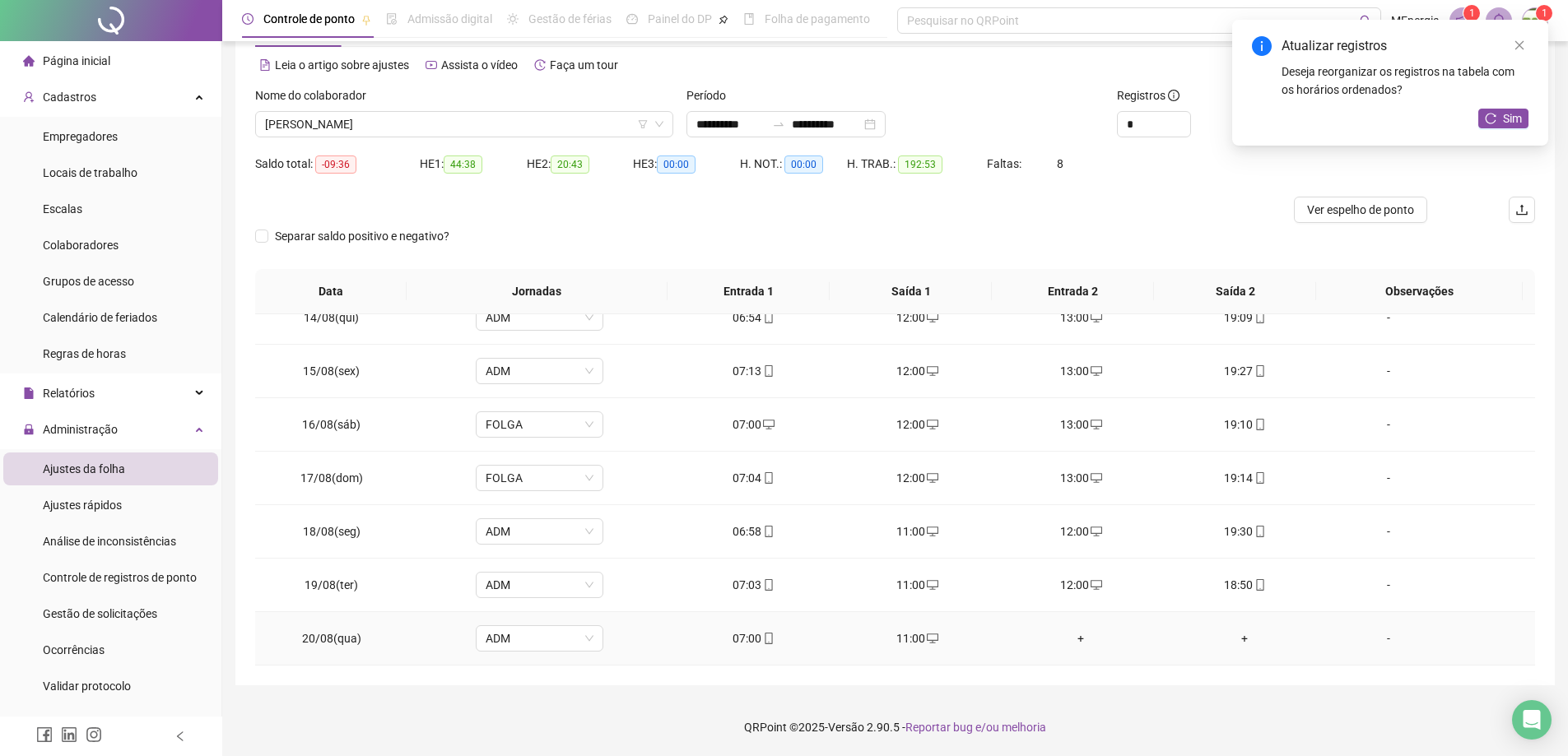
click at [1068, 640] on div "+" at bounding box center [1081, 639] width 138 height 18
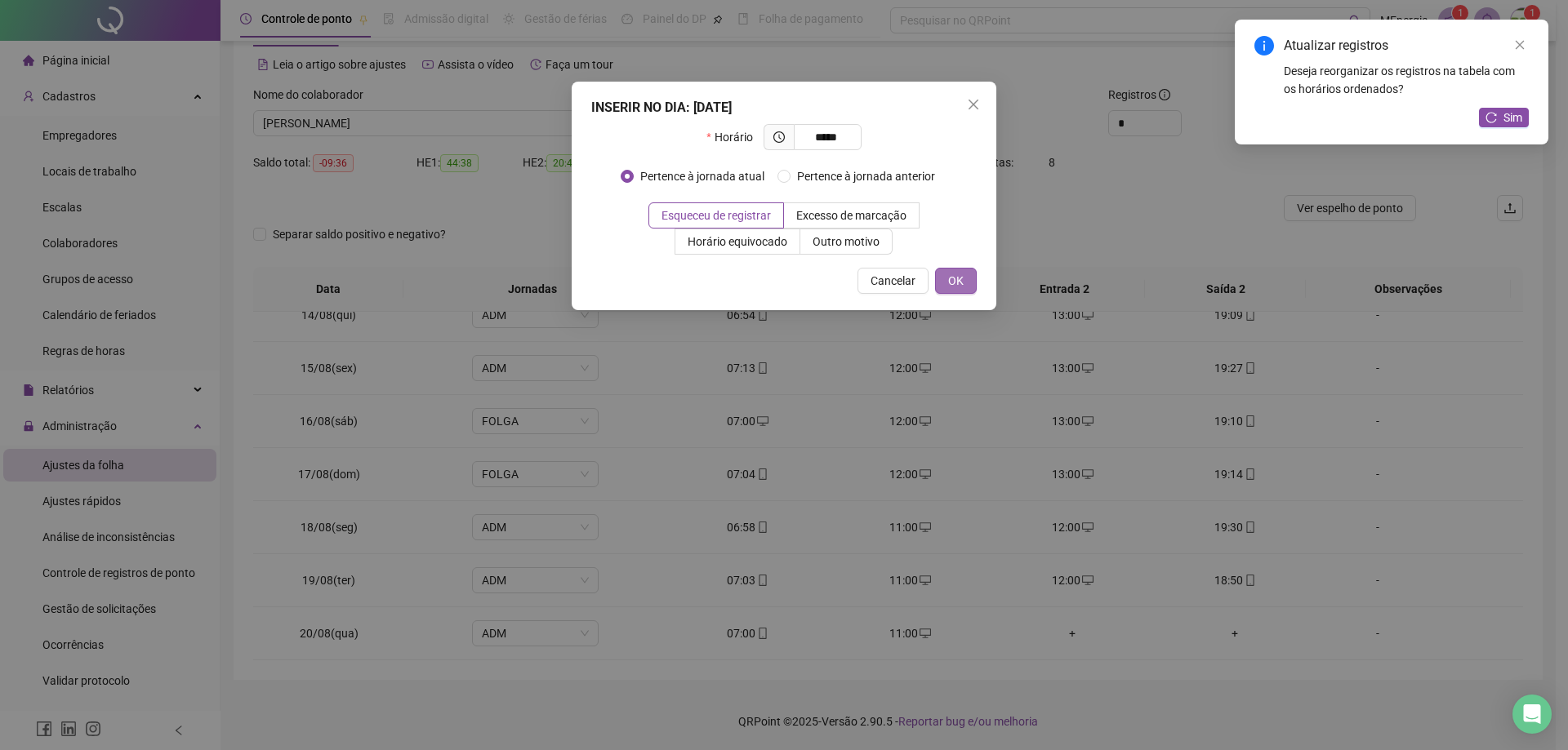
type input "*****"
click at [961, 280] on span "OK" at bounding box center [956, 281] width 16 height 18
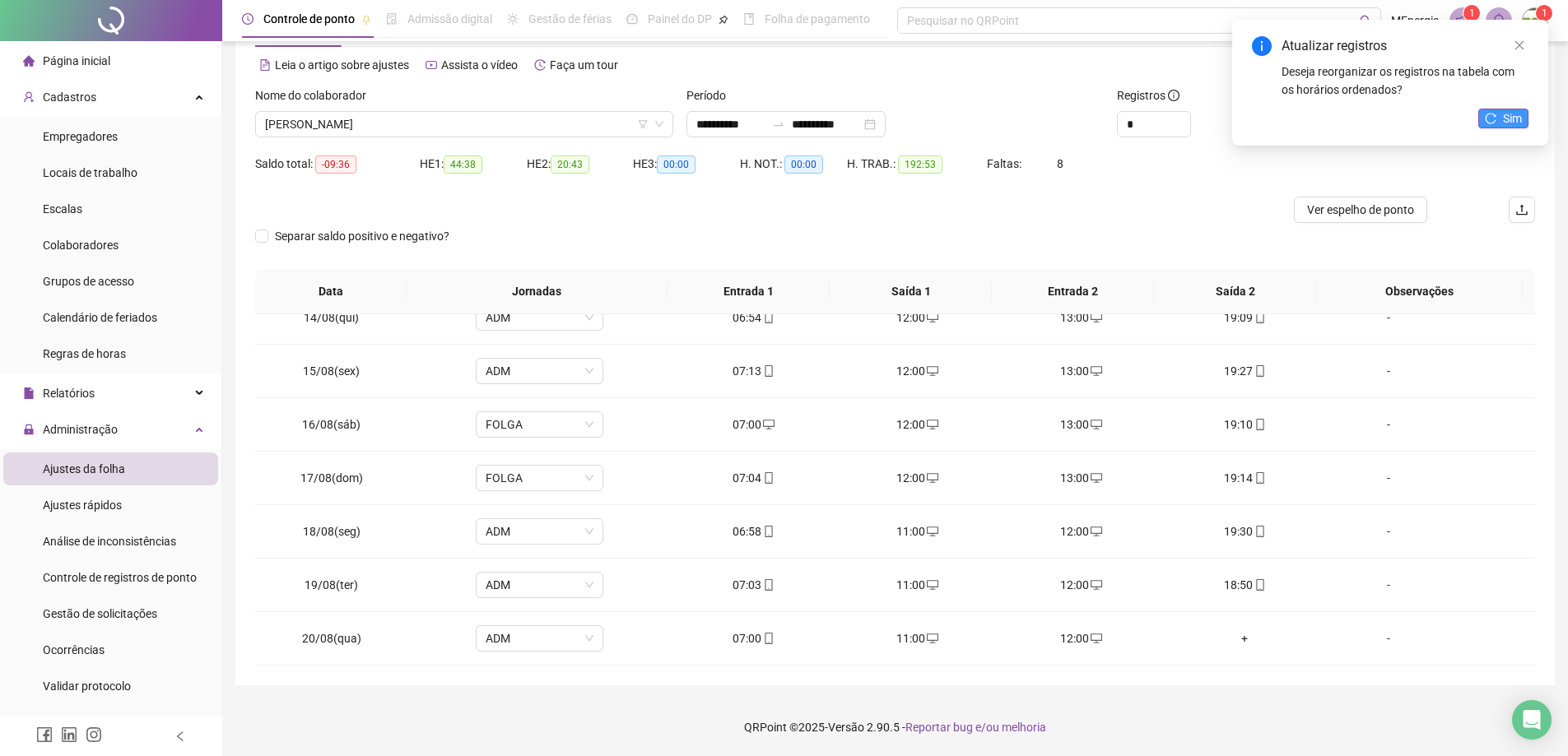
click at [1509, 123] on span "Sim" at bounding box center [1513, 118] width 19 height 18
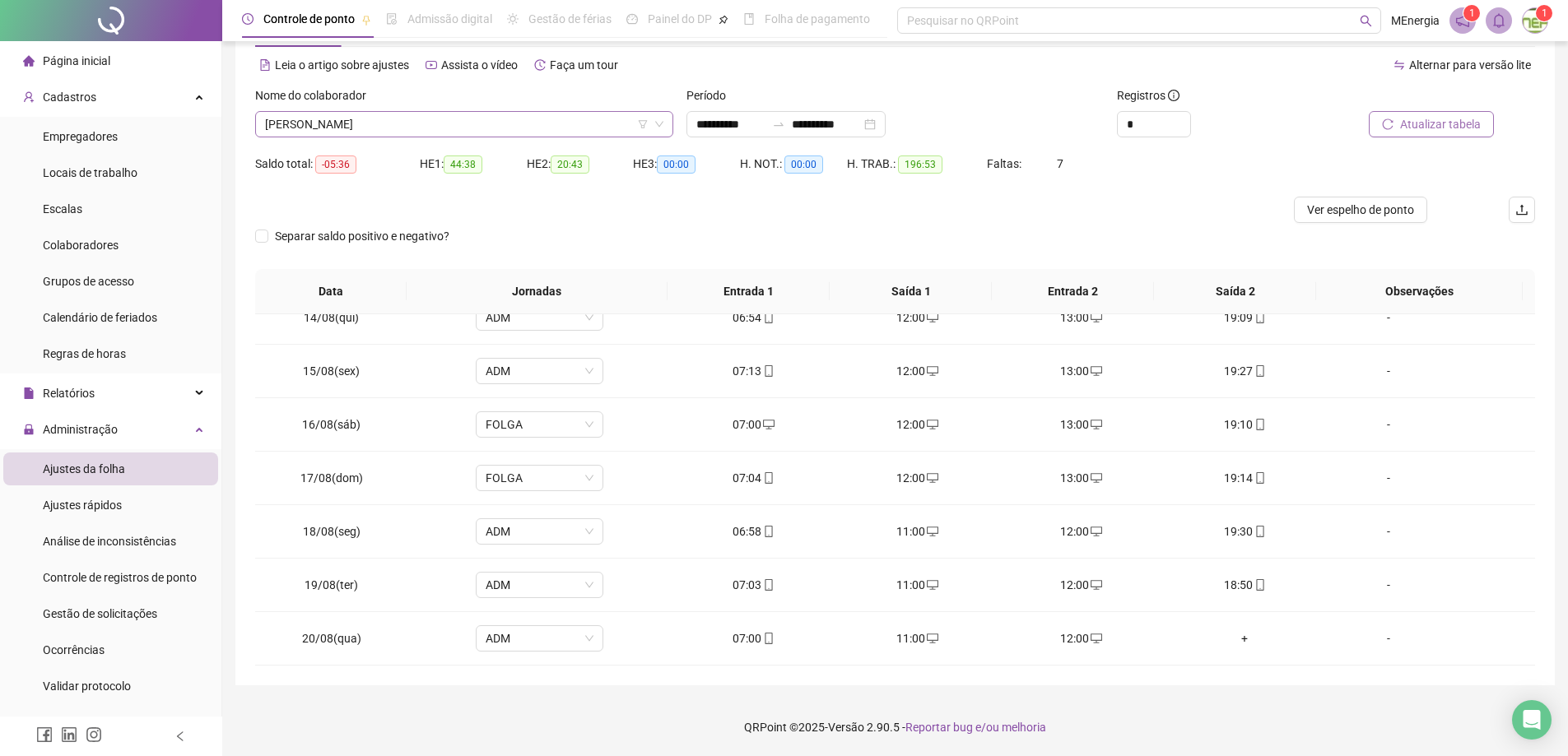
click at [669, 125] on div "[PERSON_NAME]" at bounding box center [464, 123] width 418 height 26
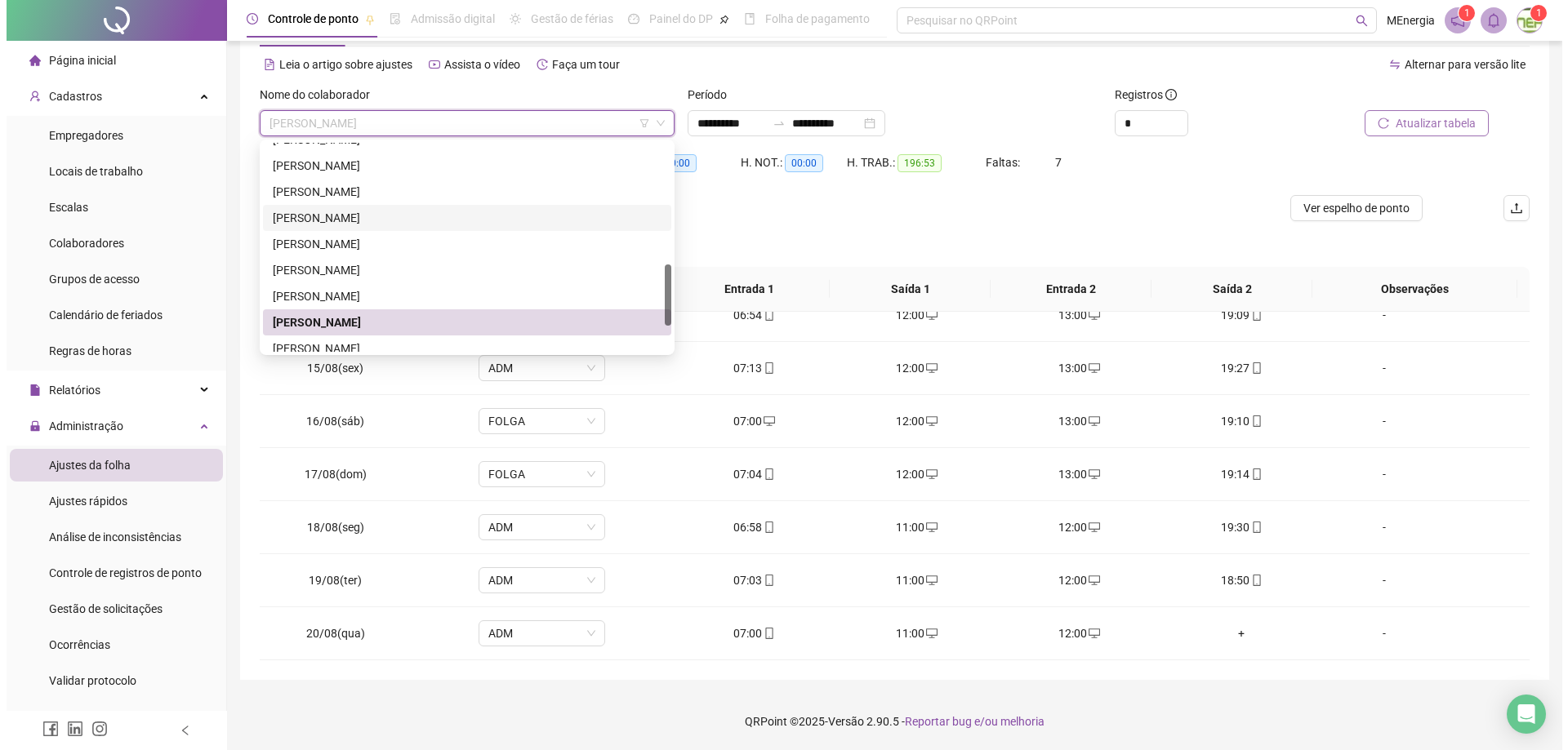
scroll to position [496, 0]
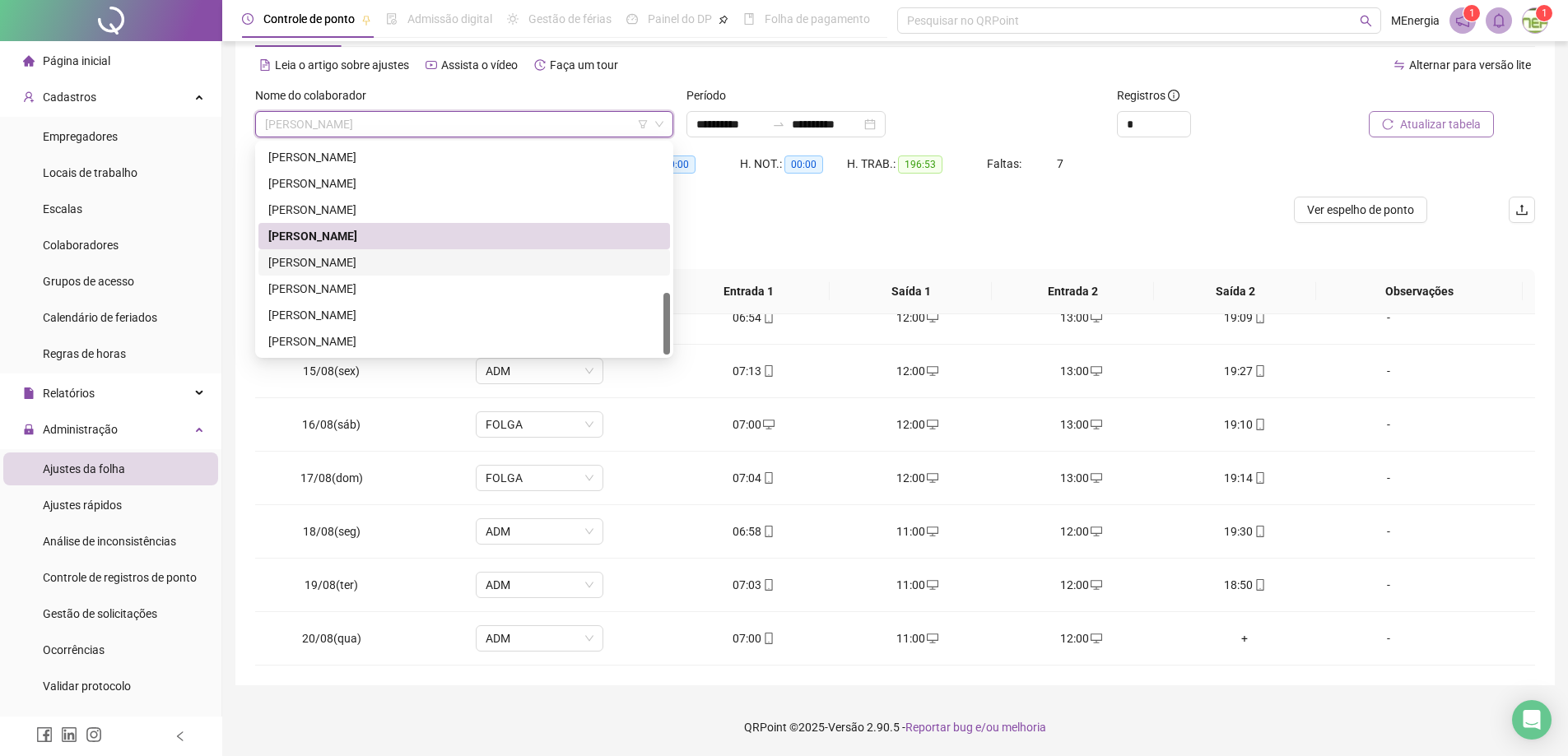
click at [424, 258] on div "[PERSON_NAME]" at bounding box center [464, 263] width 392 height 18
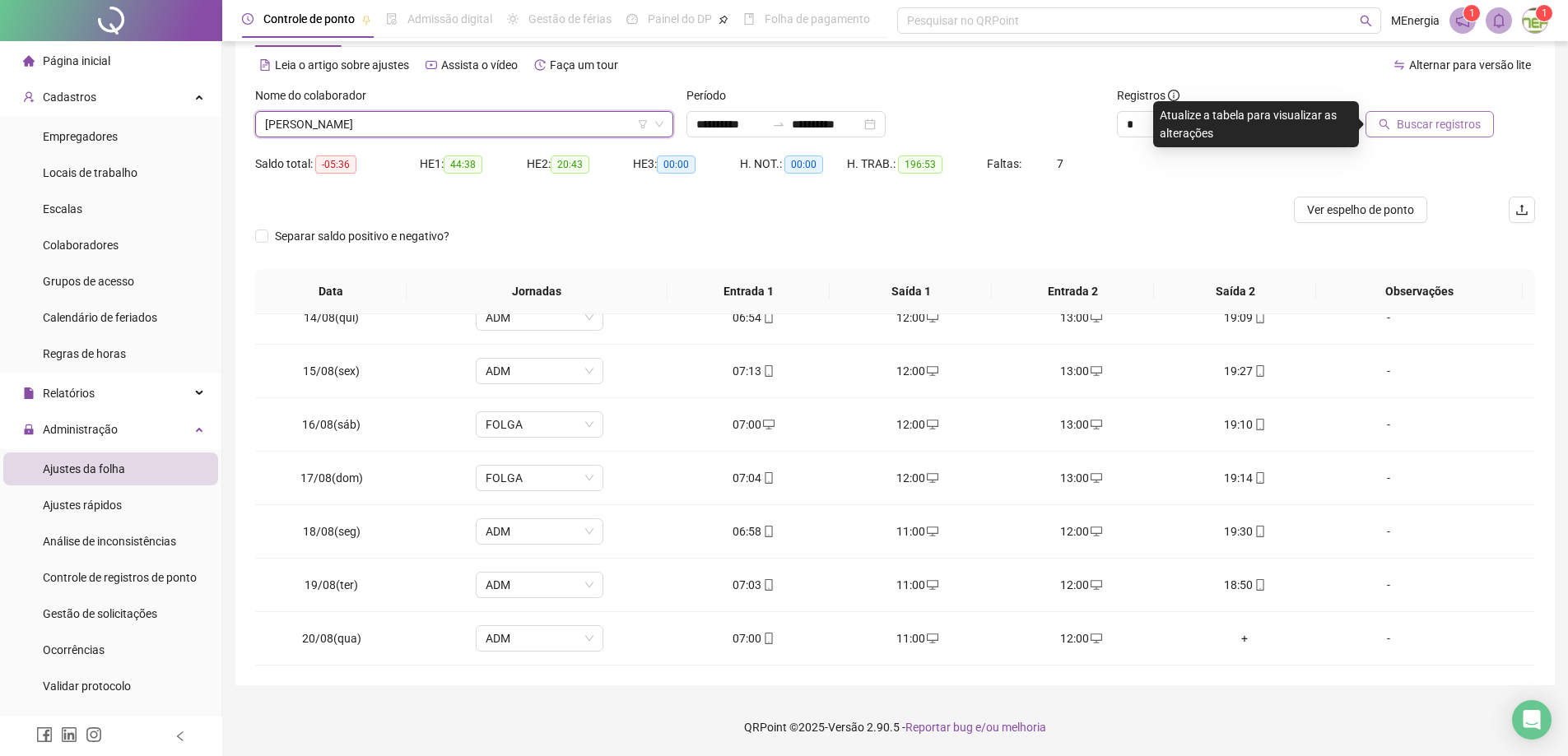
click at [1419, 126] on span "Buscar registros" at bounding box center [1439, 124] width 84 height 18
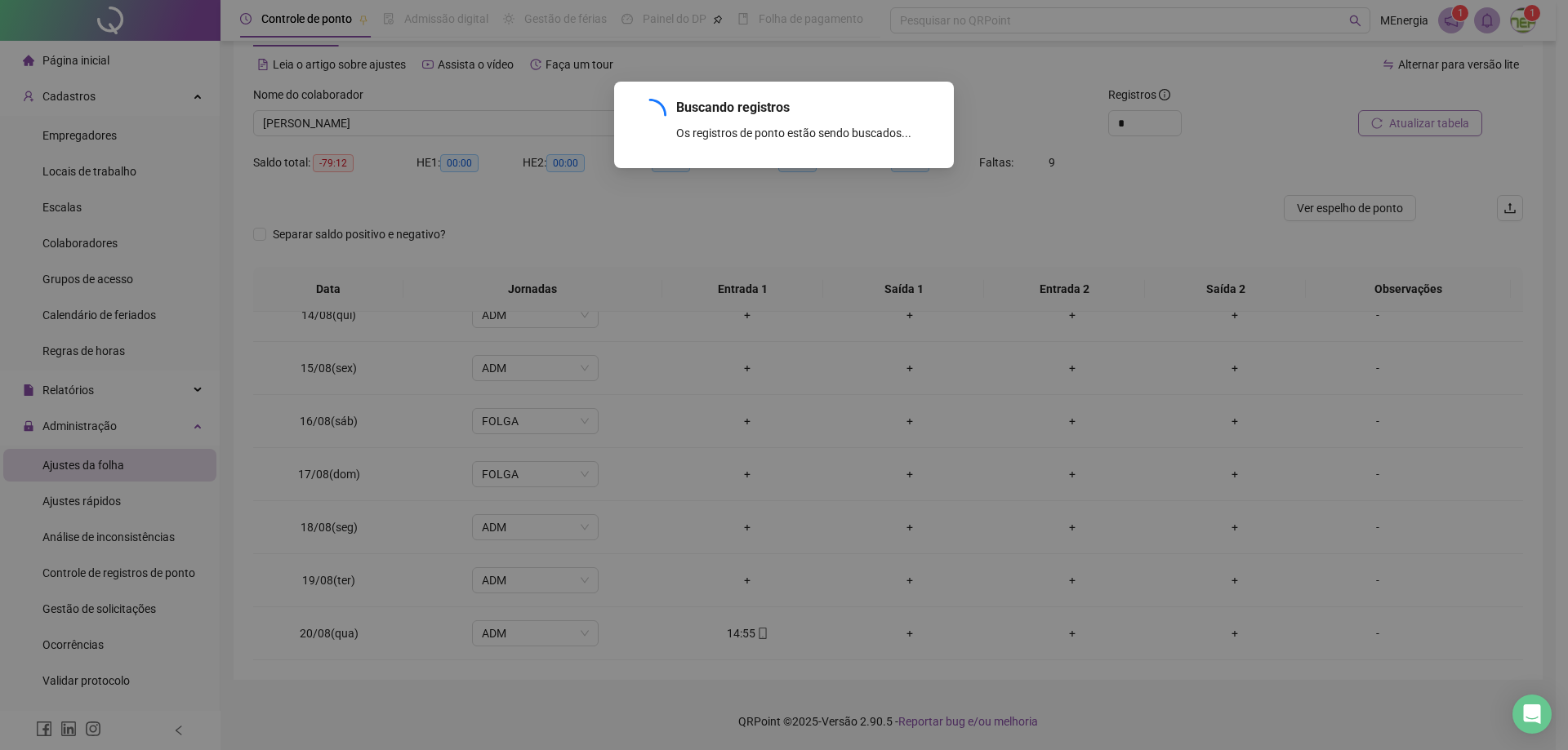
scroll to position [341, 0]
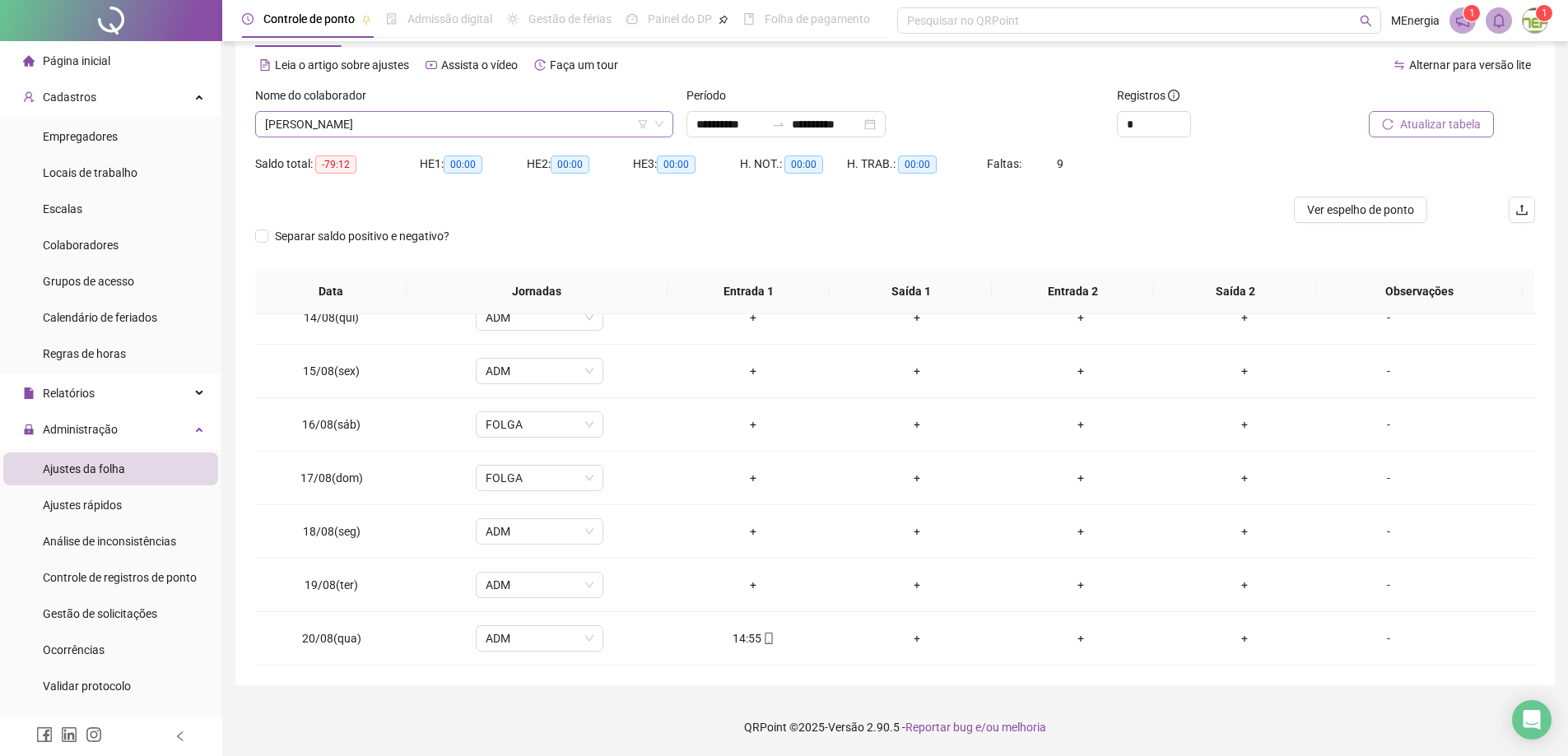
click at [671, 123] on div "[PERSON_NAME]" at bounding box center [464, 123] width 418 height 26
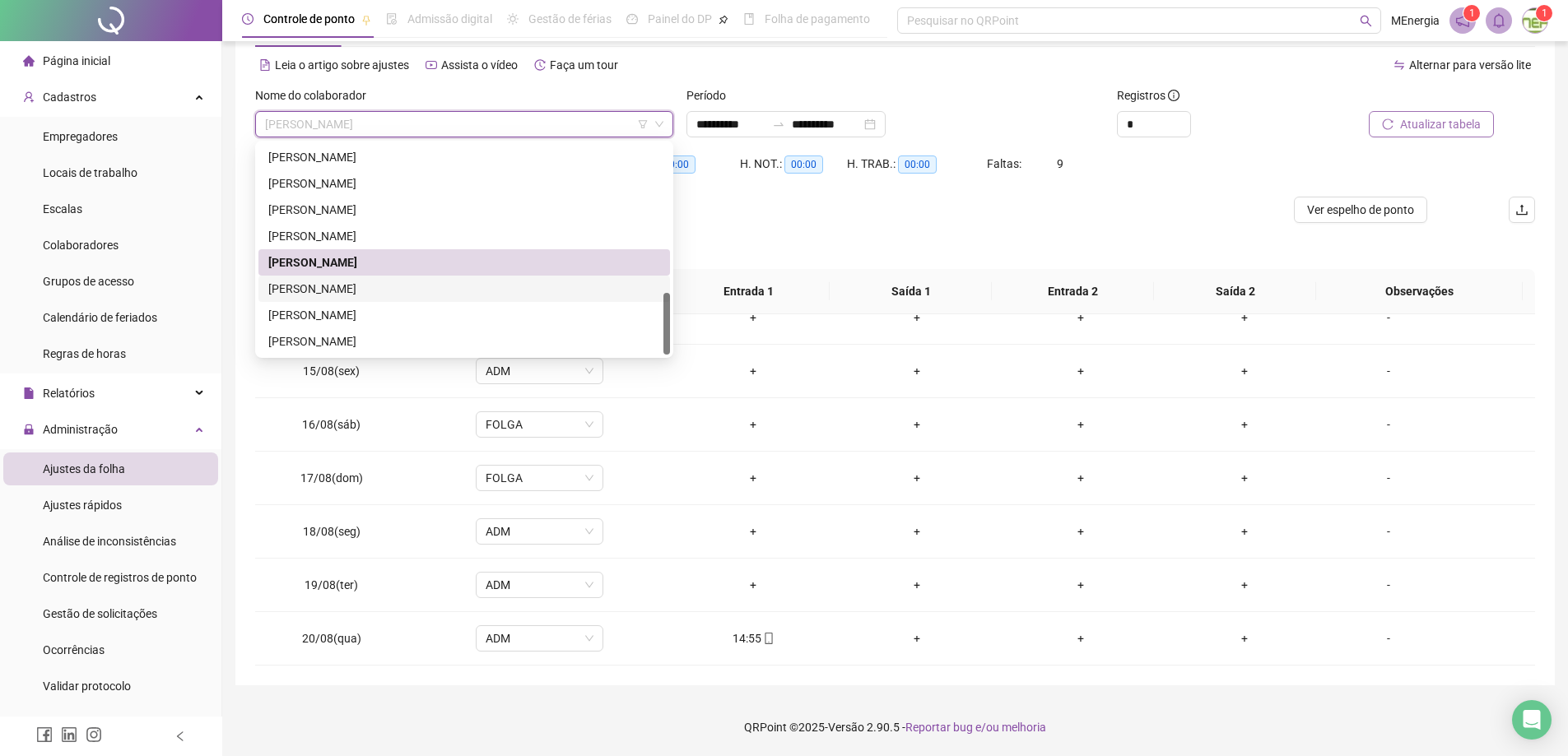
click at [423, 287] on div "[PERSON_NAME]" at bounding box center [464, 289] width 392 height 18
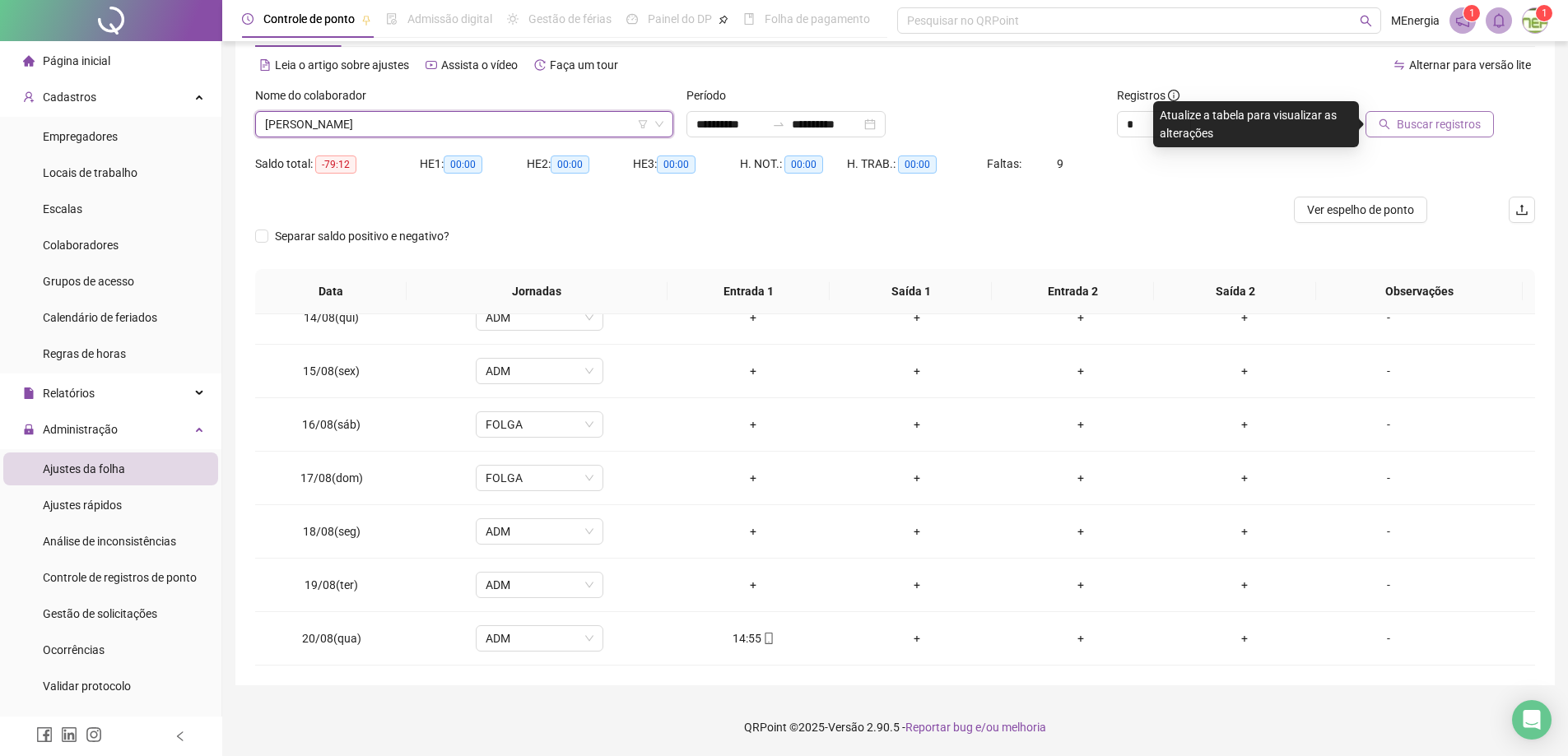
click at [1381, 122] on button "Buscar registros" at bounding box center [1429, 123] width 128 height 26
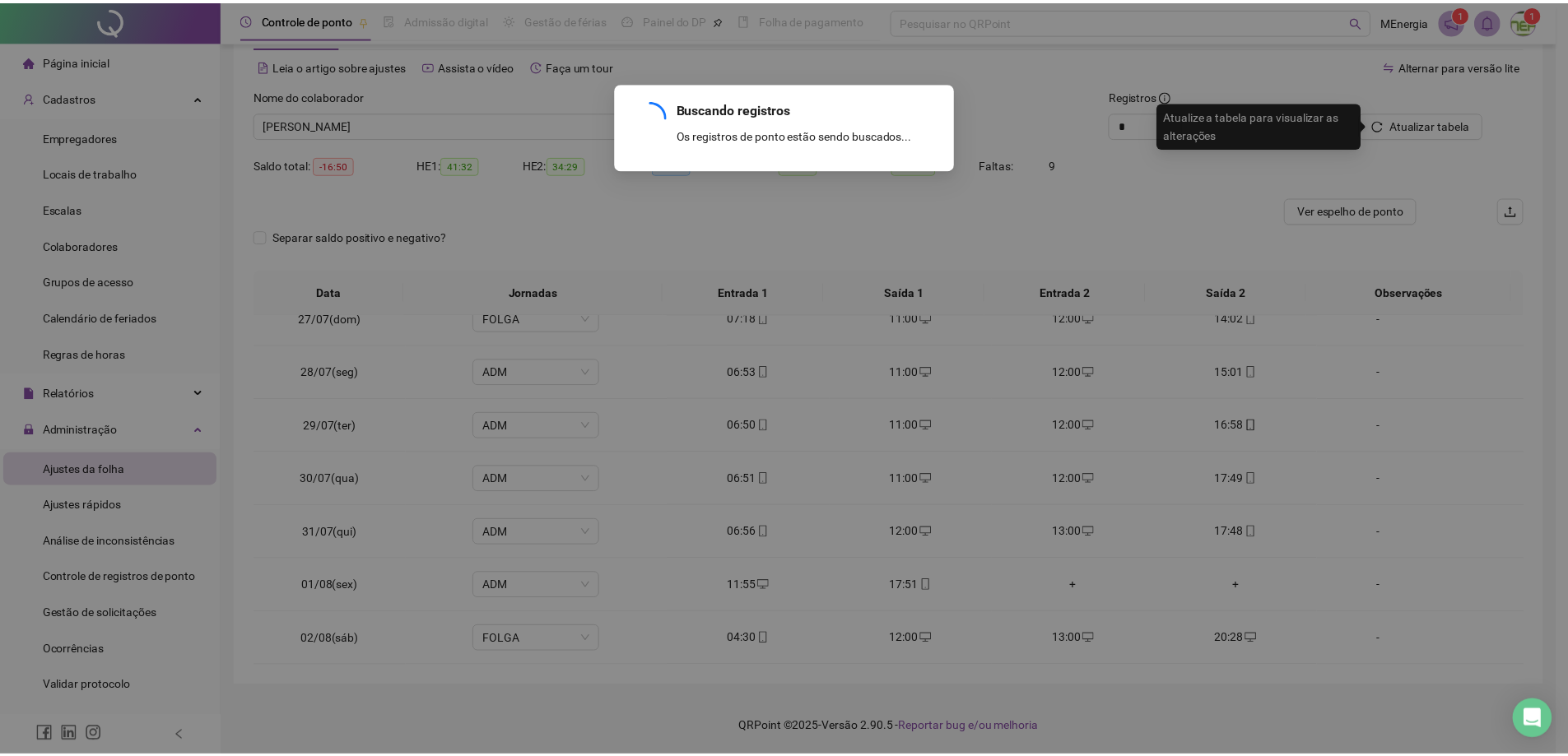
scroll to position [1306, 0]
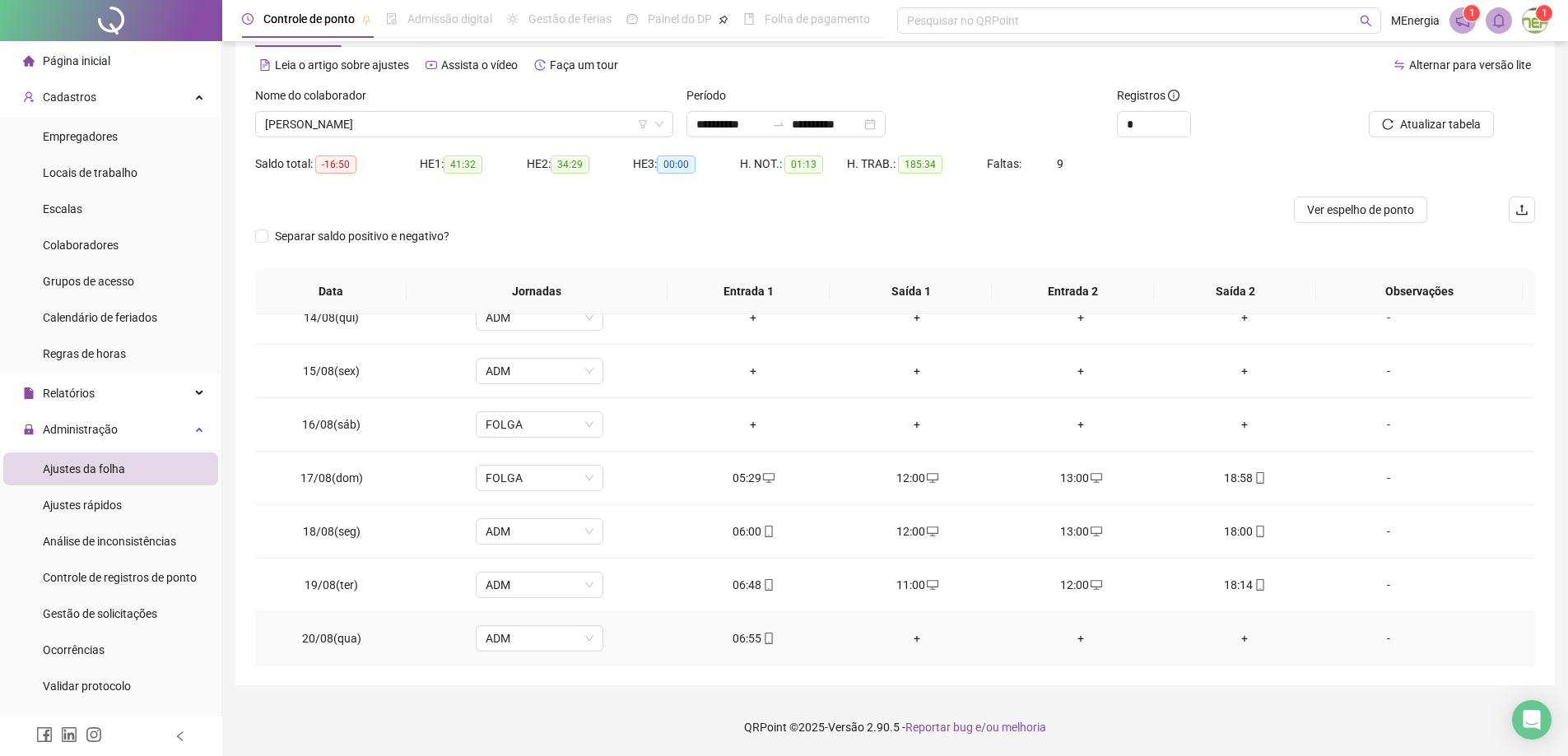
click at [912, 640] on div "+" at bounding box center [917, 639] width 138 height 18
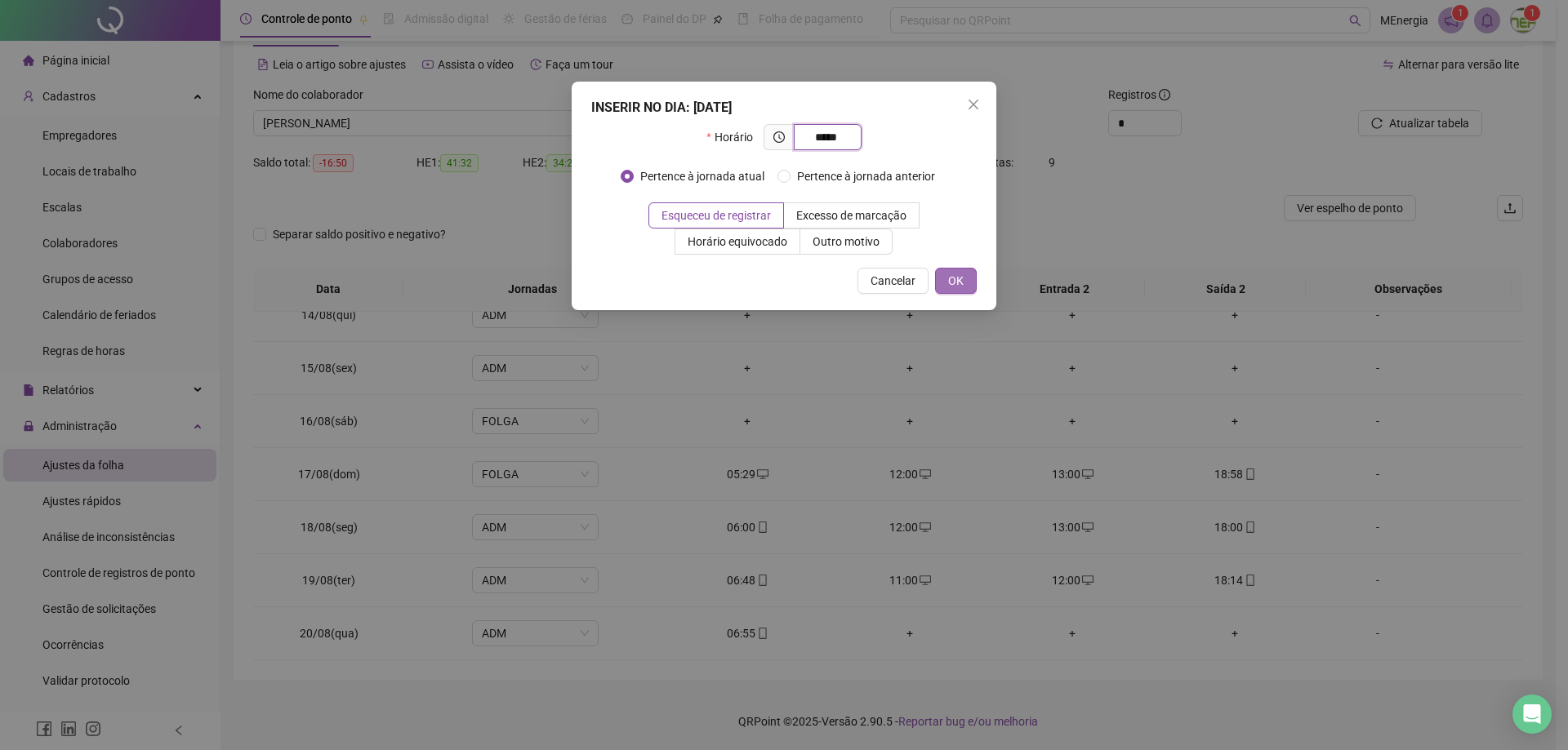
type input "*****"
click at [952, 286] on span "OK" at bounding box center [956, 281] width 16 height 18
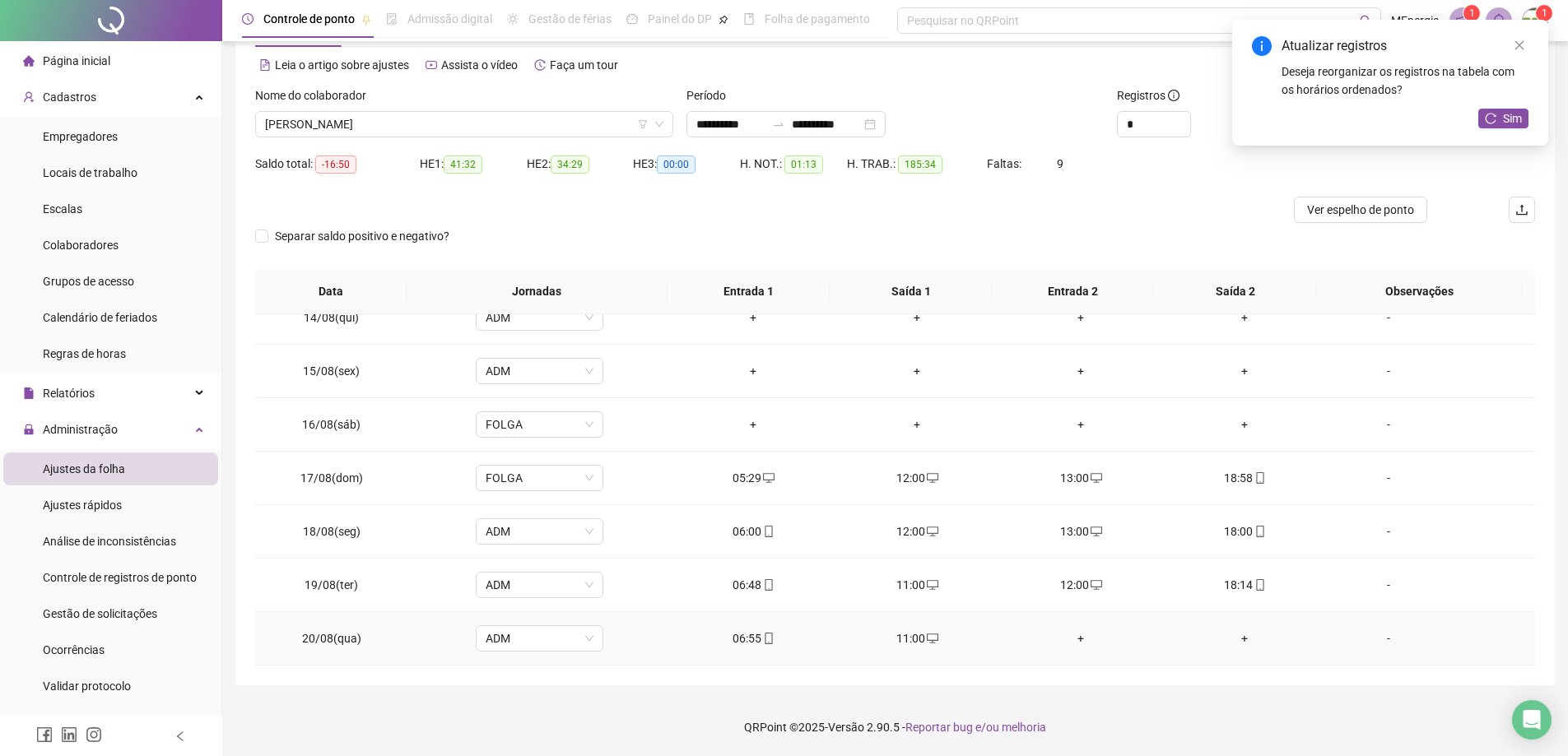
click at [1074, 639] on div "+" at bounding box center [1081, 639] width 138 height 18
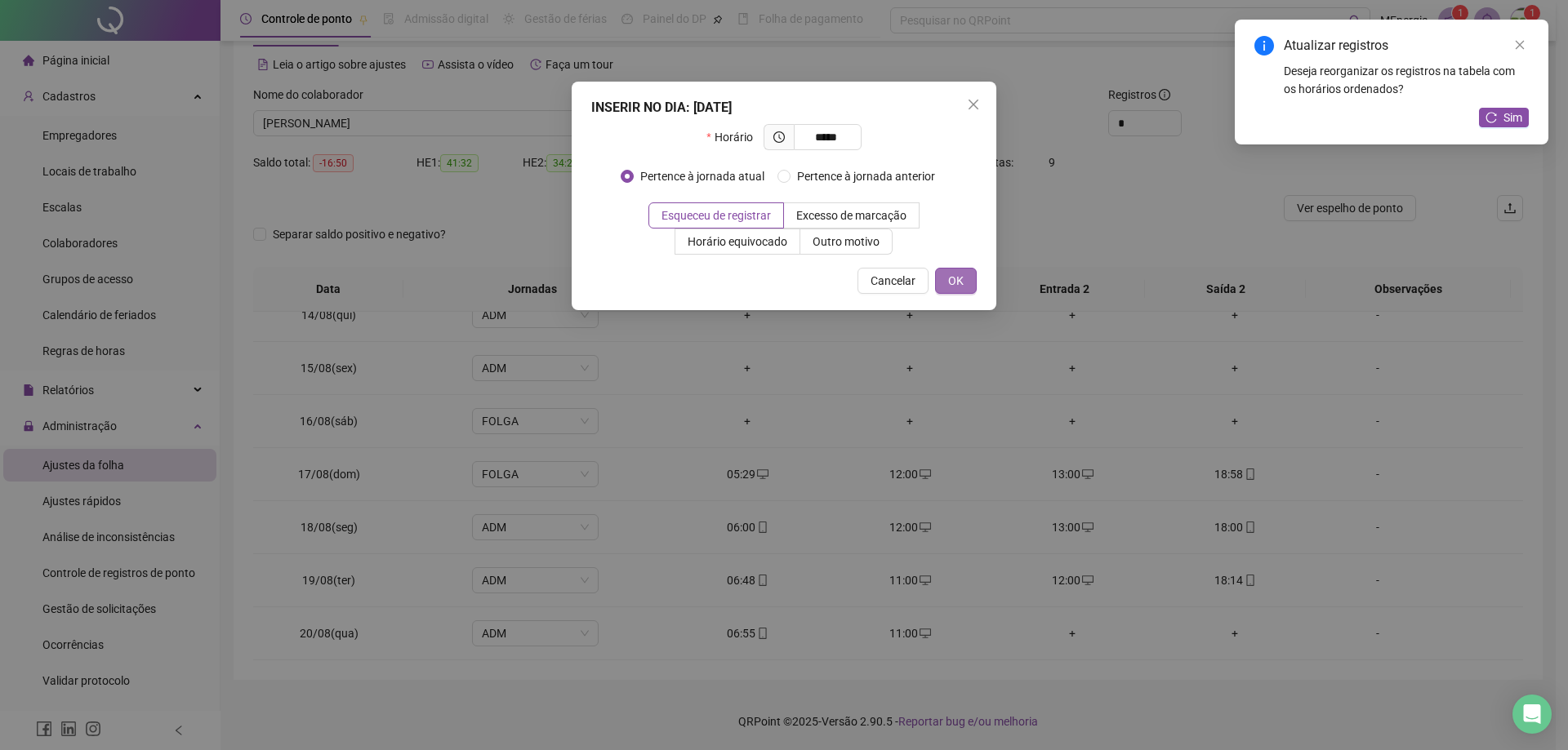
type input "*****"
click at [965, 282] on button "OK" at bounding box center [956, 281] width 42 height 26
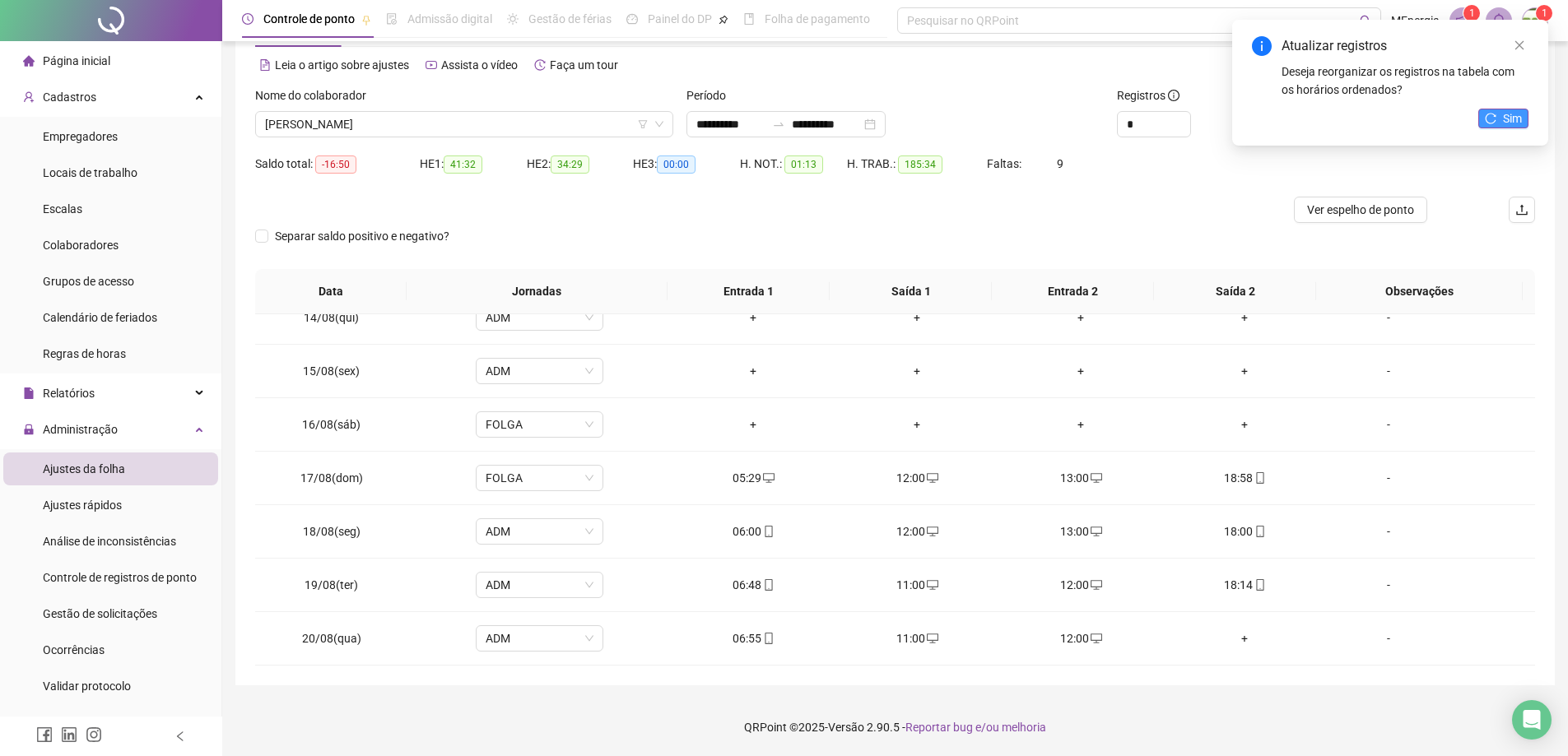
click at [1503, 127] on button "Sim" at bounding box center [1503, 118] width 50 height 20
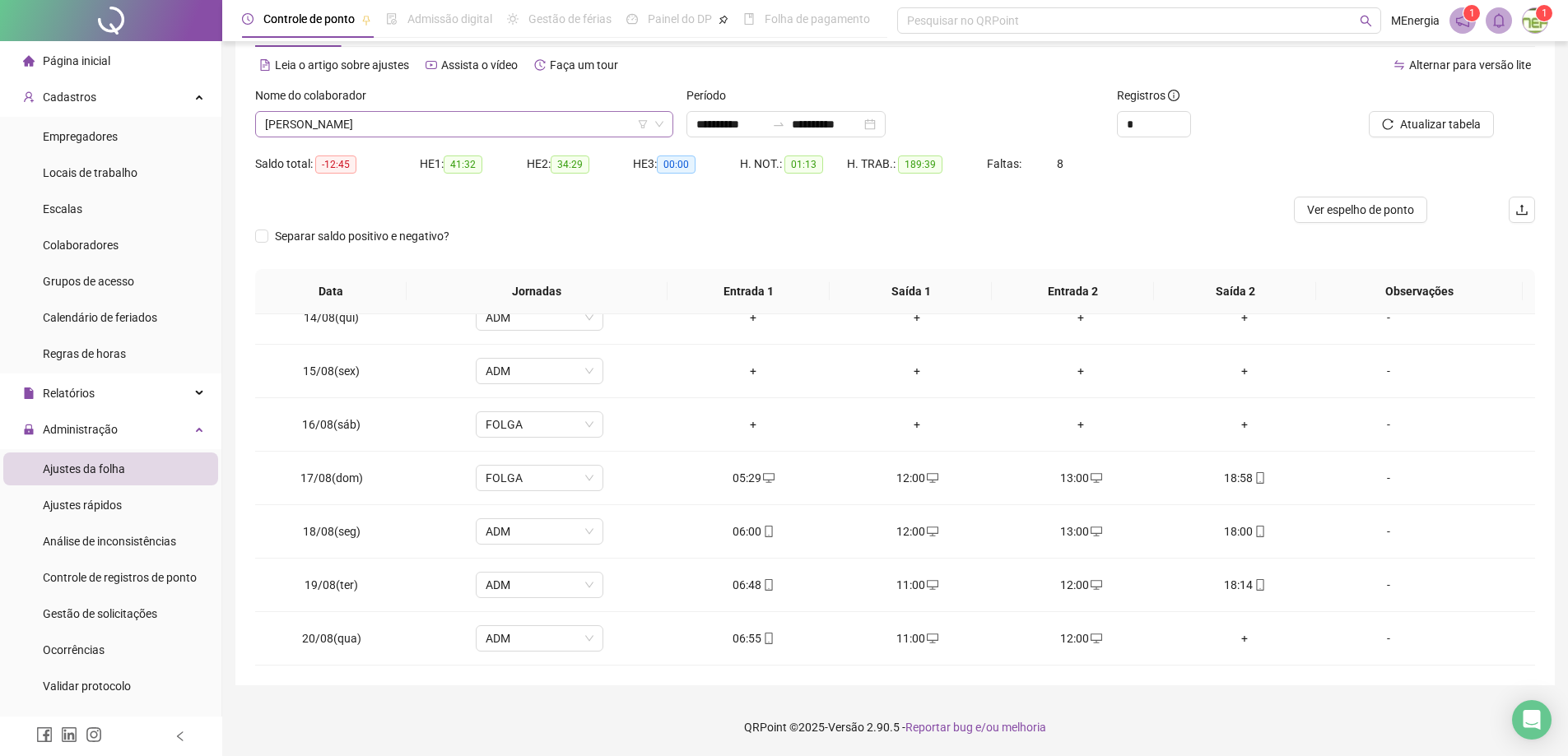
click at [667, 122] on div "[PERSON_NAME]" at bounding box center [464, 123] width 418 height 26
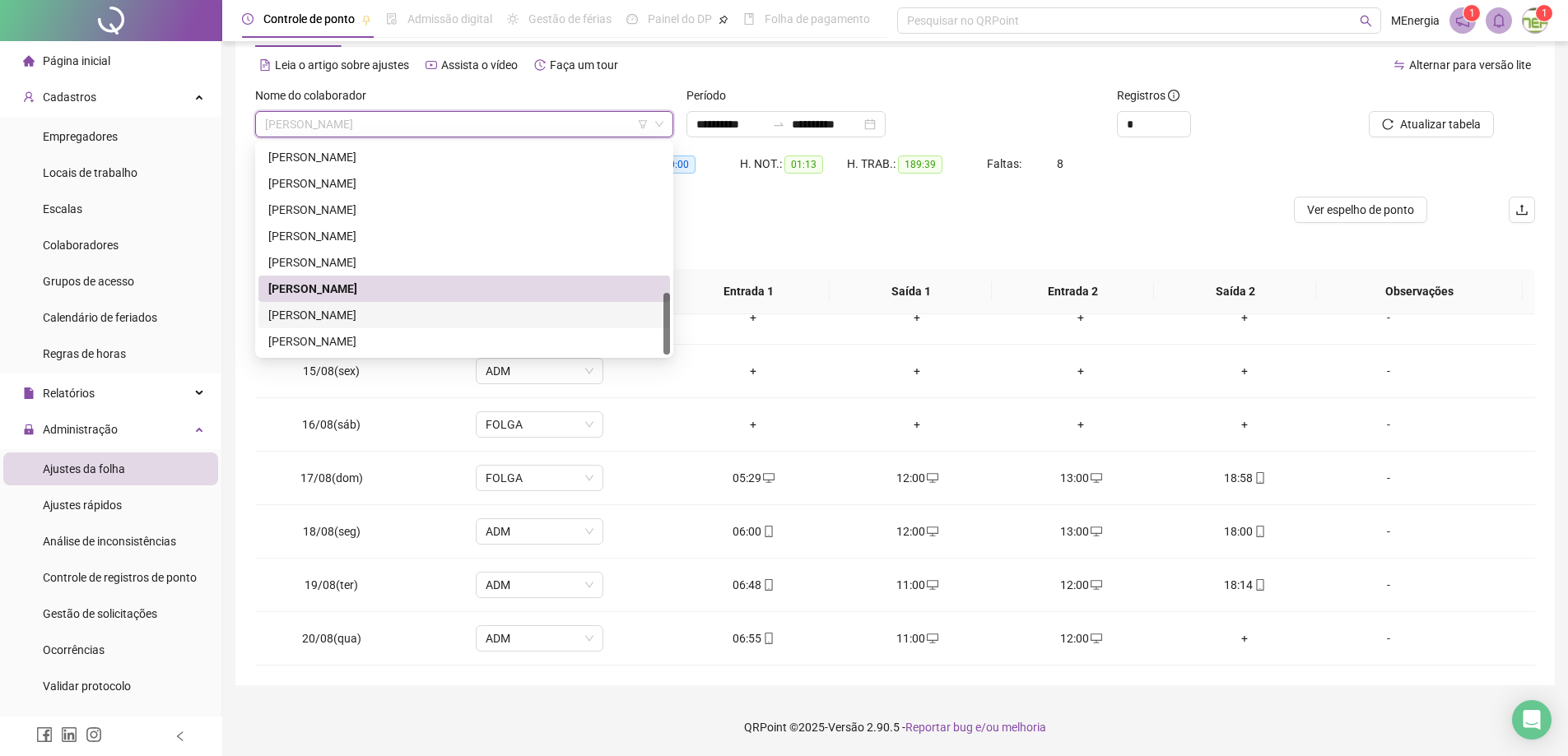
click at [436, 313] on div "[PERSON_NAME]" at bounding box center [464, 315] width 392 height 18
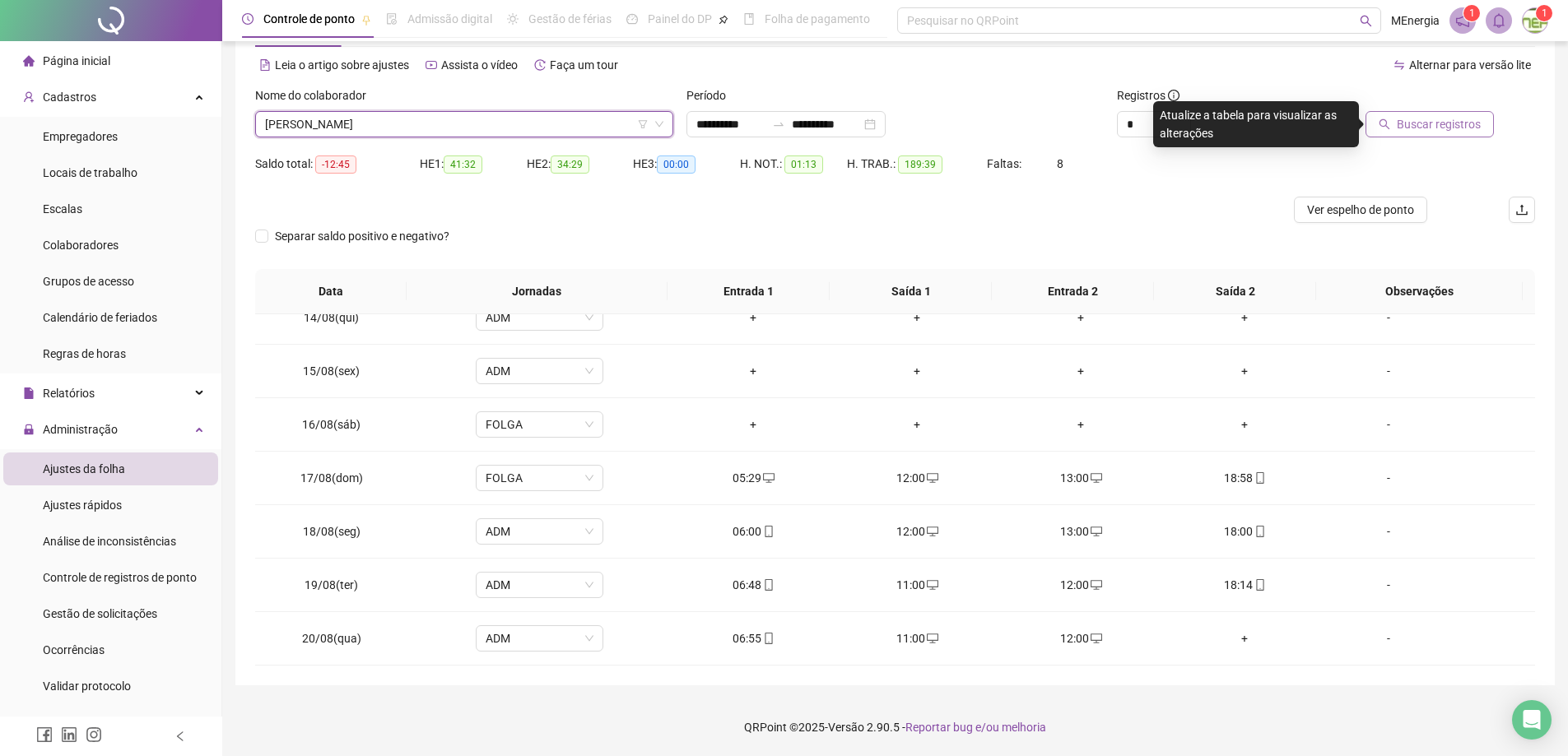
click at [1433, 125] on span "Buscar registros" at bounding box center [1439, 124] width 84 height 18
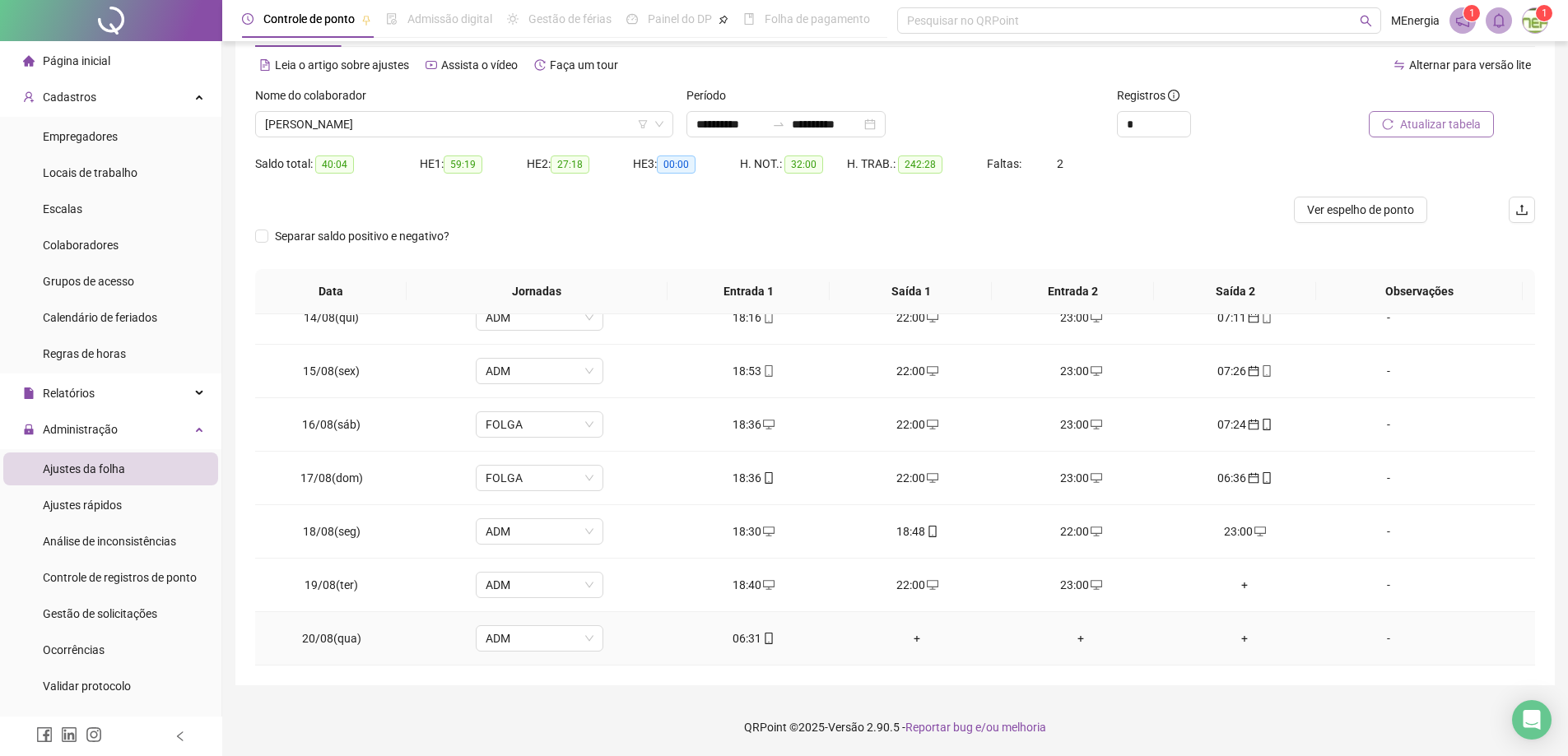
click at [747, 643] on div "06:31" at bounding box center [754, 639] width 138 height 18
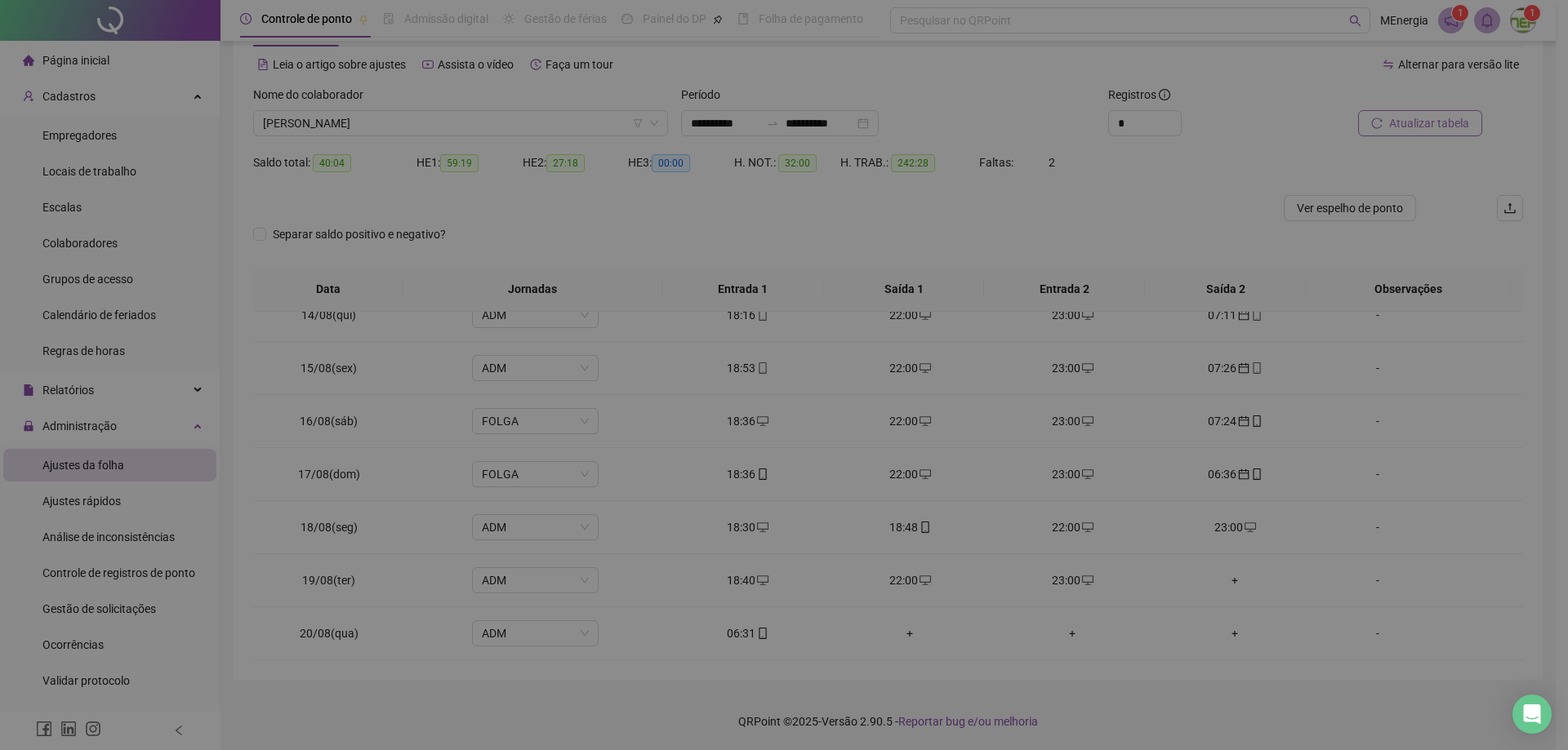
type input "**********"
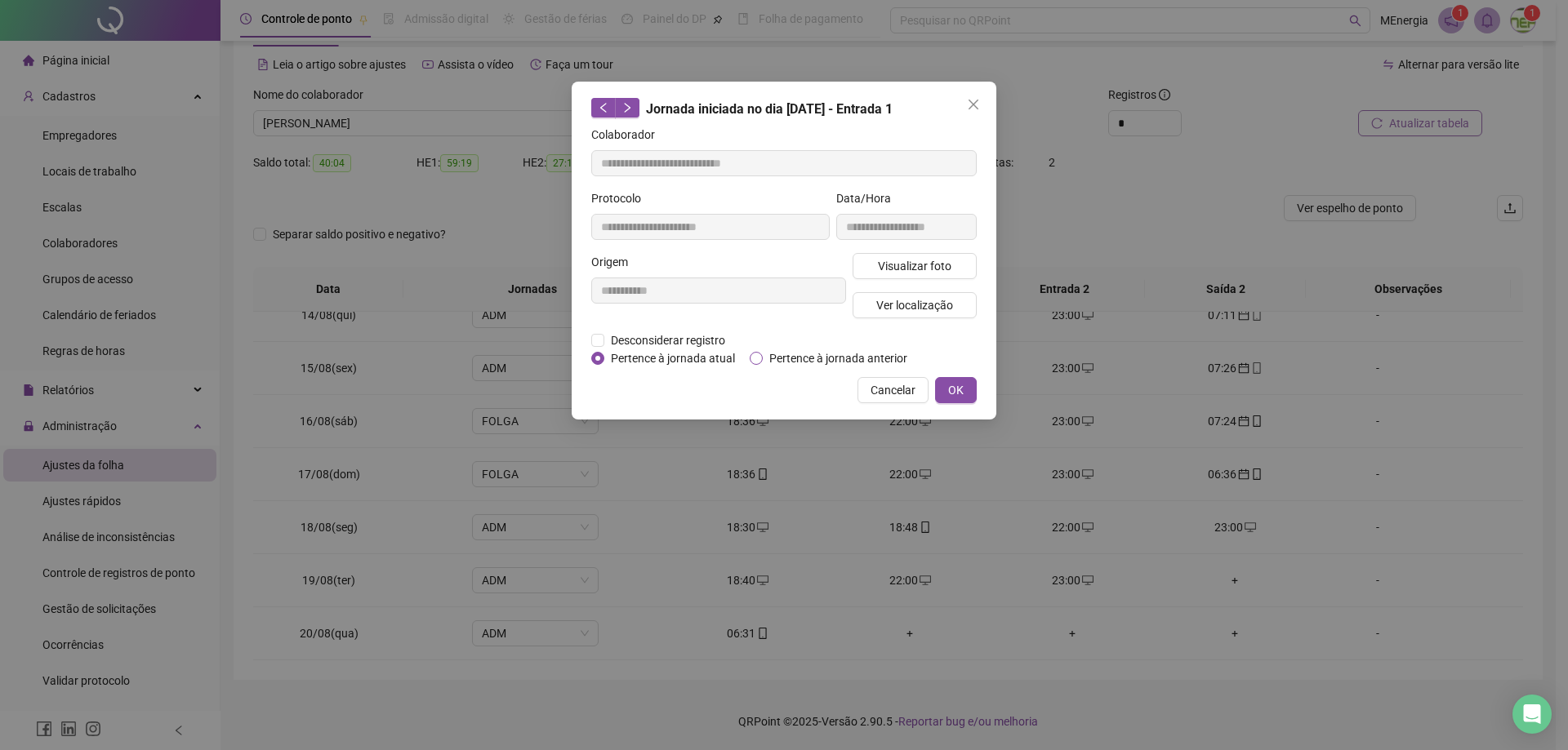
click at [800, 355] on span "Pertence à jornada anterior" at bounding box center [838, 359] width 151 height 18
click at [958, 393] on span "OK" at bounding box center [956, 390] width 16 height 18
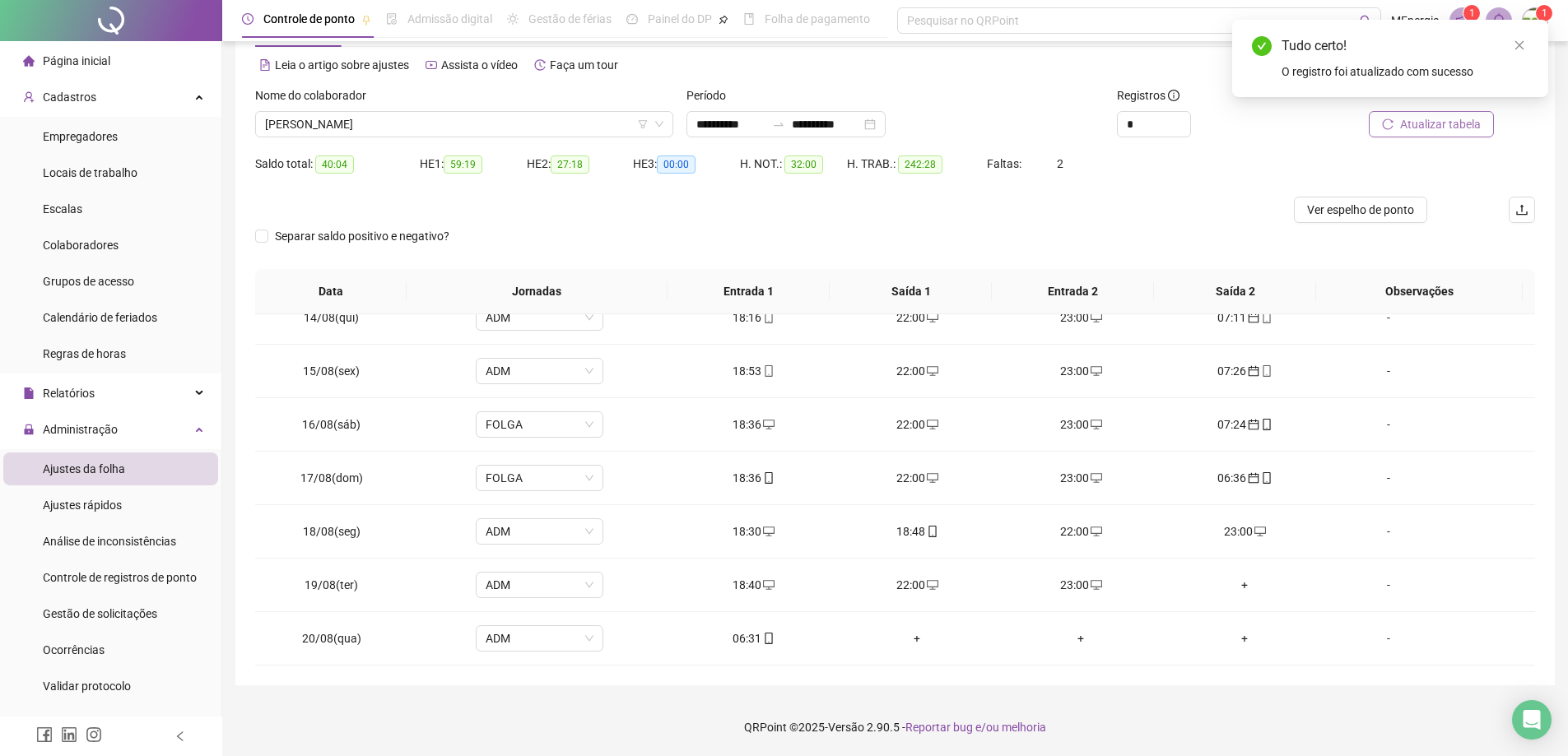
click at [1433, 129] on span "Atualizar tabela" at bounding box center [1440, 124] width 81 height 18
click at [668, 121] on div "[PERSON_NAME]" at bounding box center [464, 123] width 418 height 26
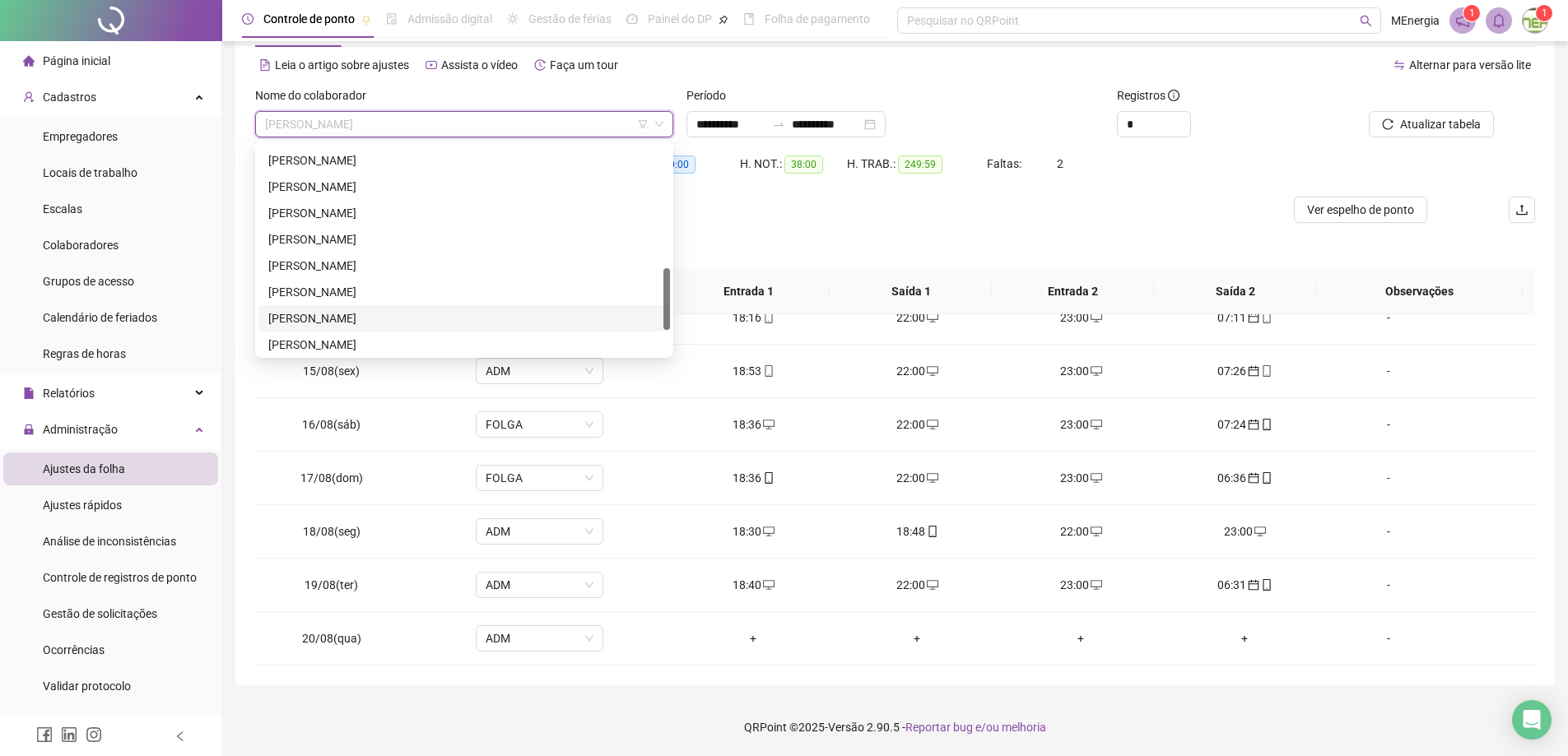
scroll to position [253, 0]
click at [395, 166] on div "[PERSON_NAME]" at bounding box center [464, 167] width 392 height 18
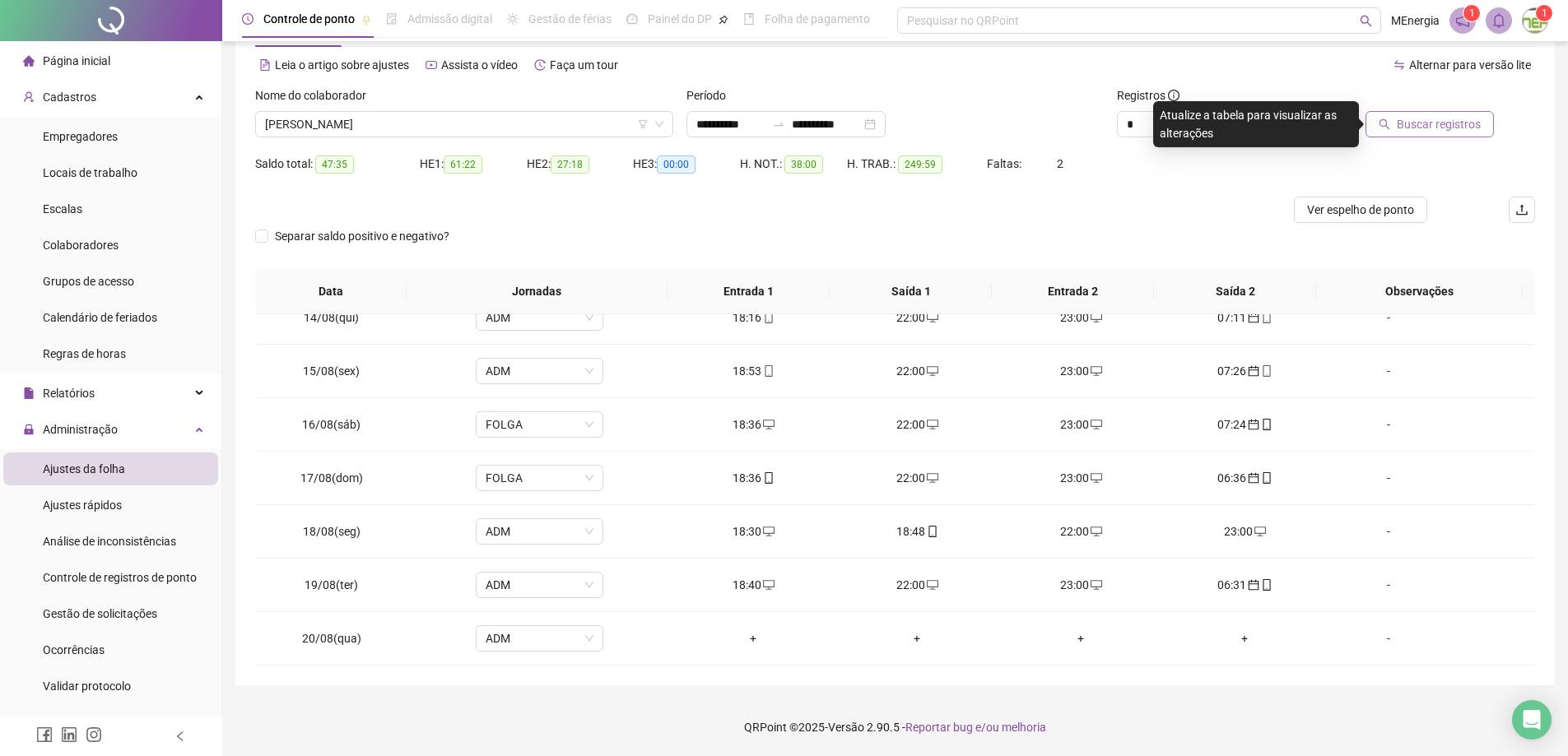
click at [1469, 125] on span "Buscar registros" at bounding box center [1439, 124] width 84 height 18
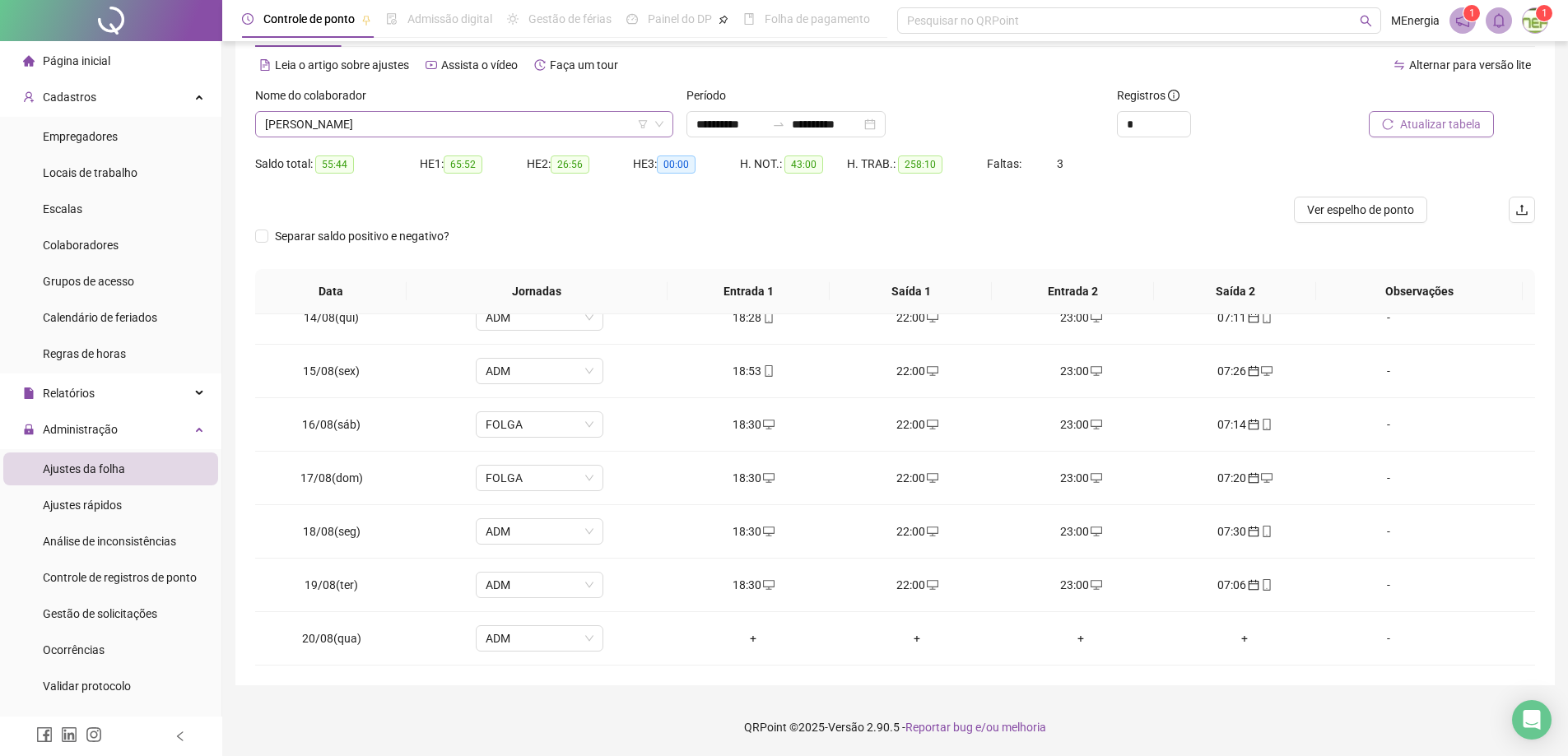
click at [667, 122] on div "[PERSON_NAME]" at bounding box center [464, 123] width 418 height 26
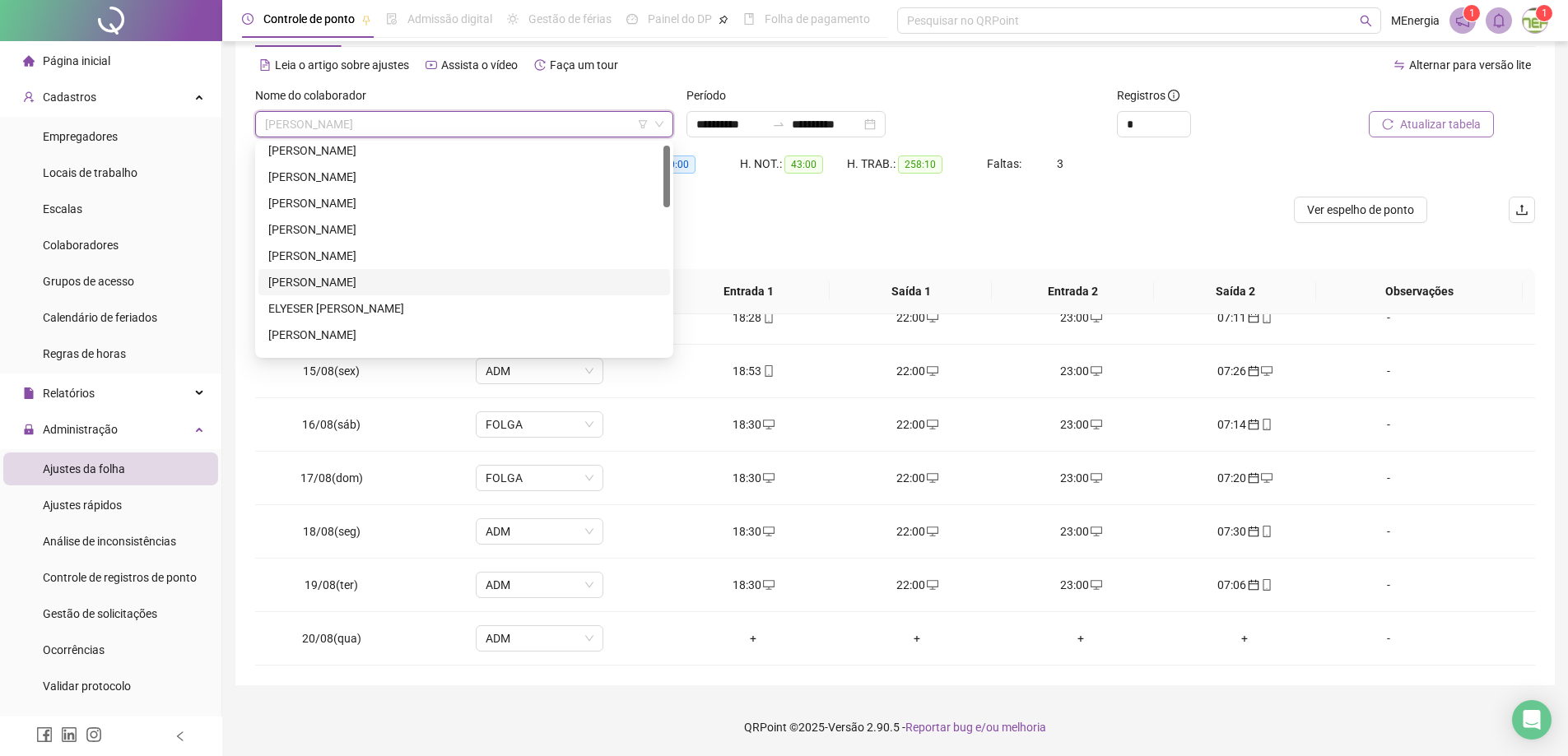
scroll to position [89, 0]
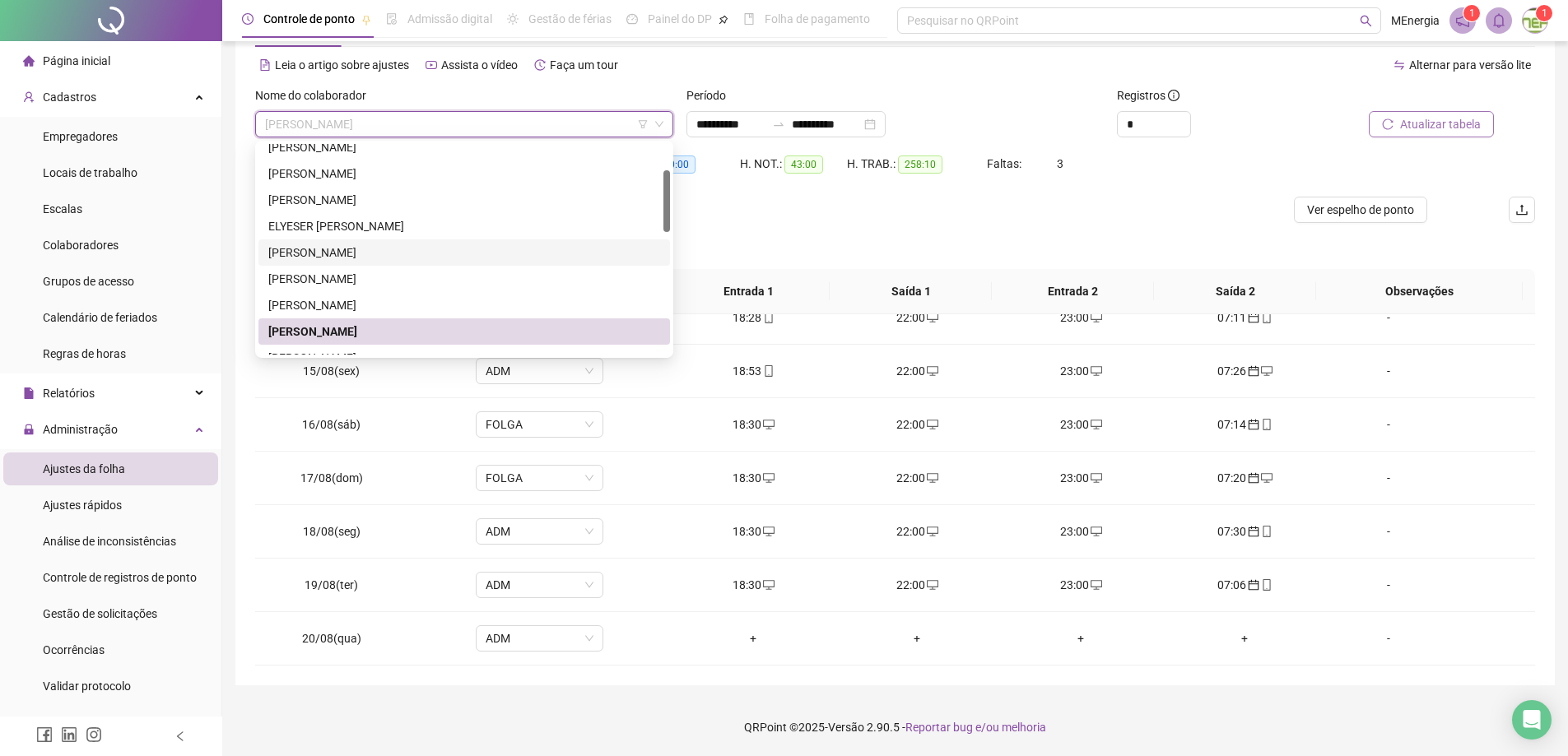
click at [400, 254] on div "[PERSON_NAME]" at bounding box center [464, 253] width 392 height 18
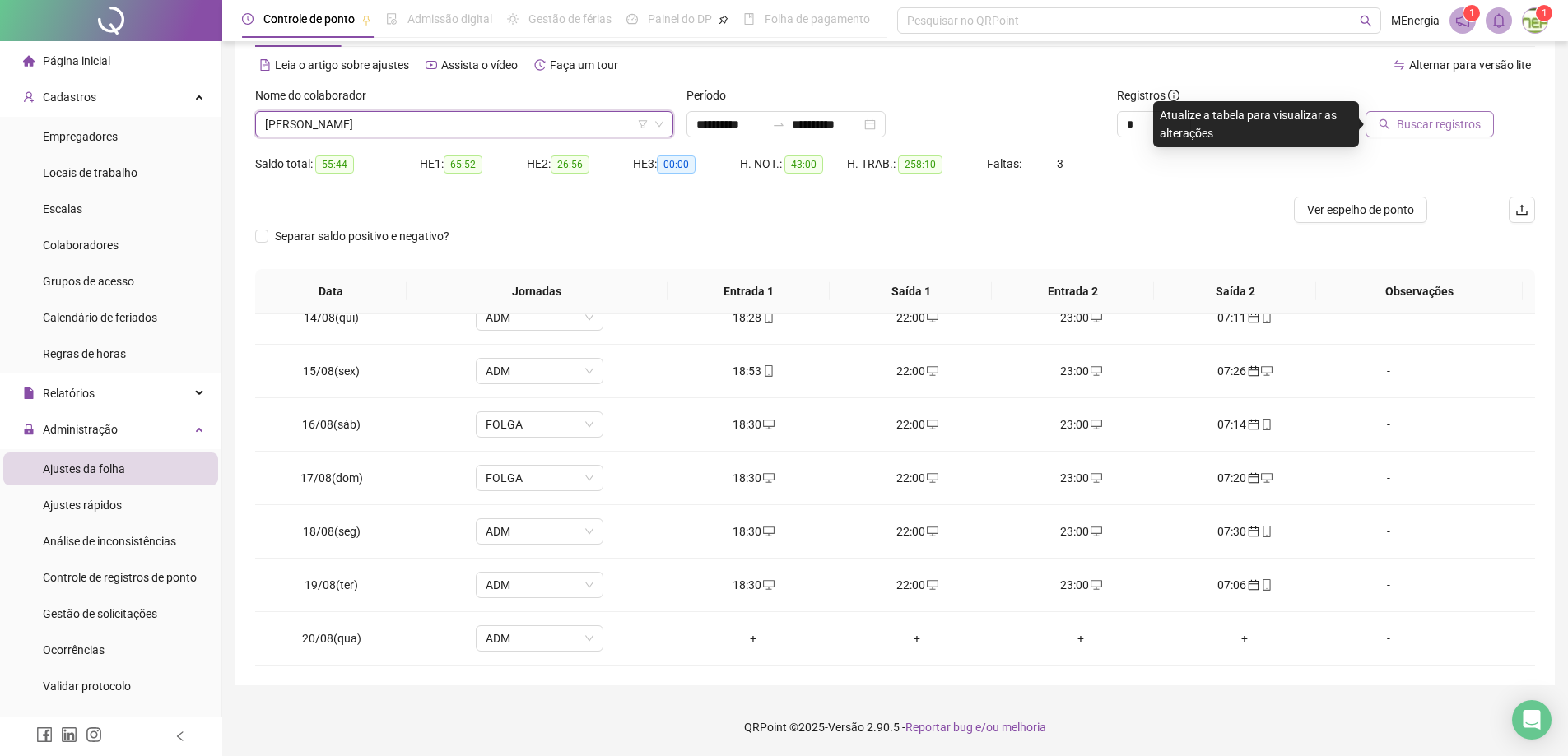
click at [1419, 125] on span "Buscar registros" at bounding box center [1439, 124] width 84 height 18
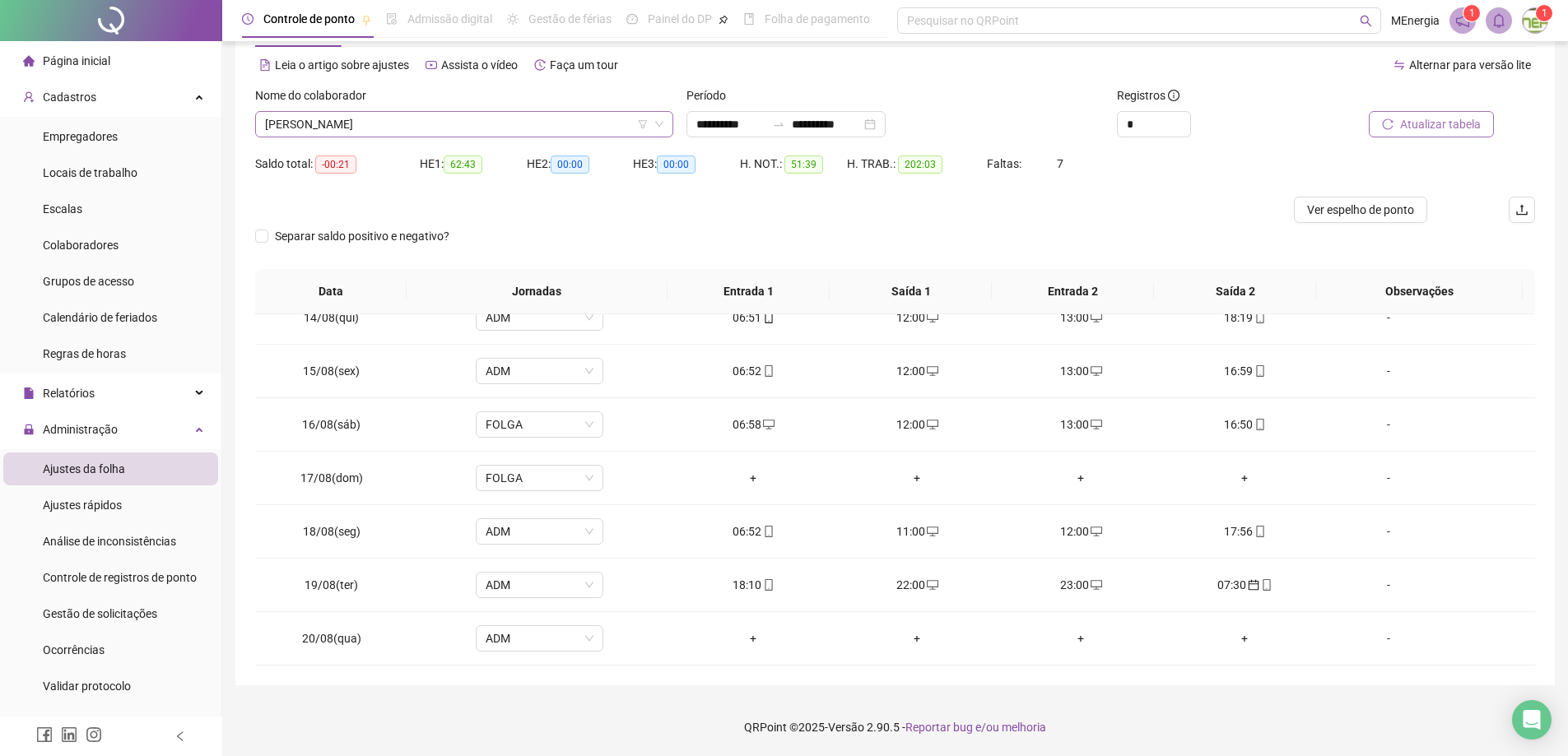
click at [666, 125] on div "[PERSON_NAME]" at bounding box center [464, 123] width 418 height 26
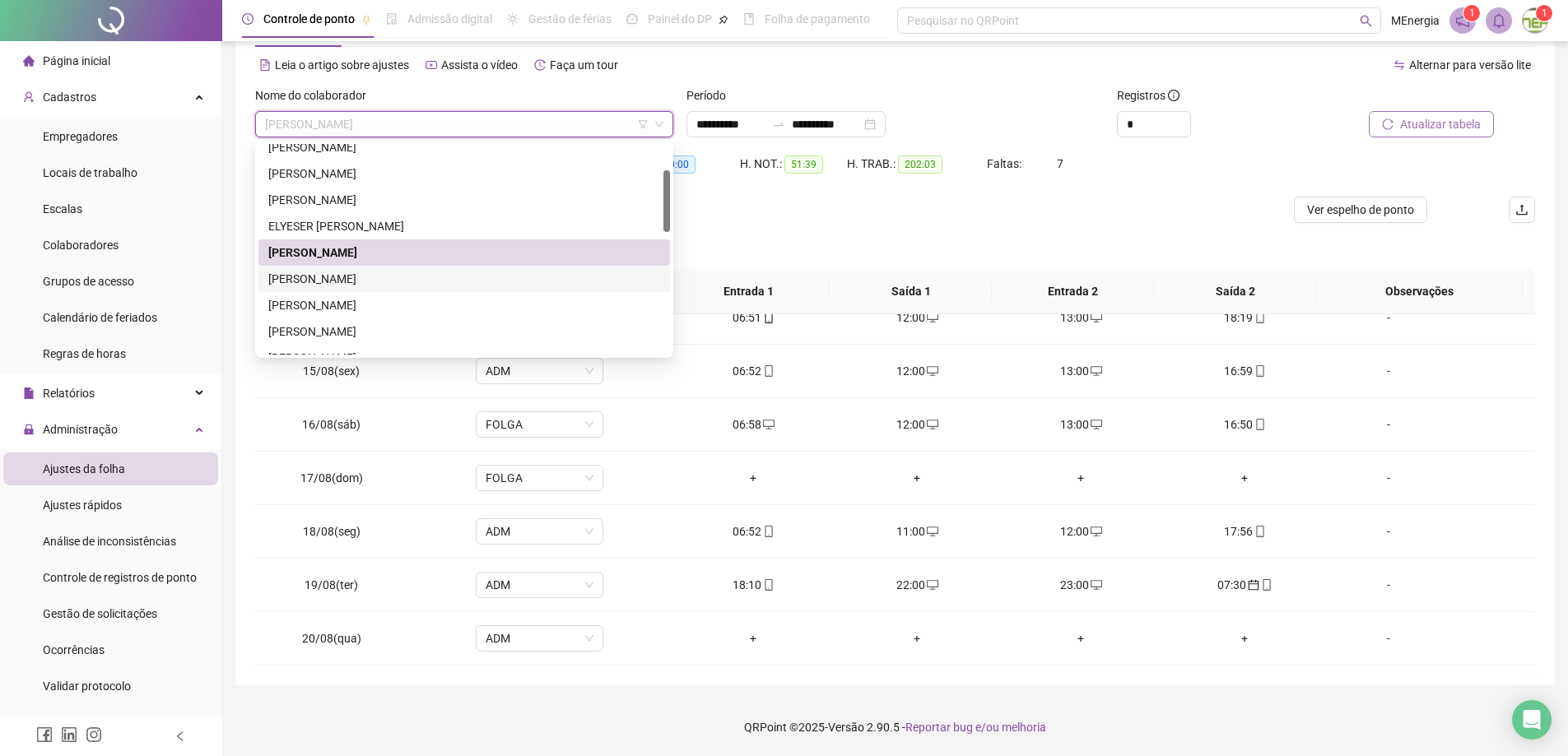
click at [432, 282] on div "[PERSON_NAME]" at bounding box center [464, 279] width 392 height 18
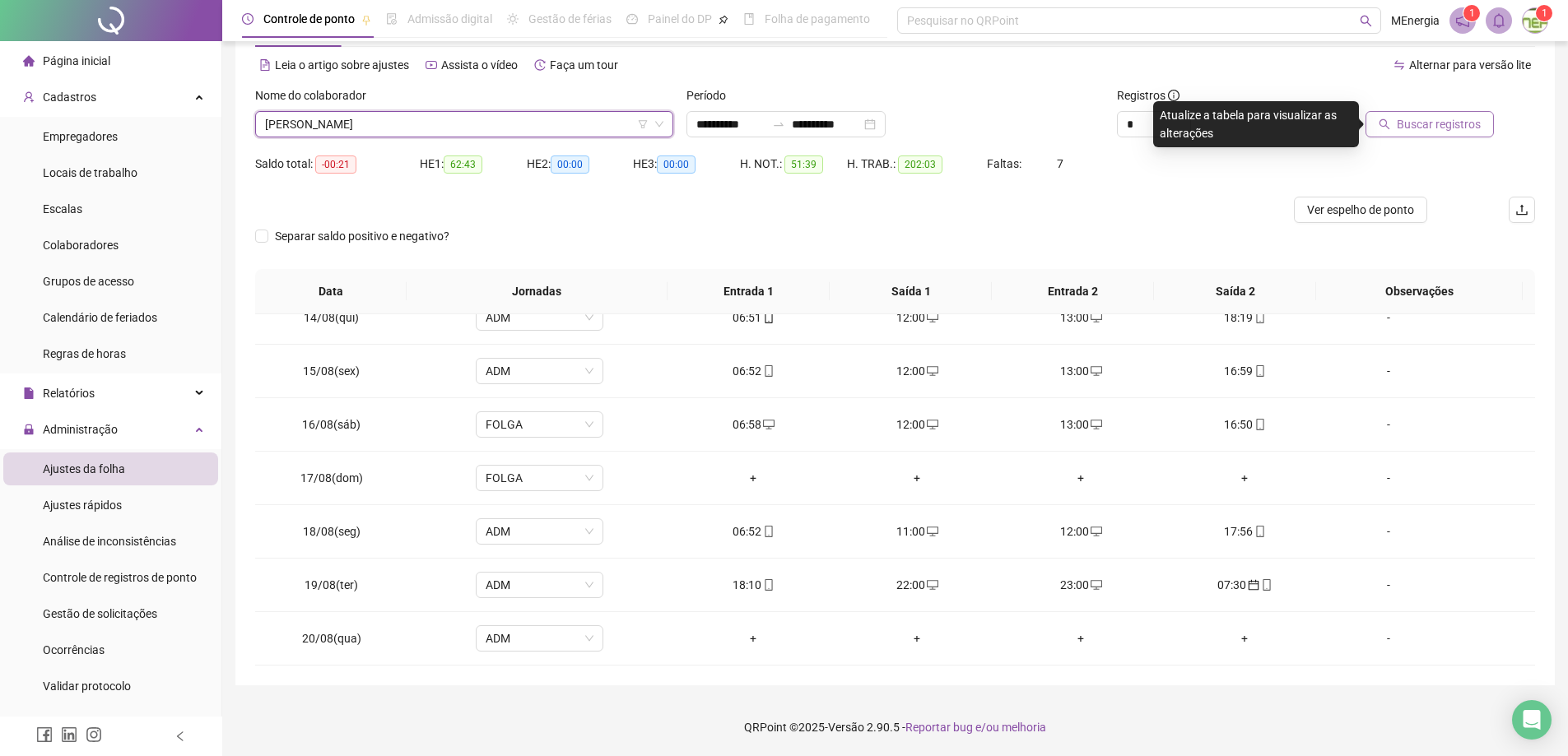
click at [1473, 138] on div "Buscar registros" at bounding box center [1434, 118] width 216 height 64
click at [1471, 128] on span "Buscar registros" at bounding box center [1439, 124] width 84 height 18
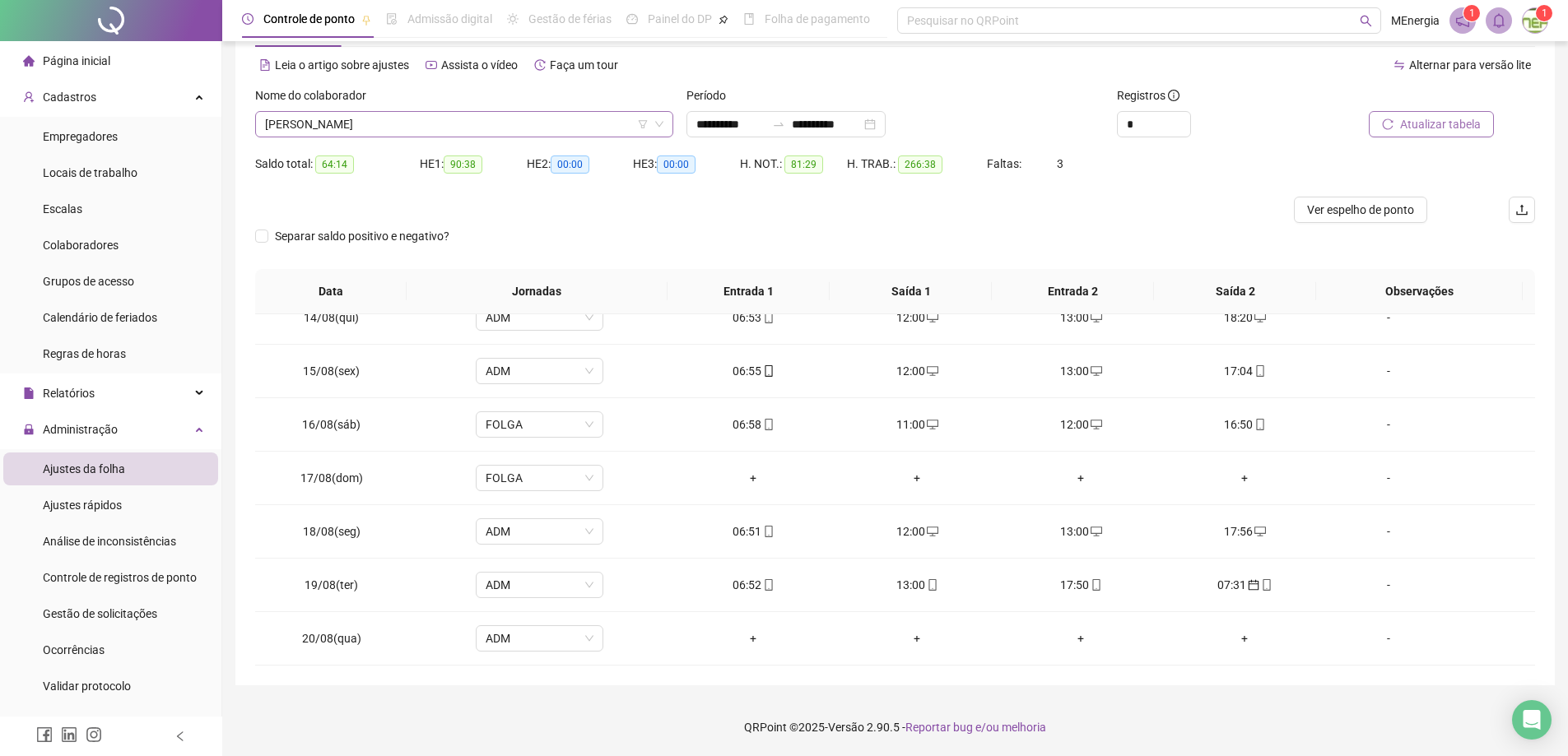
click at [666, 125] on div "[PERSON_NAME]" at bounding box center [464, 123] width 418 height 26
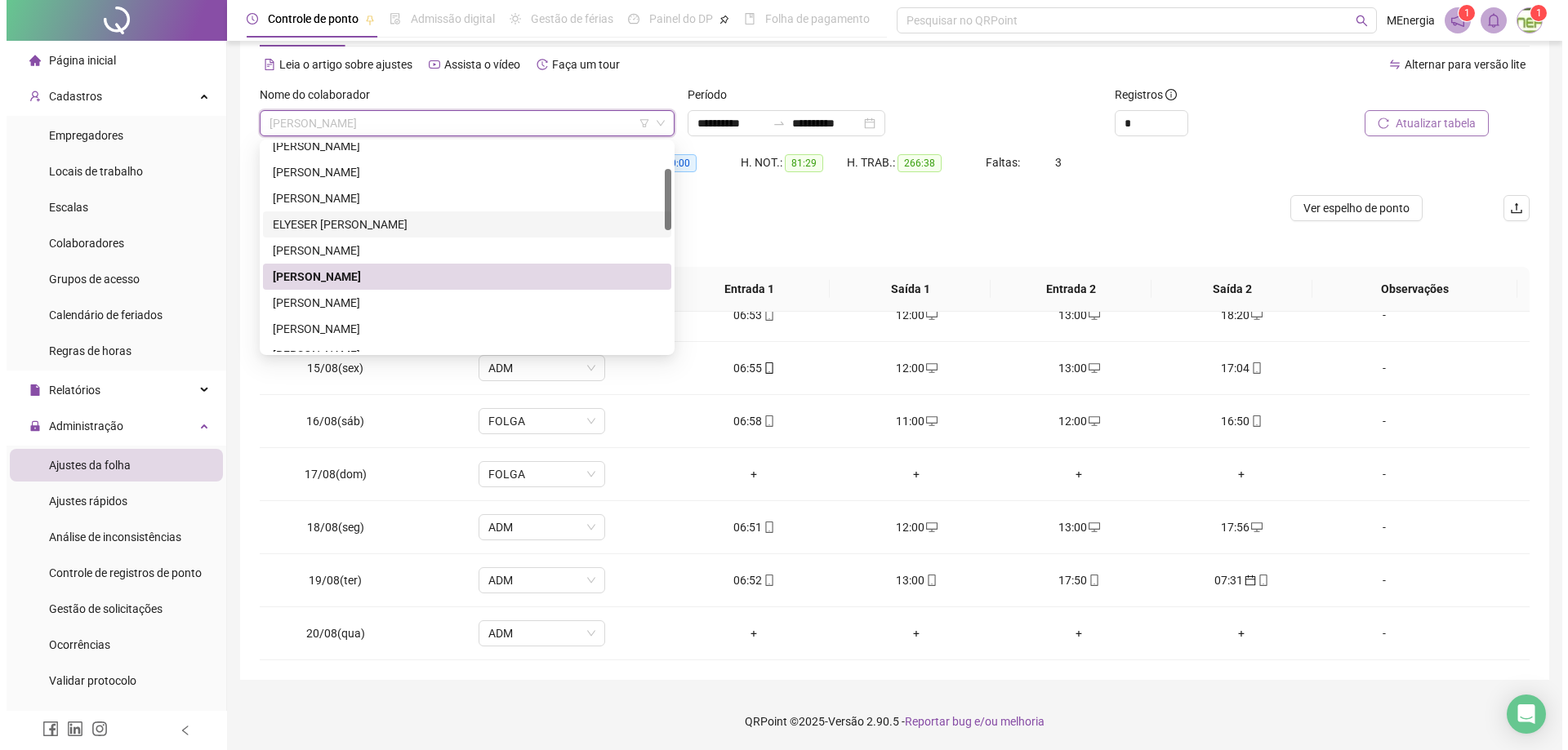
scroll to position [496, 0]
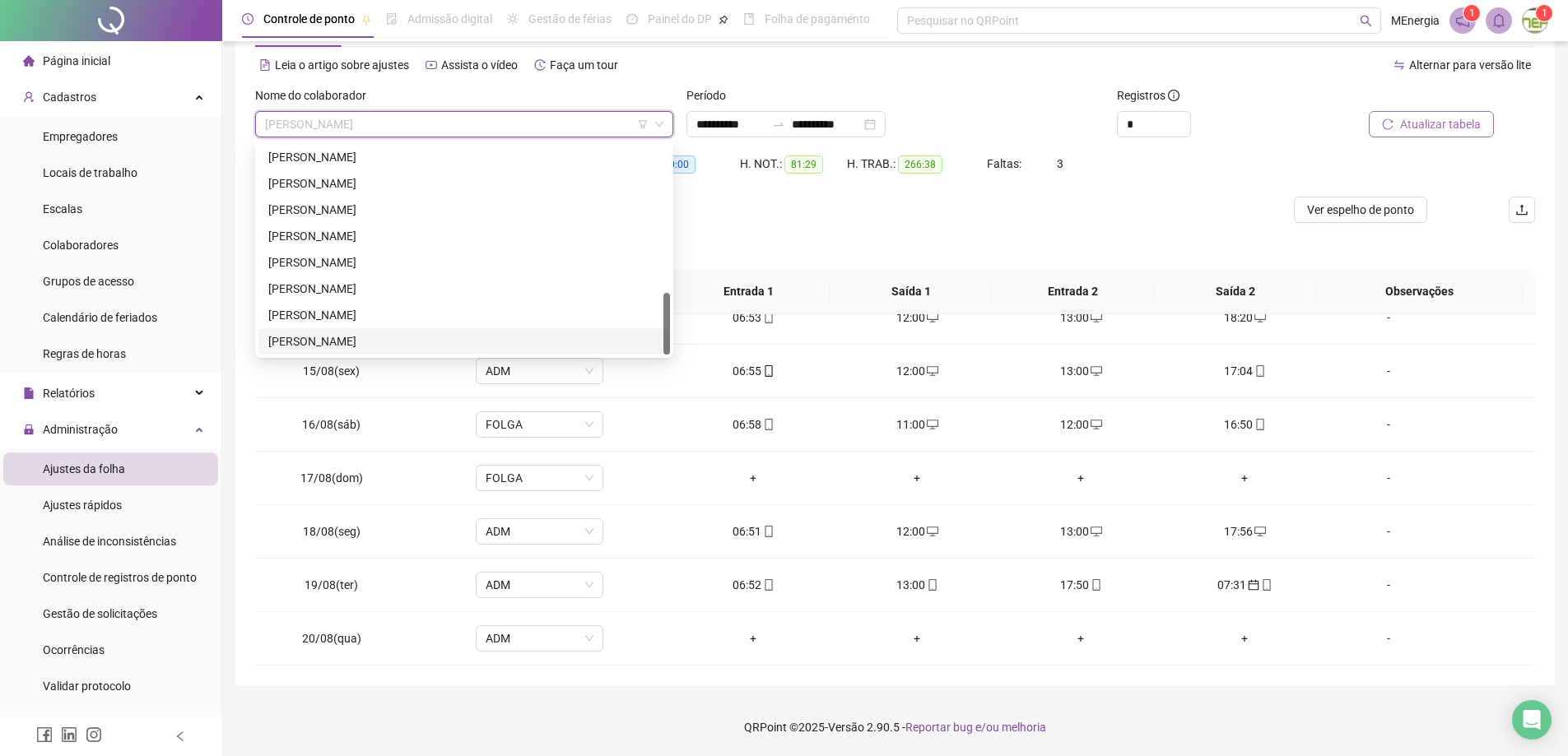
click at [383, 345] on div "[PERSON_NAME]" at bounding box center [464, 342] width 392 height 18
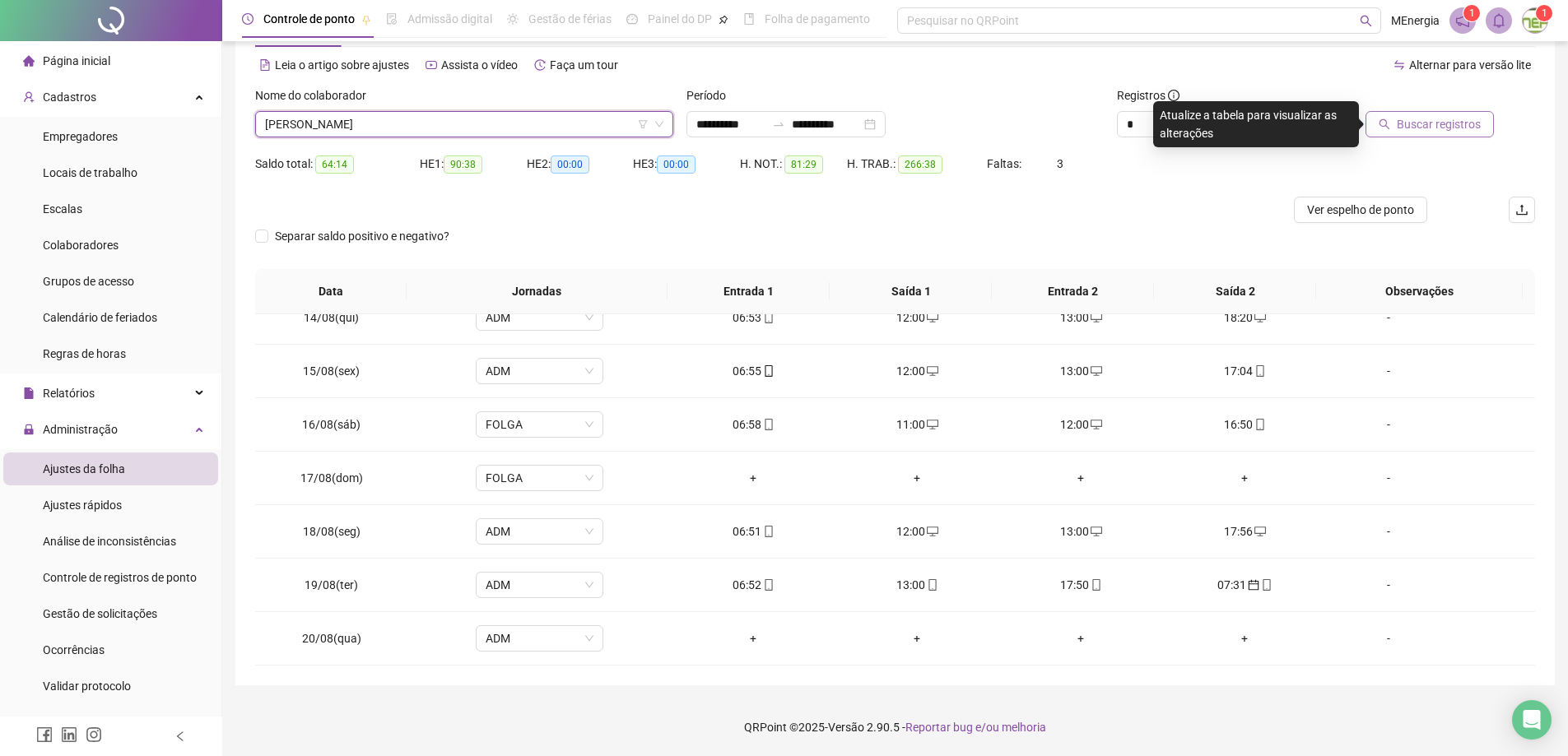
click at [1457, 126] on span "Buscar registros" at bounding box center [1439, 124] width 84 height 18
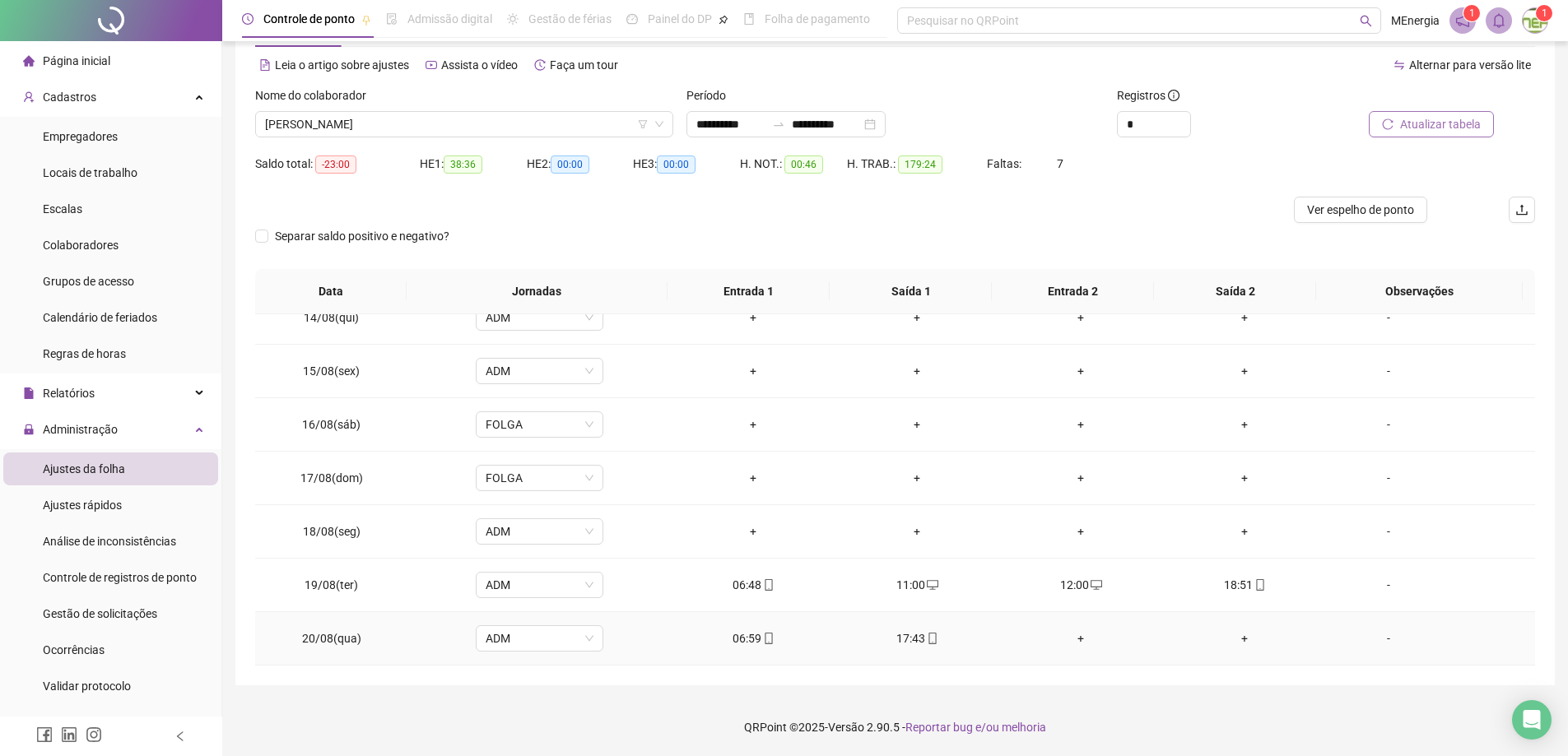
click at [1074, 639] on div "+" at bounding box center [1081, 639] width 138 height 18
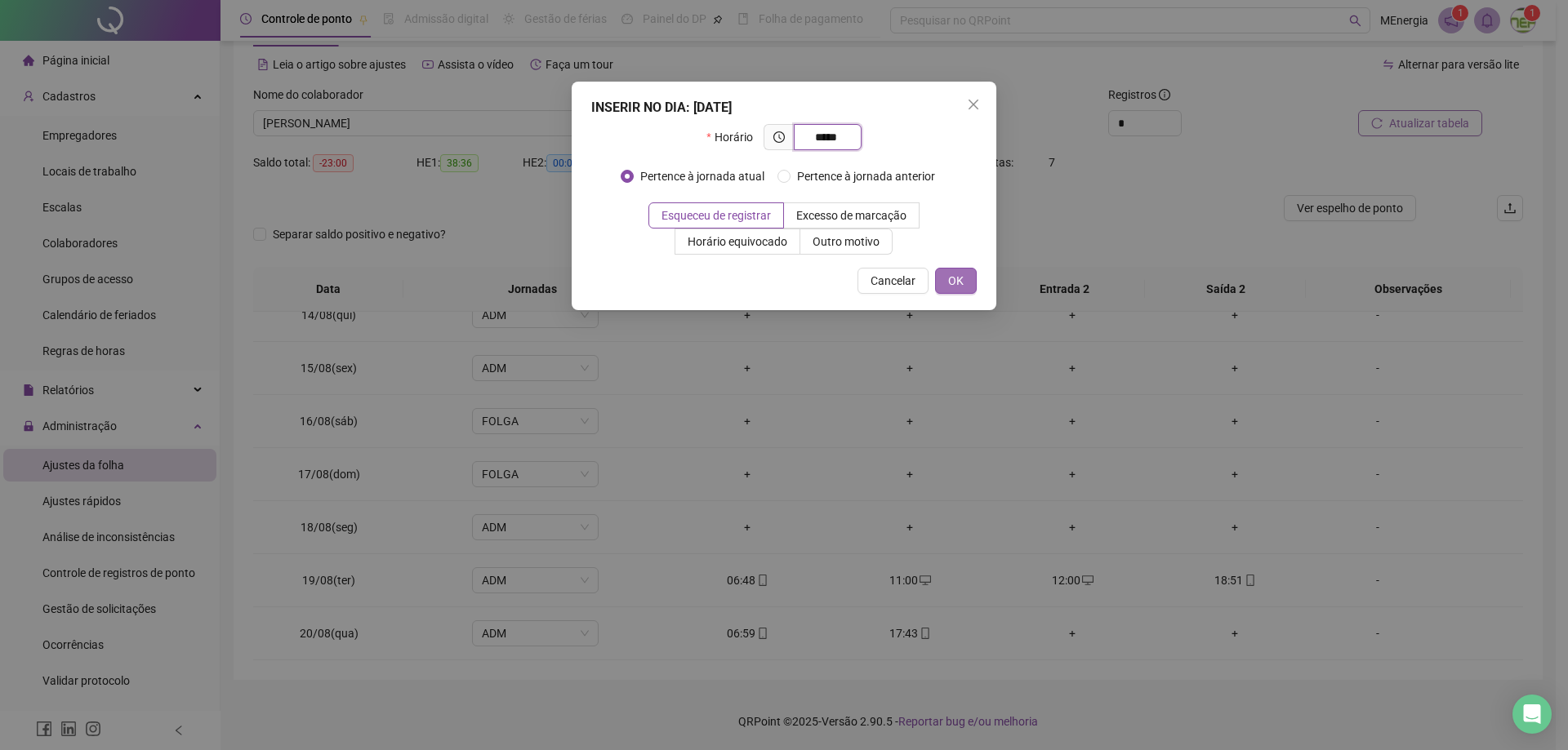
type input "*****"
click at [969, 281] on button "OK" at bounding box center [956, 281] width 42 height 26
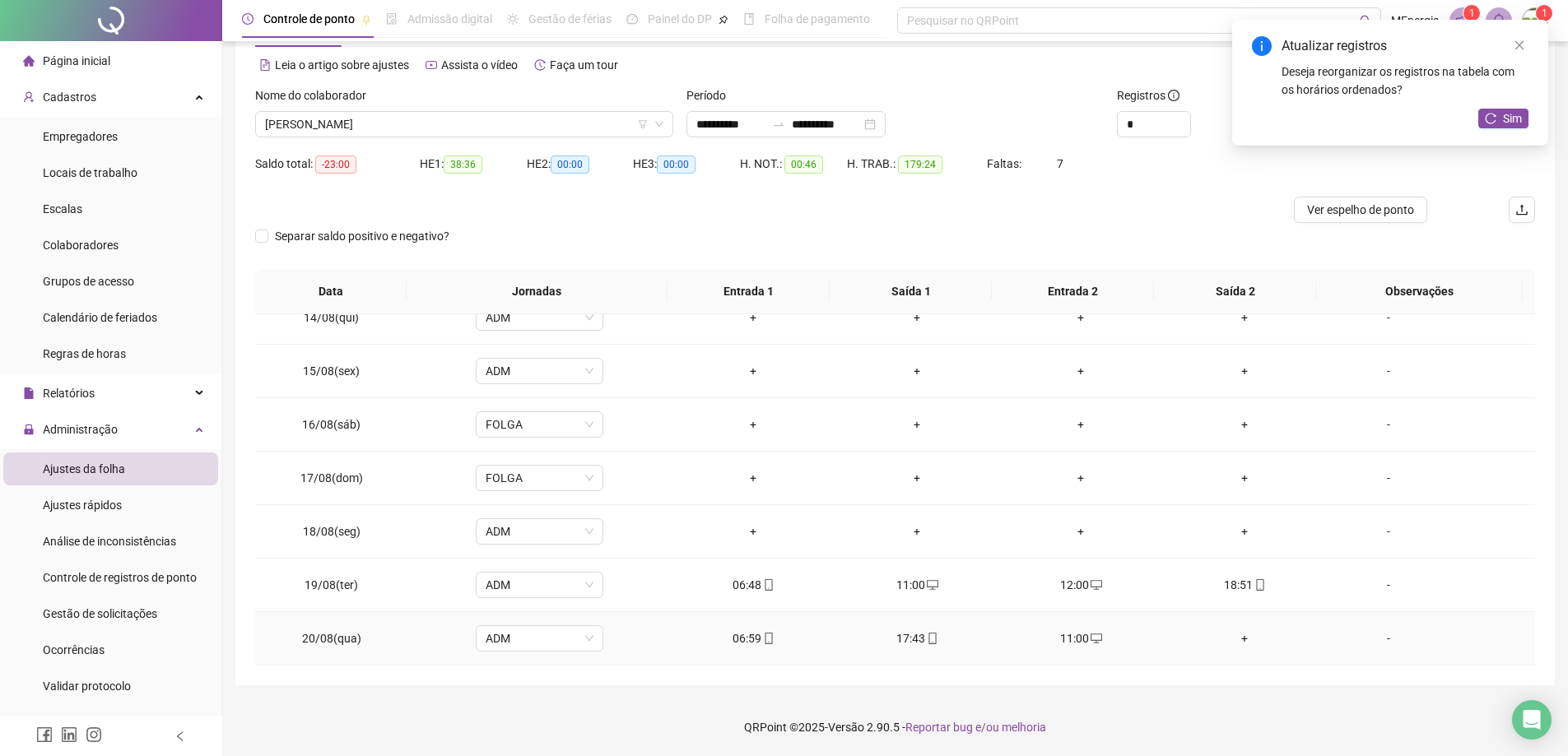
click at [1232, 635] on div "+" at bounding box center [1245, 639] width 138 height 18
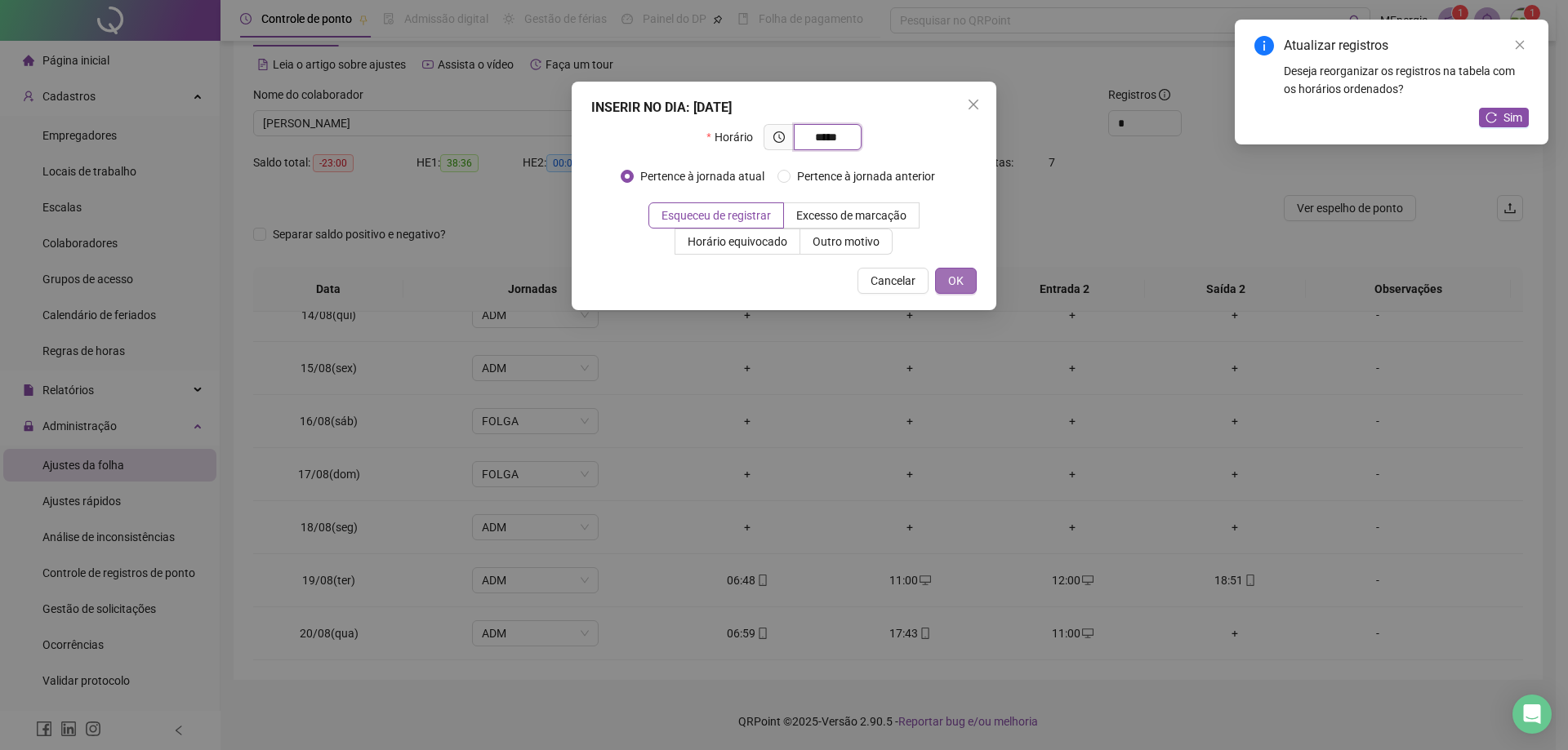
type input "*****"
click at [967, 286] on button "OK" at bounding box center [956, 281] width 42 height 26
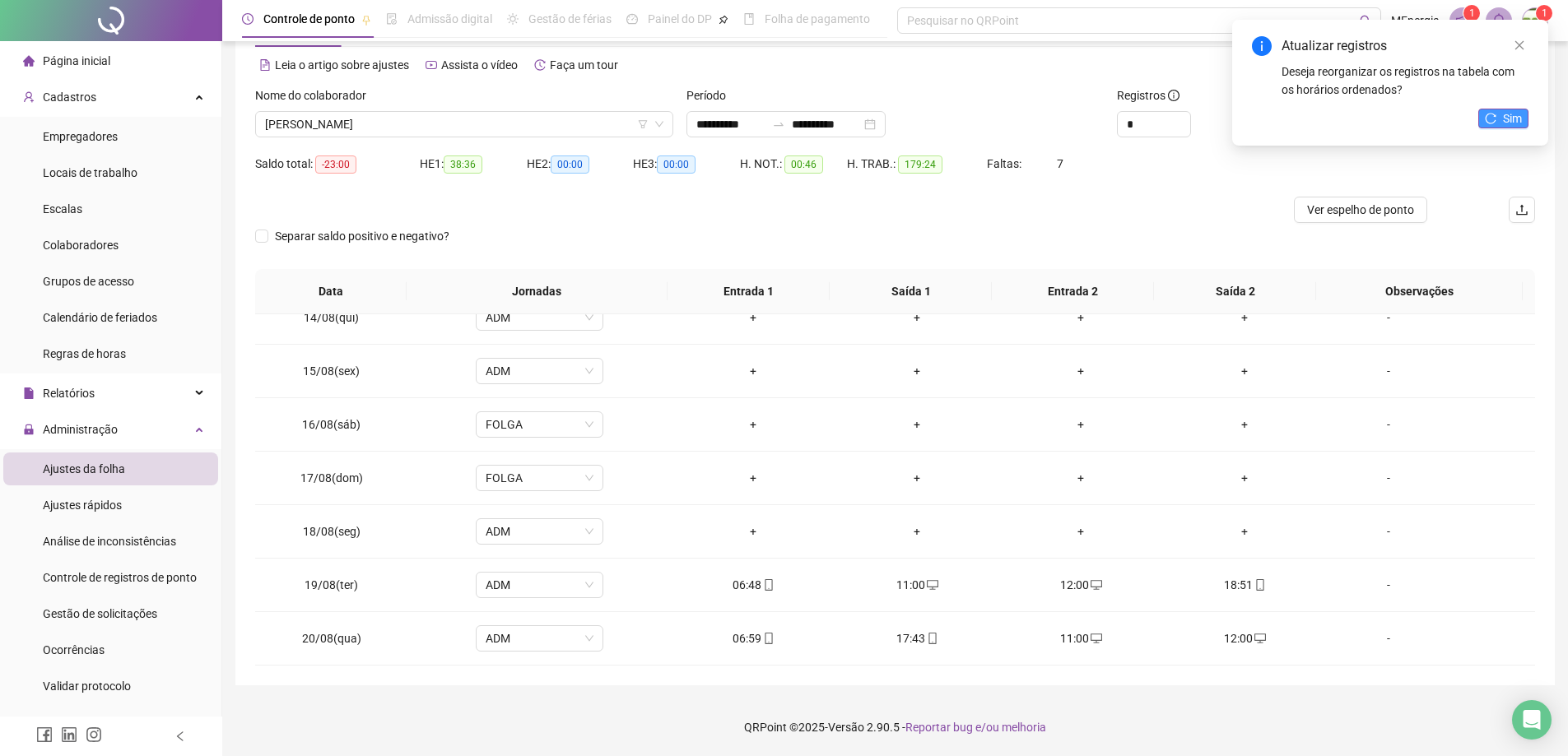
click at [1506, 122] on span "Sim" at bounding box center [1513, 118] width 19 height 18
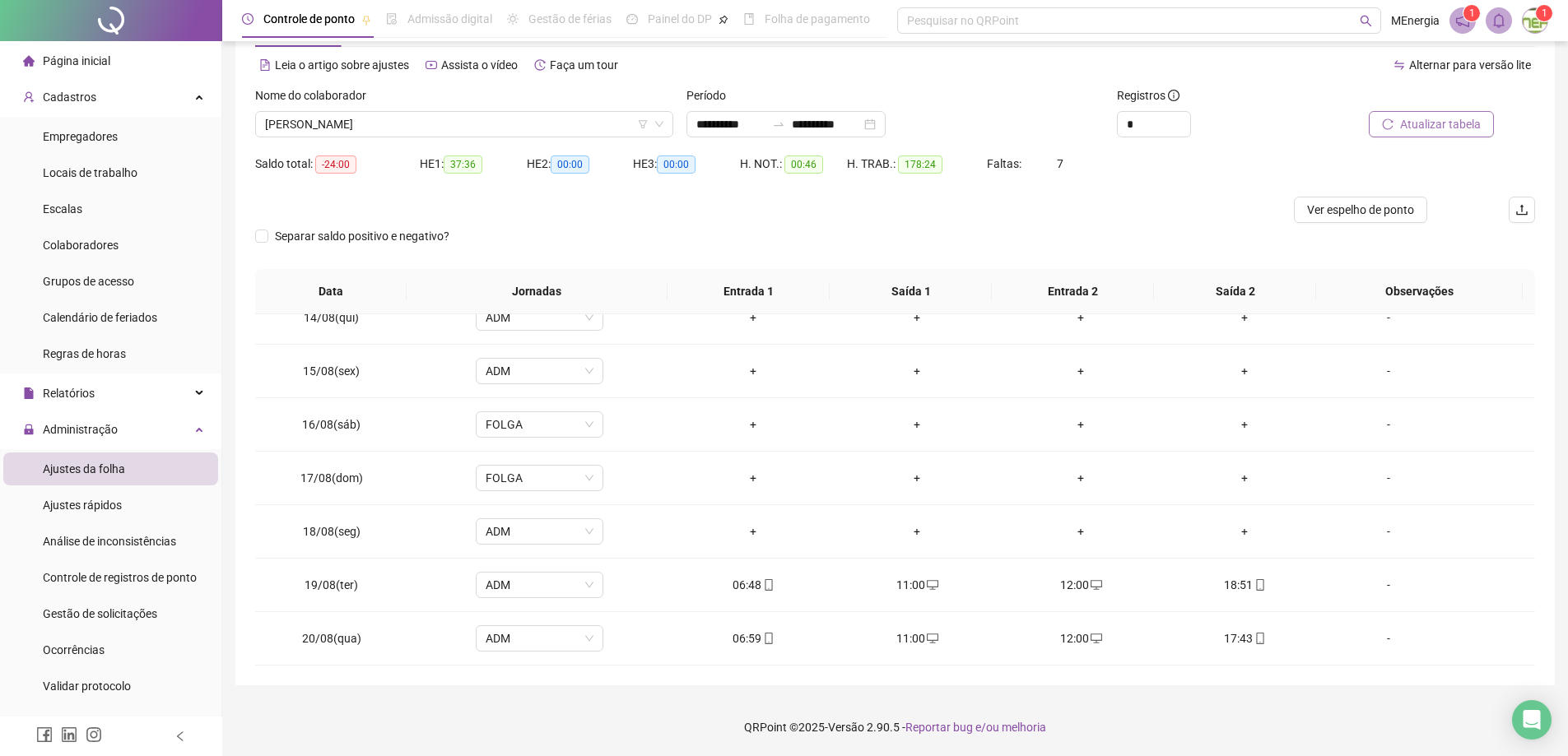
click at [1532, 25] on img at bounding box center [1534, 20] width 24 height 24
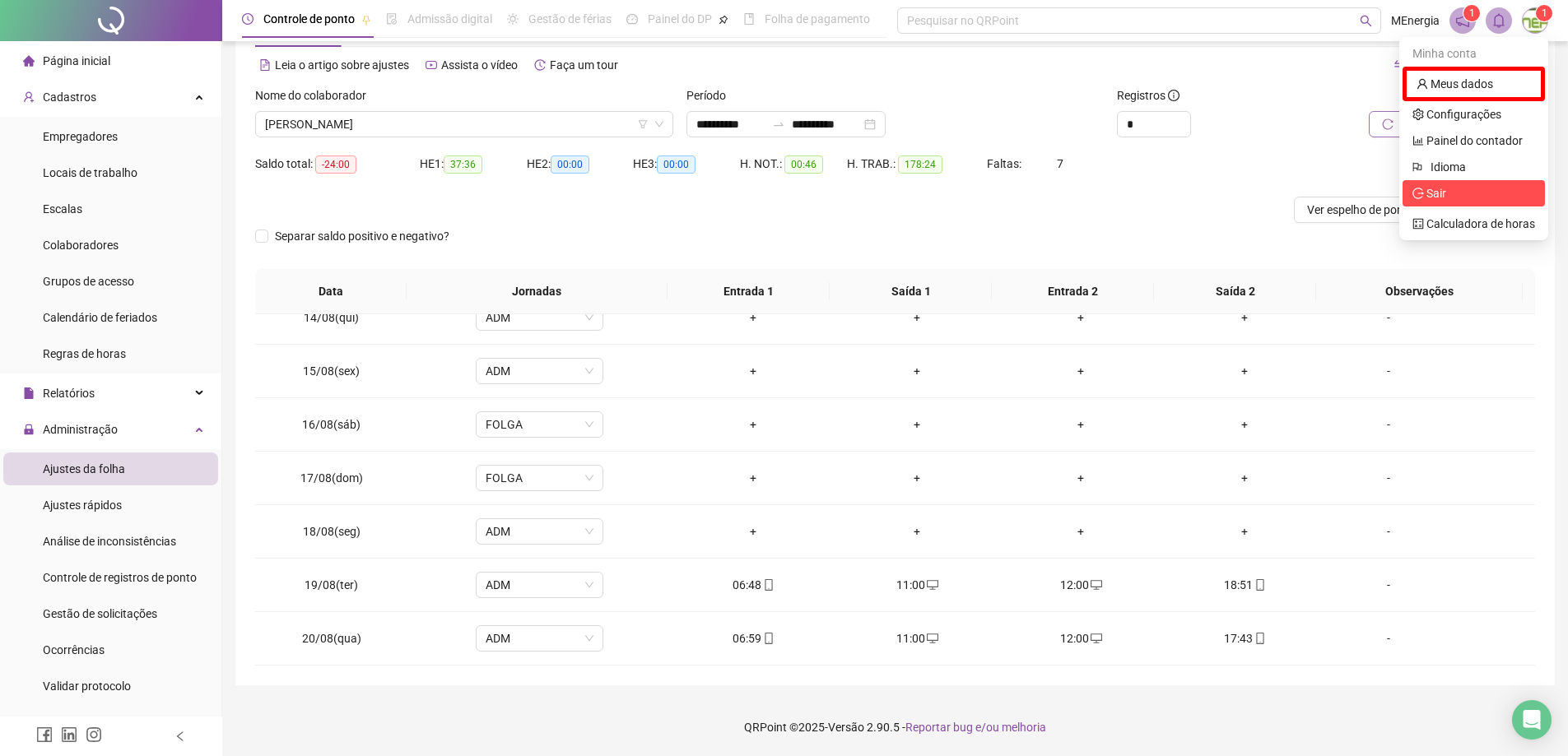
click at [1433, 195] on span "Sair" at bounding box center [1437, 194] width 20 height 13
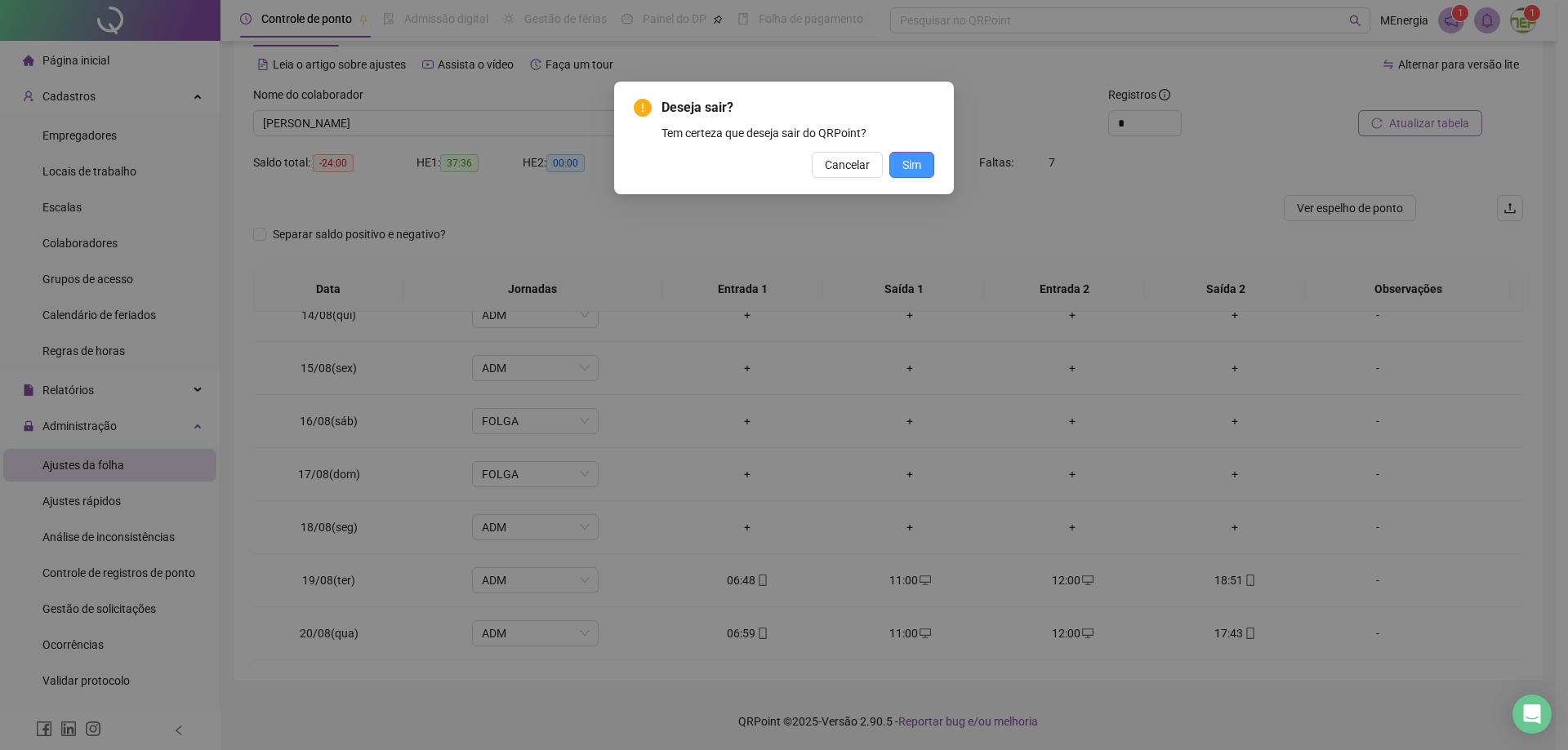
click at [916, 169] on span "Sim" at bounding box center [912, 165] width 19 height 18
